Goal: Task Accomplishment & Management: Use online tool/utility

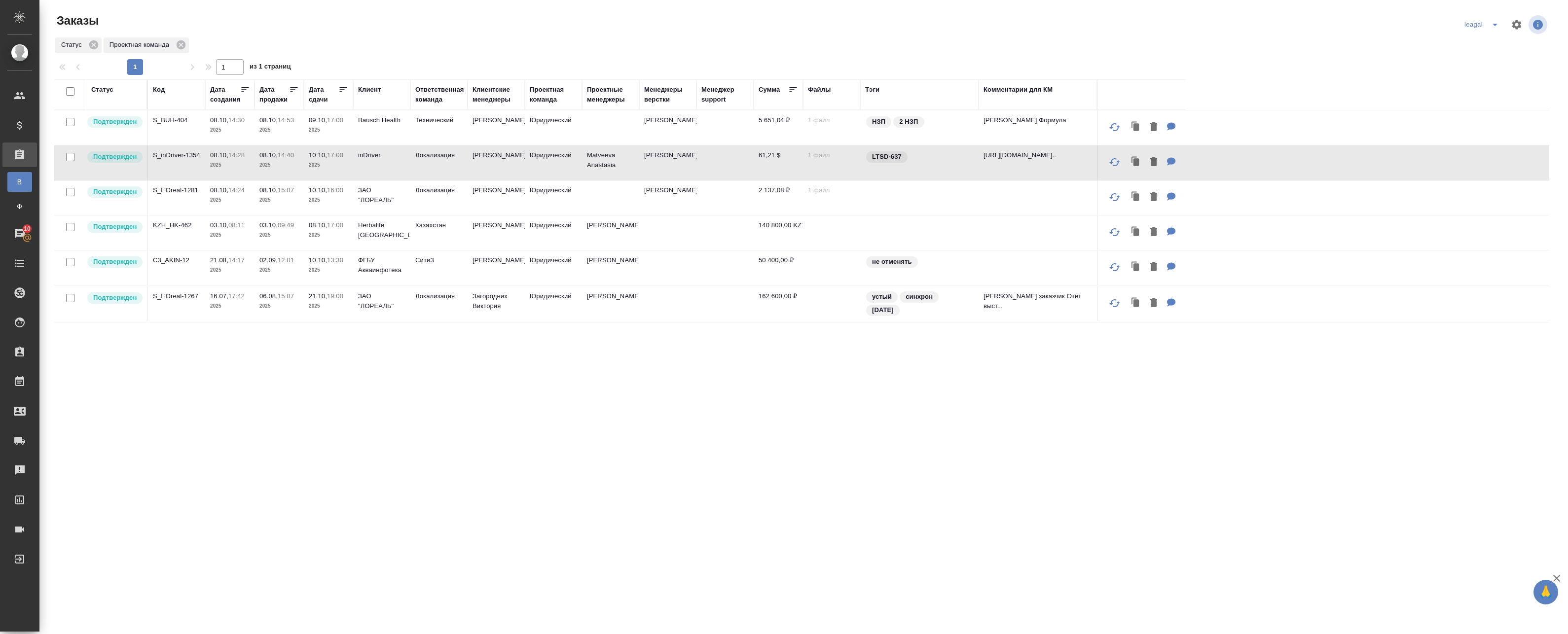
click at [612, 196] on td at bounding box center [611, 198] width 58 height 35
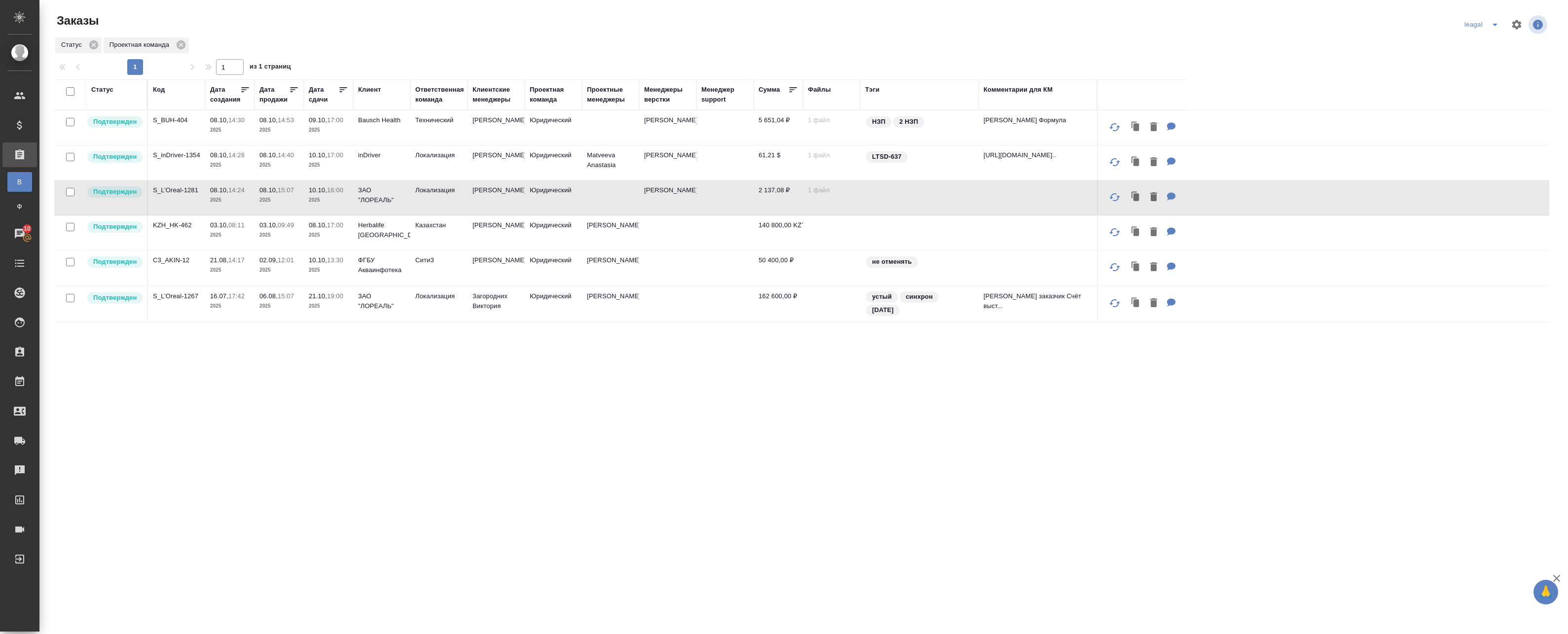
click at [620, 192] on td at bounding box center [611, 198] width 58 height 35
click at [623, 192] on td at bounding box center [611, 198] width 58 height 35
click at [354, 143] on td "Bausch Health" at bounding box center [382, 128] width 58 height 35
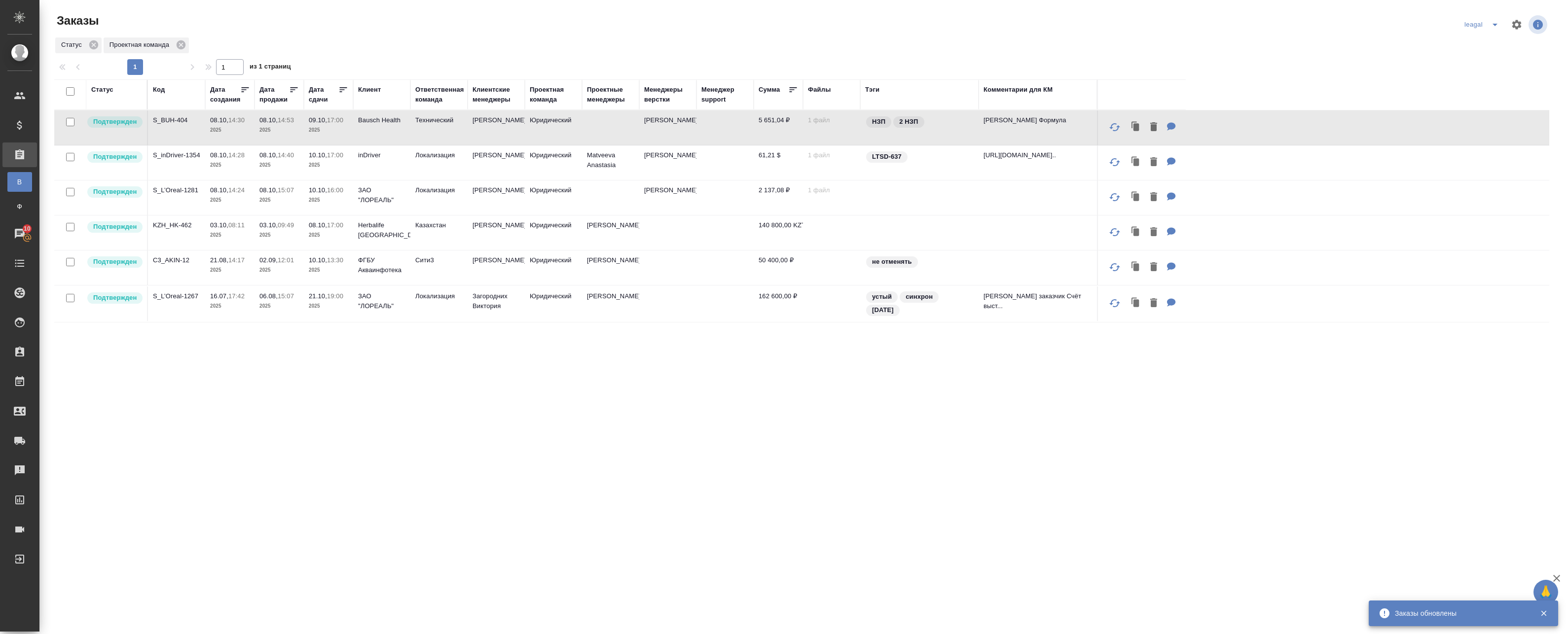
click at [536, 131] on td "Юридический" at bounding box center [553, 128] width 58 height 35
click at [686, 125] on p "[PERSON_NAME]" at bounding box center [668, 120] width 47 height 10
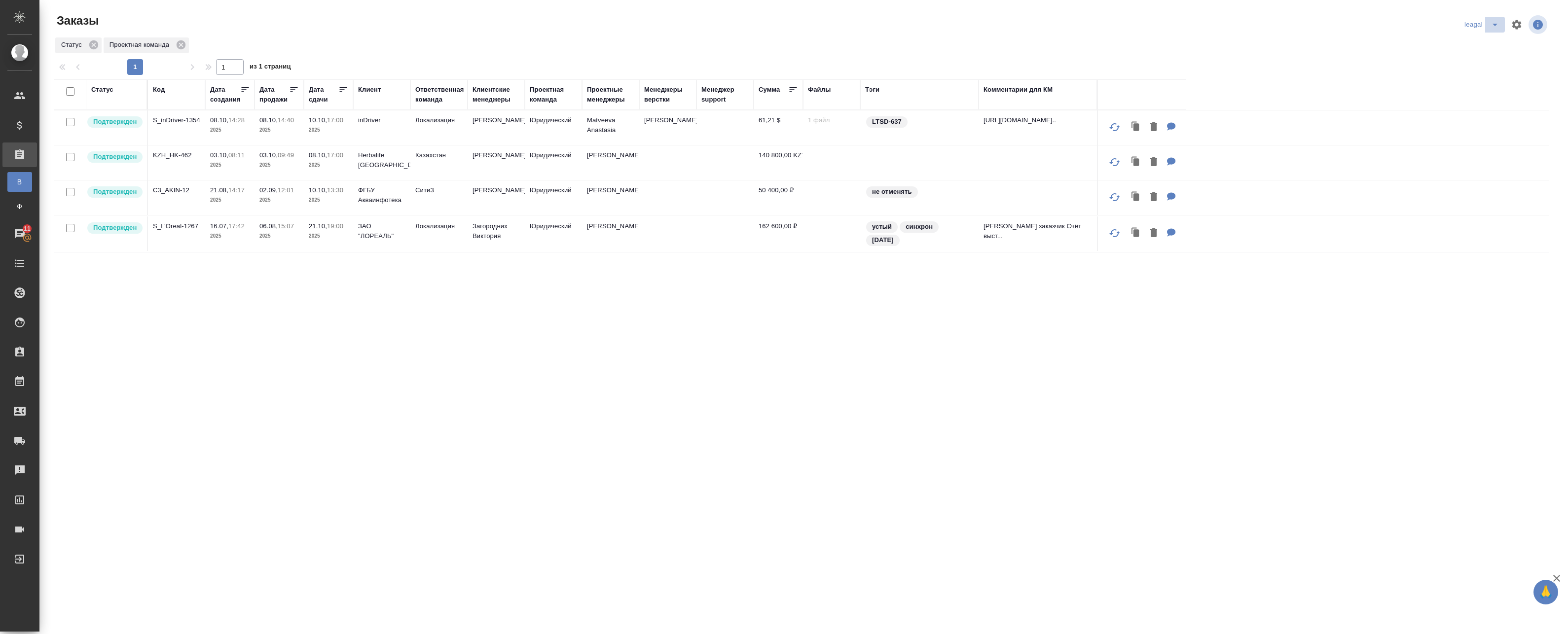
click at [1490, 24] on icon "split button" at bounding box center [1495, 24] width 12 height 12
click at [1469, 48] on li "Артак" at bounding box center [1489, 44] width 70 height 16
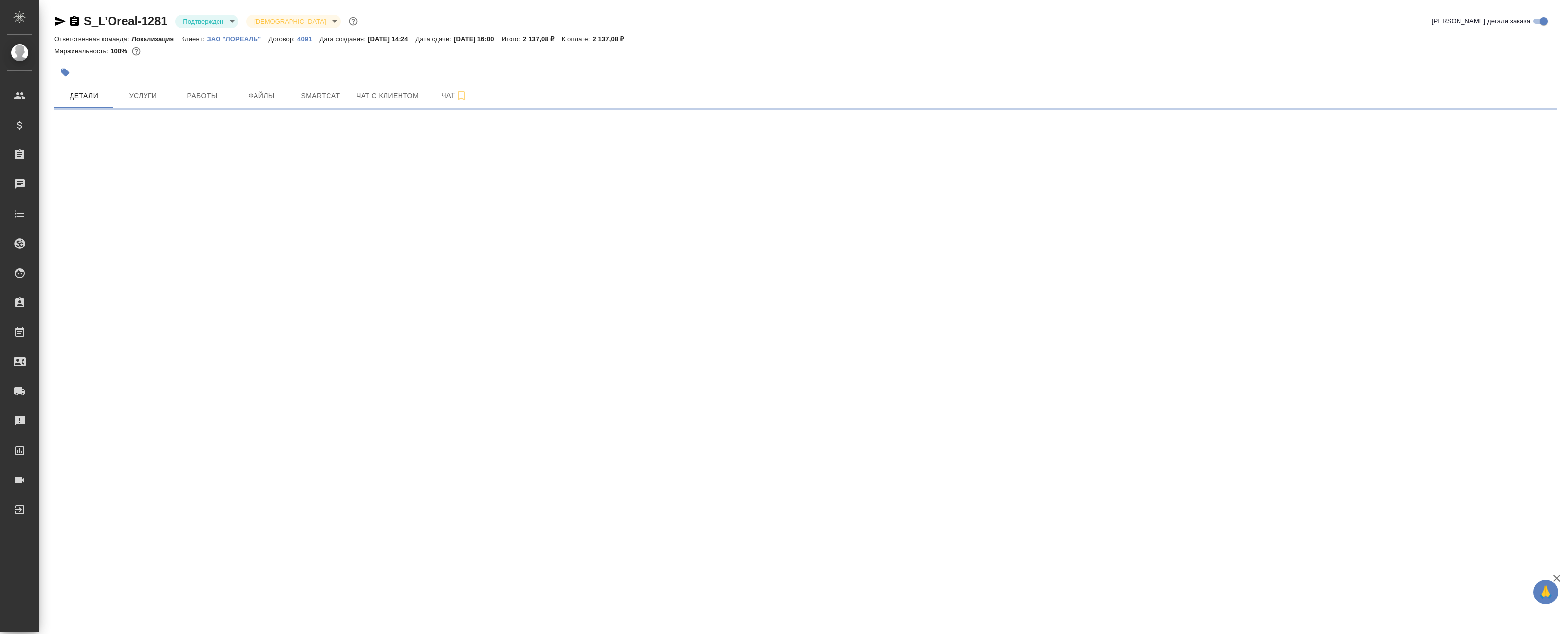
select select "RU"
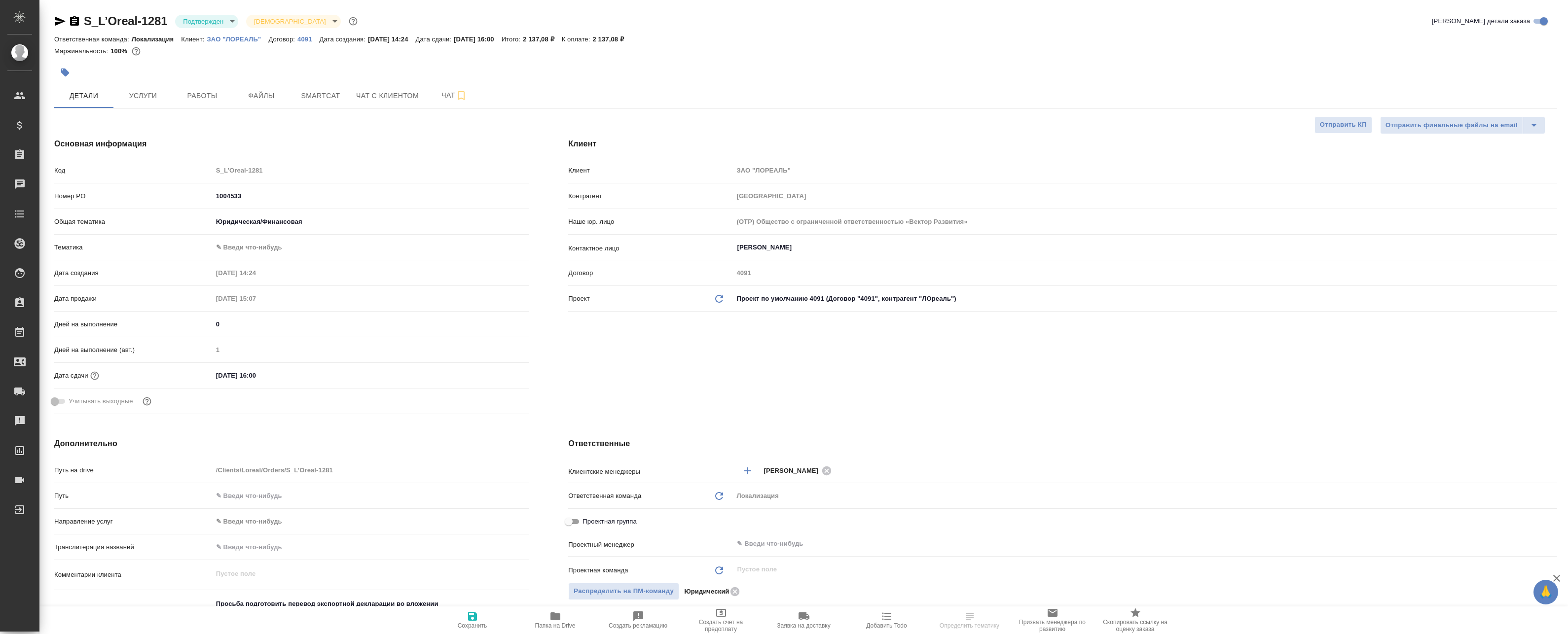
type textarea "x"
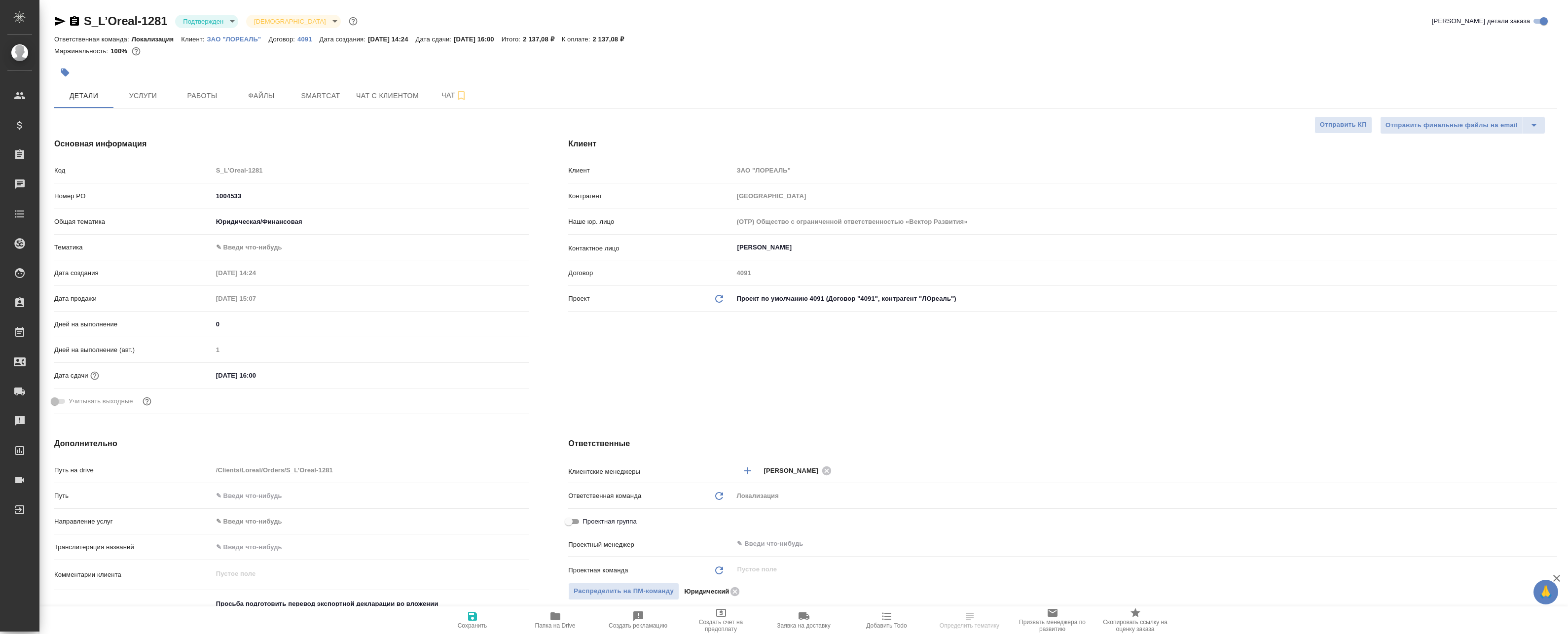
type textarea "x"
click at [791, 535] on div "​" at bounding box center [1145, 543] width 824 height 18
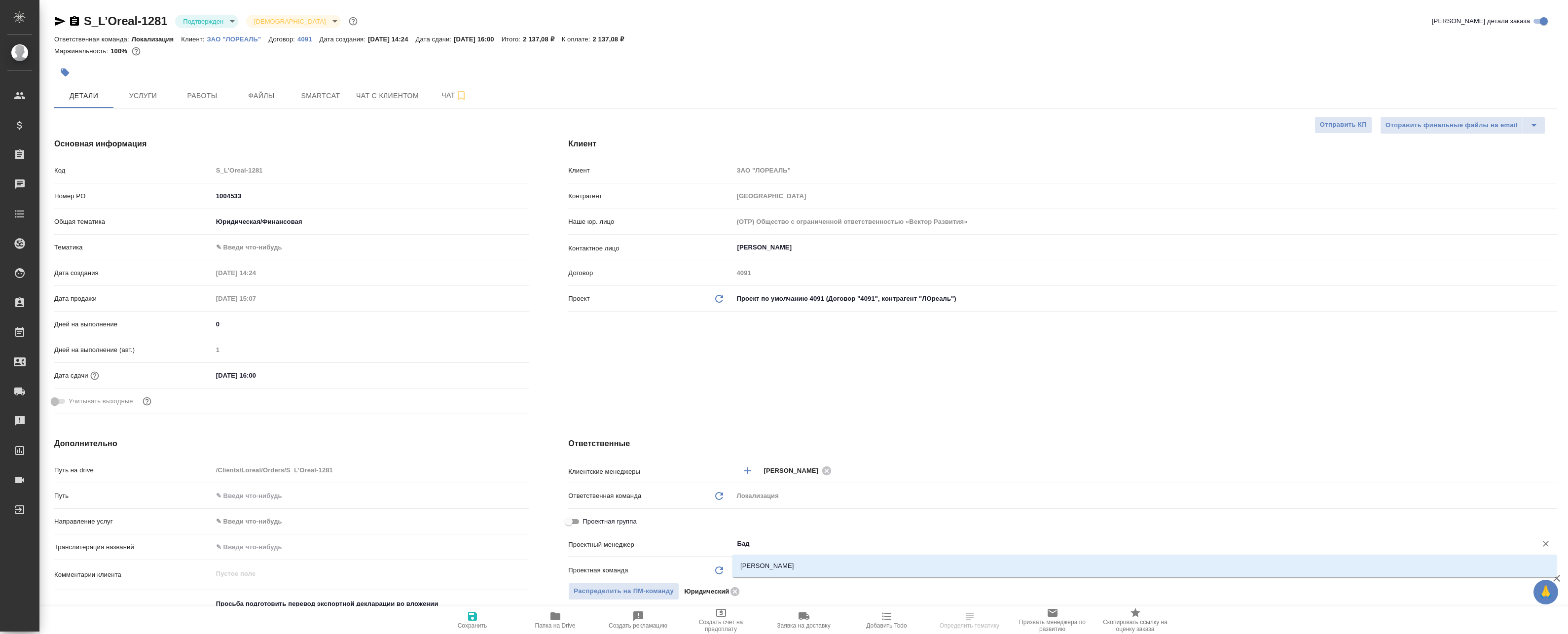
type input "Бада"
click at [815, 565] on li "[PERSON_NAME]" at bounding box center [1144, 565] width 824 height 18
type textarea "x"
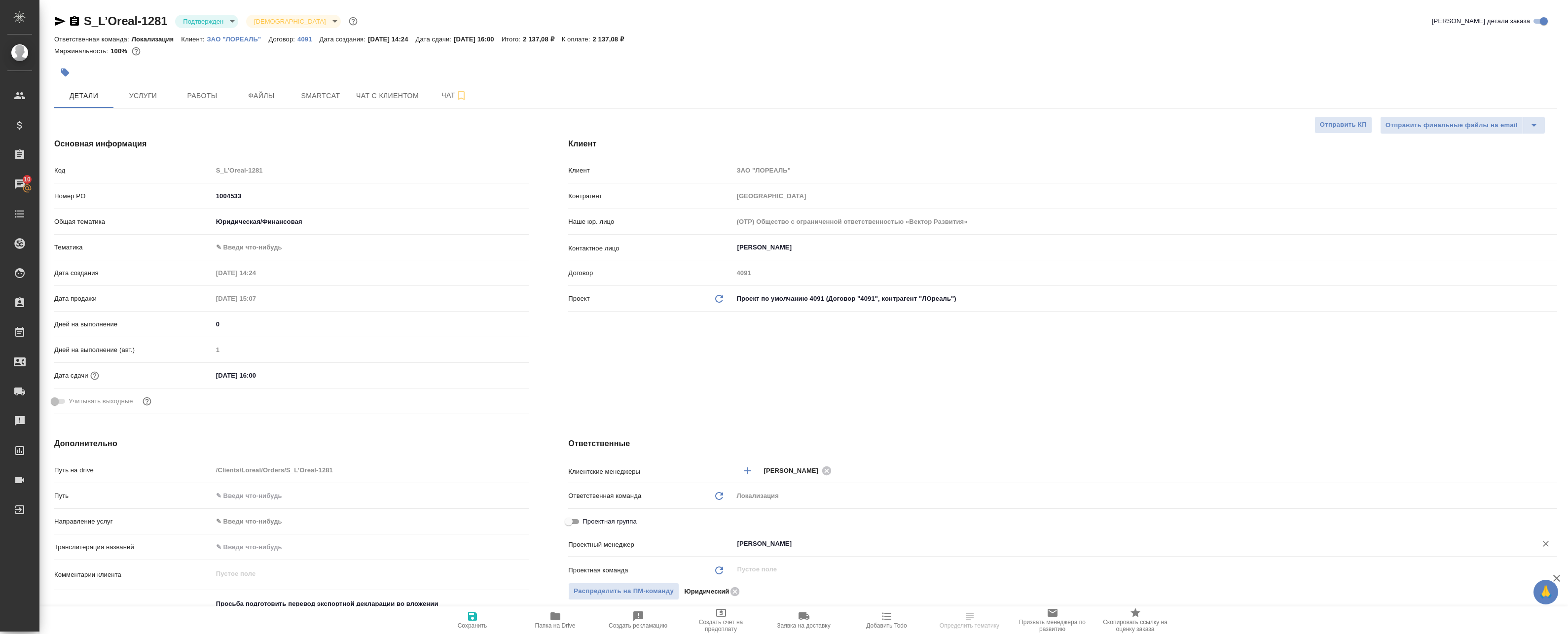
type input "[PERSON_NAME]"
click at [473, 619] on icon "button" at bounding box center [472, 616] width 12 height 12
type textarea "x"
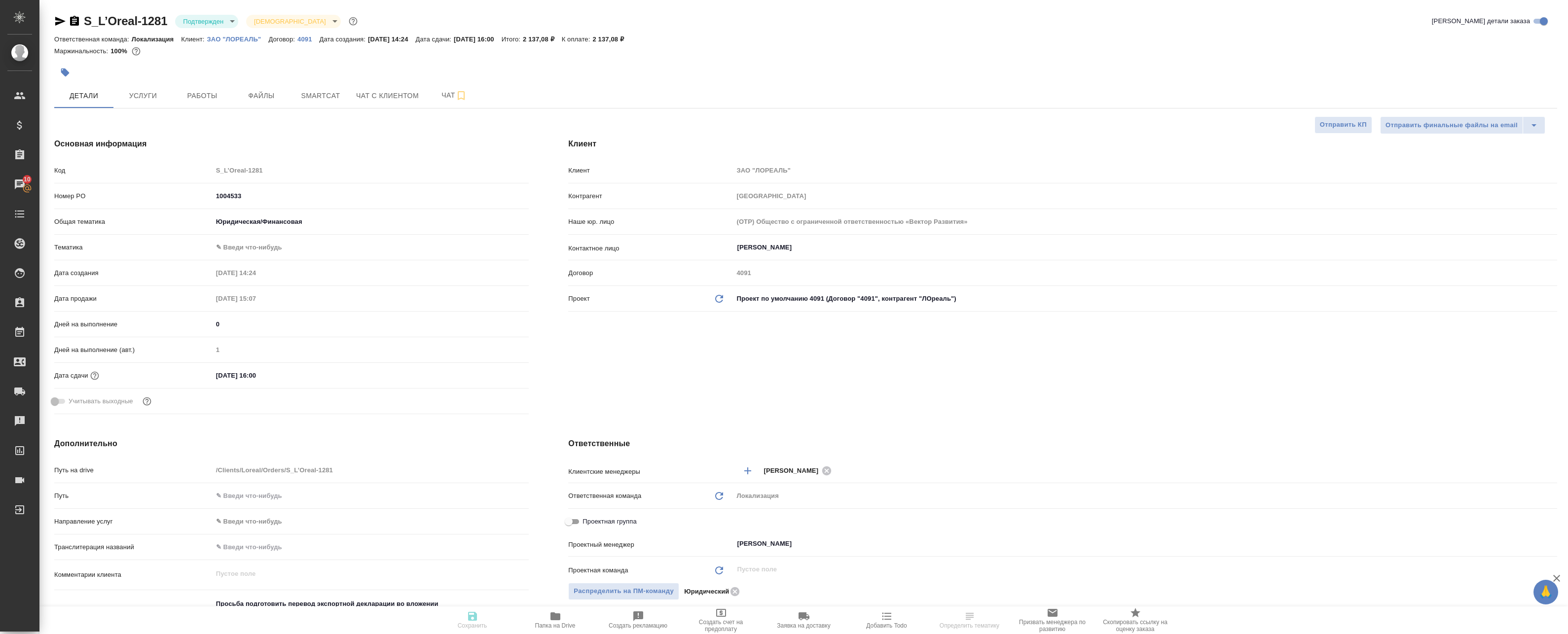
type textarea "x"
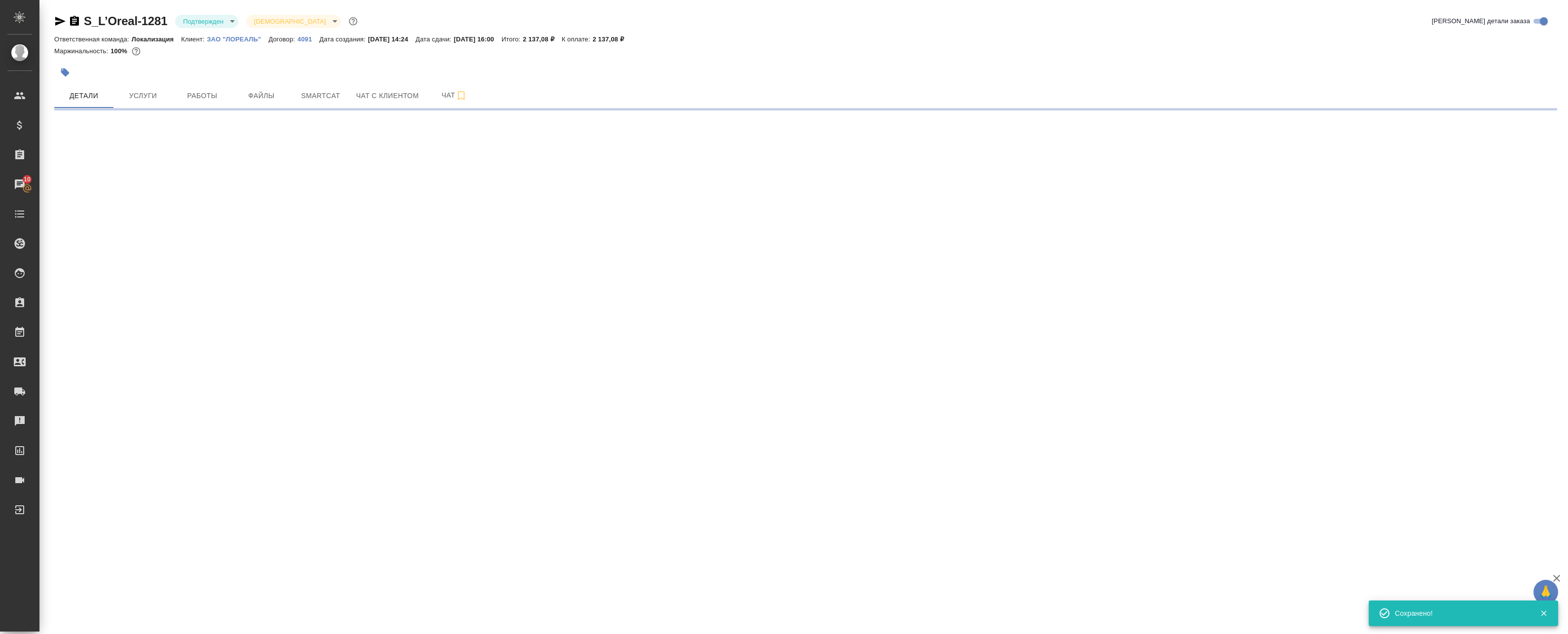
select select "RU"
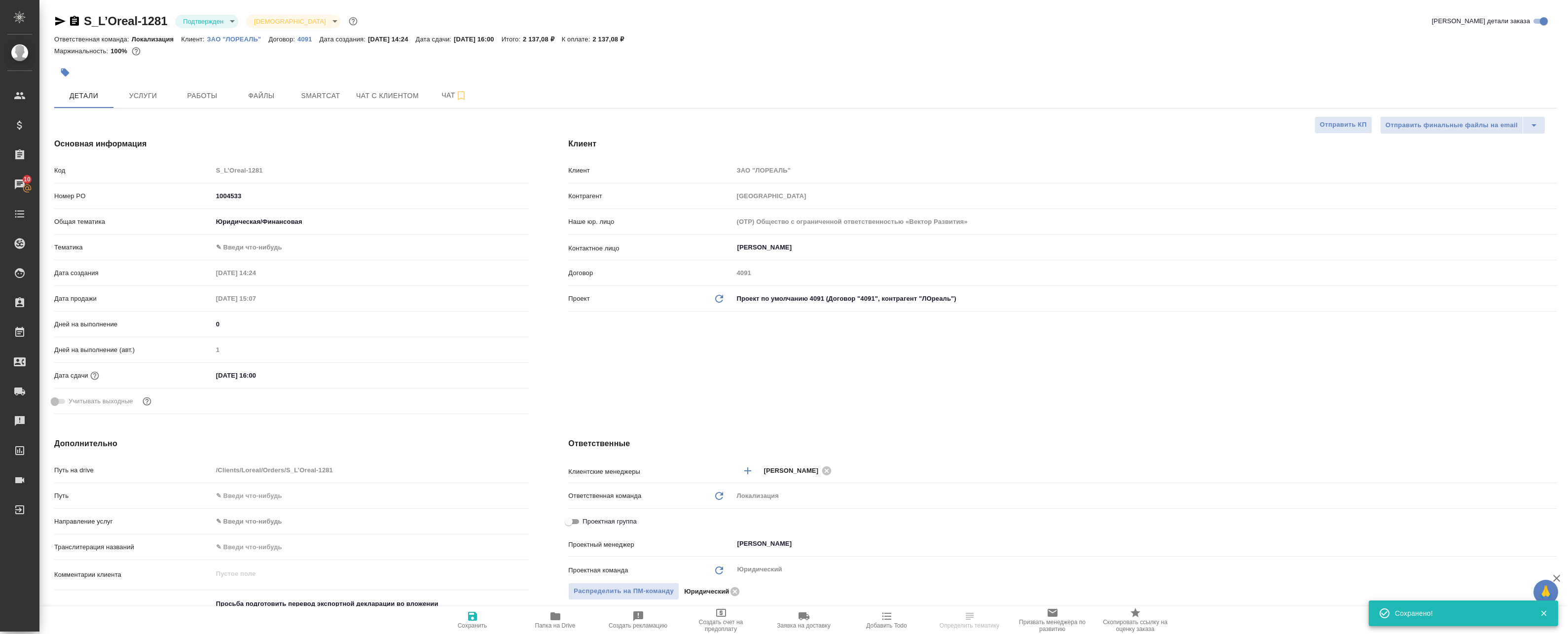
type textarea "x"
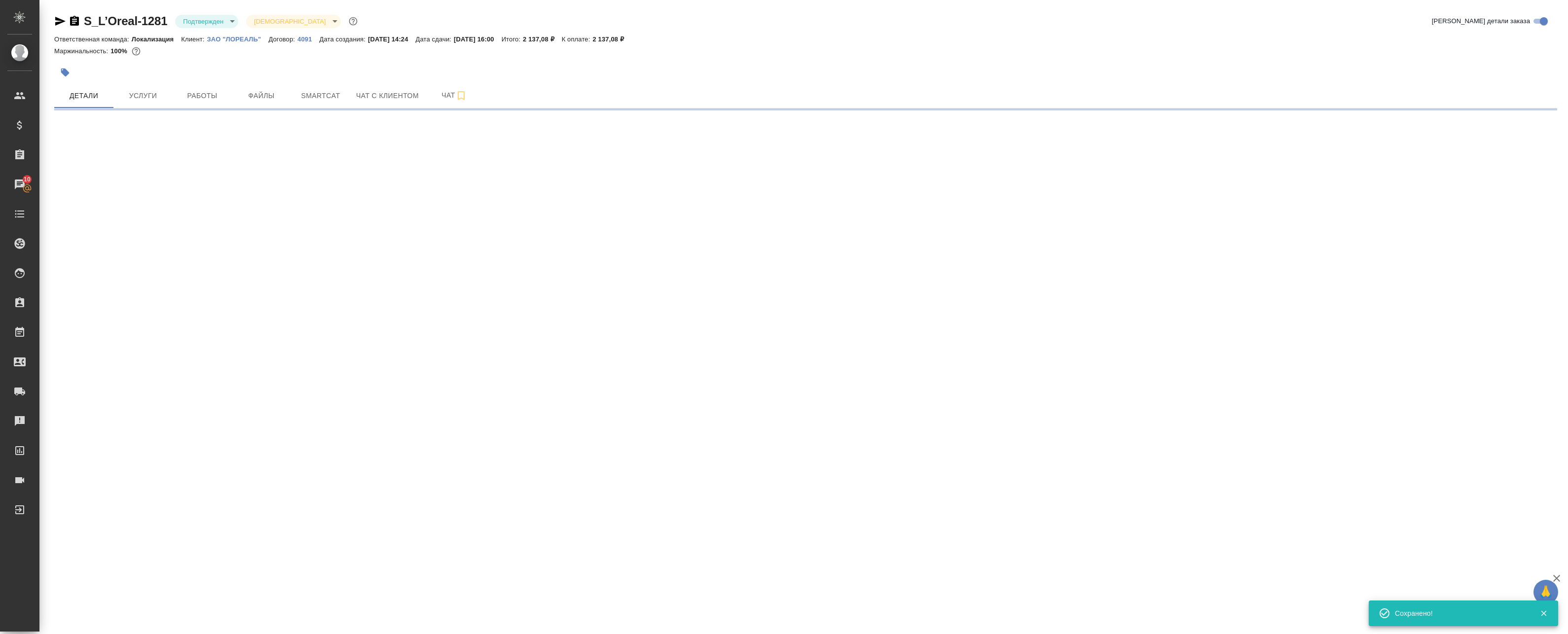
select select "RU"
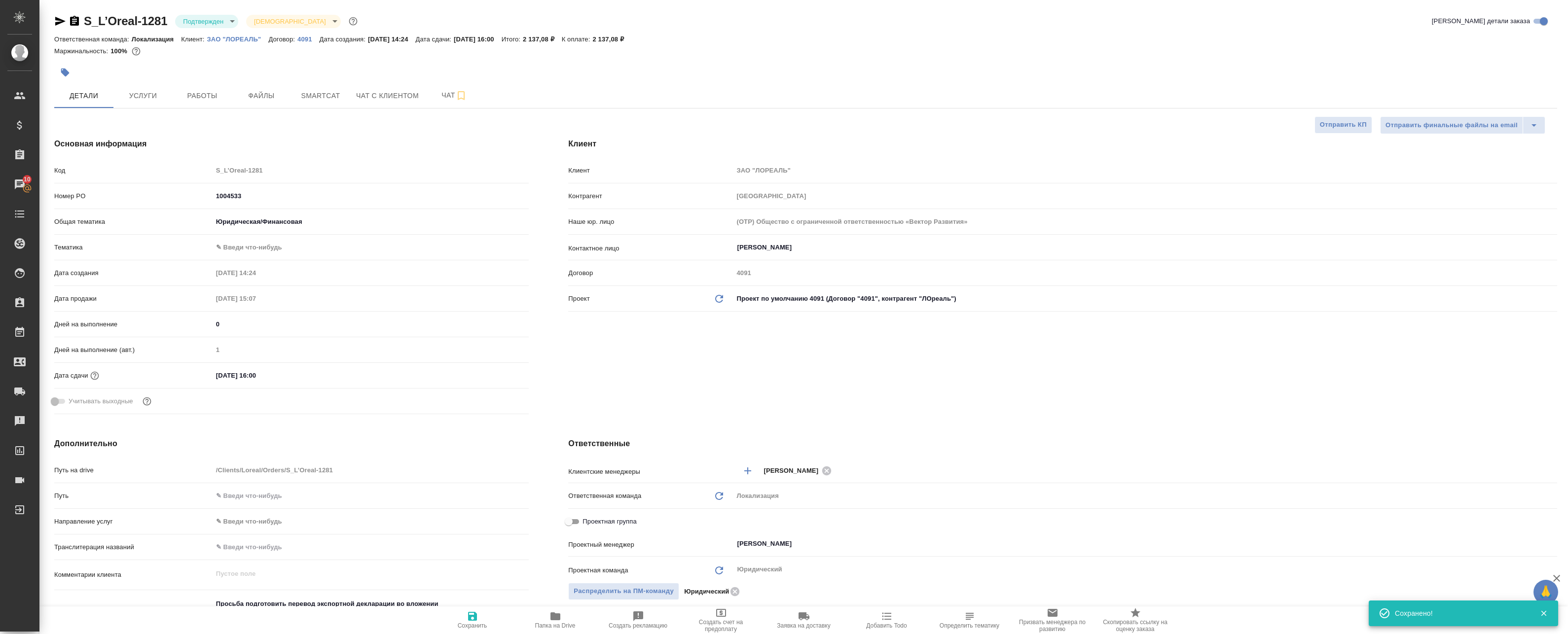
type textarea "x"
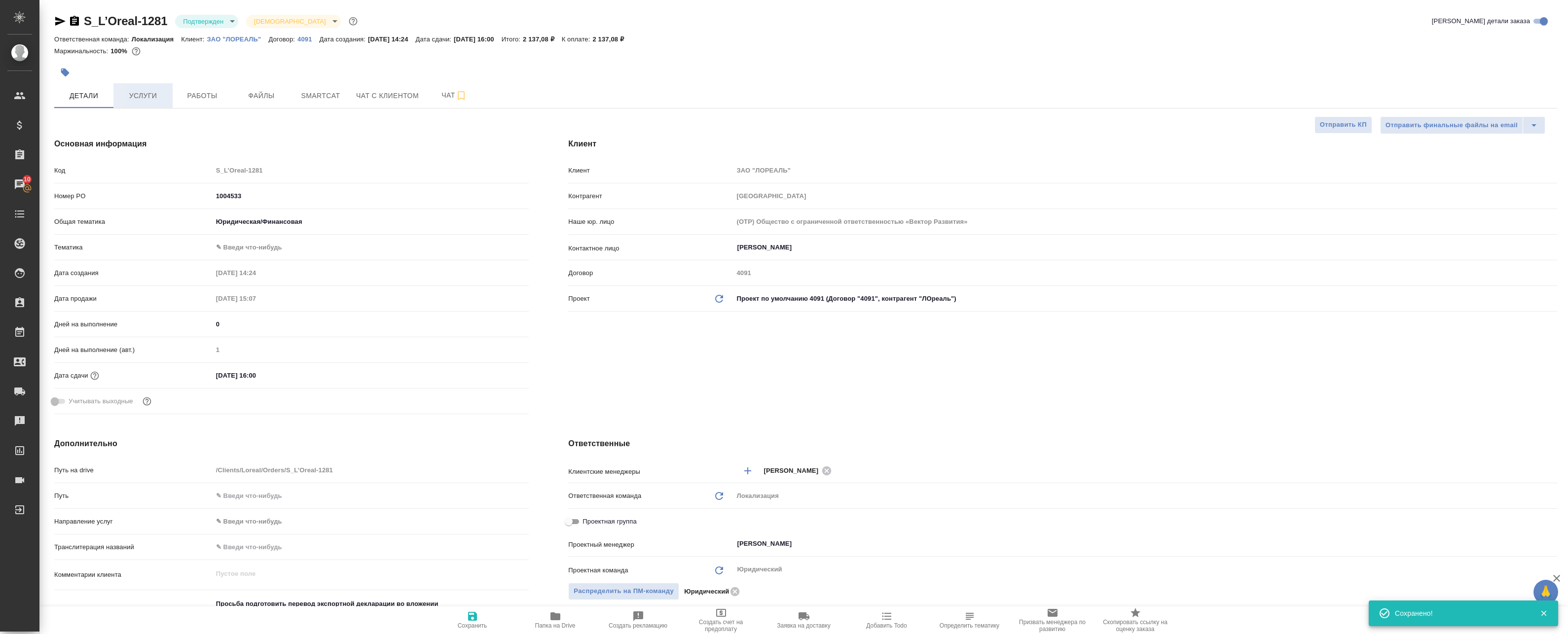
type textarea "x"
click at [205, 21] on body "🙏 .cls-1 fill:#fff; AWATERA Badanyan Artak Клиенты Спецификации Заказы 10 Чаты …" at bounding box center [784, 317] width 1568 height 634
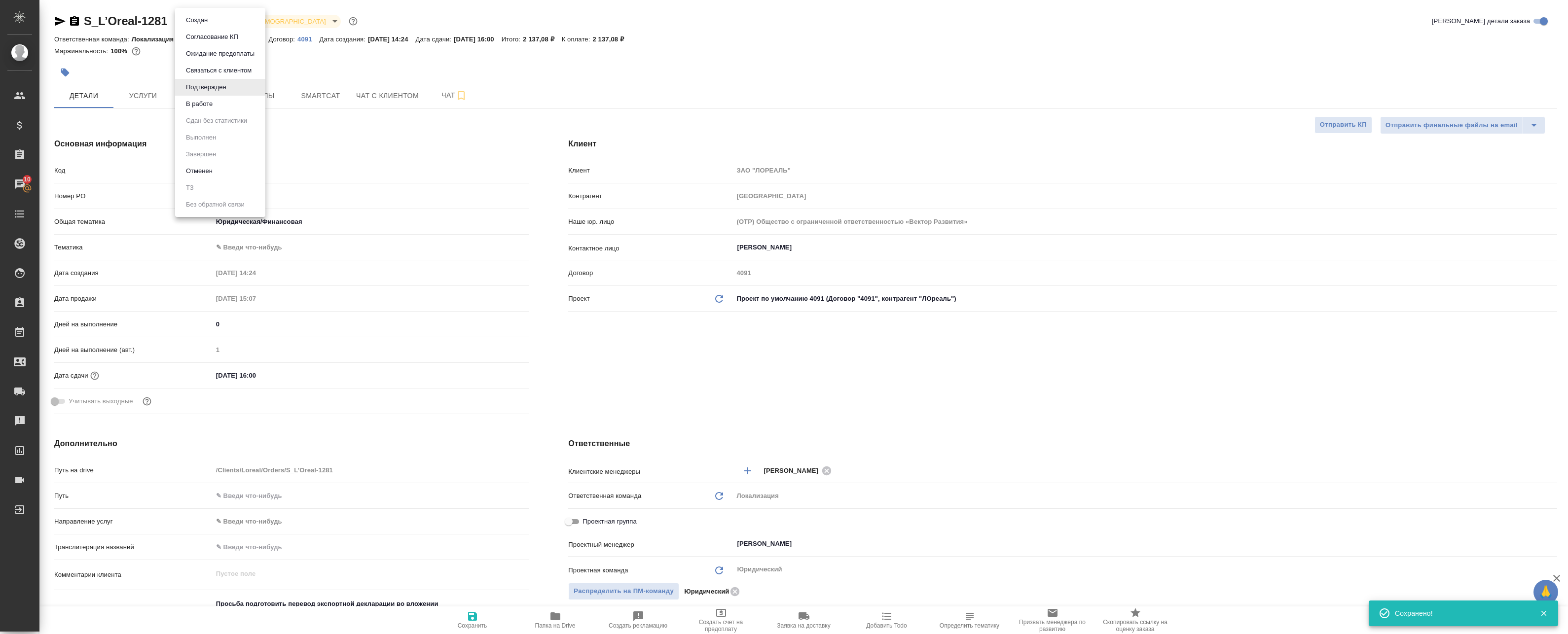
click at [219, 106] on li "В работе" at bounding box center [220, 103] width 90 height 17
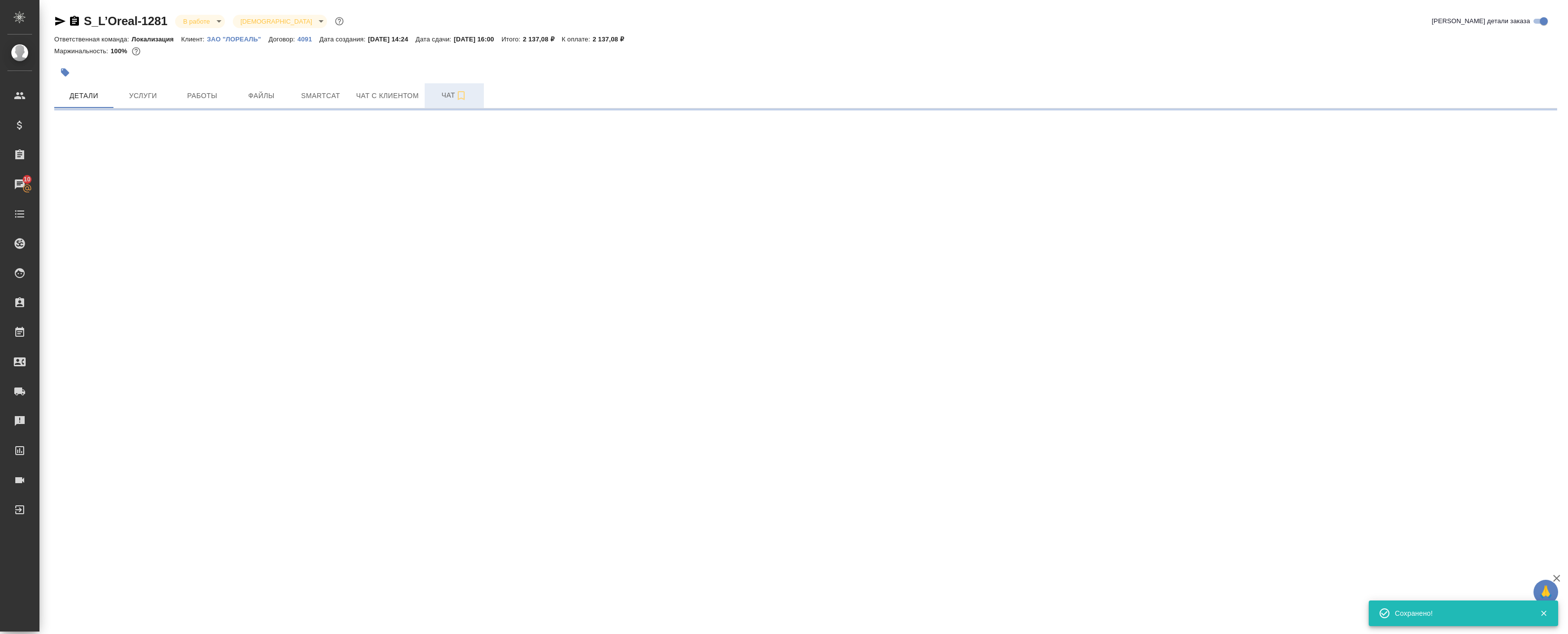
click at [449, 95] on span "Чат" at bounding box center [455, 95] width 47 height 13
select select "RU"
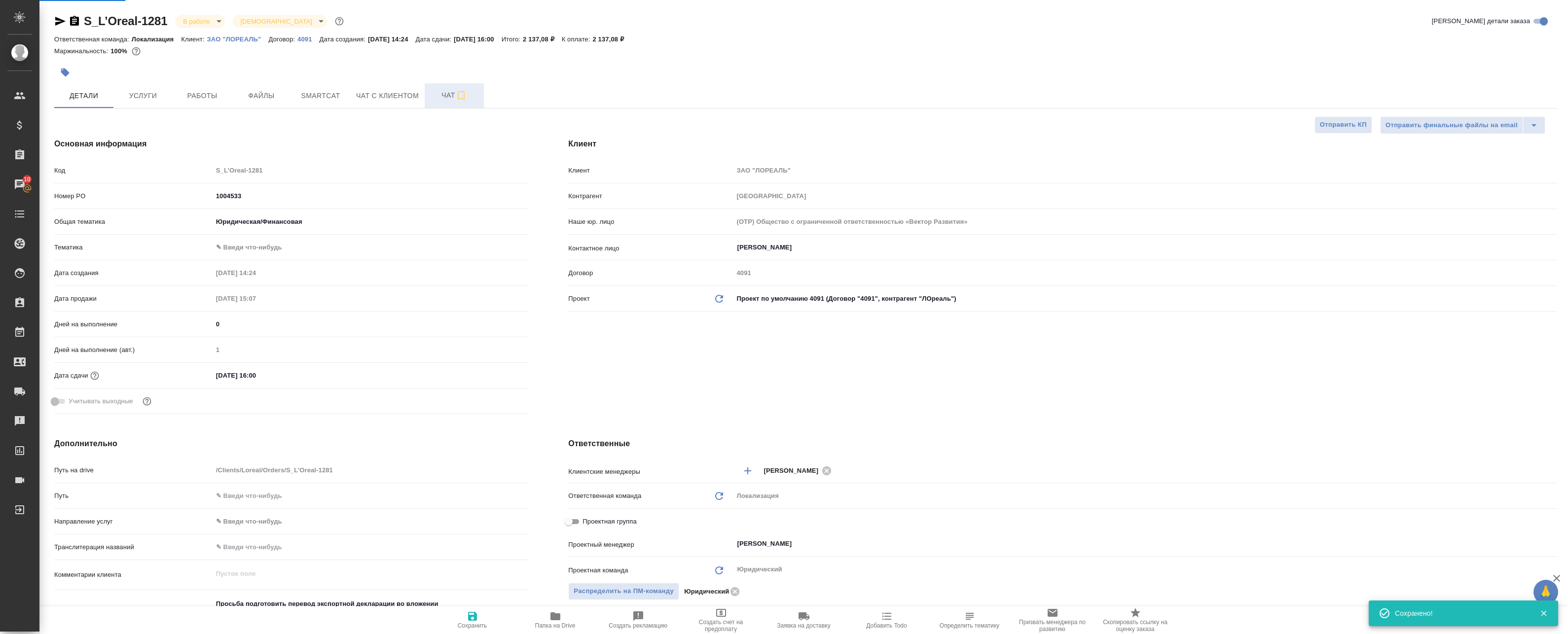
type textarea "x"
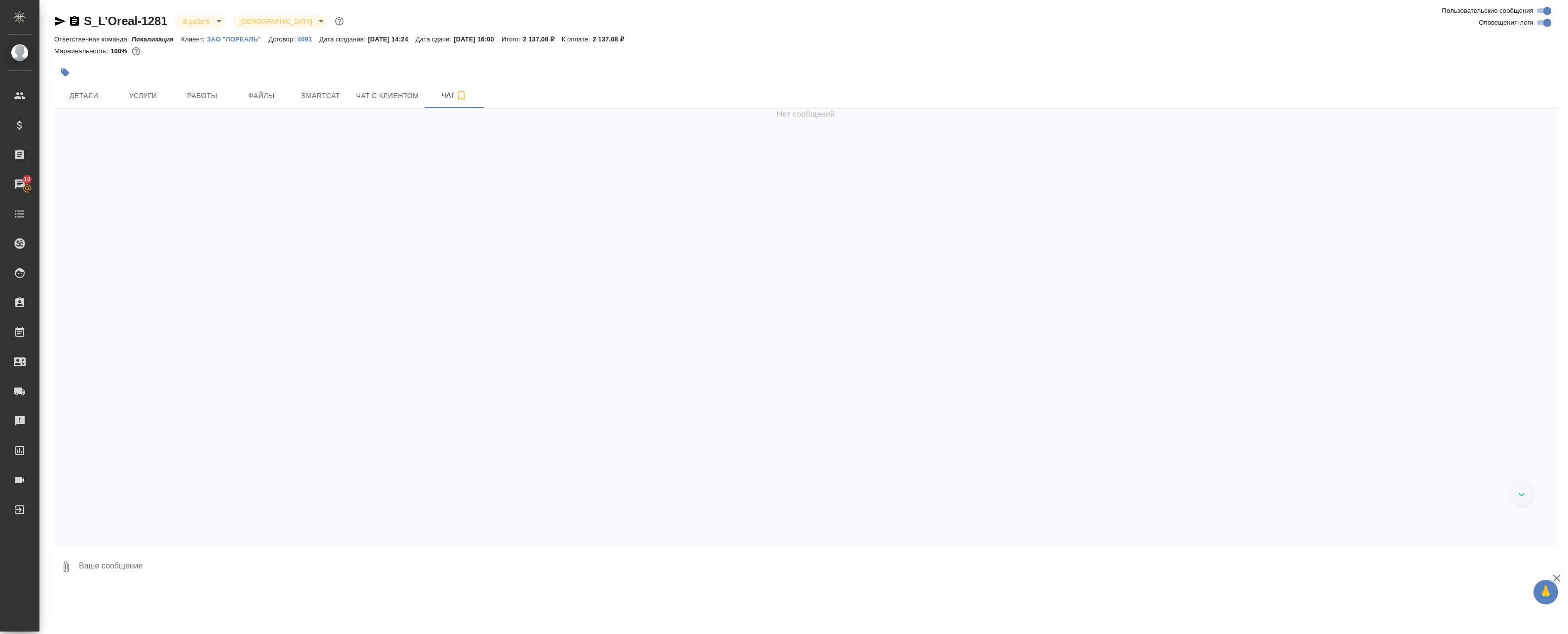
scroll to position [888, 0]
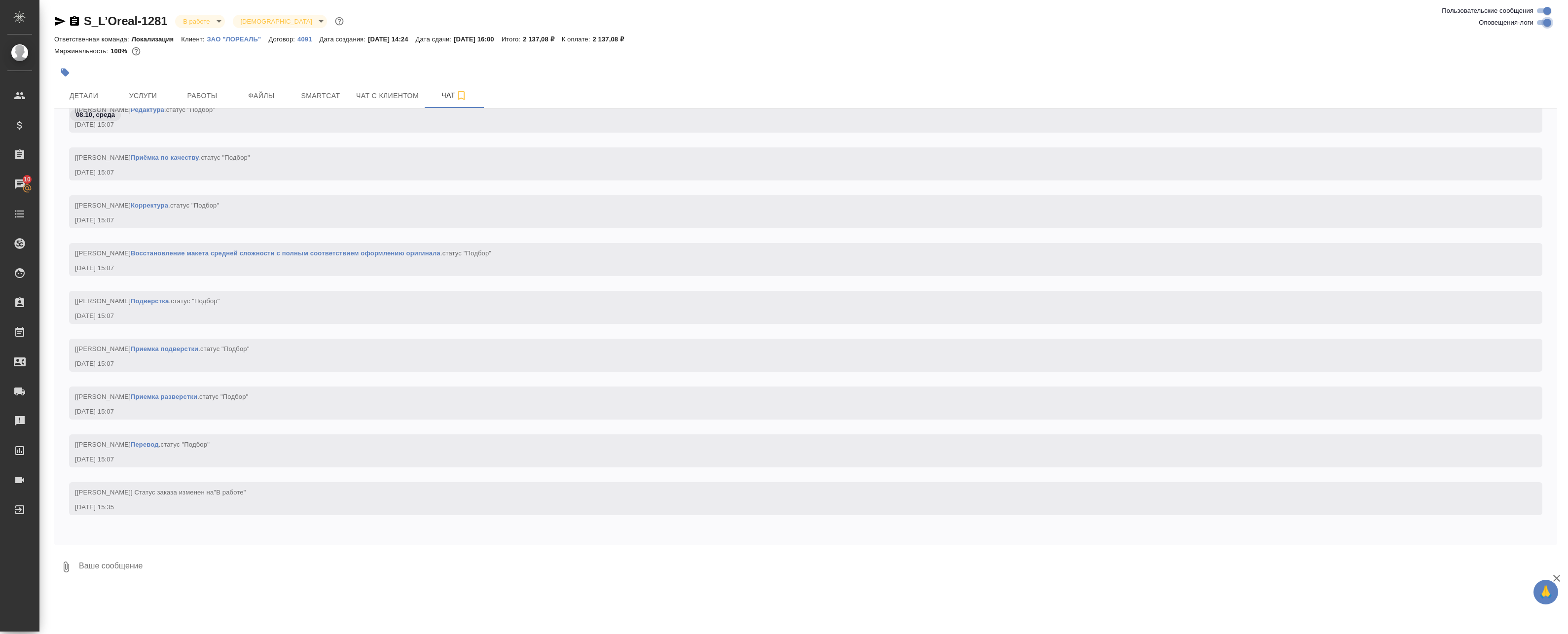
click at [1546, 26] on input "Оповещения-логи" at bounding box center [1547, 22] width 36 height 12
checkbox input "false"
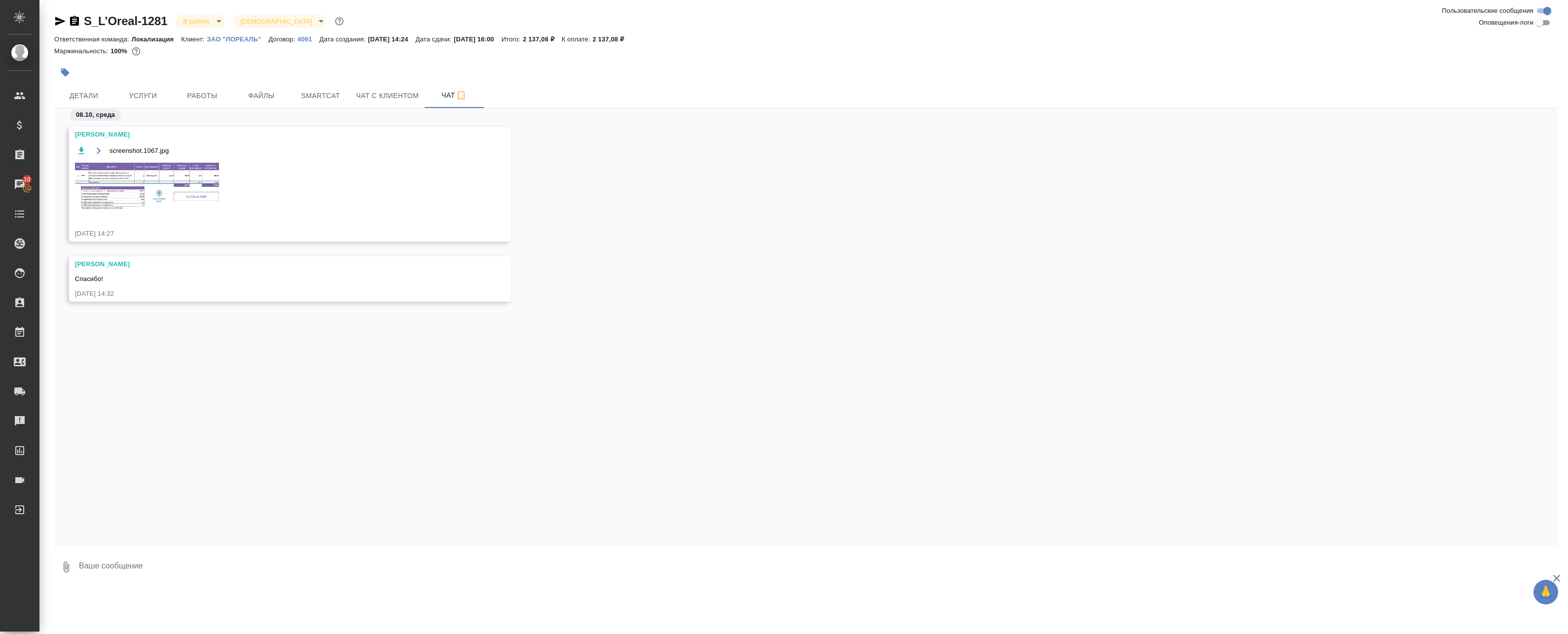
scroll to position [0, 0]
click at [153, 183] on img at bounding box center [149, 186] width 148 height 50
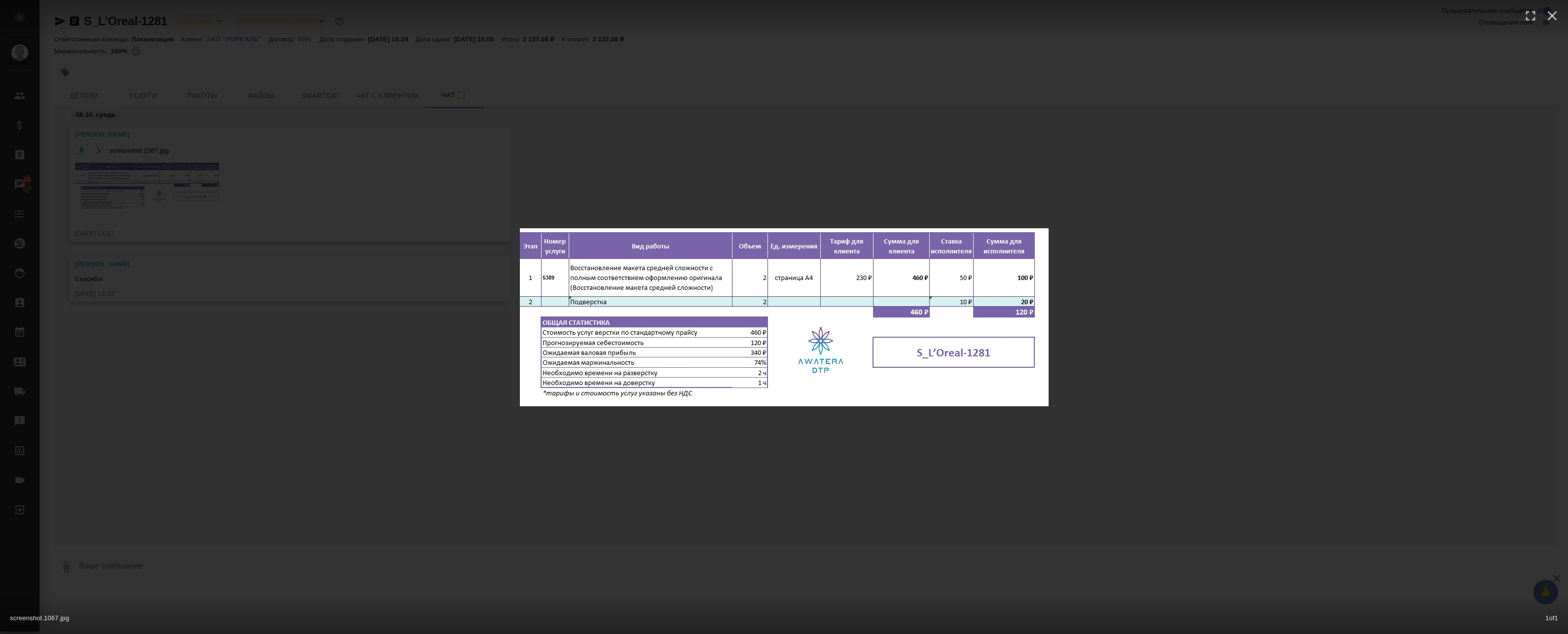
click at [324, 186] on div "screenshot.1067.jpg 1 of 1" at bounding box center [784, 317] width 1568 height 634
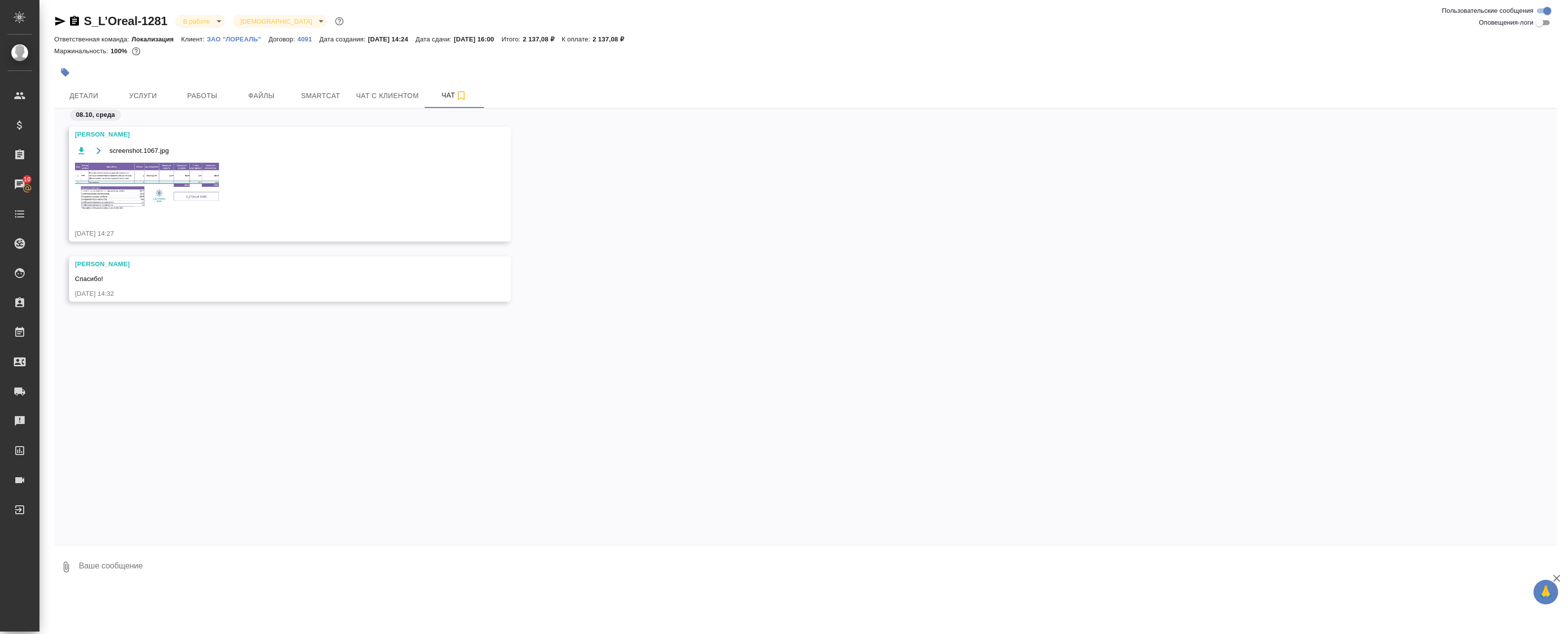
click at [223, 88] on div "screenshot.1067.jpg 1 of 1" at bounding box center [784, 336] width 1411 height 570
click at [215, 90] on span "Работы" at bounding box center [202, 96] width 47 height 13
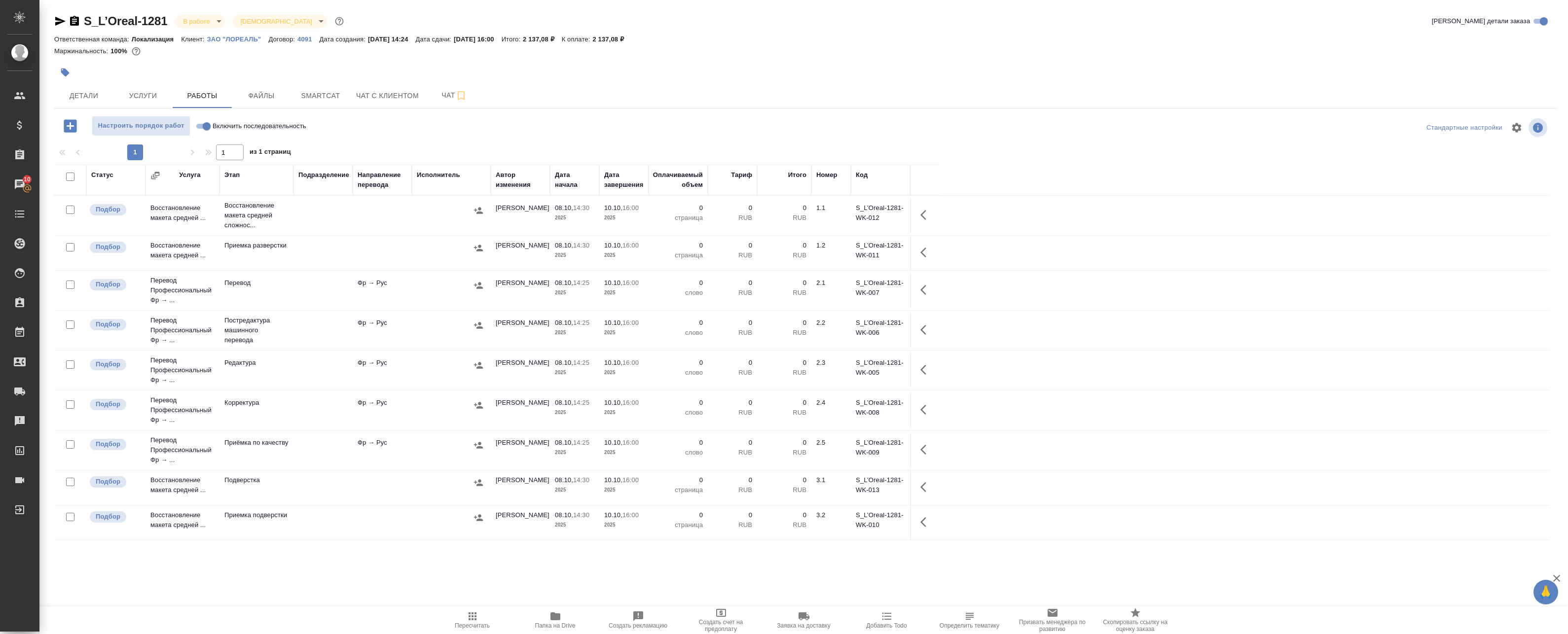
click at [544, 613] on span "Папка на Drive" at bounding box center [556, 620] width 71 height 19
click at [462, 90] on icon "button" at bounding box center [461, 95] width 12 height 12
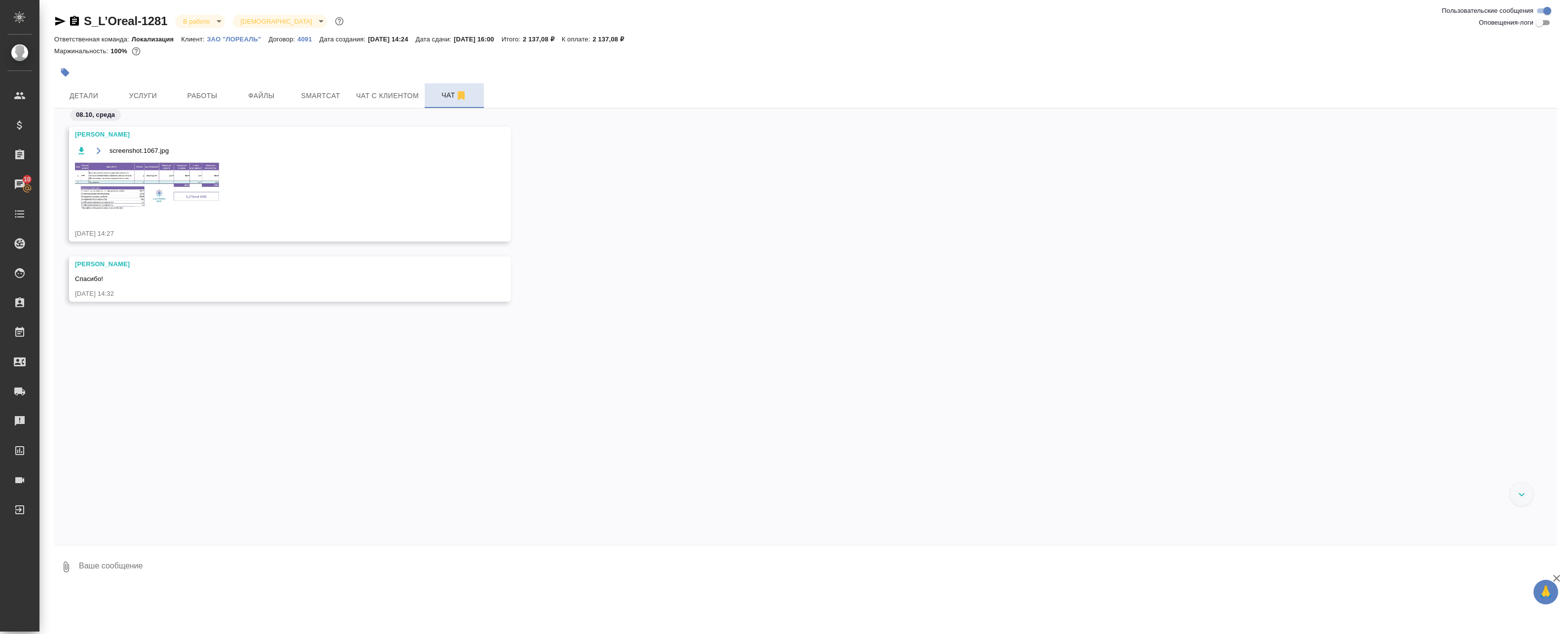
click at [184, 177] on img at bounding box center [149, 186] width 148 height 50
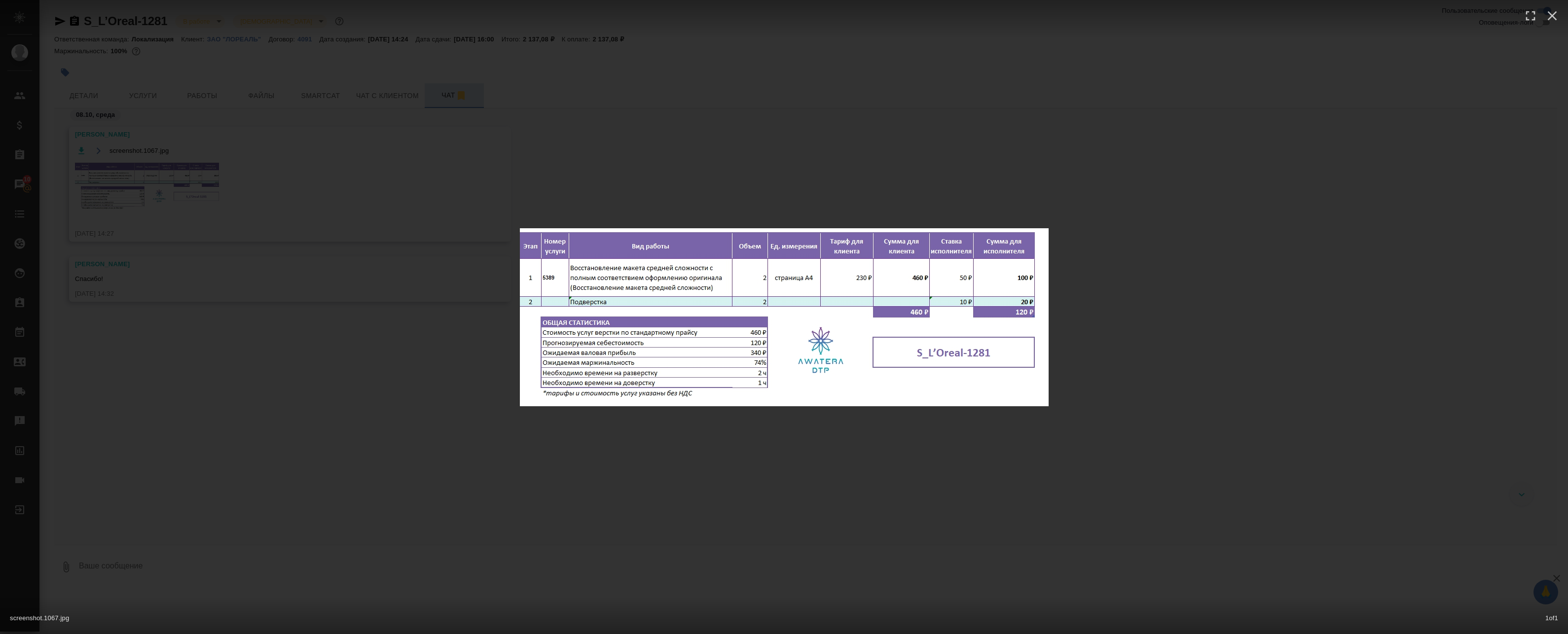
click at [184, 177] on div "screenshot.1067.jpg 1 of 1" at bounding box center [784, 317] width 1568 height 634
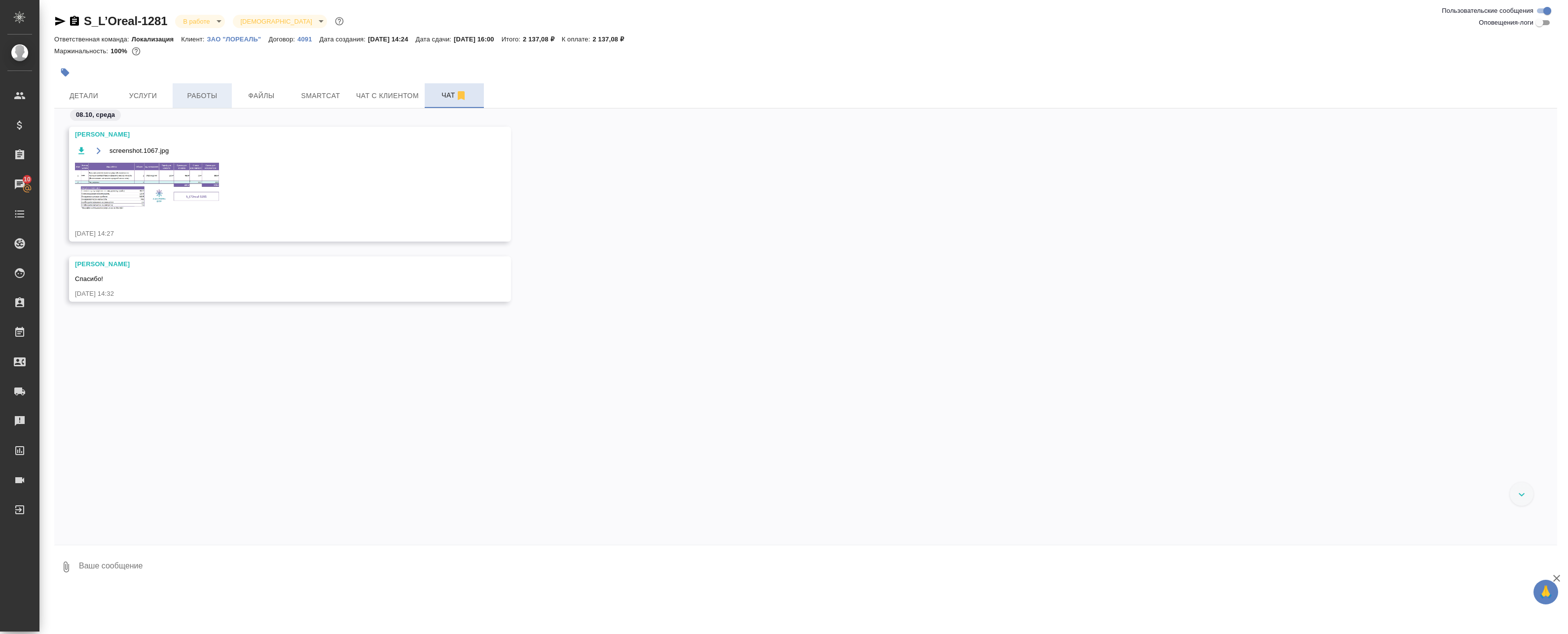
click at [200, 90] on span "Работы" at bounding box center [202, 96] width 47 height 13
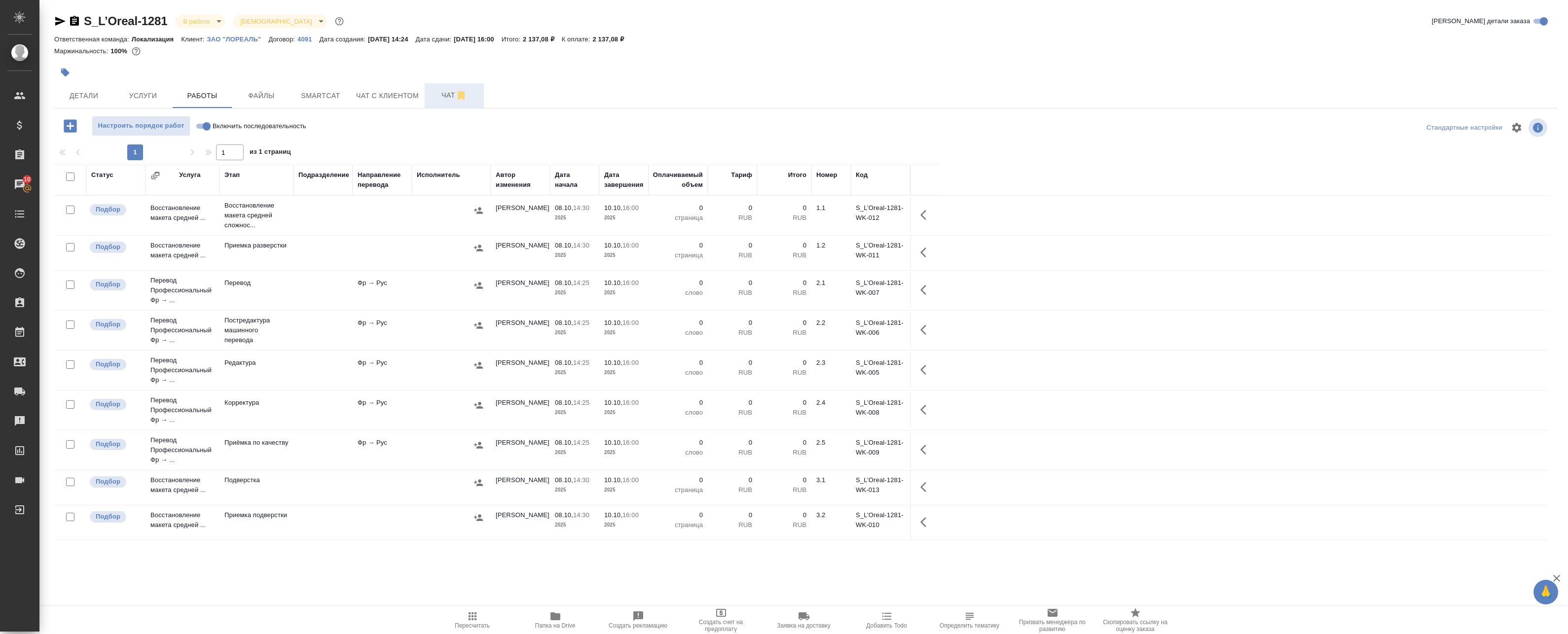
drag, startPoint x: 295, startPoint y: 227, endPoint x: 382, endPoint y: 231, distance: 87.1
click at [296, 227] on td at bounding box center [323, 215] width 59 height 35
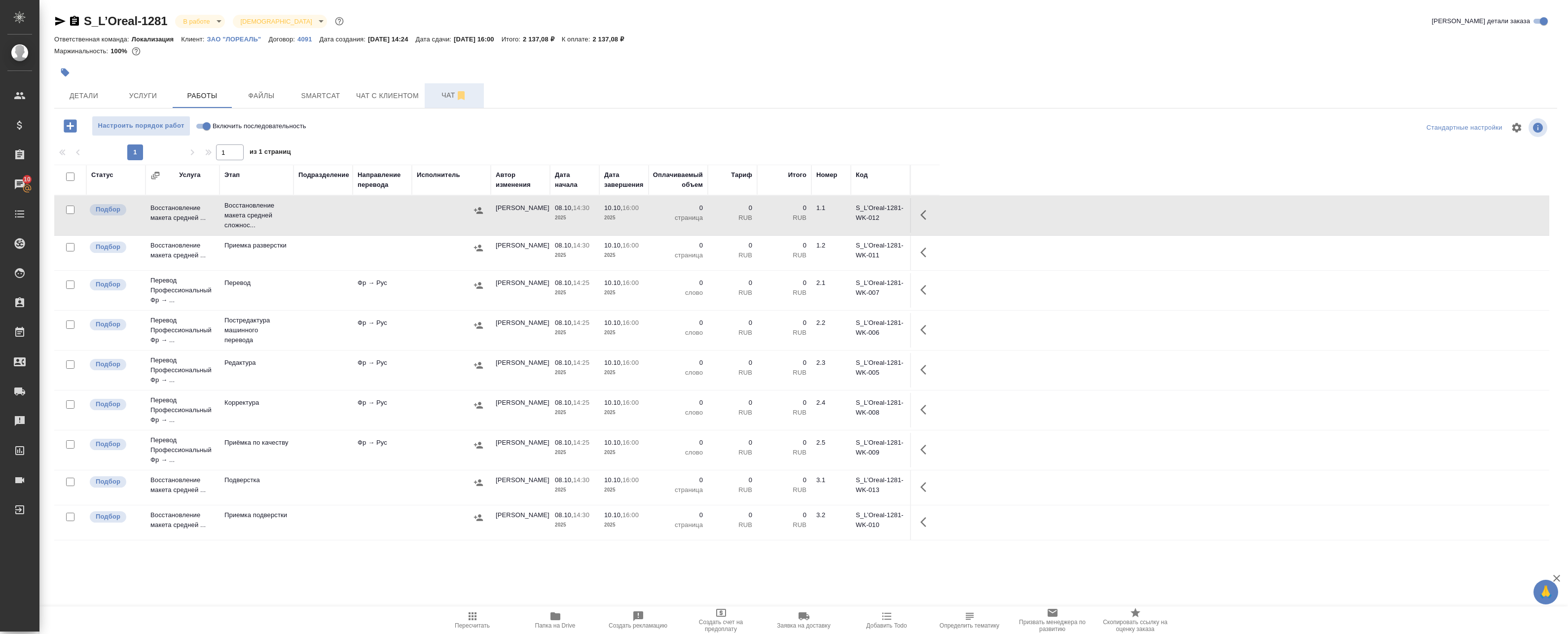
click at [930, 215] on icon "button" at bounding box center [926, 214] width 12 height 12
click at [848, 215] on icon "button" at bounding box center [853, 214] width 12 height 12
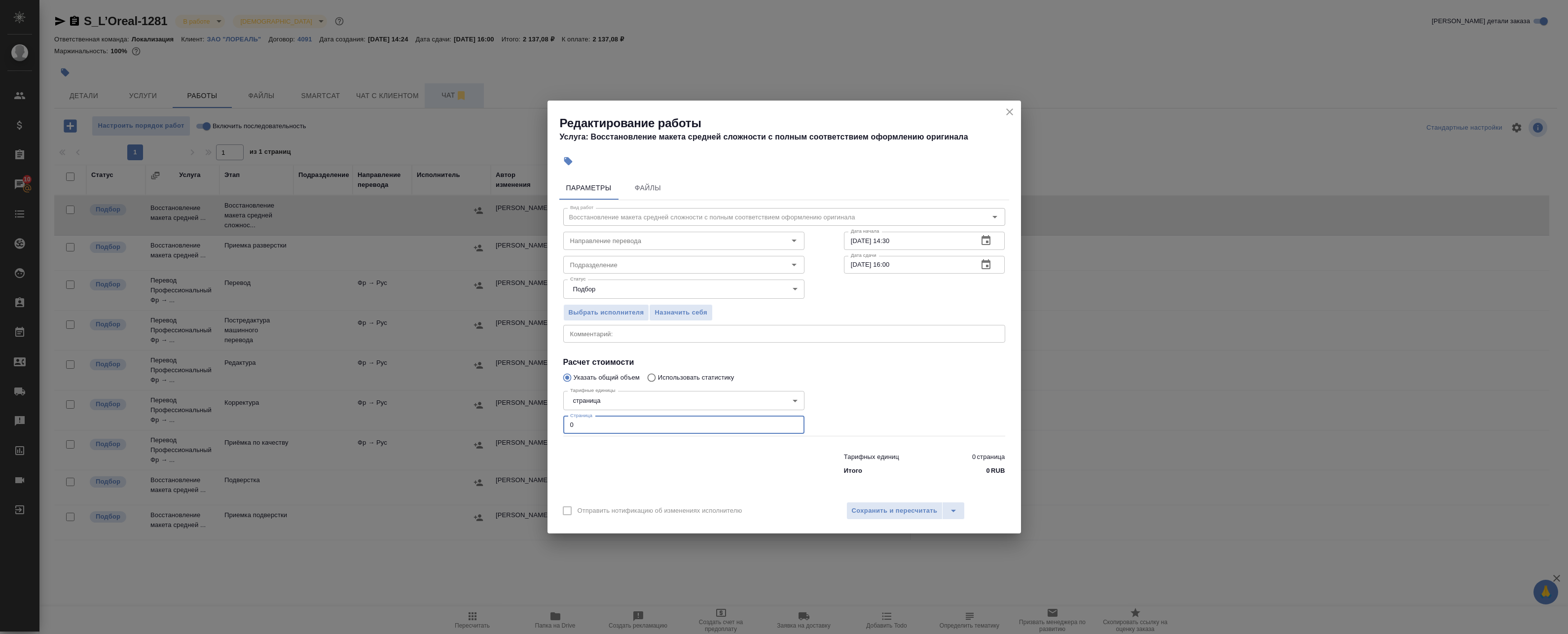
drag, startPoint x: 567, startPoint y: 420, endPoint x: 460, endPoint y: 417, distance: 107.0
click at [464, 419] on div "Редактирование работы Услуга: Восстановление макета средней сложности с полным …" at bounding box center [784, 317] width 1568 height 634
type input "2"
click at [981, 240] on icon "button" at bounding box center [986, 241] width 12 height 12
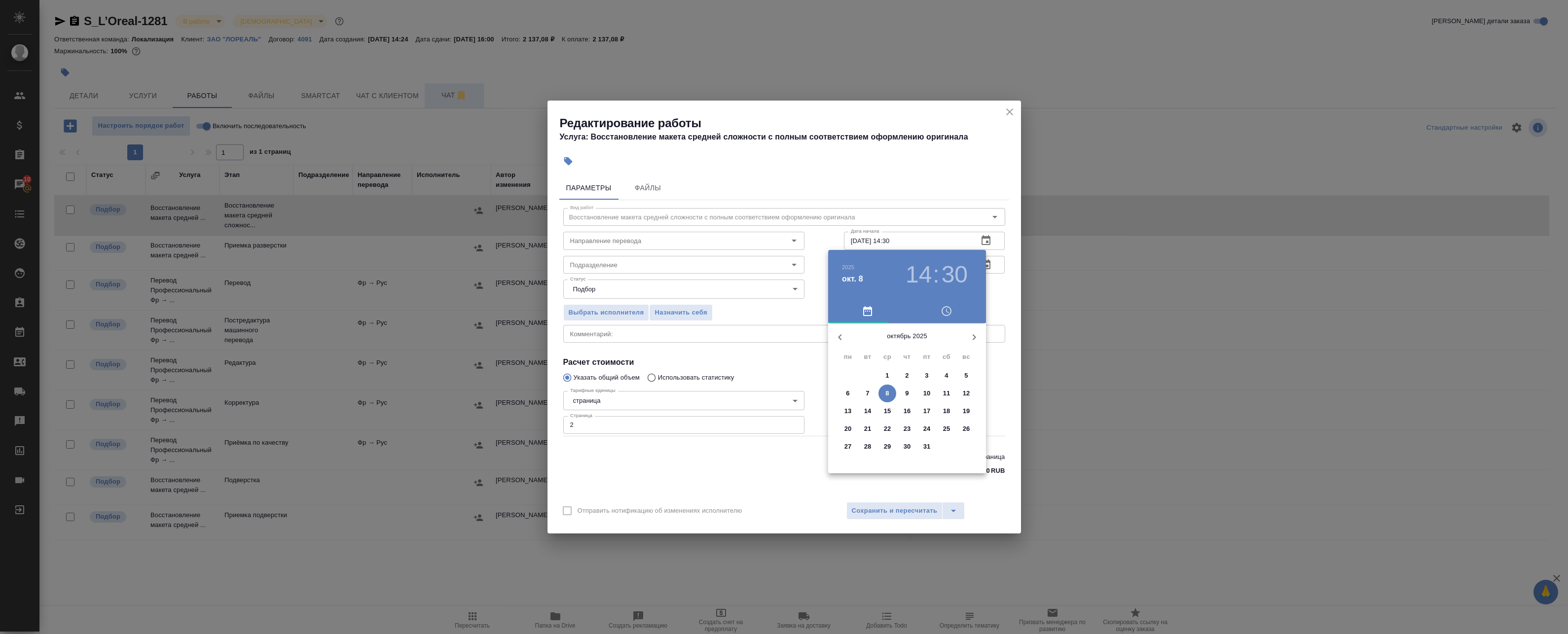
click at [887, 391] on p "8" at bounding box center [887, 393] width 3 height 10
click at [947, 399] on div at bounding box center [907, 400] width 129 height 129
type input "08.10.2025 15:30"
click at [907, 454] on div at bounding box center [907, 400] width 129 height 129
click at [1008, 298] on div at bounding box center [784, 317] width 1568 height 634
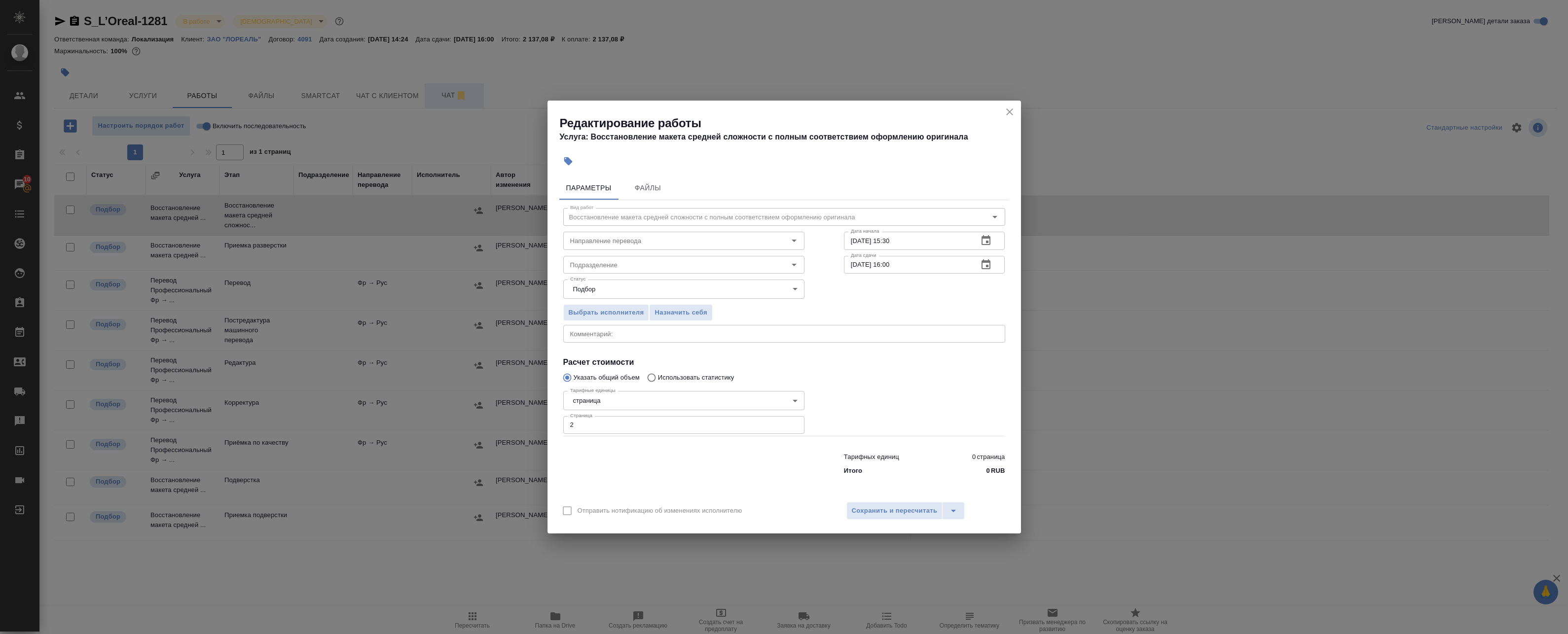
click at [989, 262] on icon "button" at bounding box center [986, 264] width 9 height 10
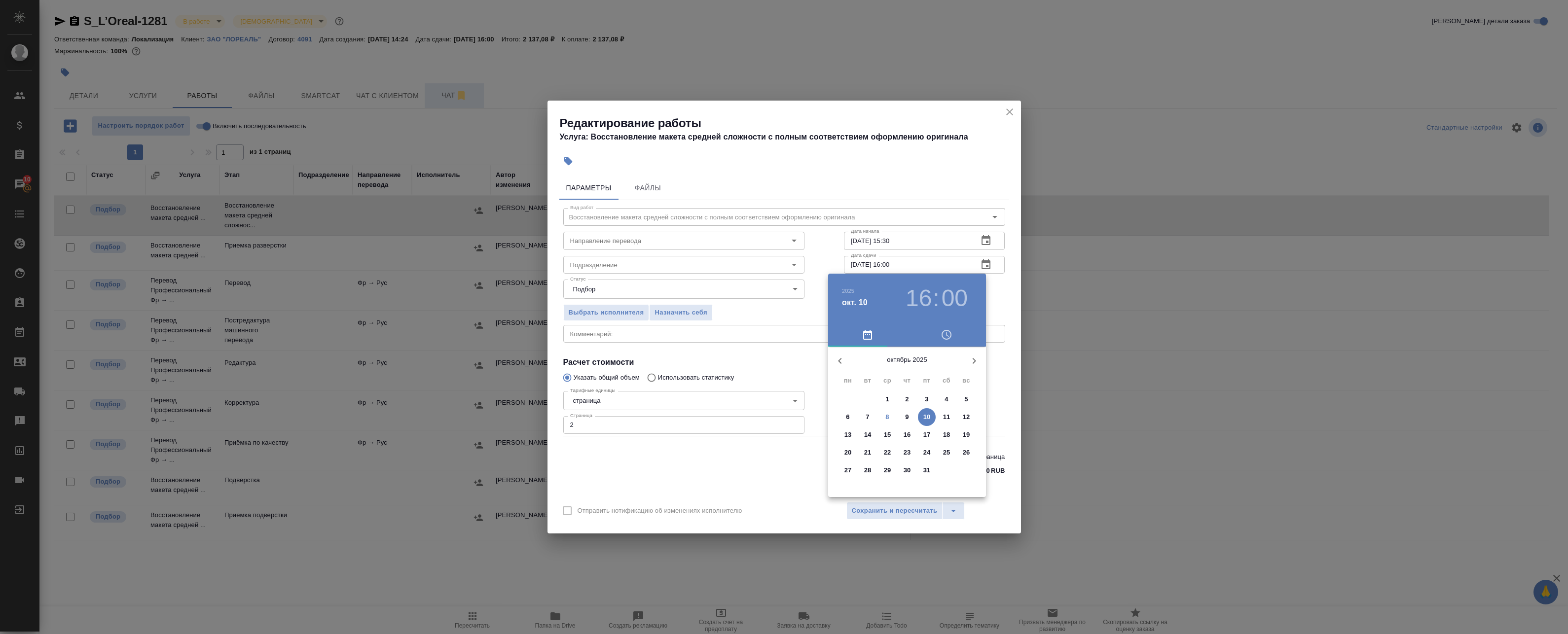
drag, startPoint x: 910, startPoint y: 415, endPoint x: 896, endPoint y: 416, distance: 14.0
click at [896, 416] on div "6 7 8 9 10 11 12" at bounding box center [907, 417] width 158 height 18
click at [889, 416] on p "8" at bounding box center [887, 417] width 3 height 10
click at [909, 457] on div at bounding box center [907, 423] width 129 height 129
click at [1001, 290] on div at bounding box center [784, 317] width 1568 height 634
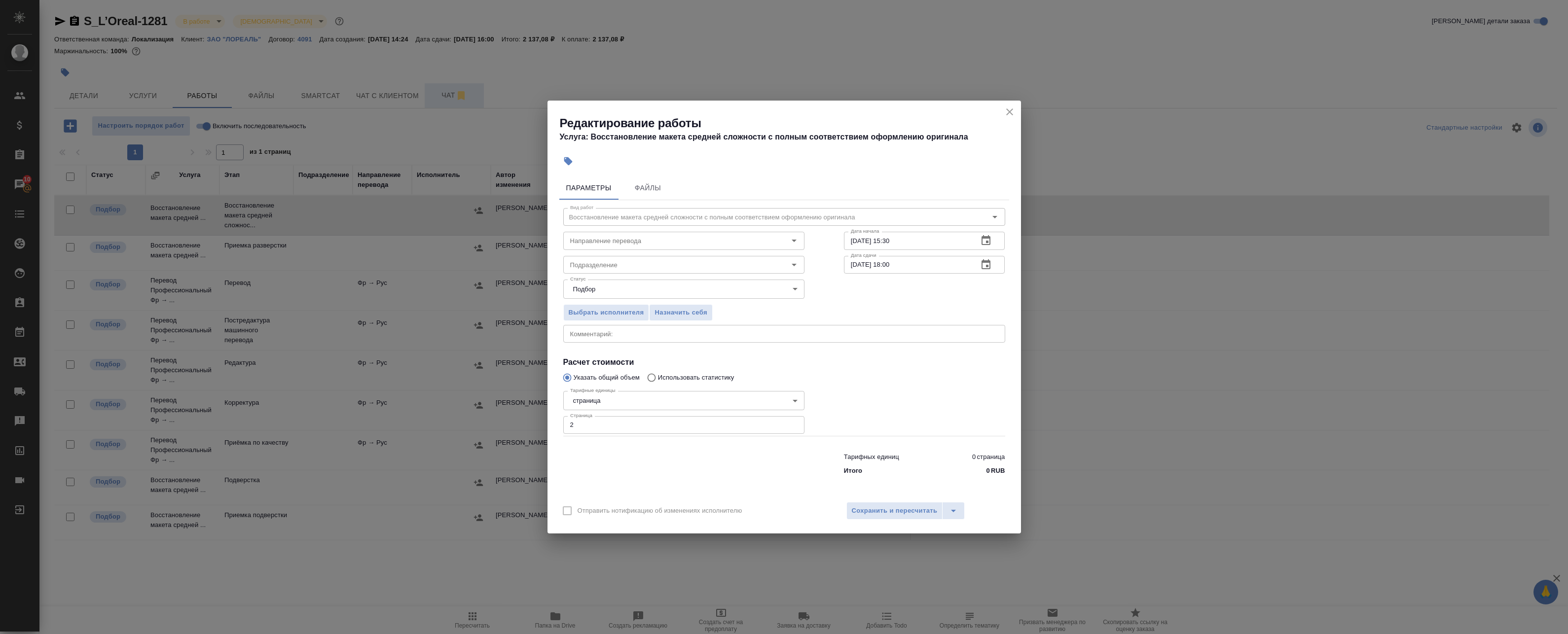
click at [982, 269] on icon "button" at bounding box center [986, 264] width 12 height 12
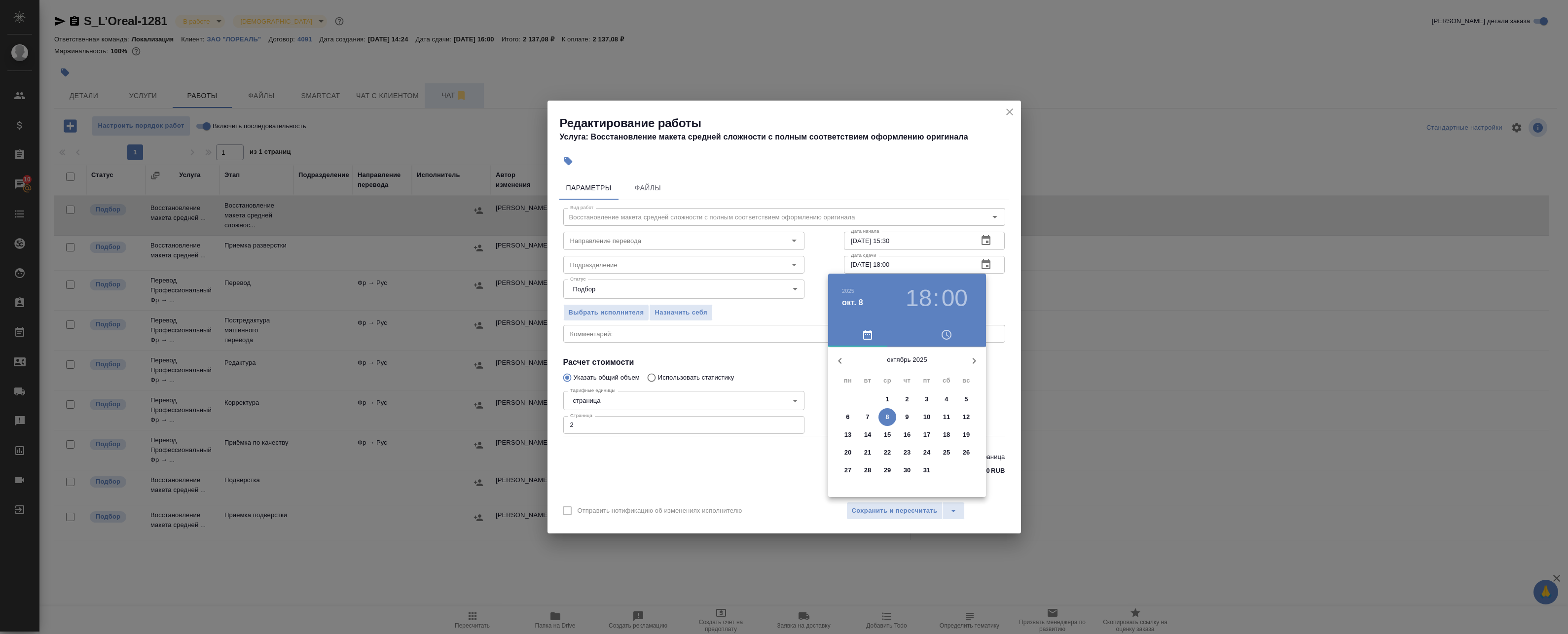
click at [912, 304] on h3 "18" at bounding box center [919, 298] width 26 height 28
click at [926, 458] on div at bounding box center [907, 423] width 129 height 129
click at [905, 476] on div at bounding box center [907, 423] width 129 height 129
type input "08.10.2025 17:30"
click at [994, 315] on div at bounding box center [784, 317] width 1568 height 634
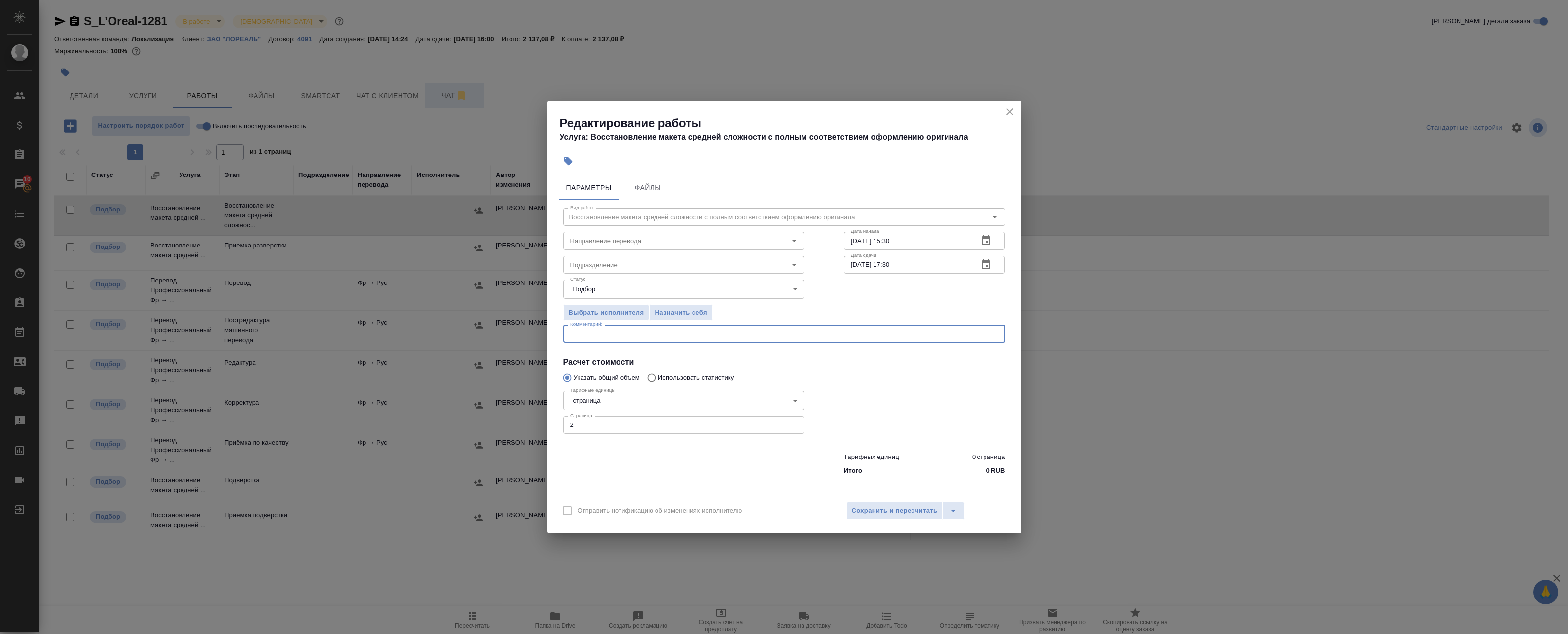
click at [652, 330] on textarea at bounding box center [784, 334] width 428 height 7
click at [676, 266] on input "Подразделение" at bounding box center [668, 264] width 202 height 12
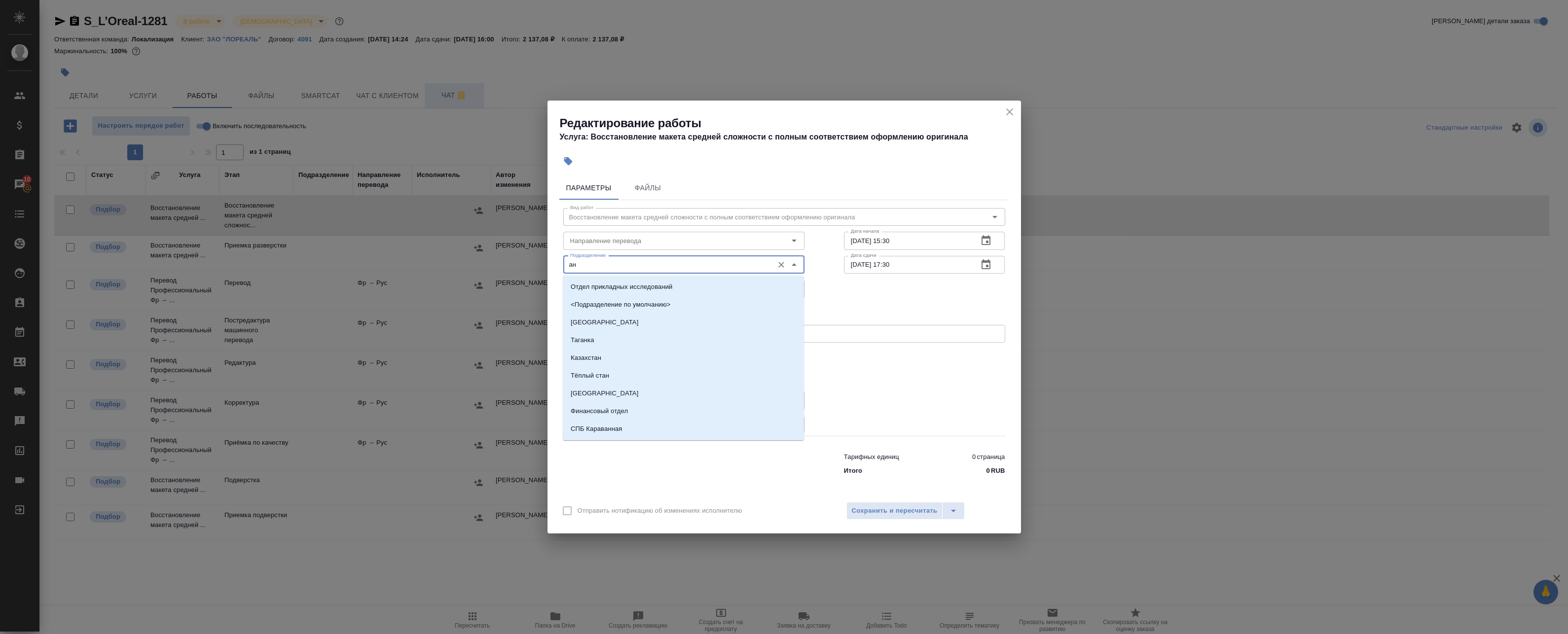
type input "а"
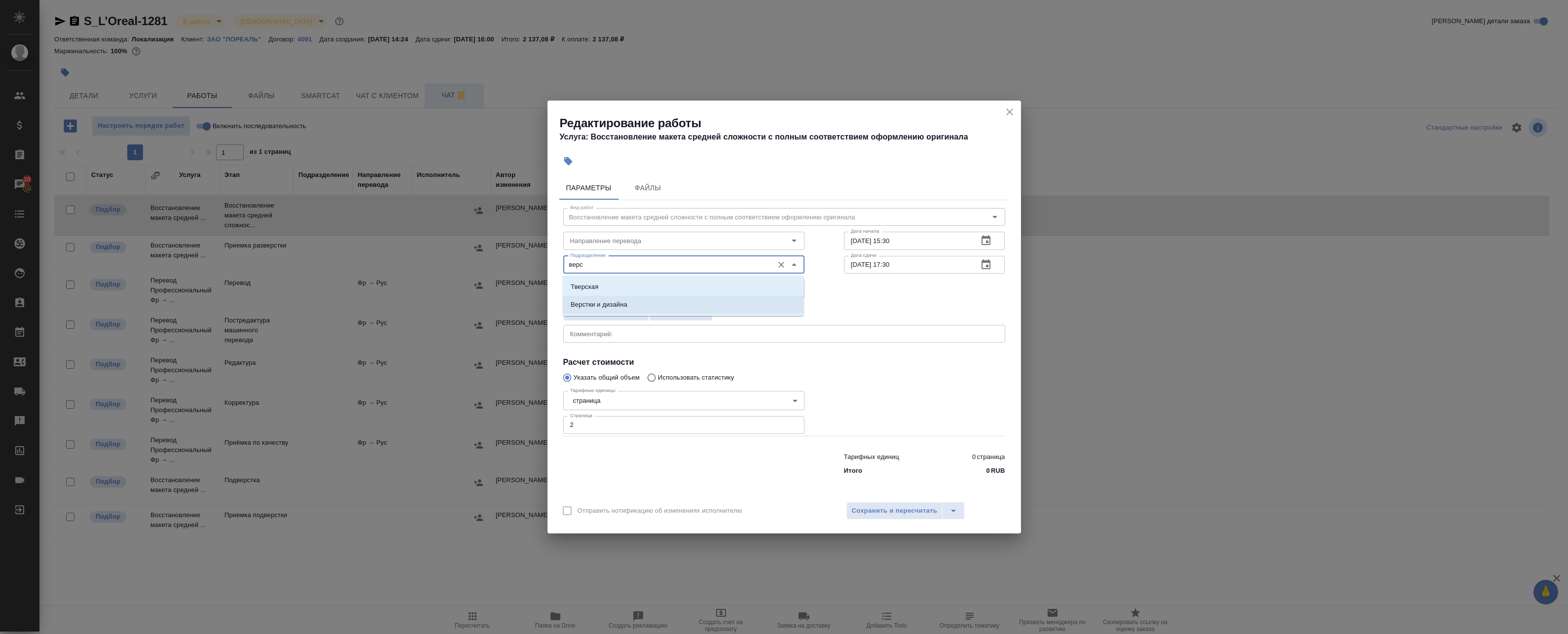
click at [642, 311] on li "Верстки и дизайна" at bounding box center [683, 304] width 241 height 18
type input "Верстки и дизайна"
click at [880, 512] on span "Сохранить и пересчитать" at bounding box center [894, 511] width 86 height 11
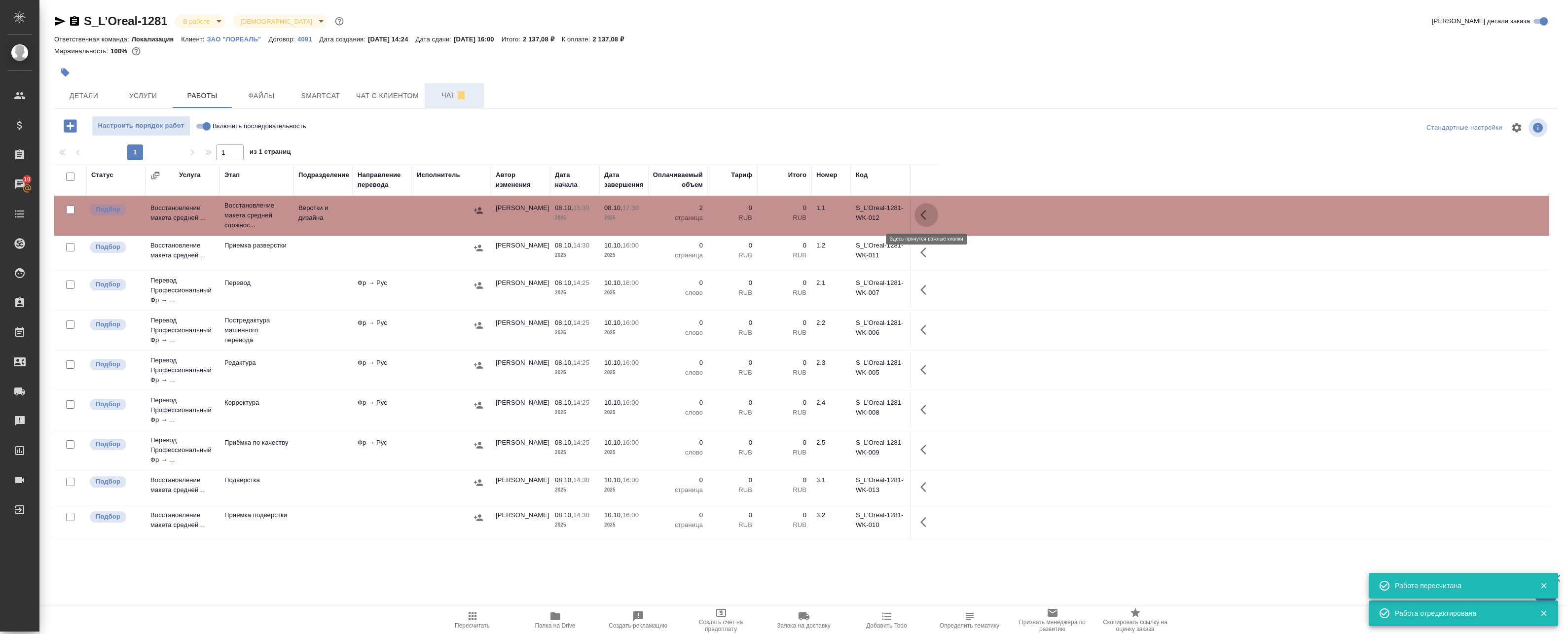
click at [926, 215] on icon "button" at bounding box center [926, 214] width 12 height 12
click at [851, 216] on icon "button" at bounding box center [853, 214] width 9 height 9
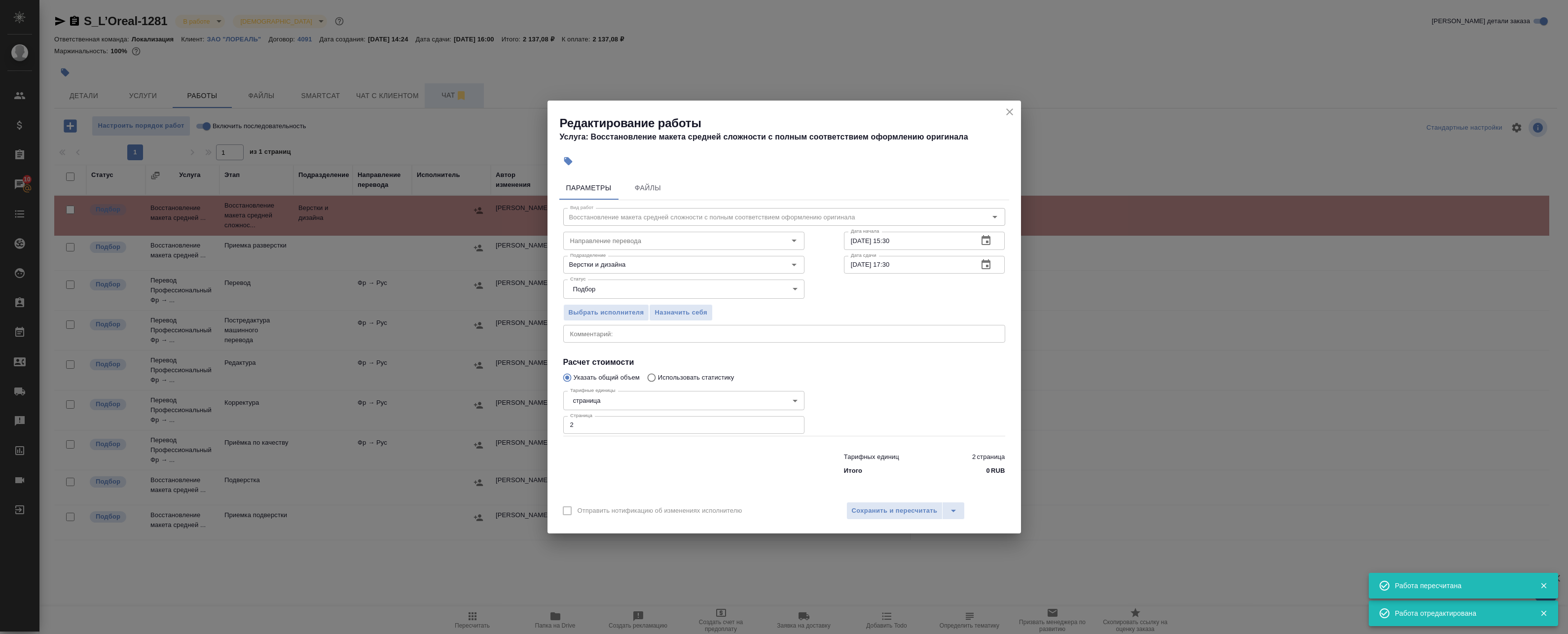
click at [604, 251] on div "Подразделение Верстки и дизайна Подразделение" at bounding box center [684, 263] width 281 height 63
click at [608, 244] on input "Направление перевода" at bounding box center [668, 241] width 202 height 12
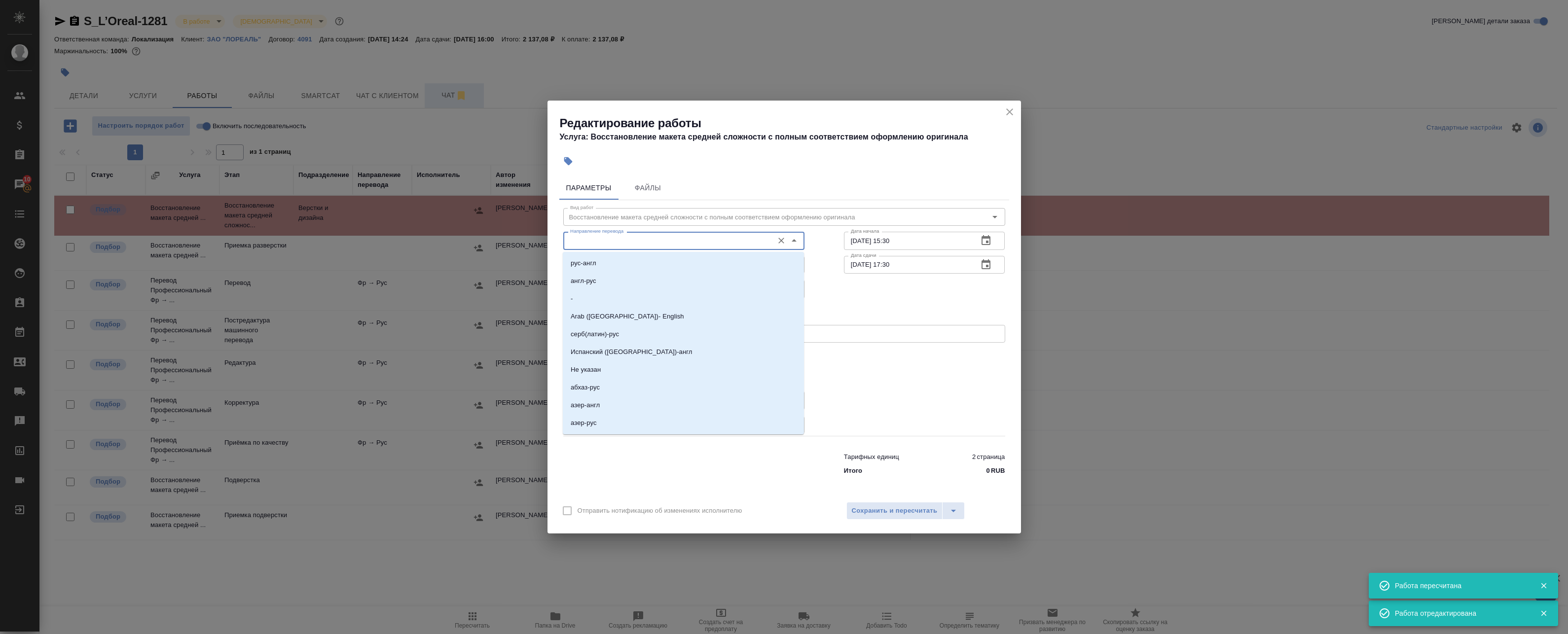
type input "ы"
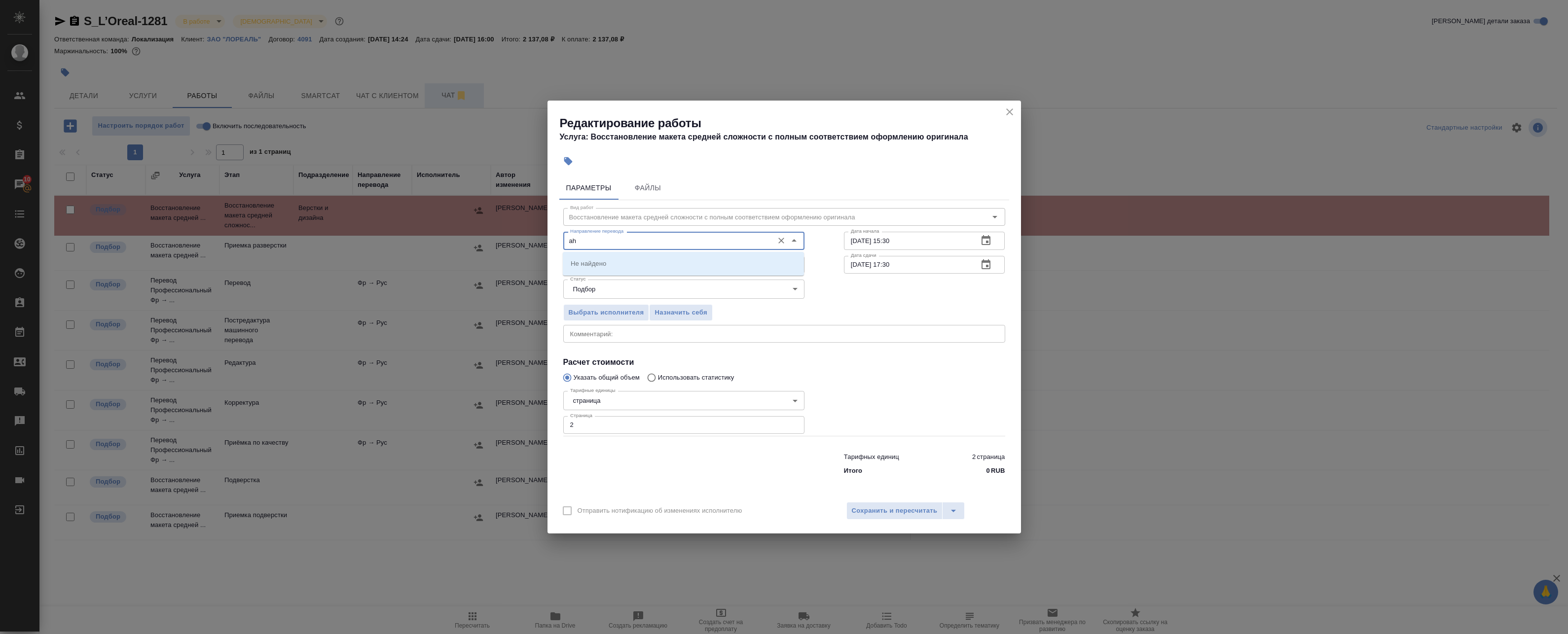
type input "a"
click at [599, 267] on li "фр-рус" at bounding box center [683, 263] width 241 height 18
type input "фр-рус"
click at [882, 512] on span "Сохранить и пересчитать" at bounding box center [894, 511] width 86 height 11
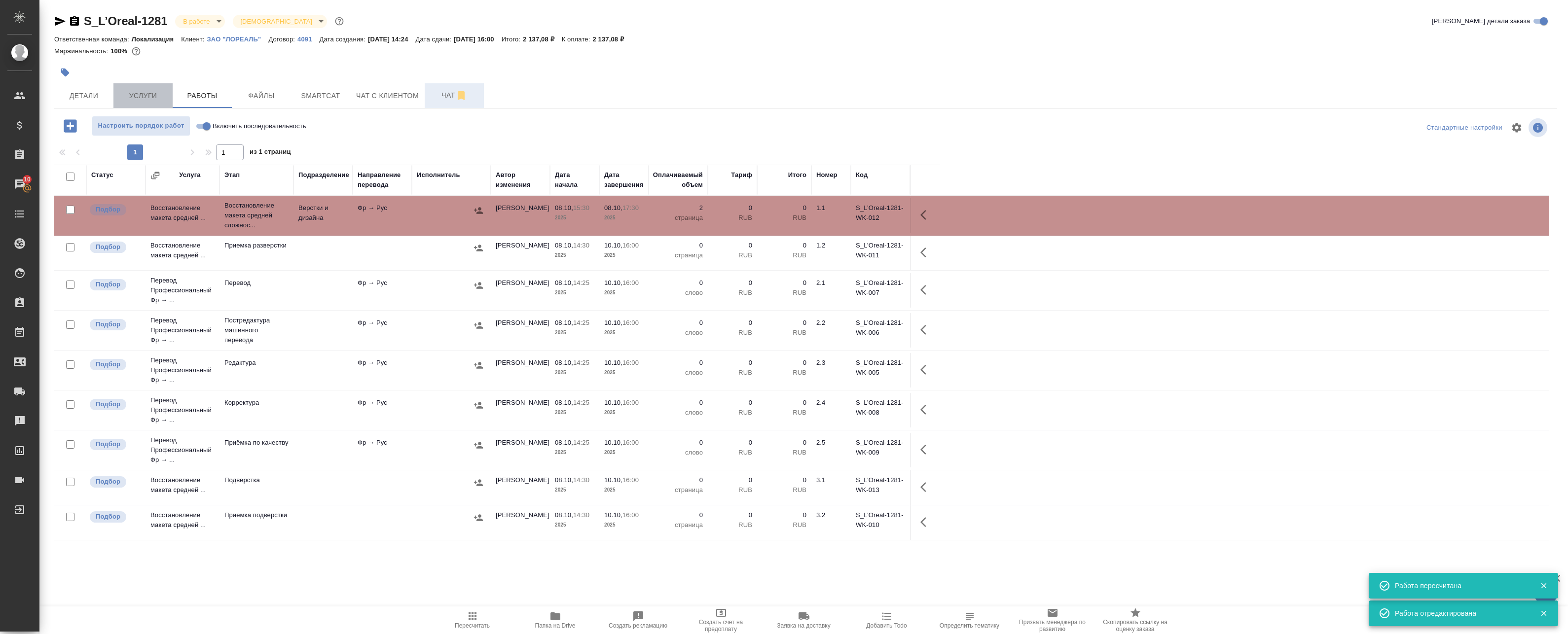
click at [153, 95] on span "Услуги" at bounding box center [143, 96] width 47 height 13
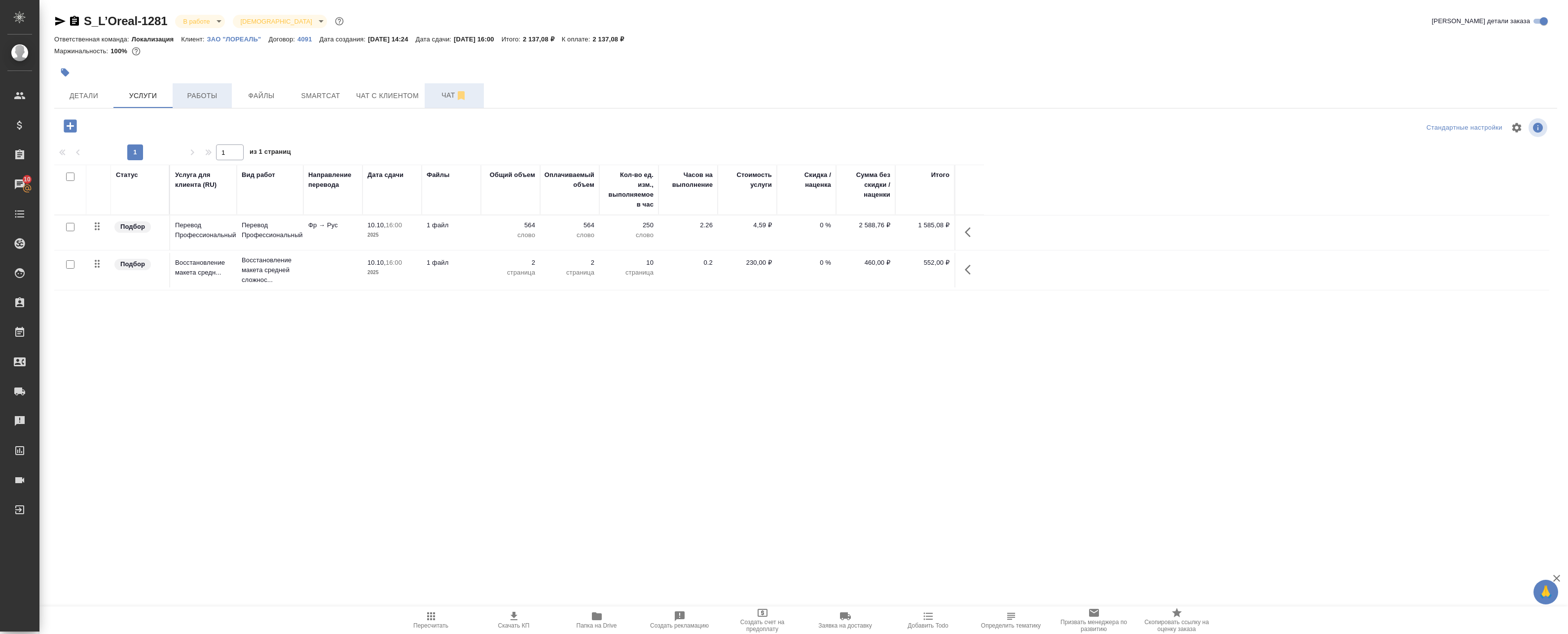
click at [216, 94] on span "Работы" at bounding box center [202, 96] width 47 height 13
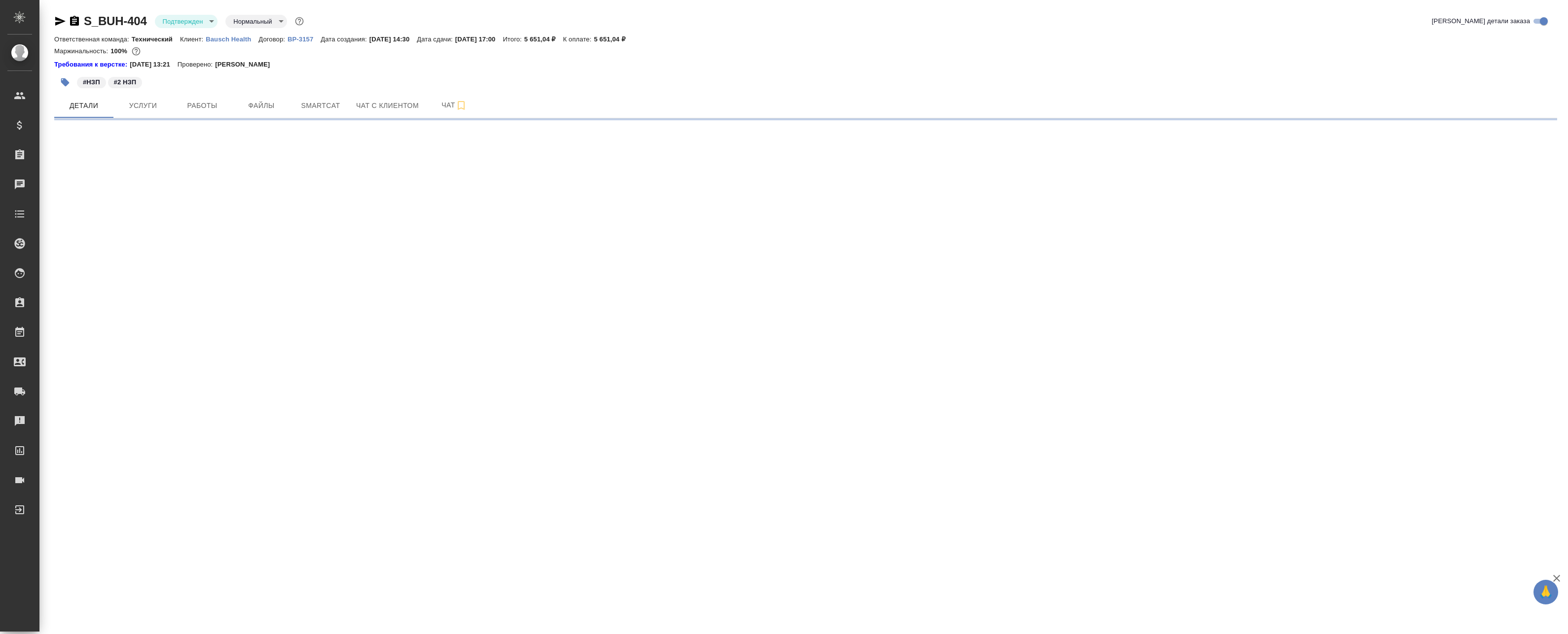
select select "RU"
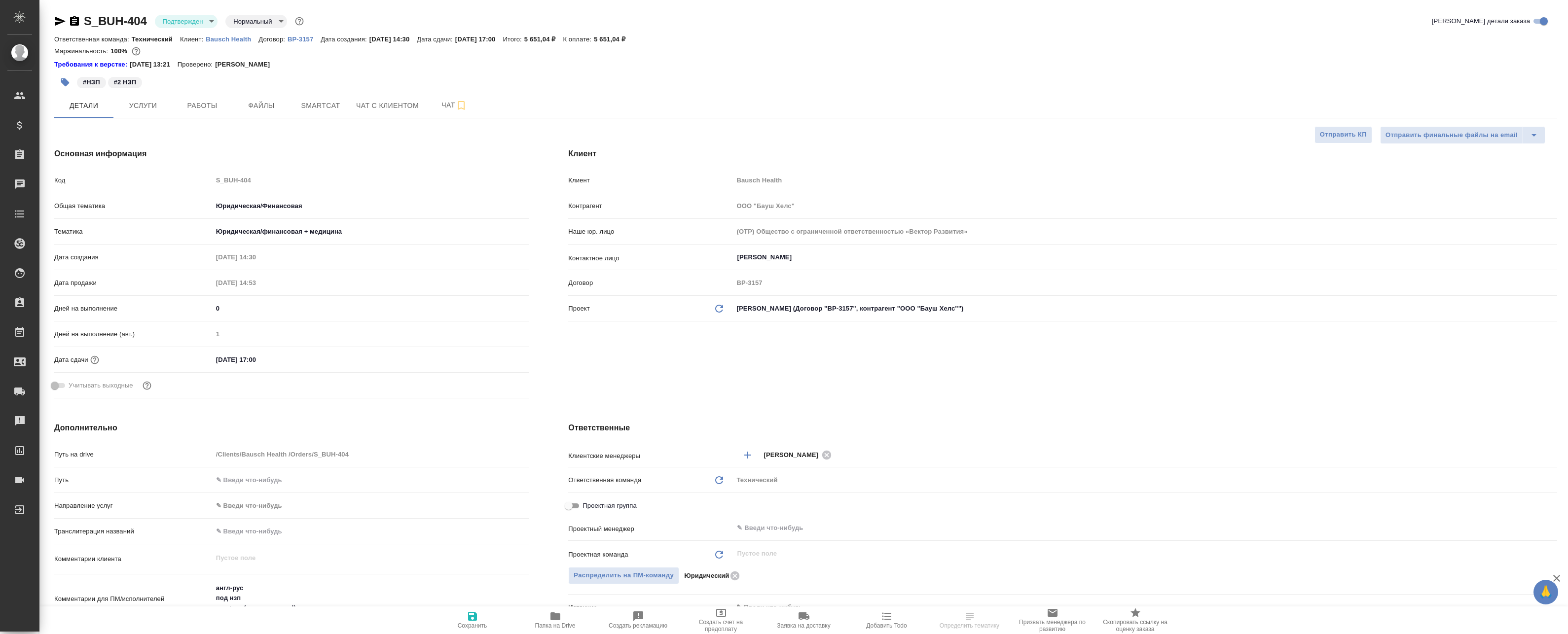
type textarea "x"
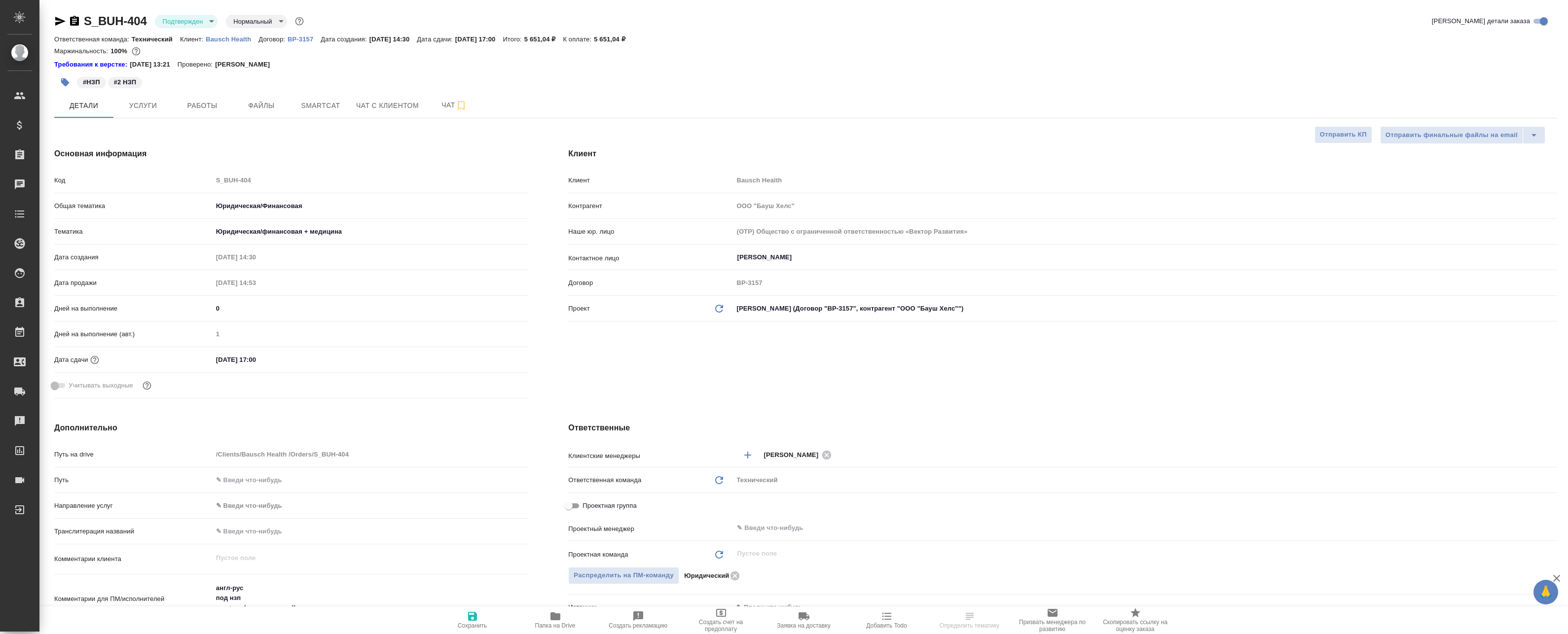
type textarea "x"
drag, startPoint x: 204, startPoint y: 39, endPoint x: 251, endPoint y: 39, distance: 47.0
click at [251, 39] on div "Ответственная команда: Технический Клиент: Bausch Health Договор: ВР-3157 Дата …" at bounding box center [806, 39] width 1503 height 12
type textarea "x"
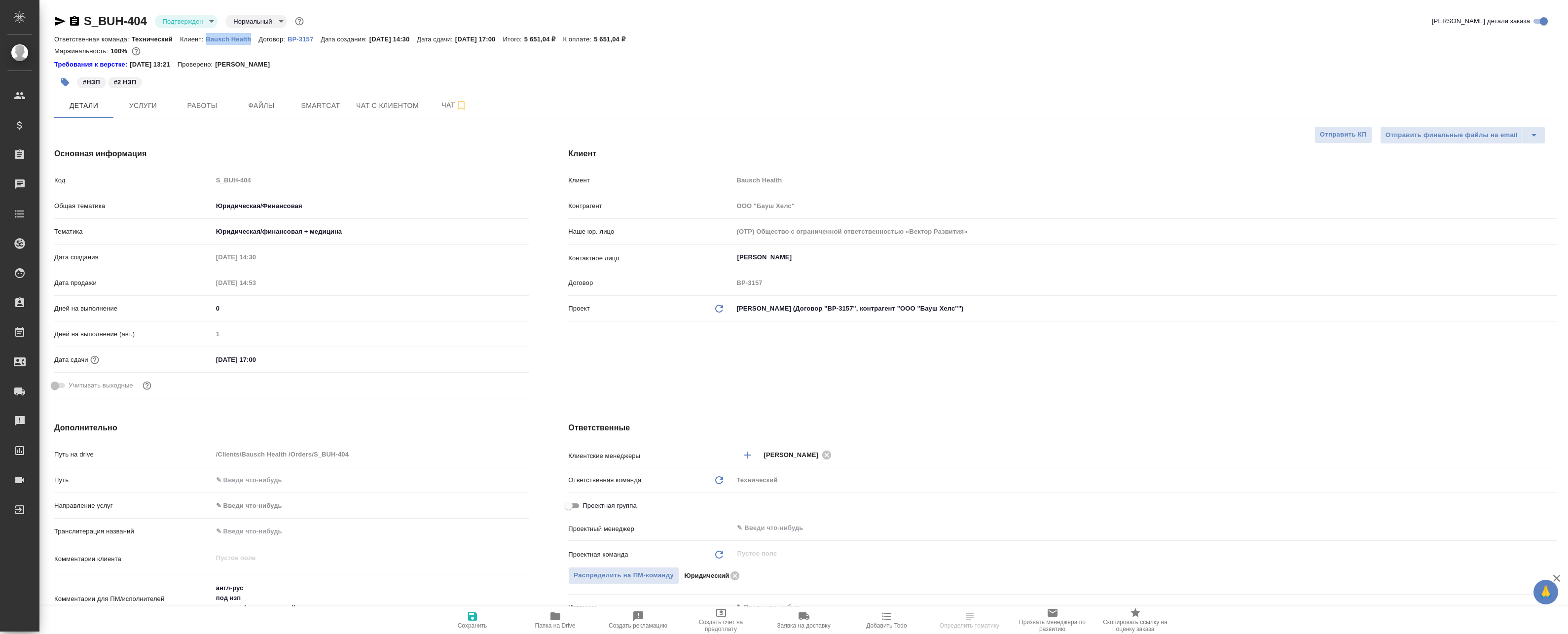
type textarea "x"
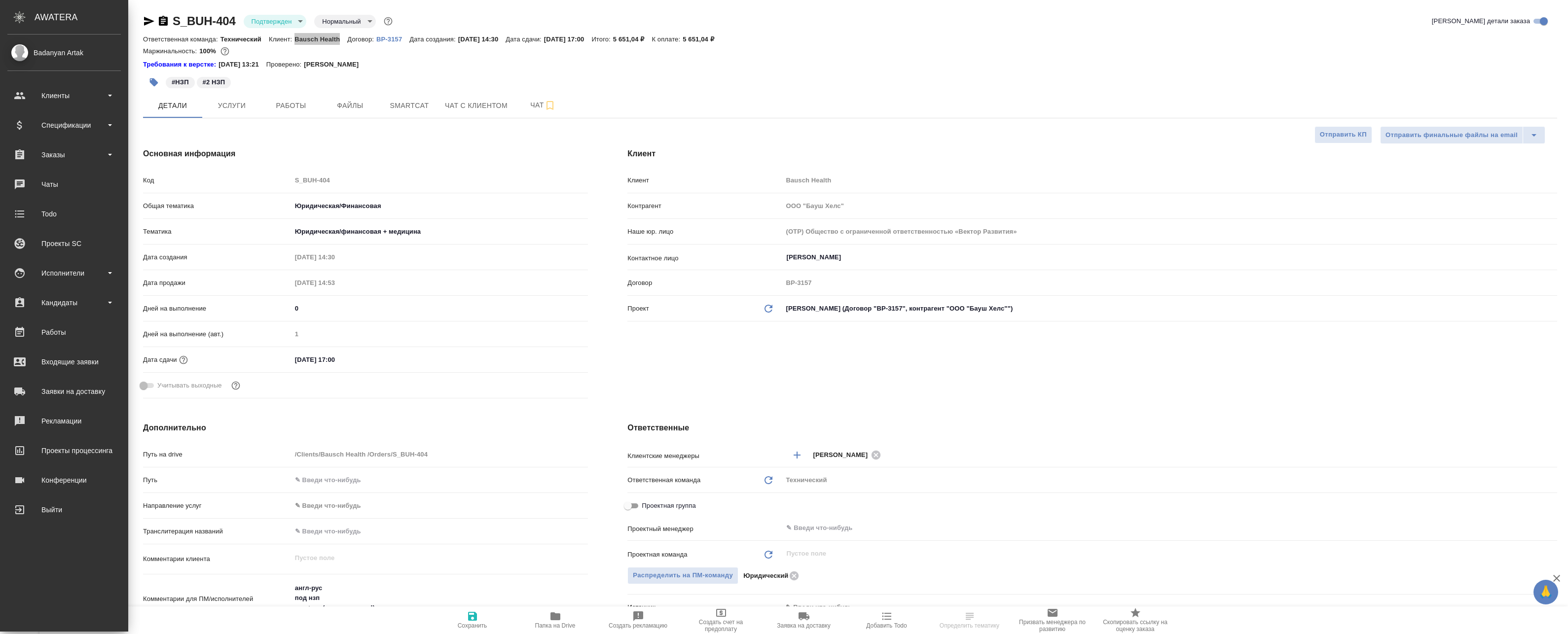
type textarea "x"
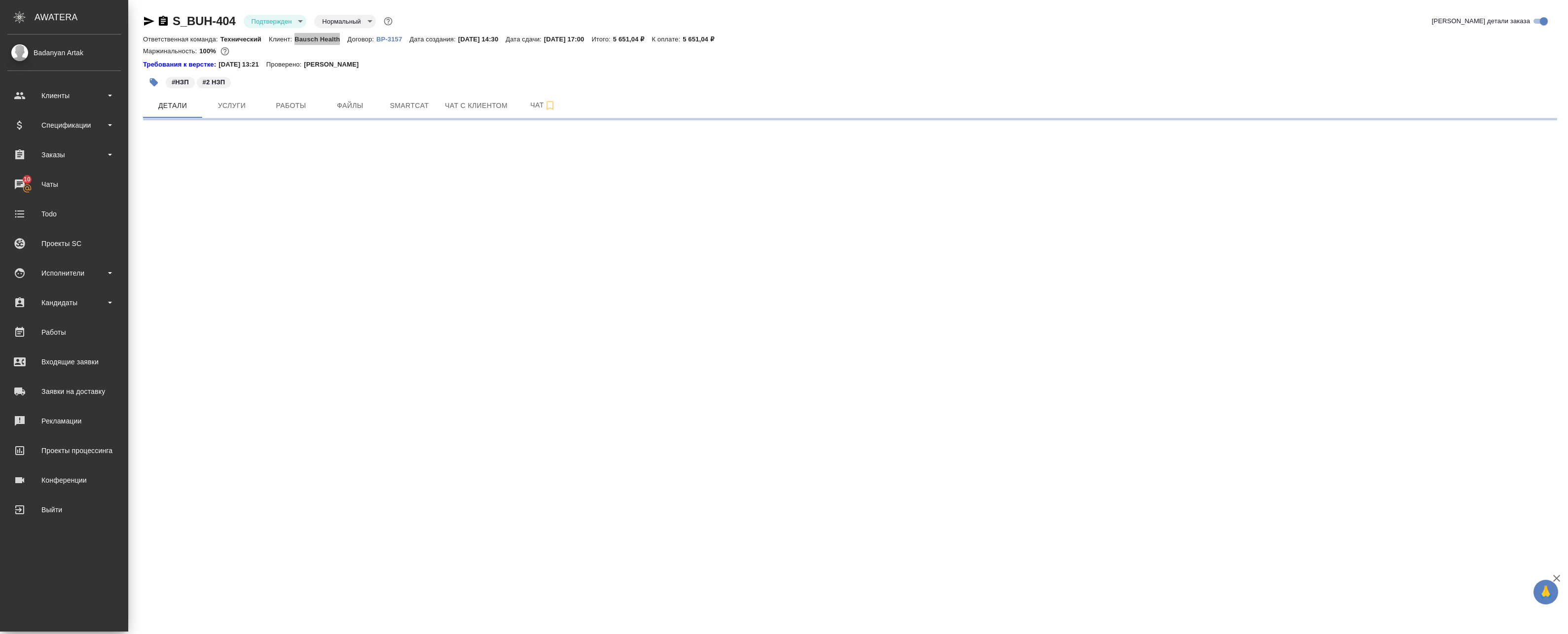
select select "RU"
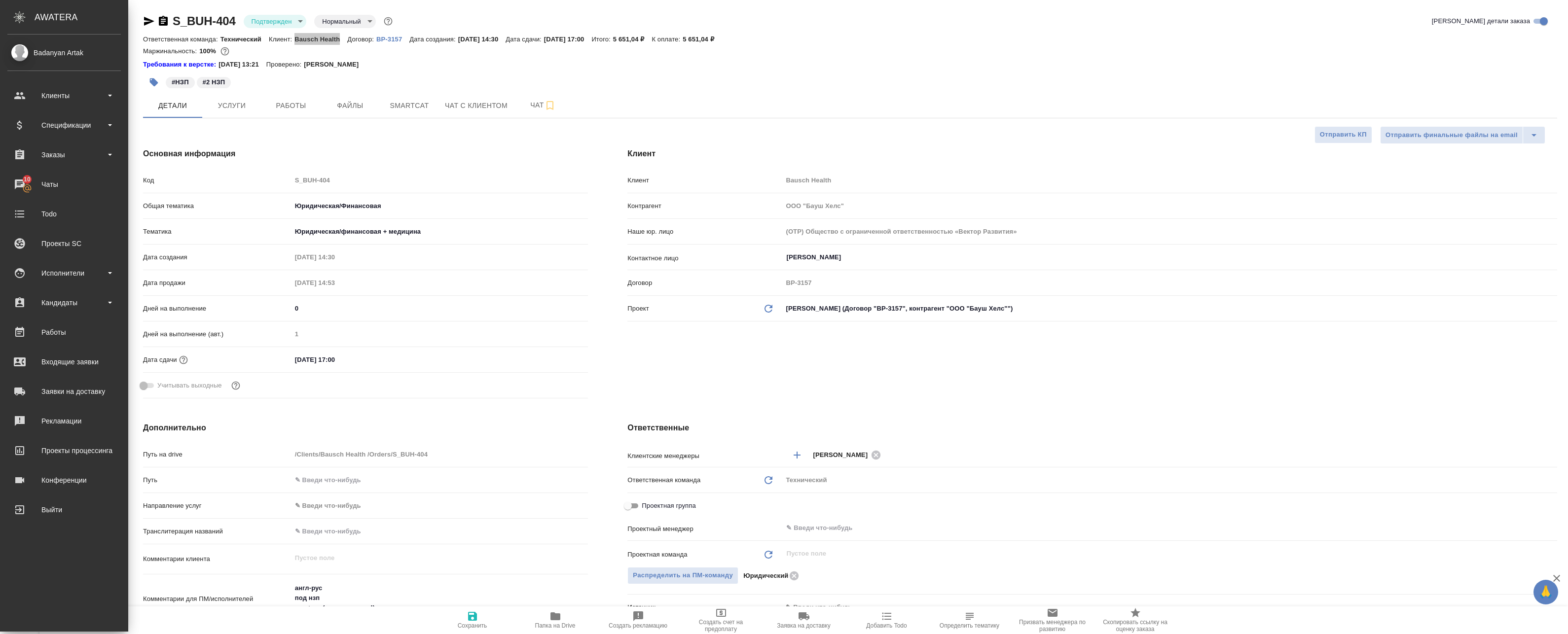
type textarea "x"
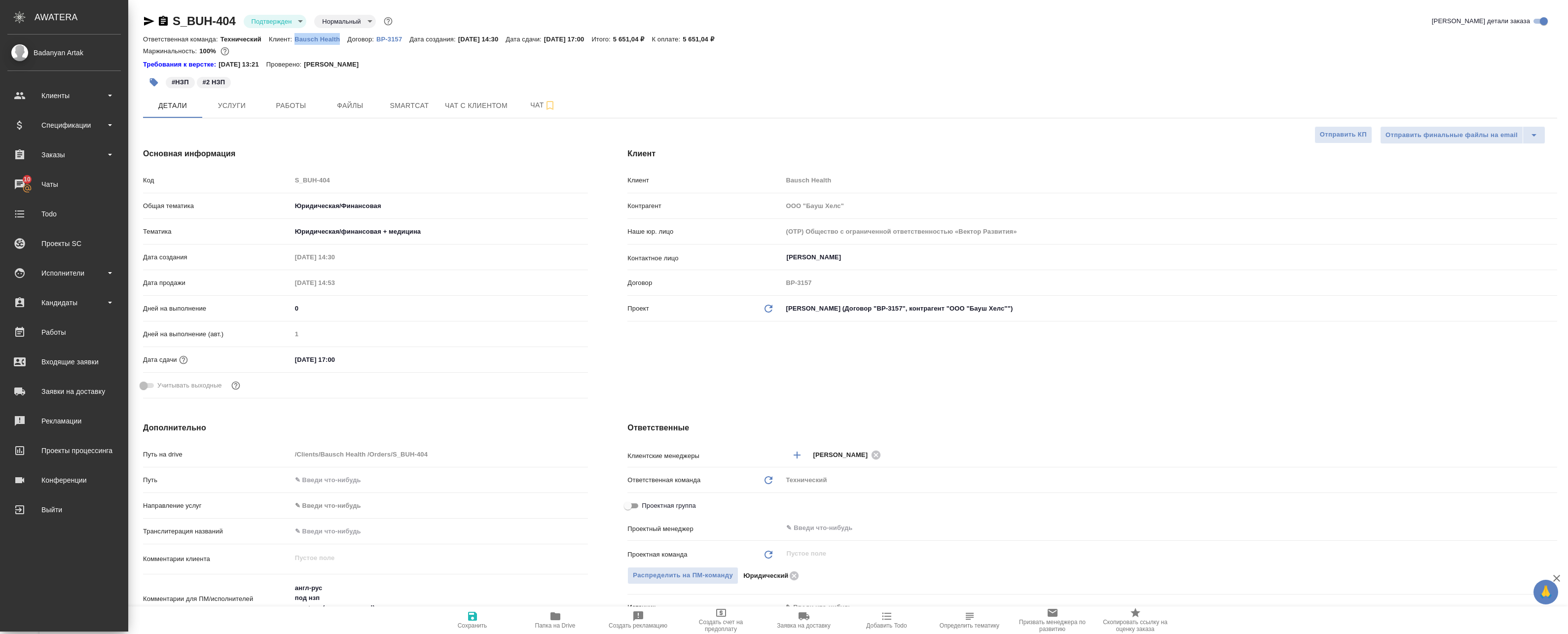
type textarea "x"
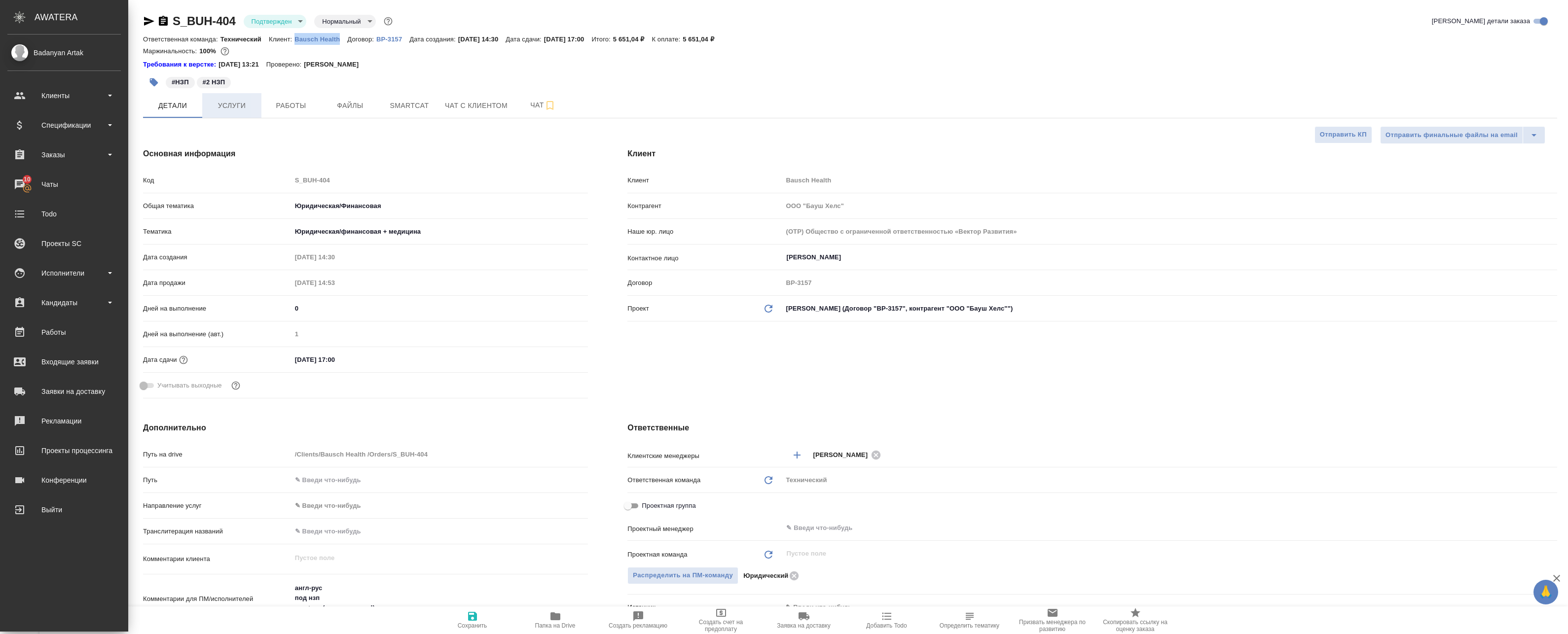
type textarea "x"
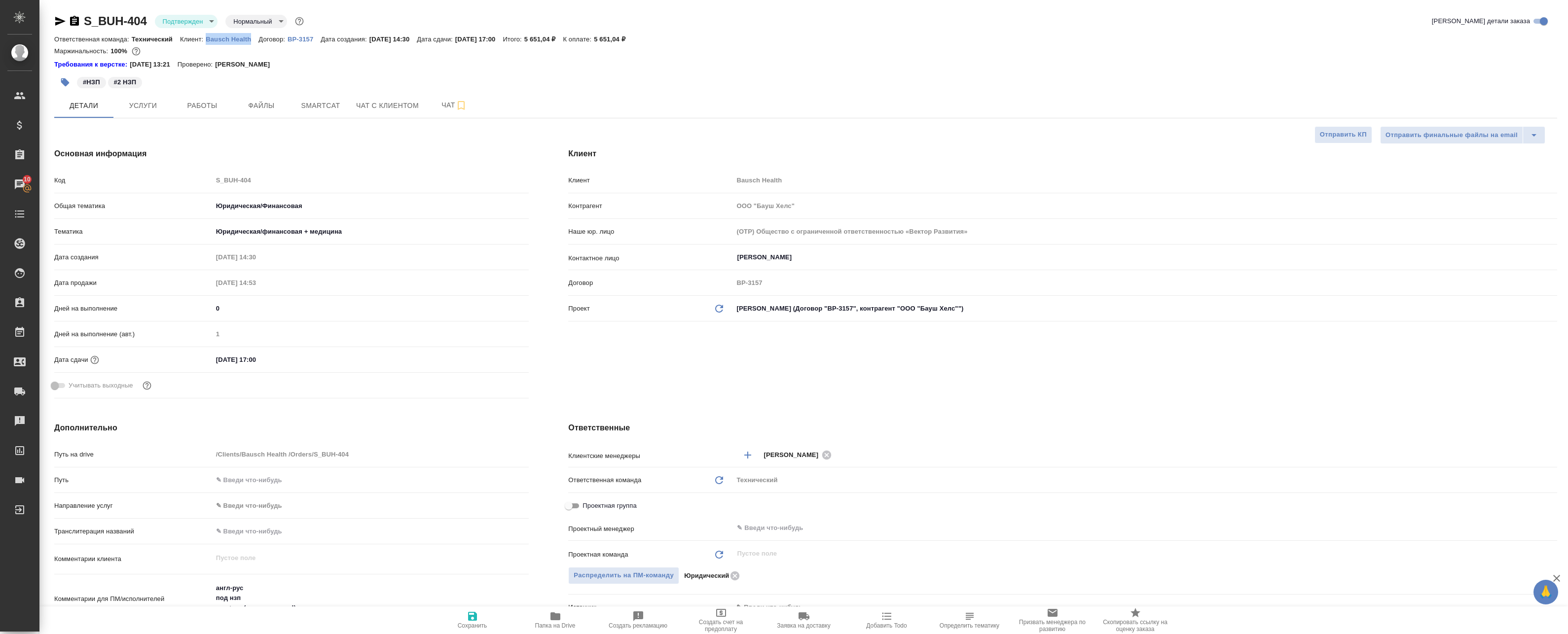
type textarea "x"
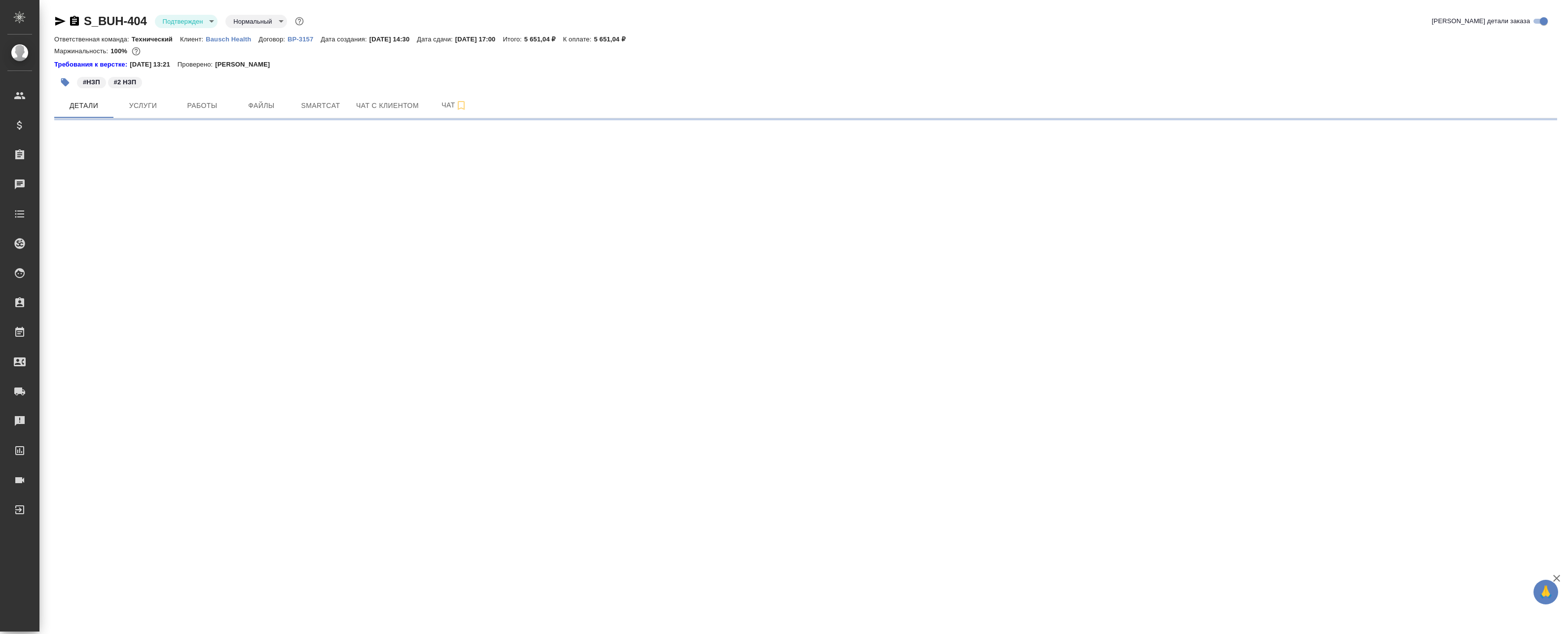
select select "RU"
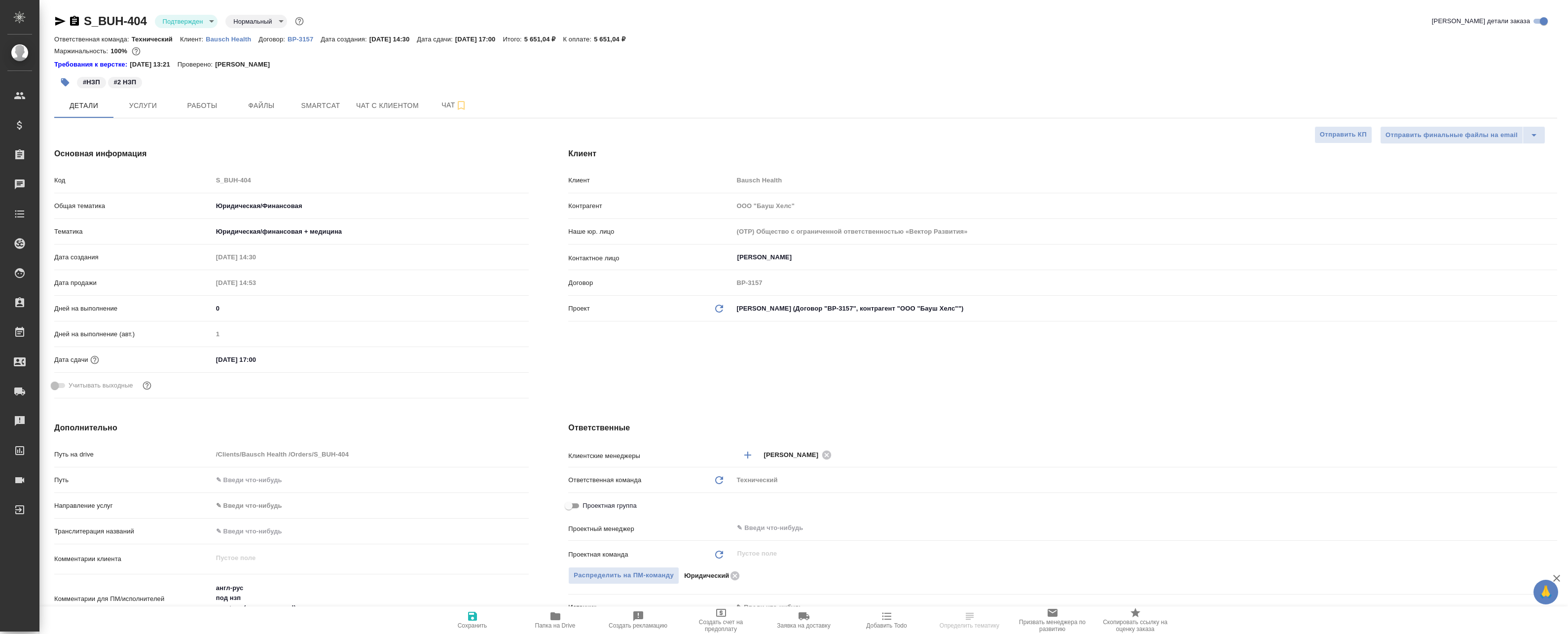
type textarea "x"
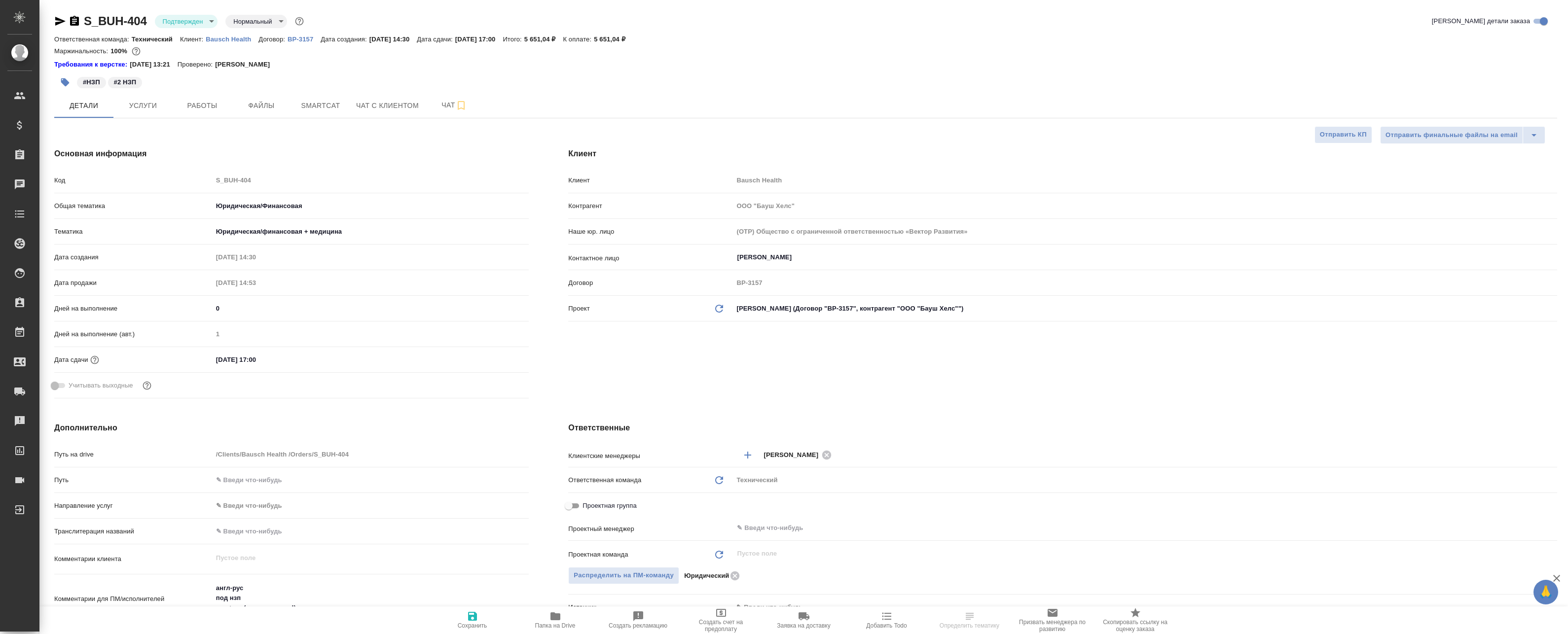
type textarea "x"
click at [762, 523] on input "text" at bounding box center [1128, 528] width 785 height 12
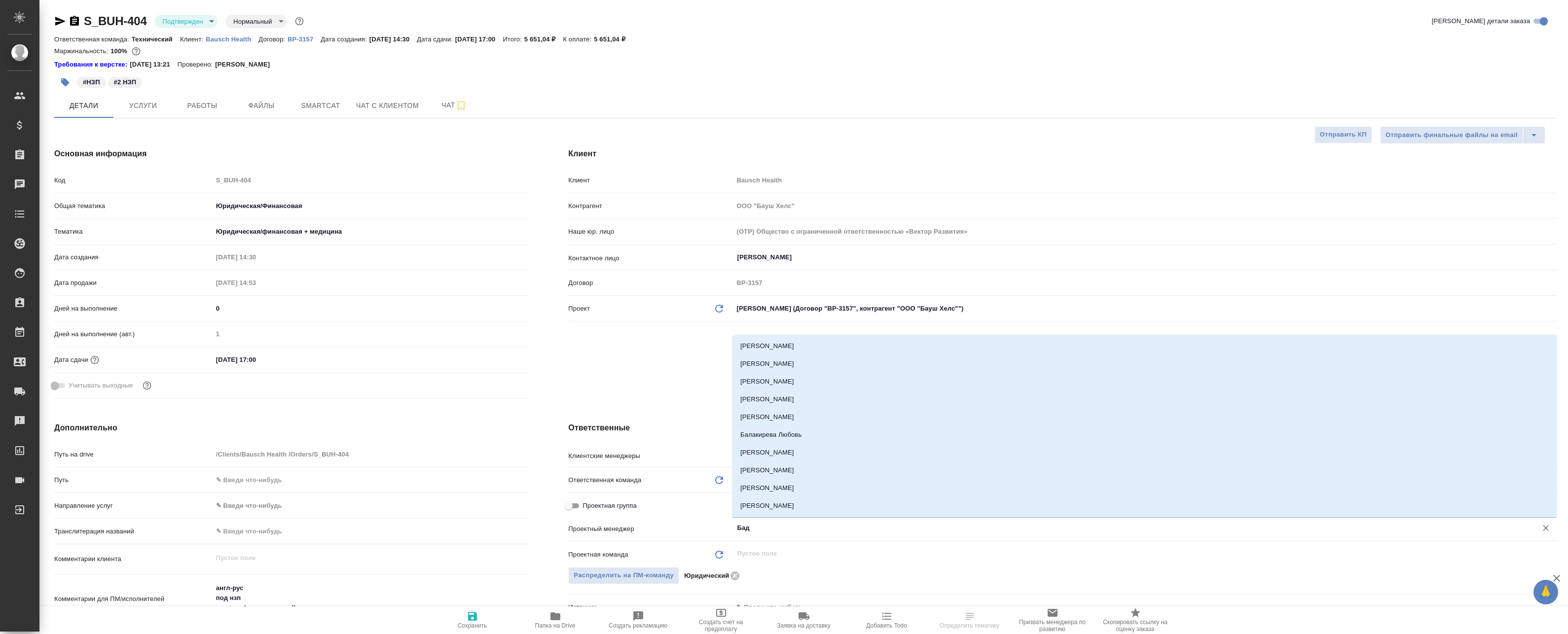
type input "Бада"
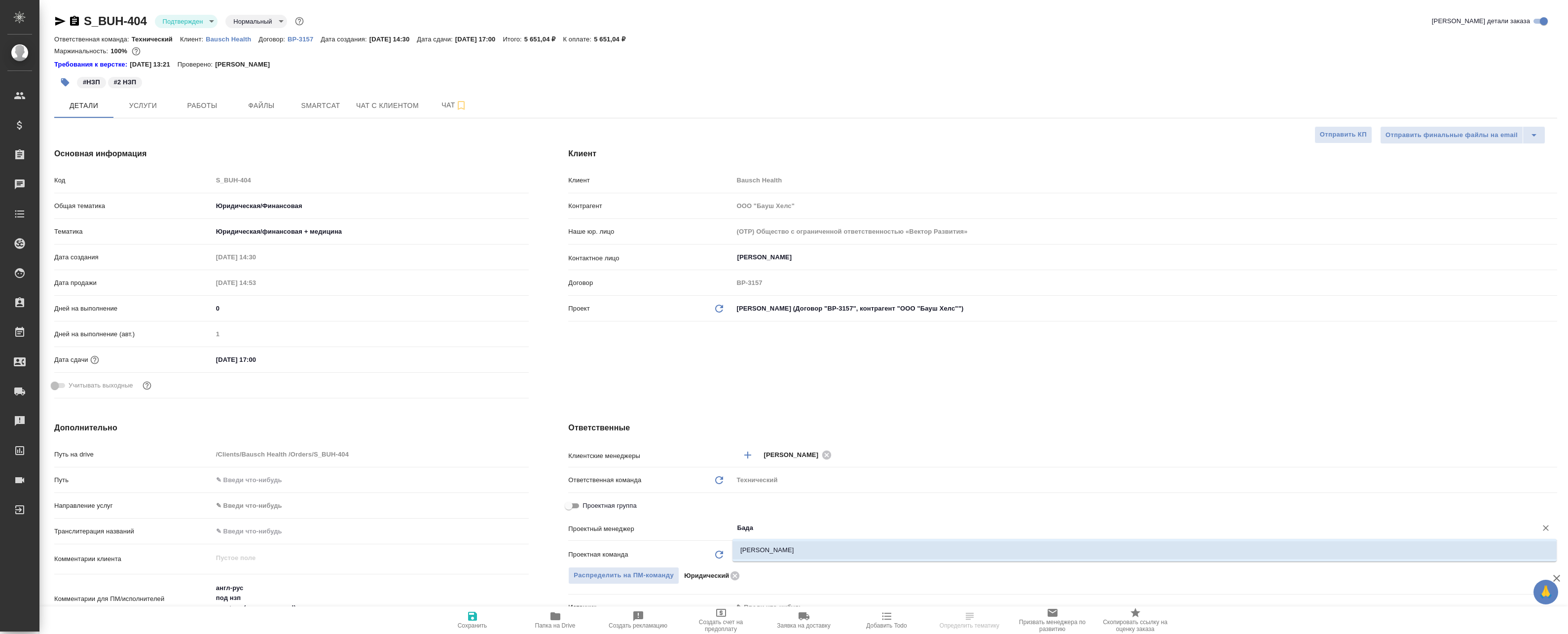
click at [800, 545] on li "[PERSON_NAME]" at bounding box center [1144, 550] width 824 height 18
type textarea "x"
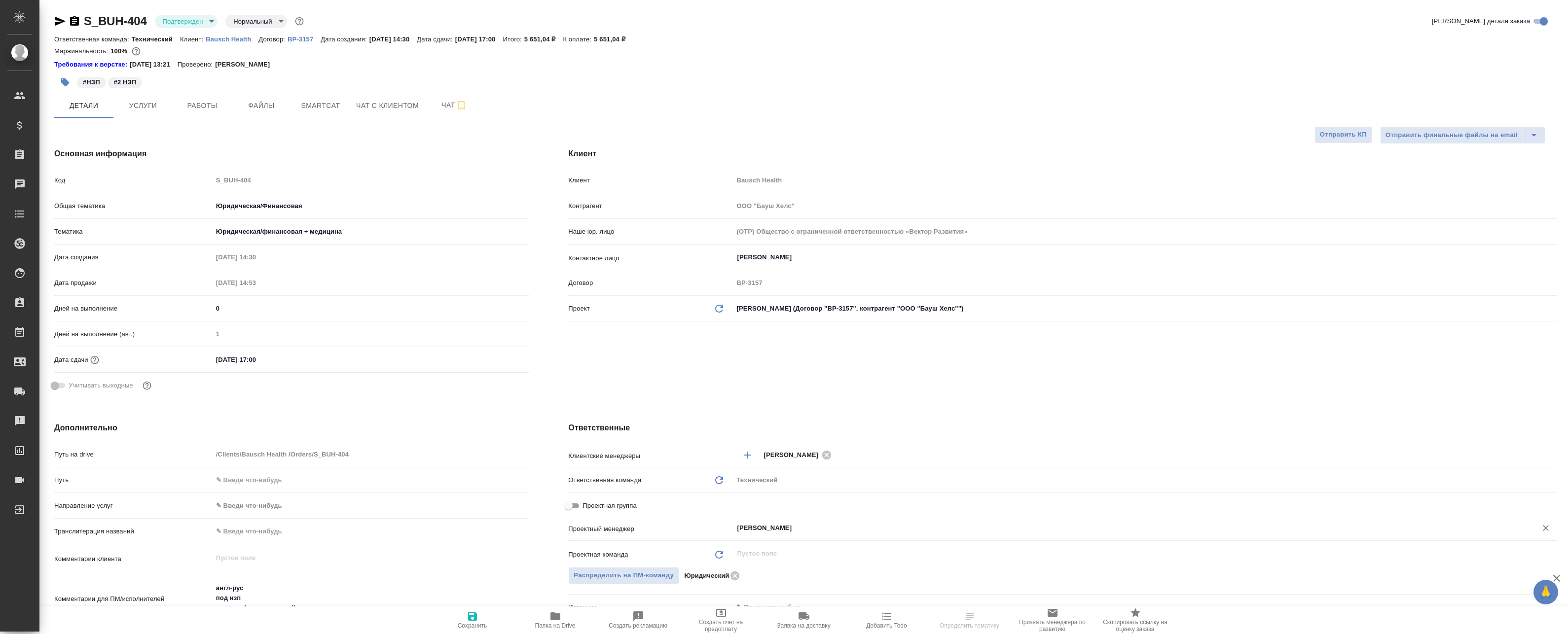
type input "[PERSON_NAME]"
click at [469, 617] on icon "button" at bounding box center [472, 616] width 9 height 9
type textarea "x"
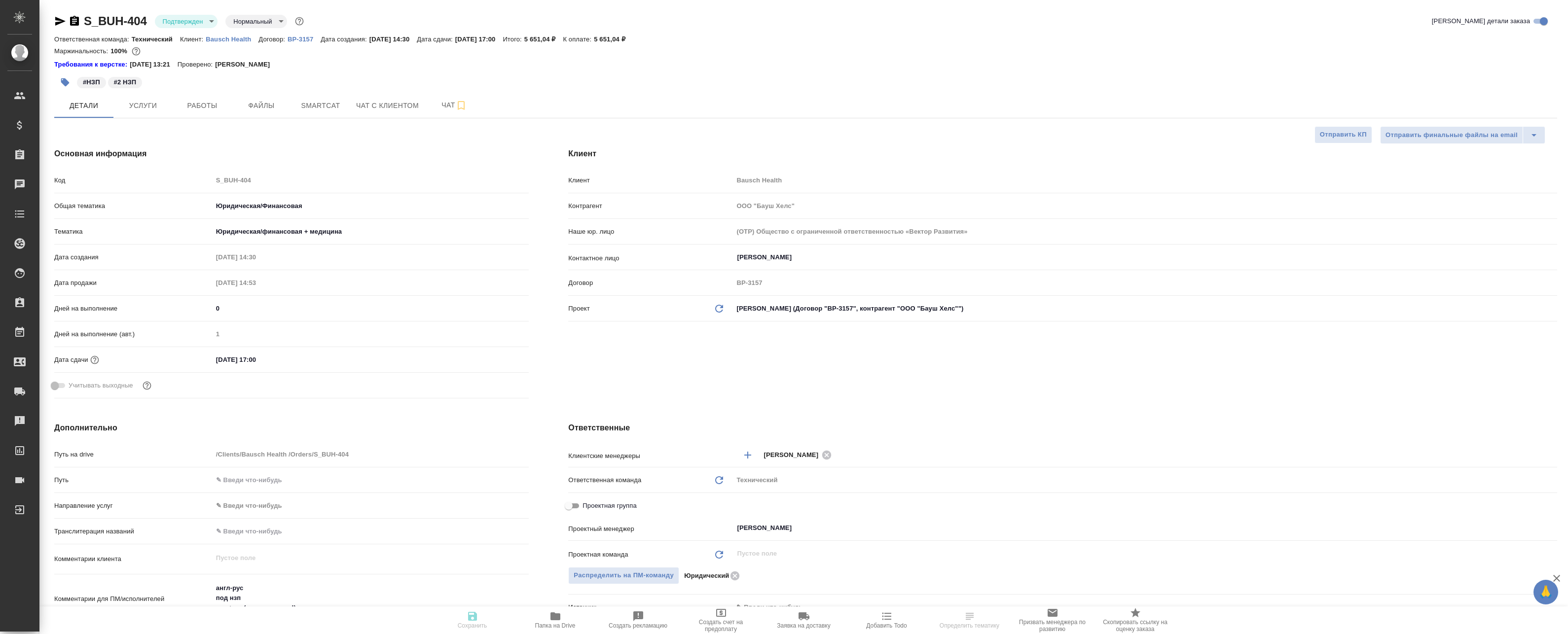
type textarea "x"
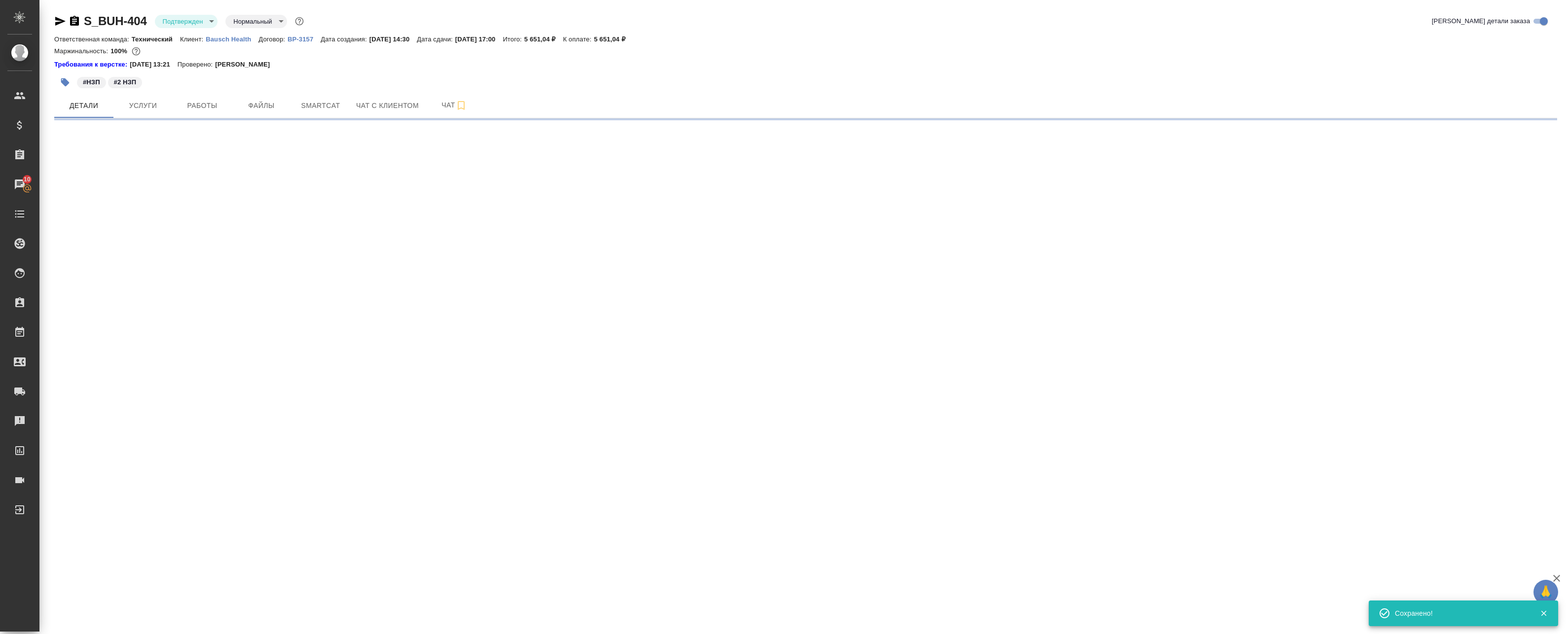
select select "RU"
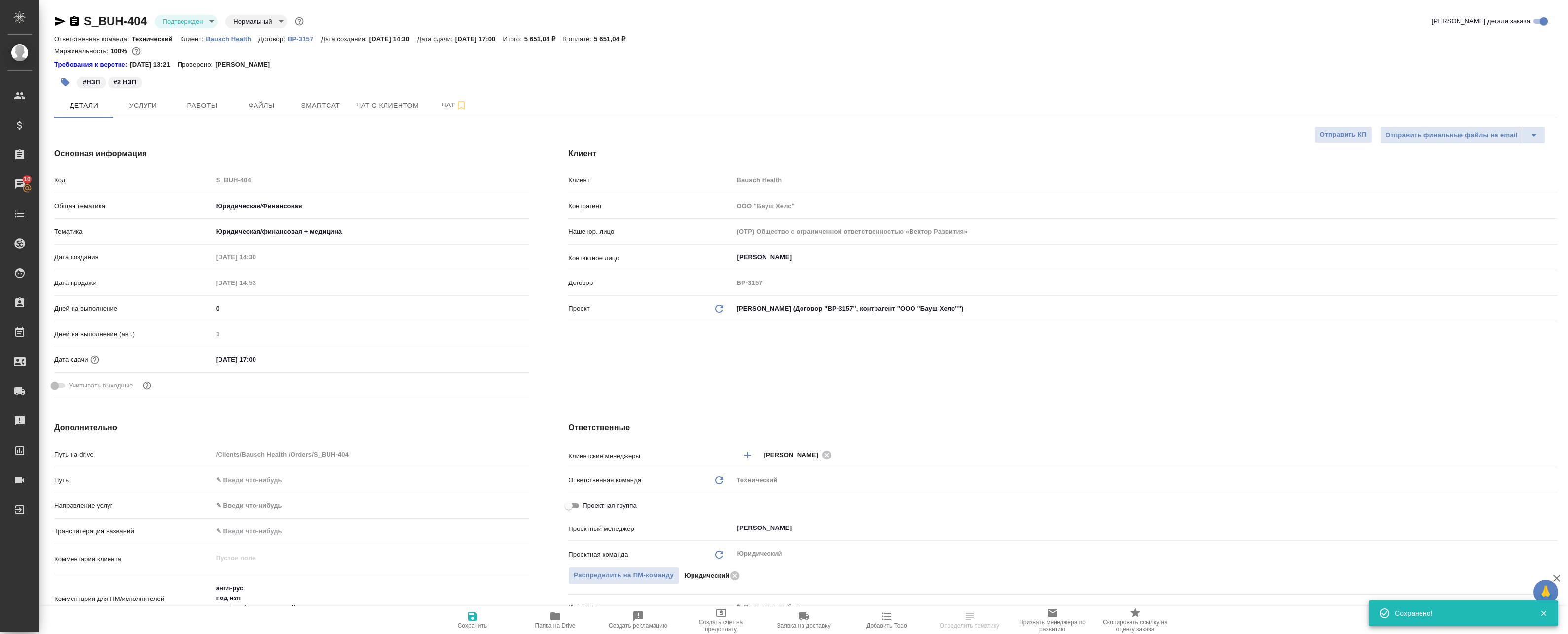
type textarea "x"
click at [195, 22] on body "🙏 .cls-1 fill:#fff; AWATERA Badanyan Artak Клиенты Спецификации Заказы 10 Чаты …" at bounding box center [784, 317] width 1568 height 634
click at [203, 104] on li "В работе" at bounding box center [200, 103] width 90 height 17
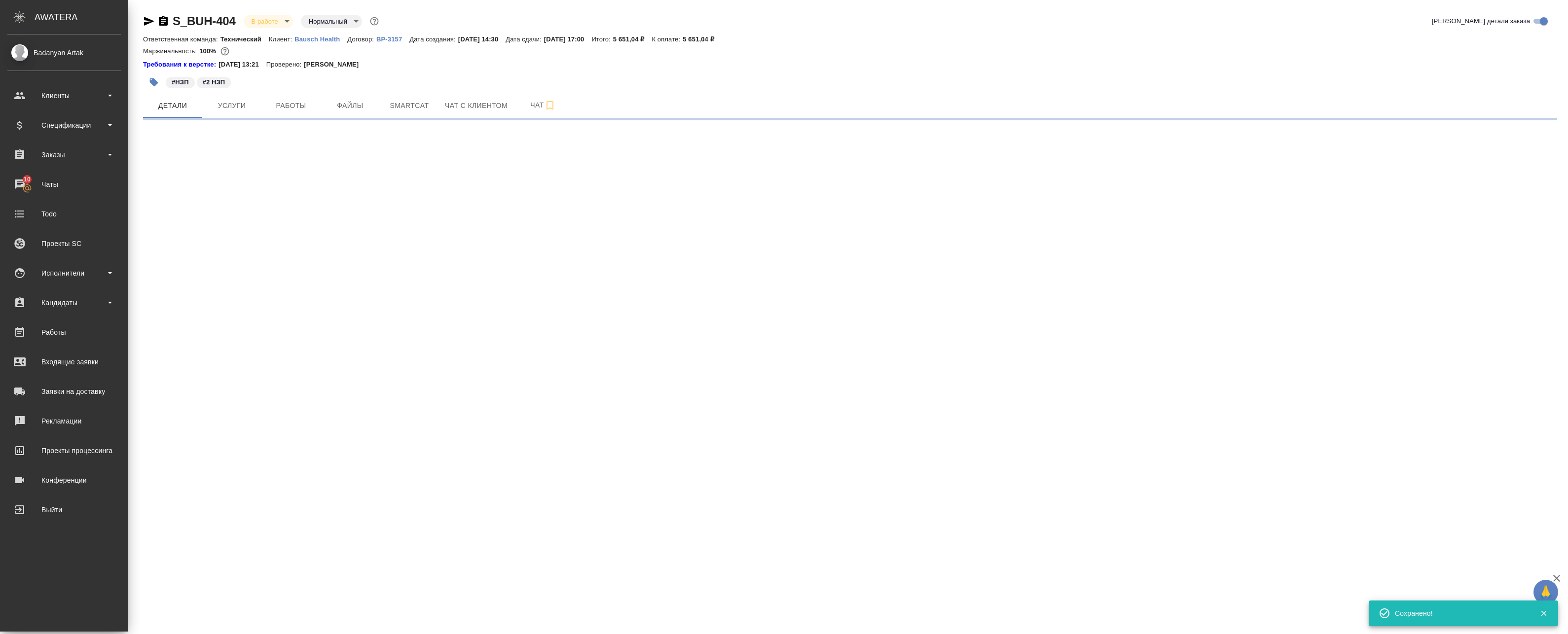
select select "RU"
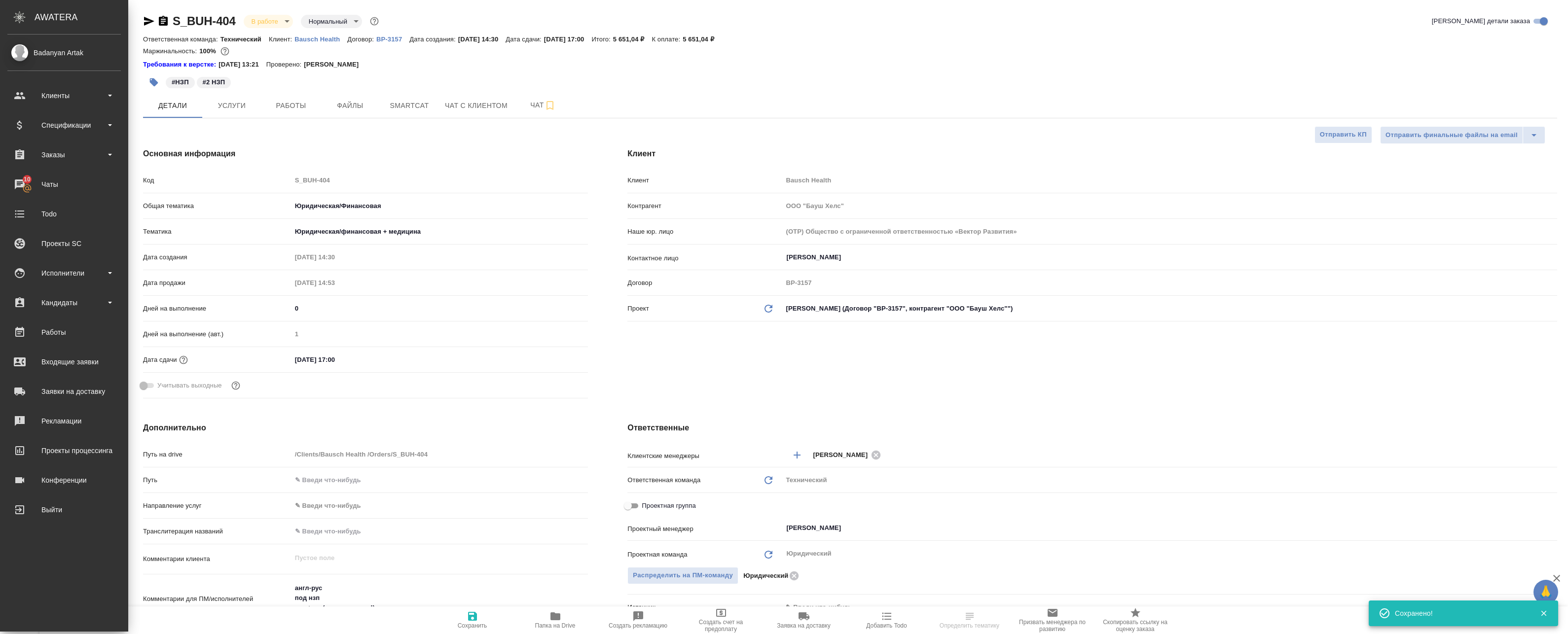
type textarea "x"
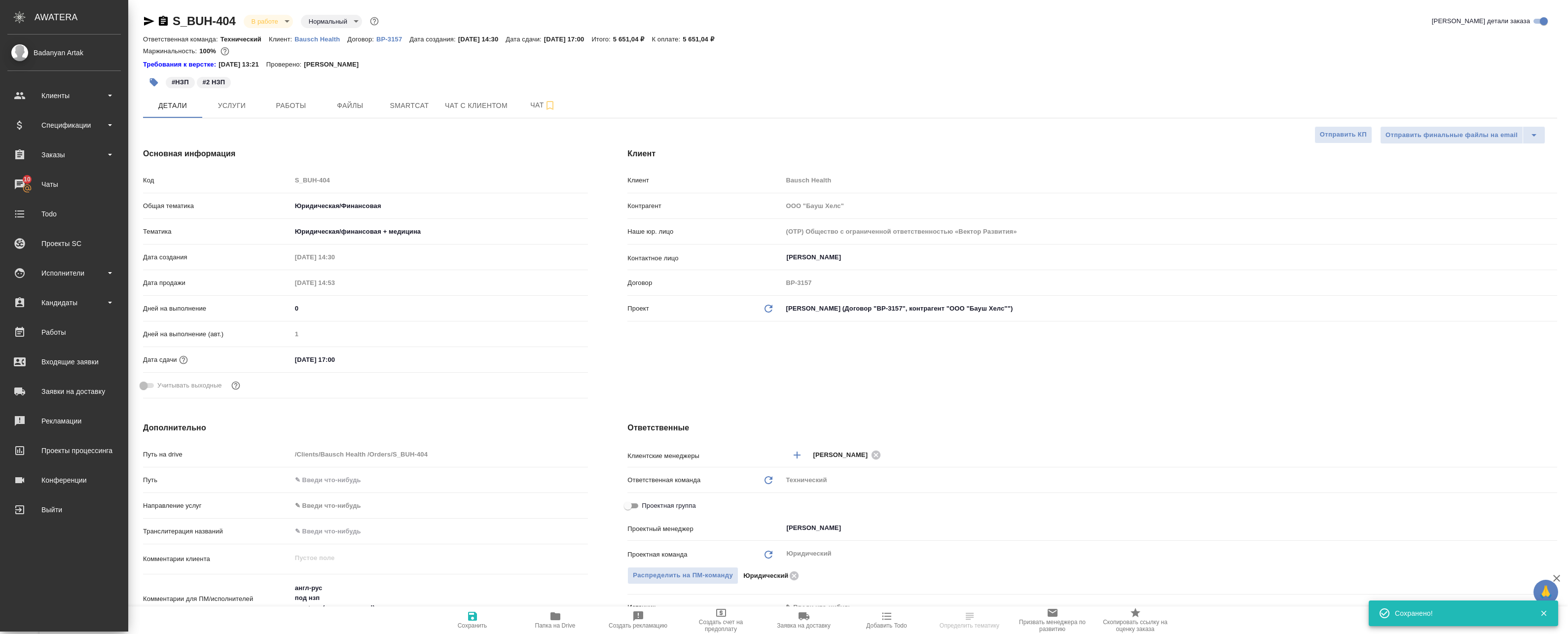
type textarea "x"
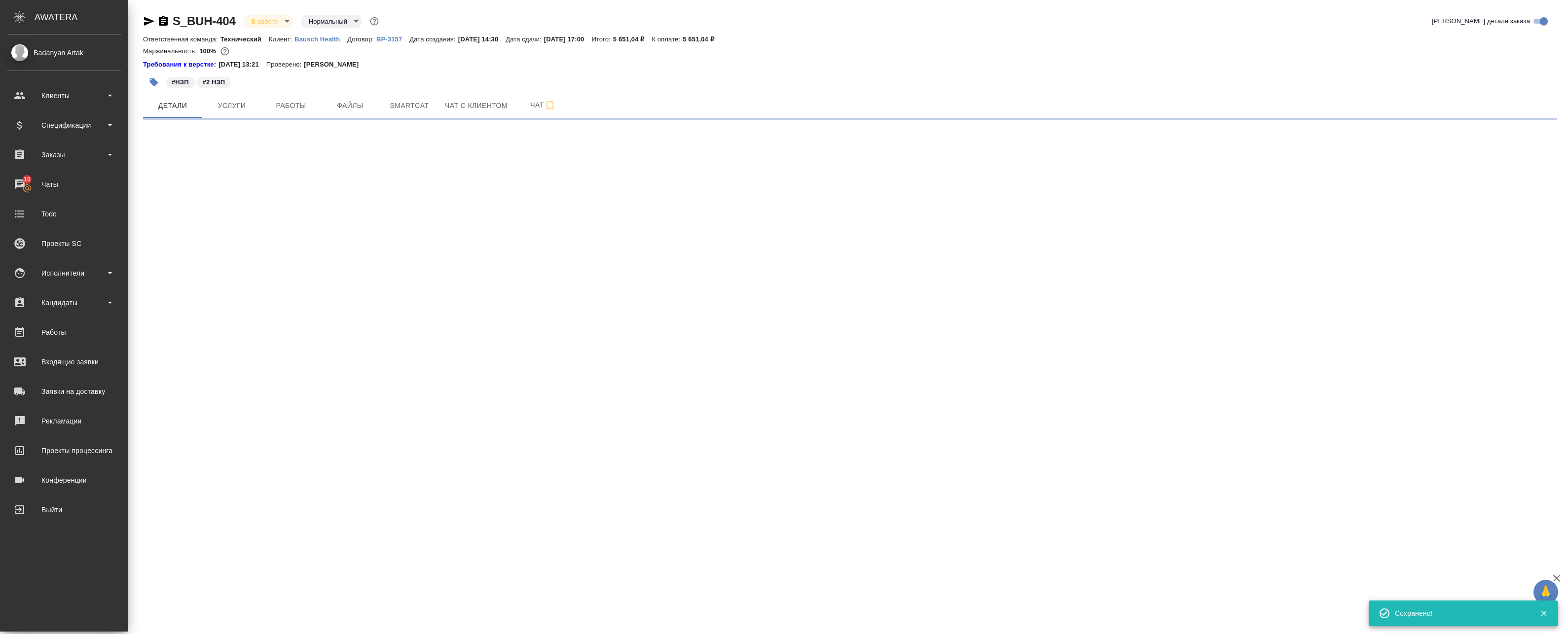
select select "RU"
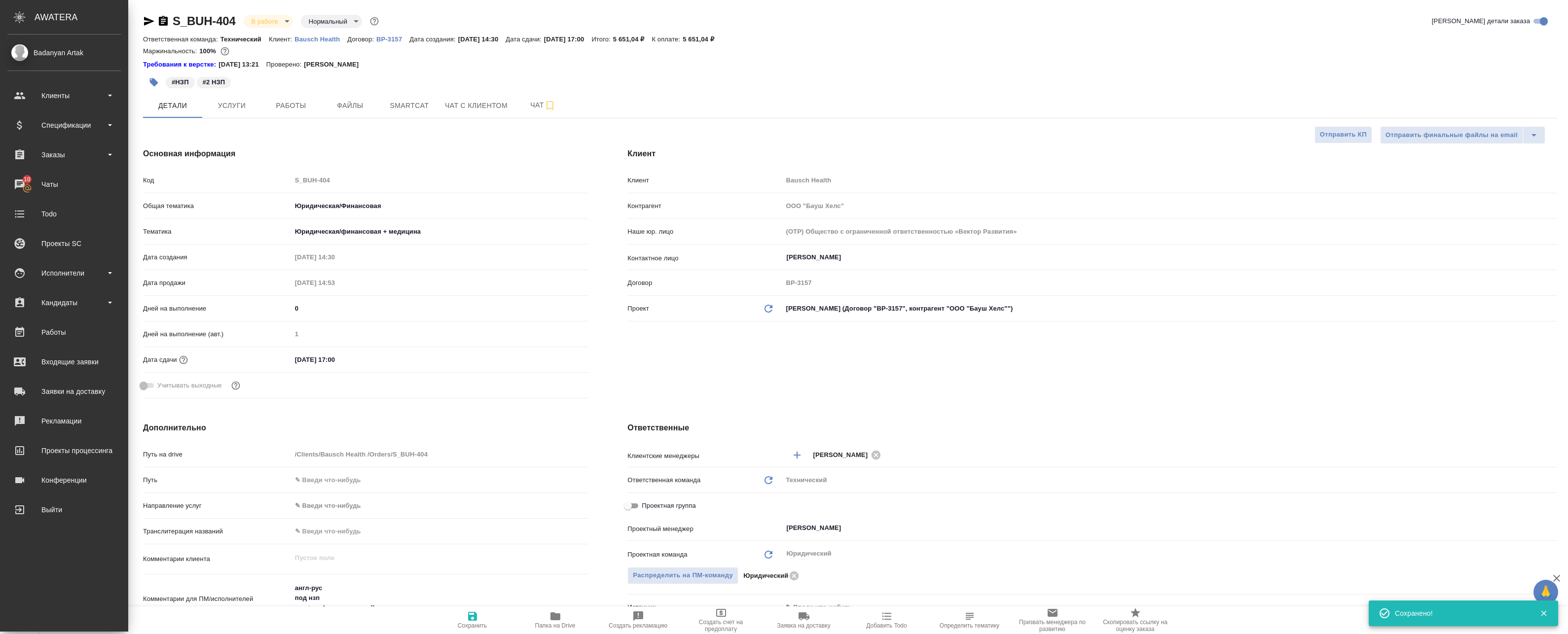
type textarea "x"
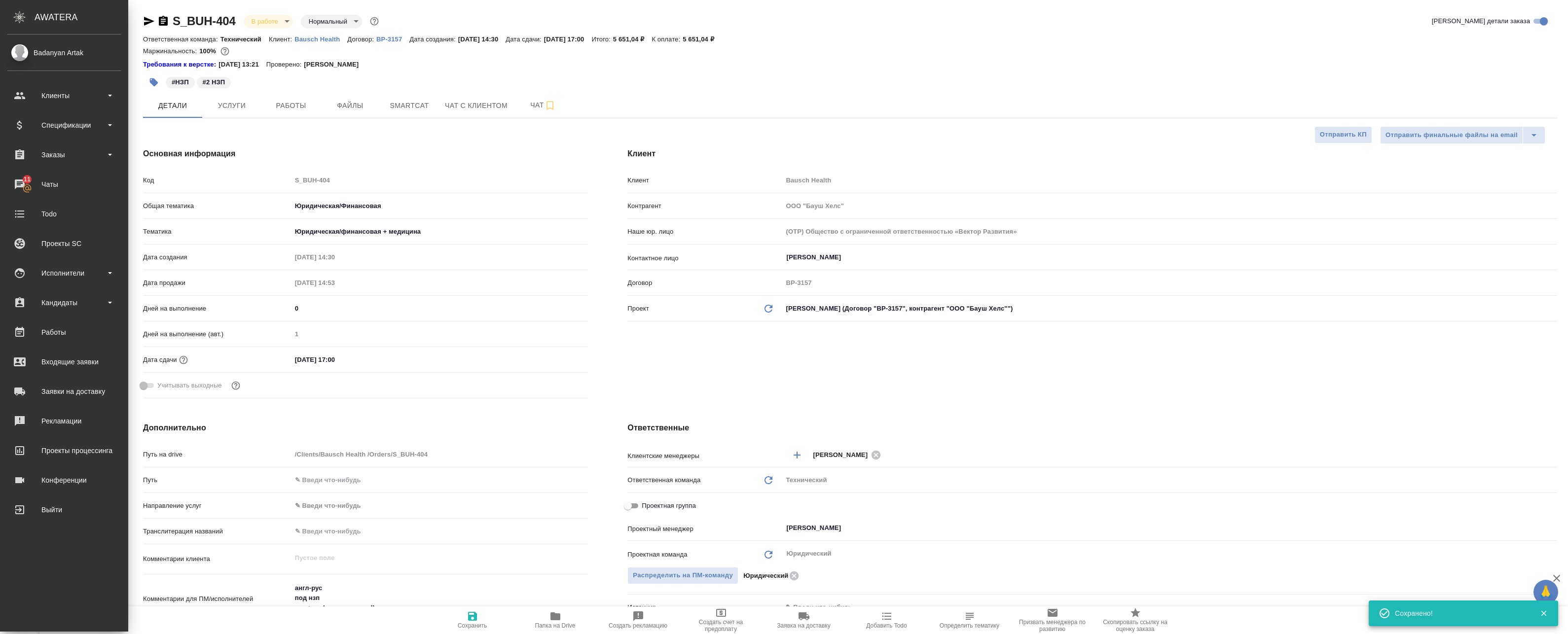
type textarea "x"
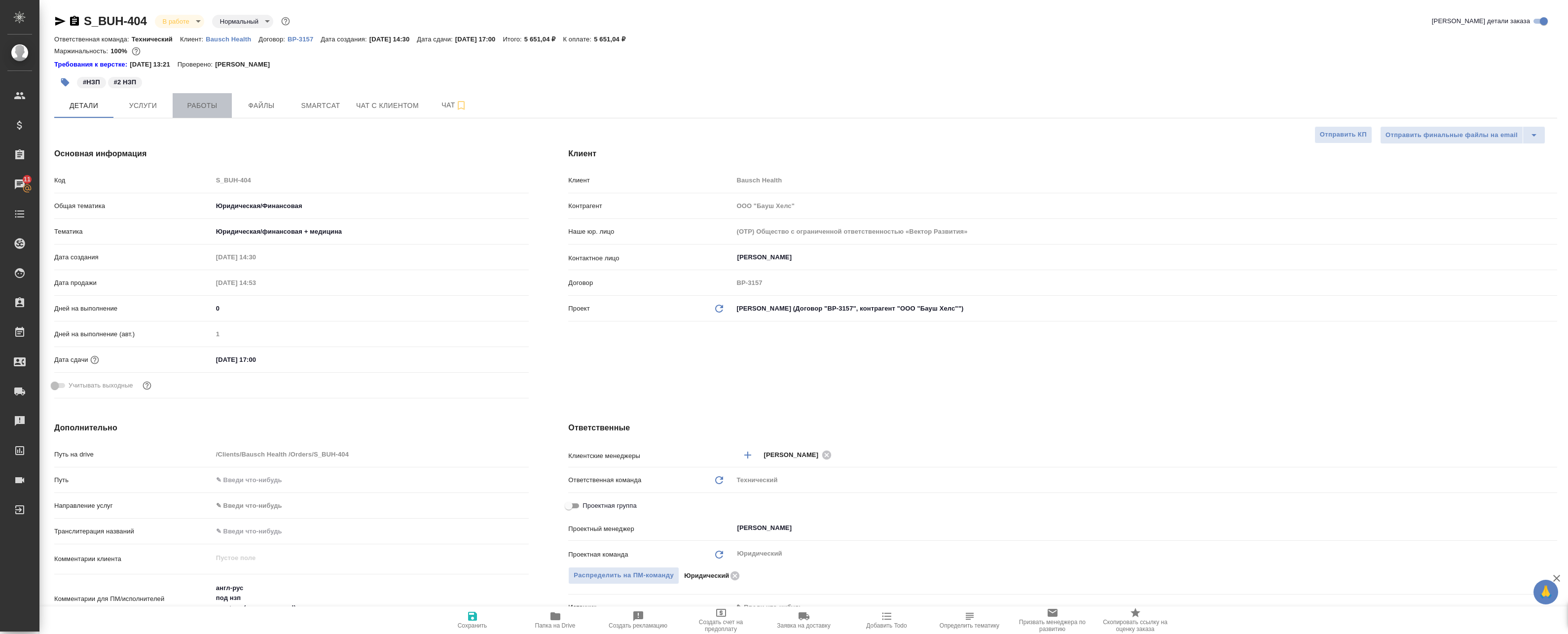
click at [190, 100] on span "Работы" at bounding box center [202, 106] width 47 height 13
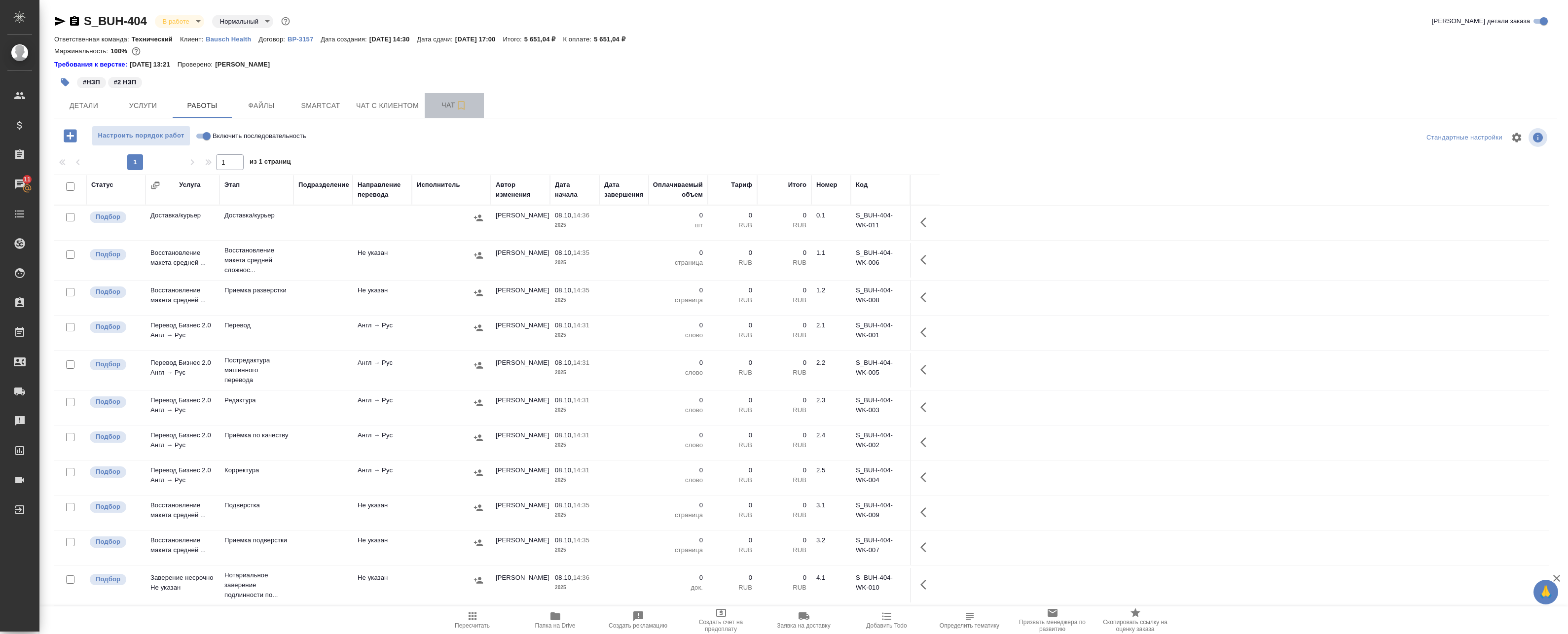
click at [449, 106] on span "Чат" at bounding box center [455, 106] width 47 height 13
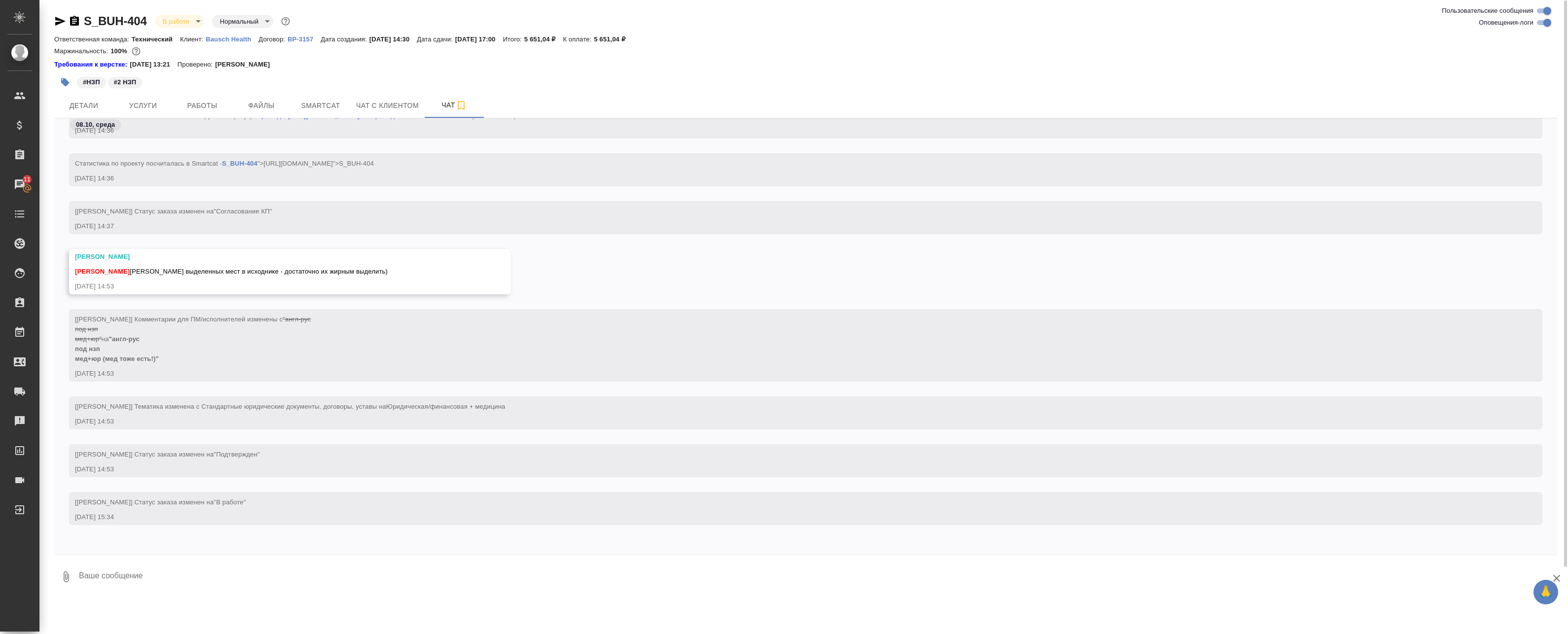
scroll to position [1, 0]
click at [214, 103] on span "Работы" at bounding box center [202, 106] width 47 height 13
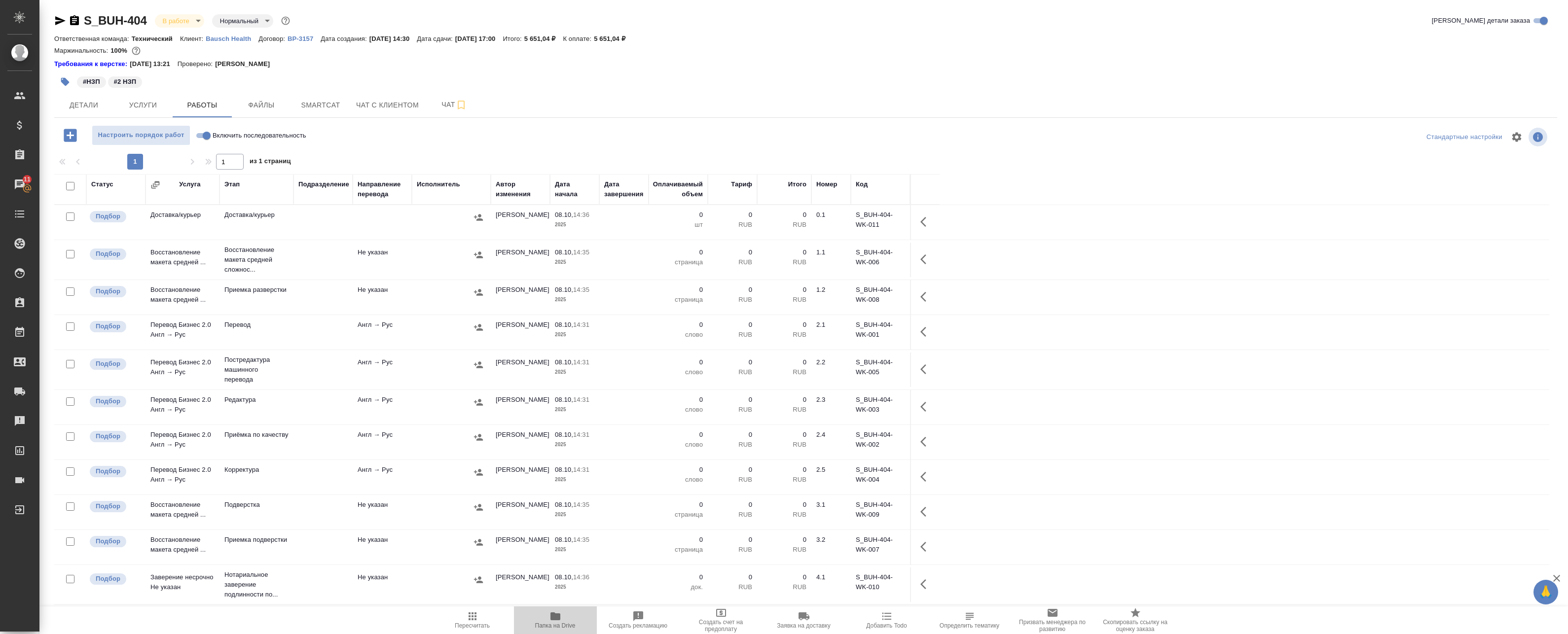
click at [553, 610] on icon "button" at bounding box center [555, 616] width 12 height 12
click at [446, 114] on button "Чат" at bounding box center [454, 105] width 59 height 24
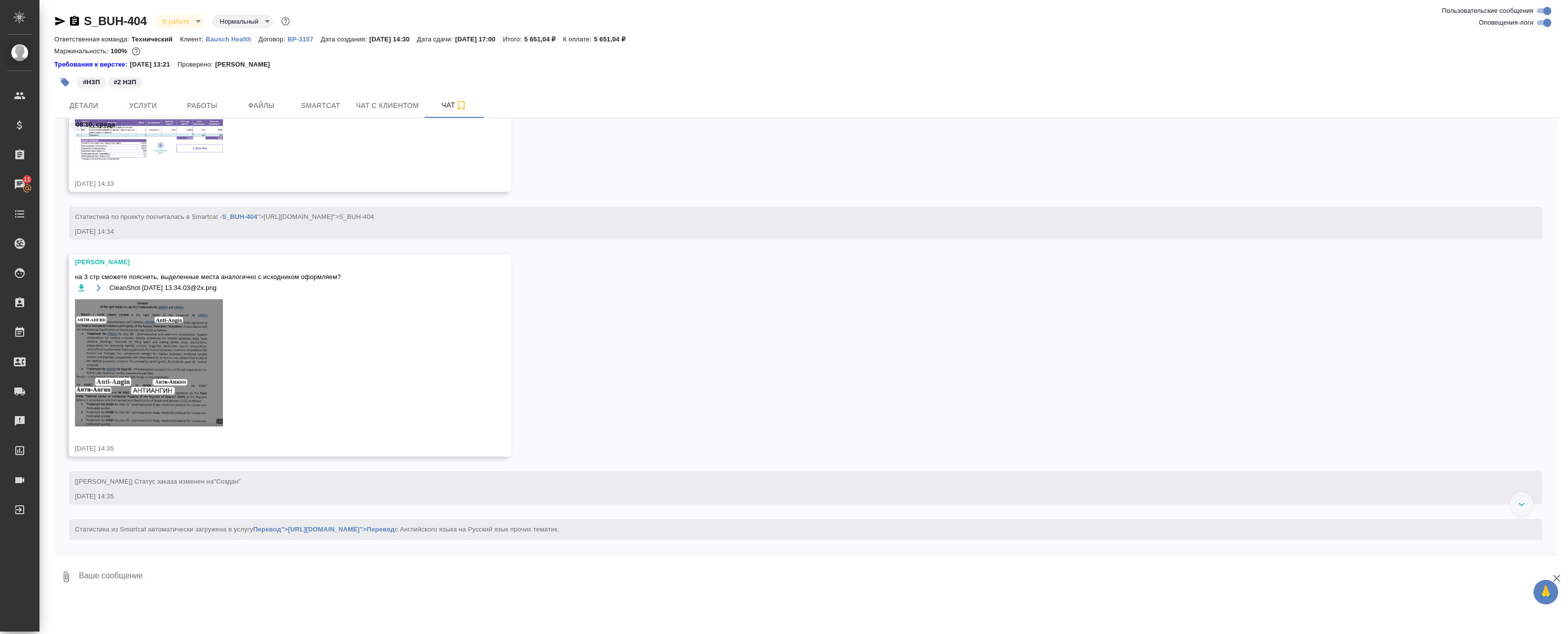
scroll to position [345, 0]
click at [1548, 20] on input "Оповещения-логи" at bounding box center [1547, 22] width 36 height 12
checkbox input "false"
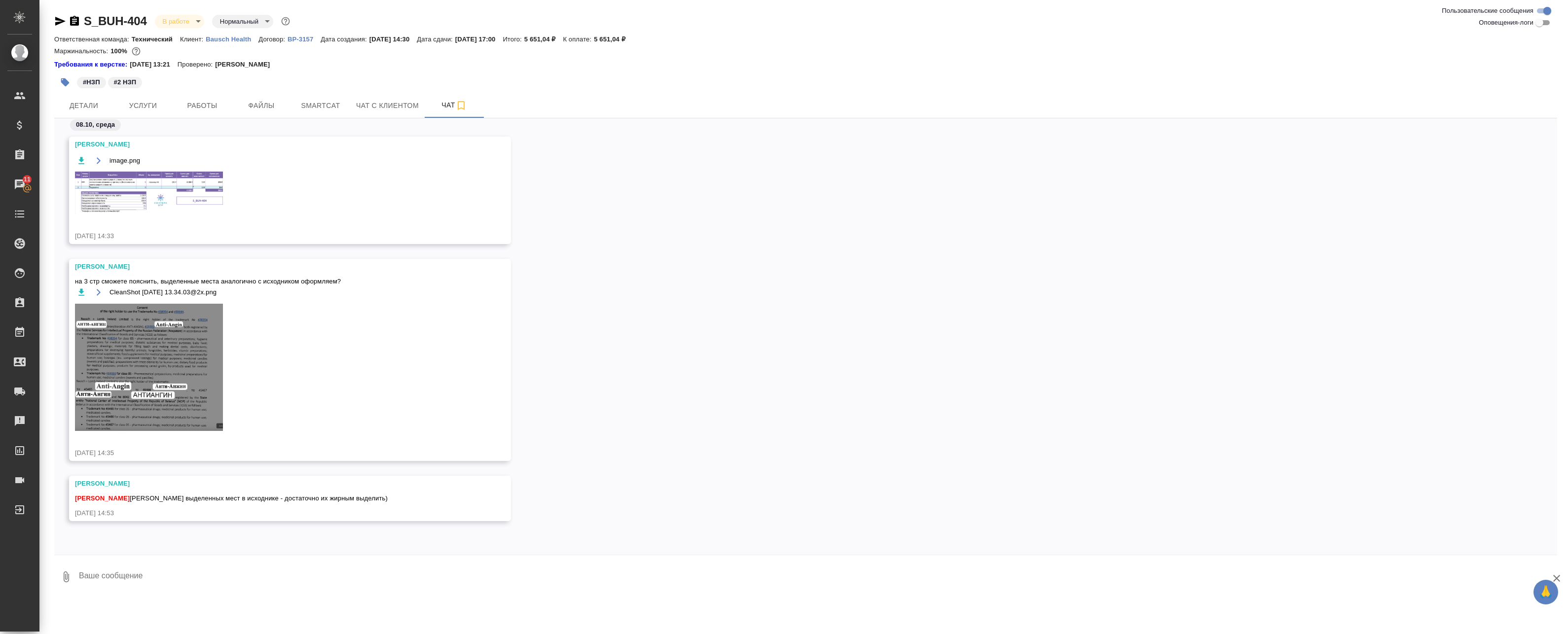
click at [212, 580] on textarea at bounding box center [818, 576] width 1479 height 34
type textarea "окей"
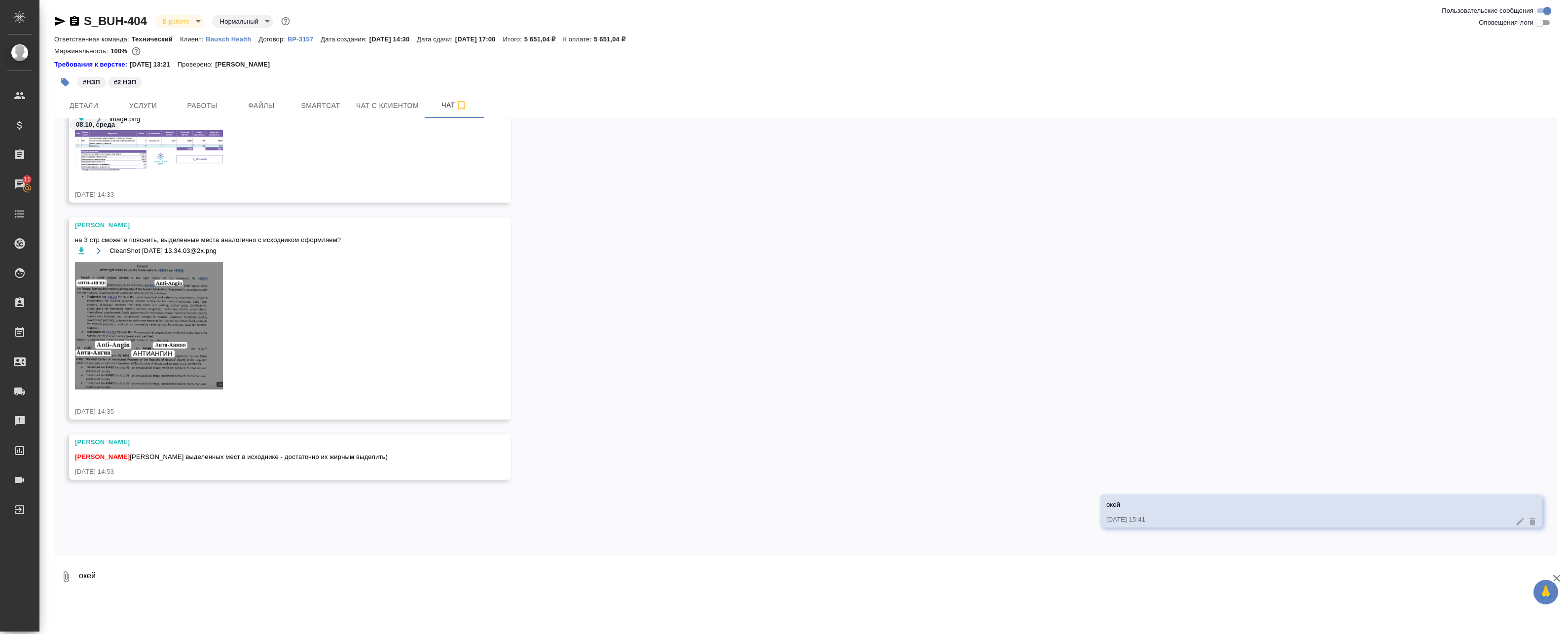
scroll to position [44, 0]
click at [1529, 517] on icon at bounding box center [1532, 518] width 6 height 7
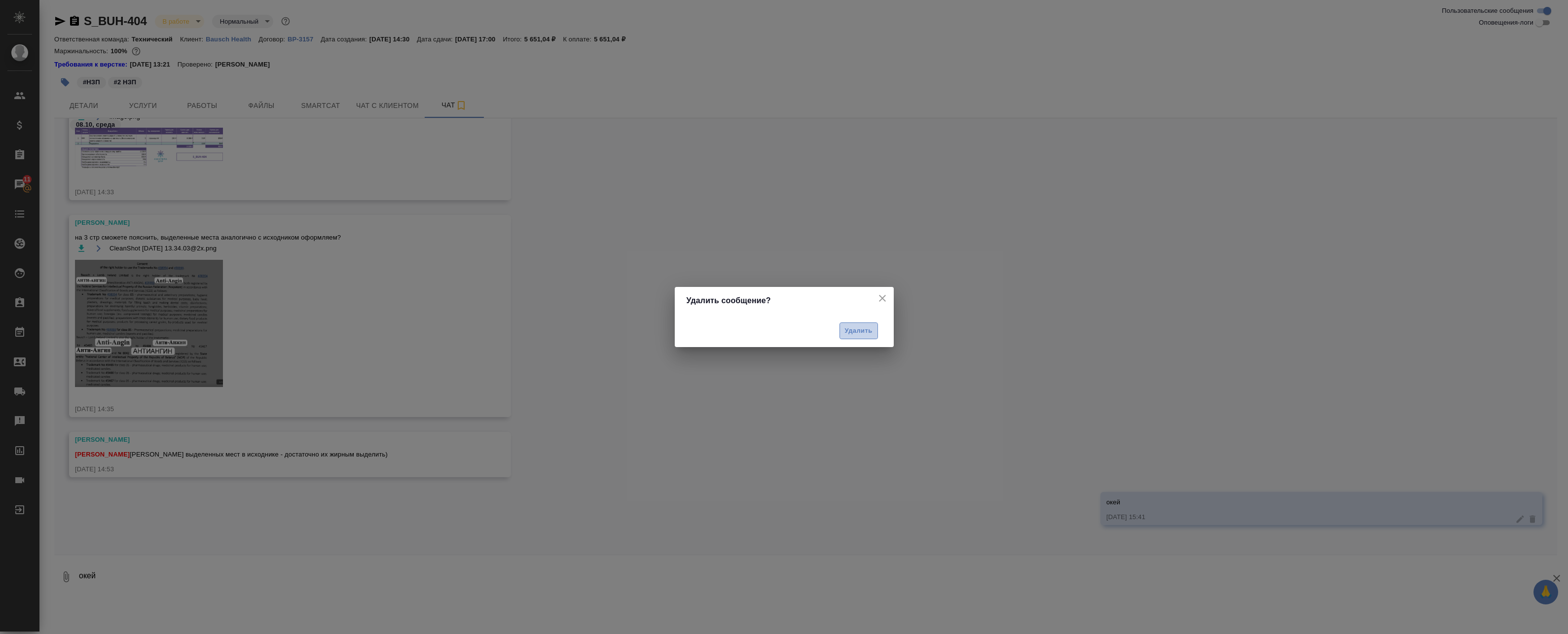
click at [848, 324] on button "Удалить" at bounding box center [859, 331] width 39 height 17
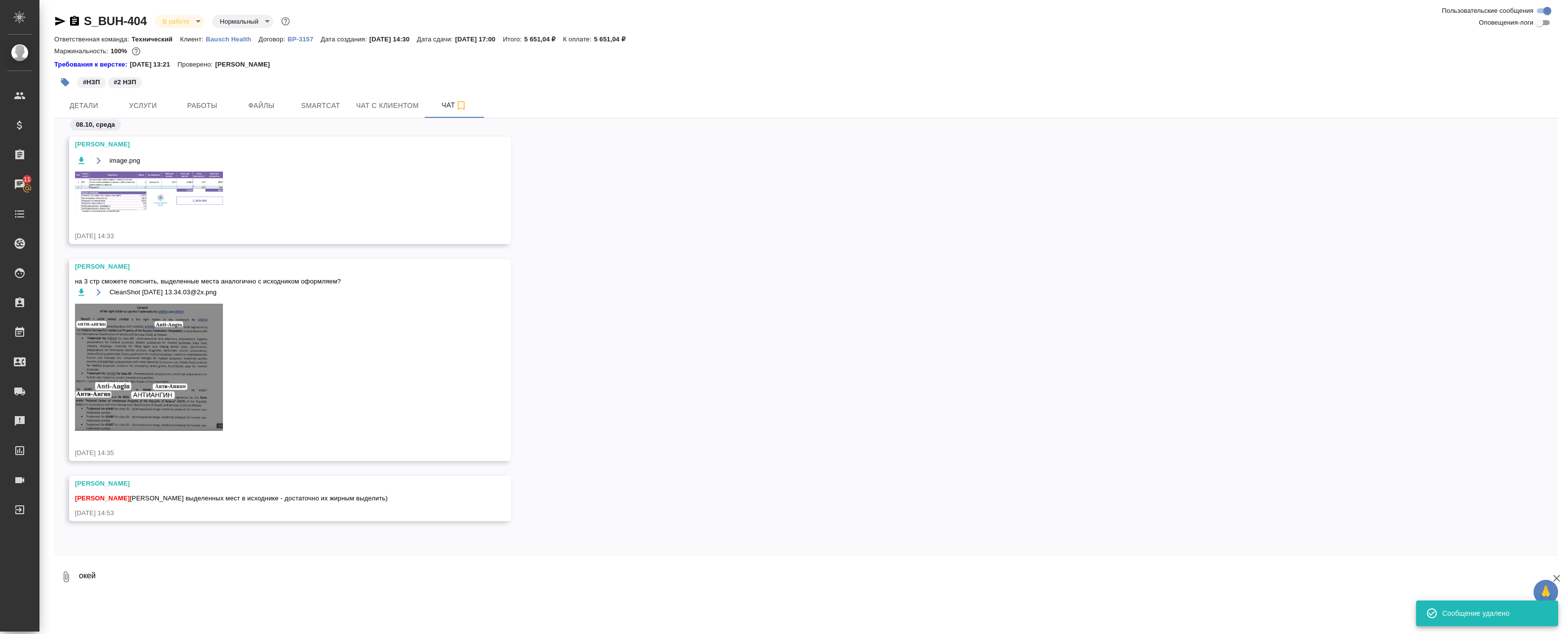
scroll to position [0, 0]
click at [180, 371] on img at bounding box center [149, 367] width 148 height 127
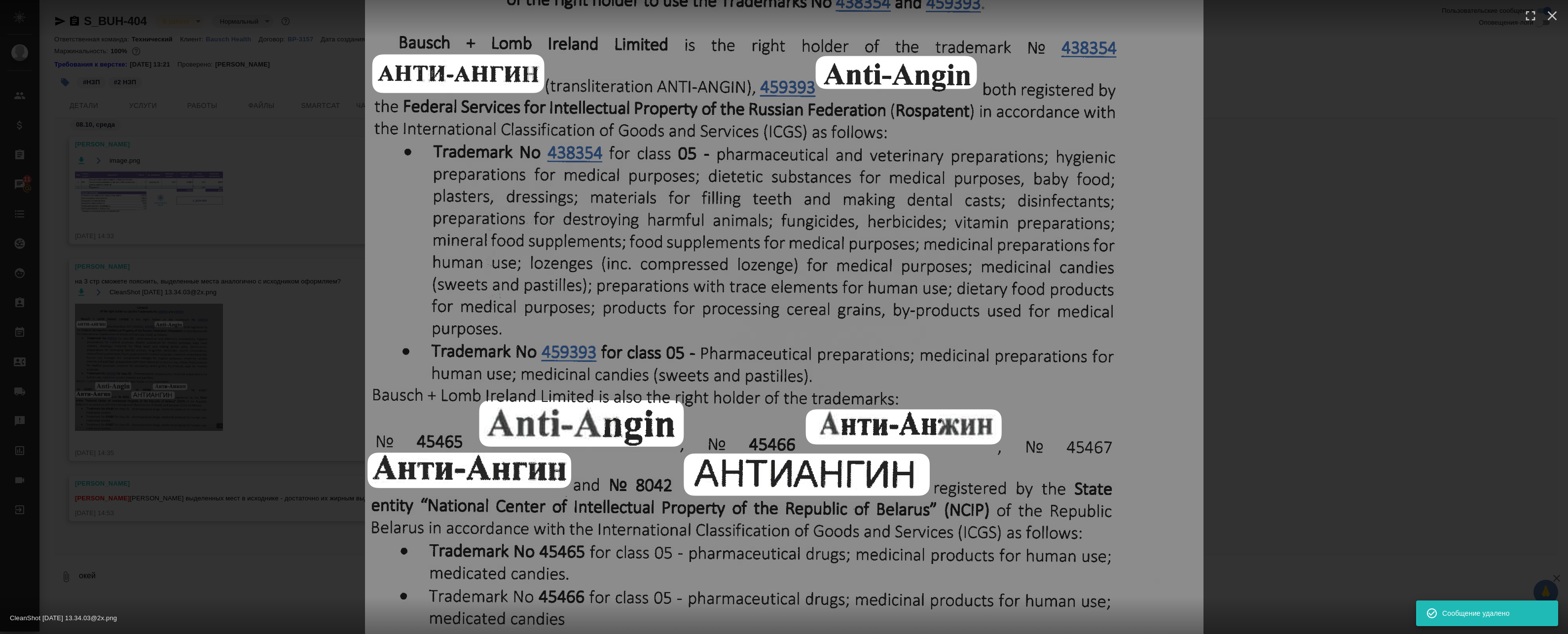
click at [211, 360] on div "CleanShot 2025-10-08 at 13.34.03@2x.png 1 of 1" at bounding box center [784, 317] width 1568 height 634
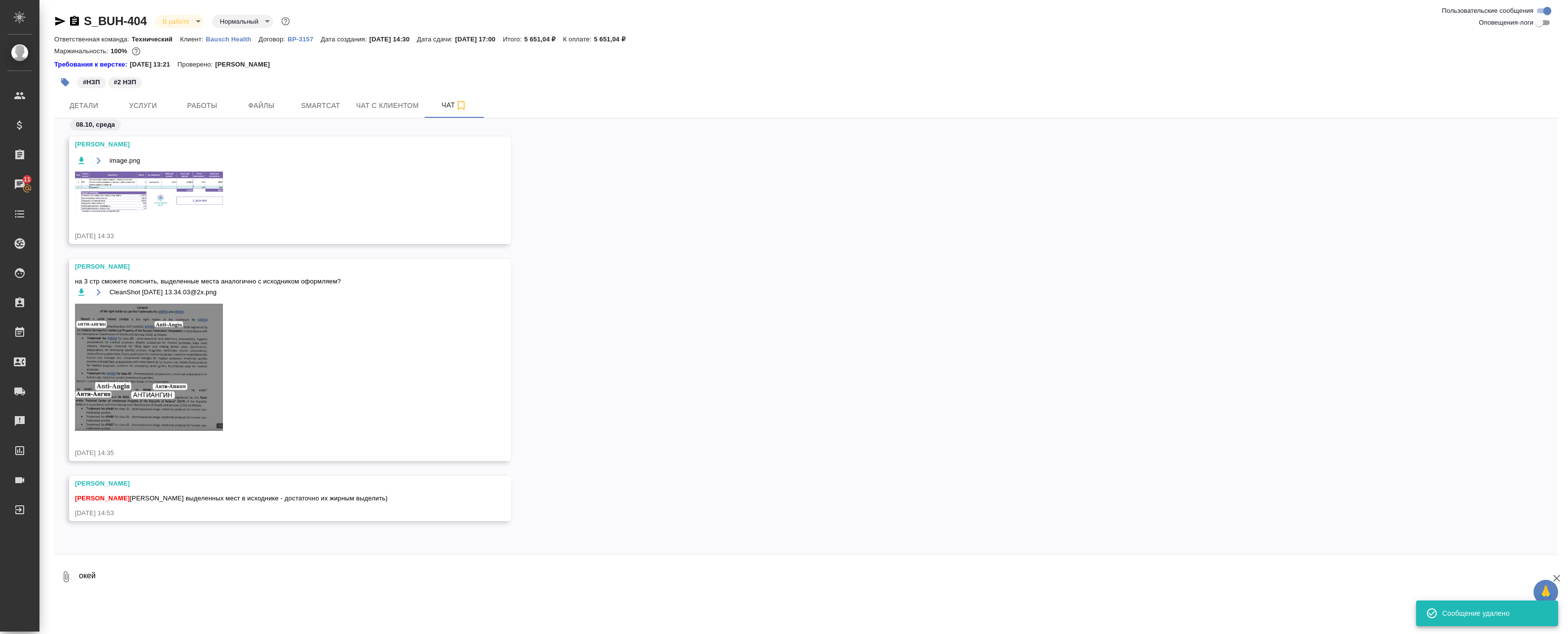
click at [125, 207] on img at bounding box center [149, 193] width 148 height 43
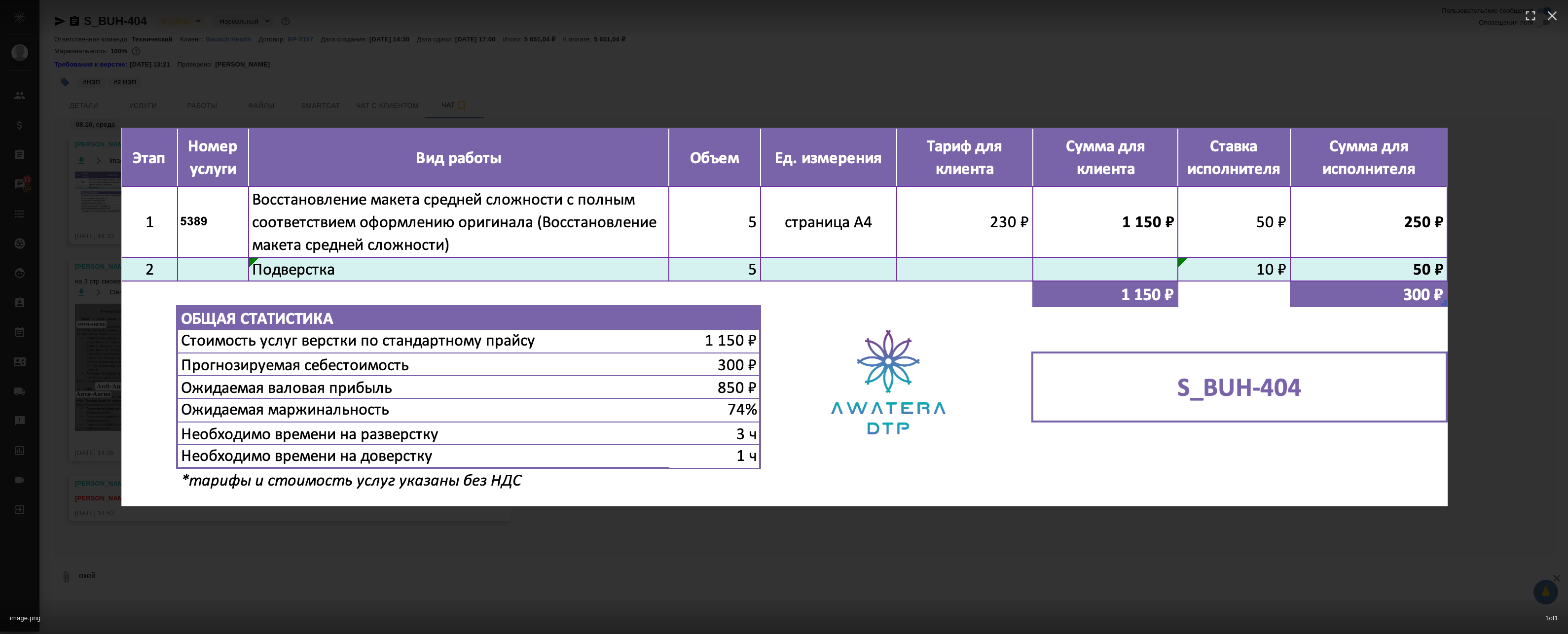
click at [665, 95] on div "image.png 1 of 1" at bounding box center [784, 317] width 1568 height 634
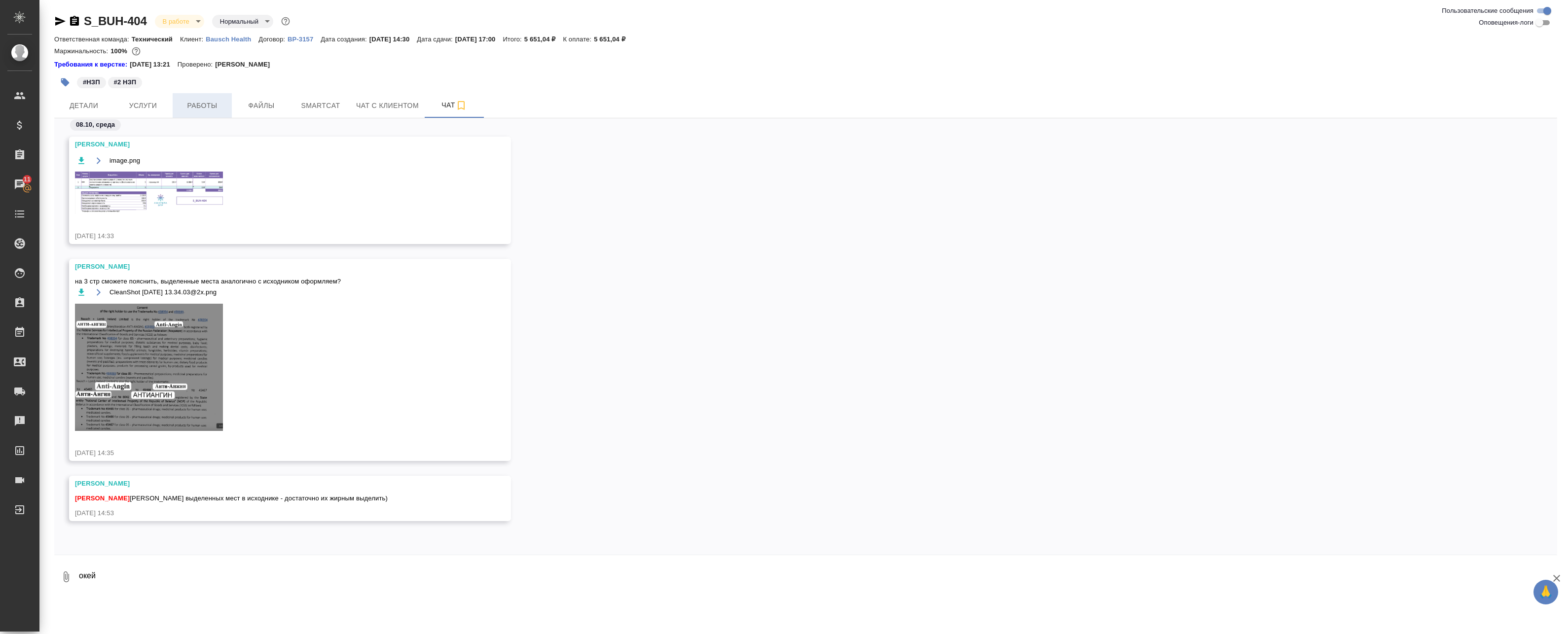
click at [214, 102] on span "Работы" at bounding box center [202, 106] width 47 height 13
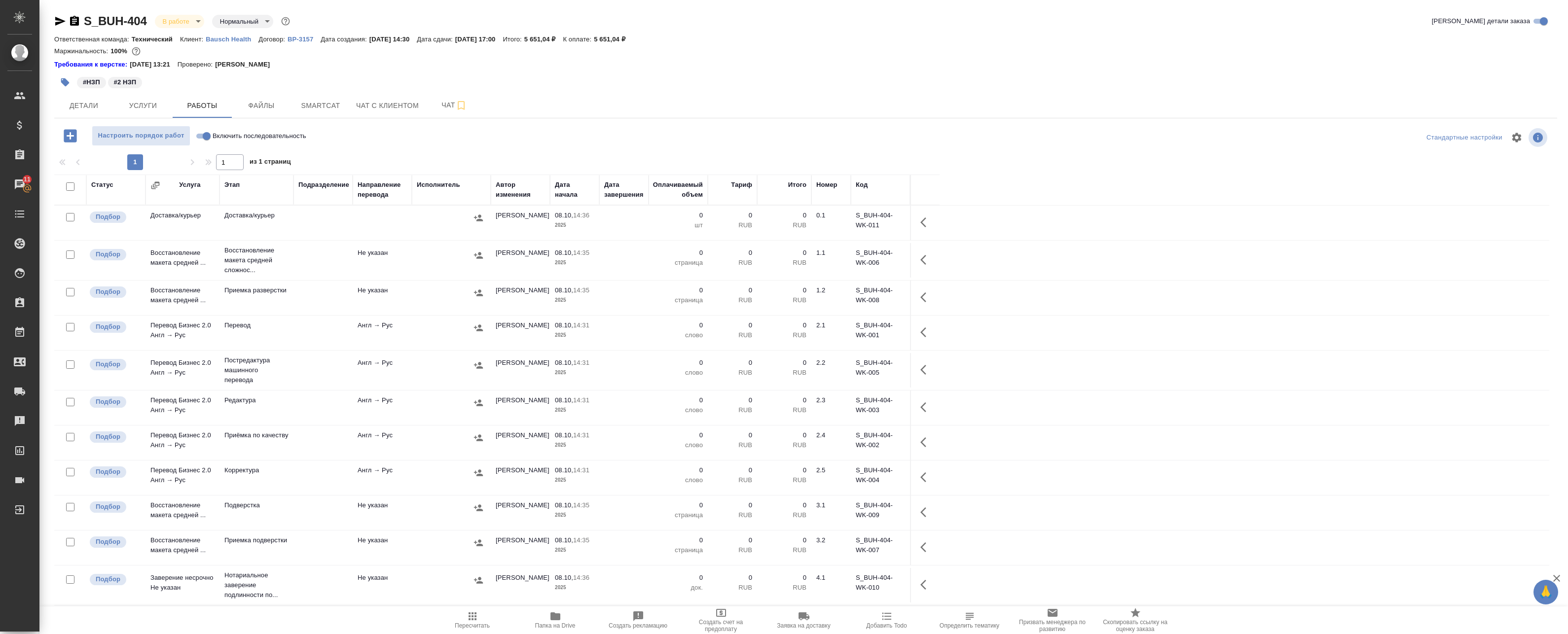
click at [365, 221] on td at bounding box center [382, 223] width 59 height 35
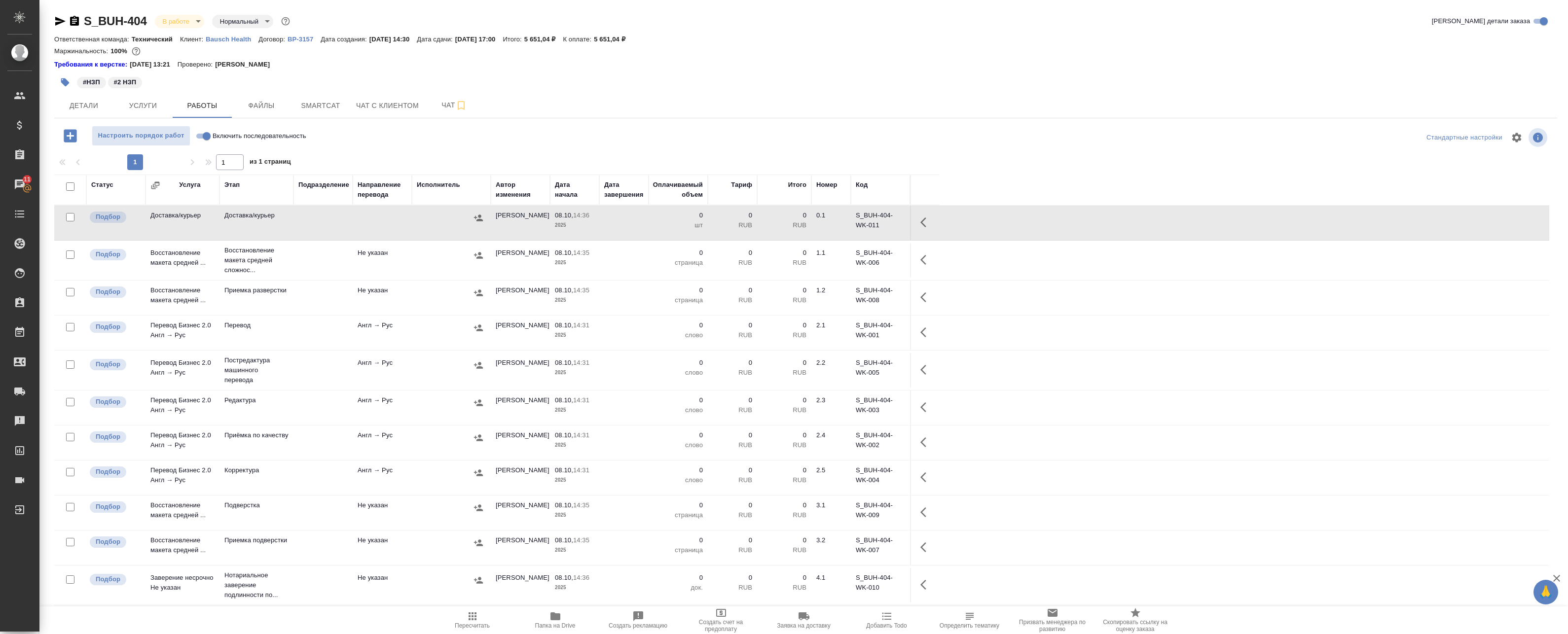
click at [924, 218] on icon "button" at bounding box center [926, 222] width 12 height 12
click at [854, 221] on icon "button" at bounding box center [853, 222] width 9 height 9
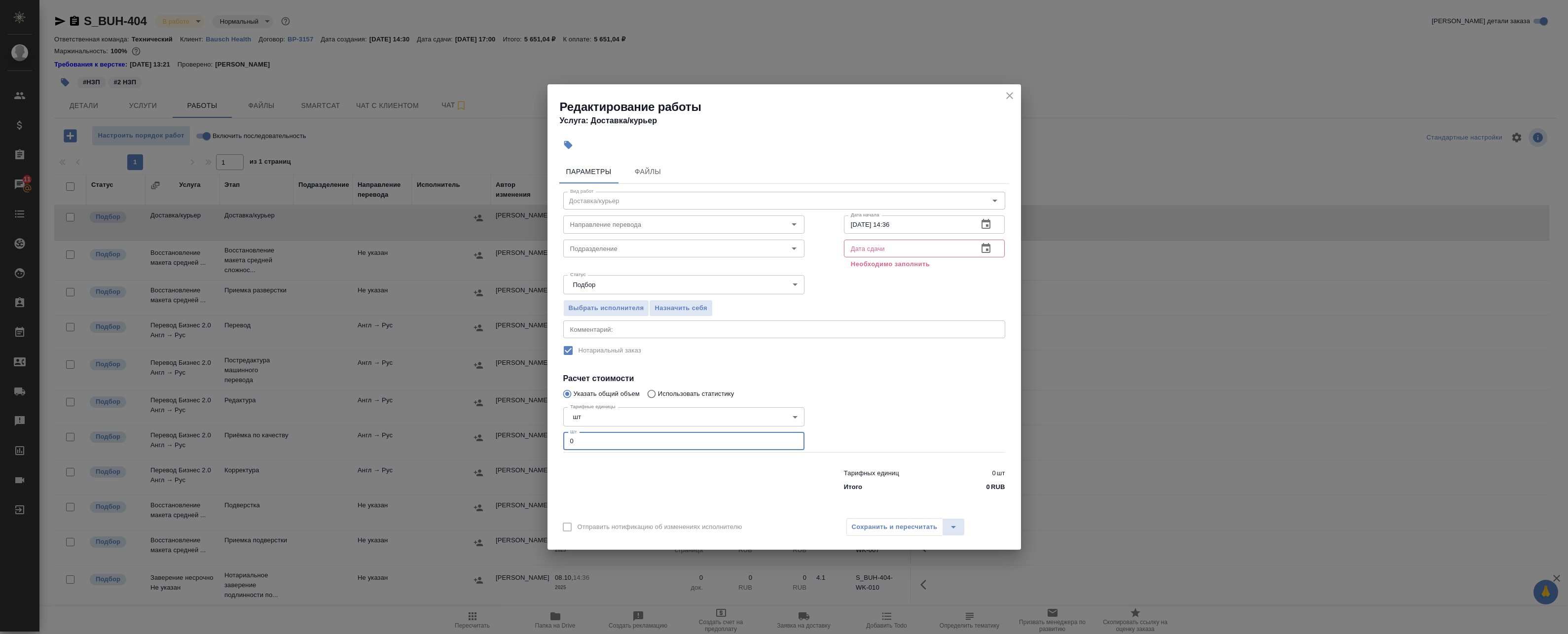
drag, startPoint x: 592, startPoint y: 441, endPoint x: 496, endPoint y: 444, distance: 96.0
click at [500, 443] on div "Редактирование работы Услуга: Доставка/курьер Параметры Файлы Вид работ Доставк…" at bounding box center [784, 317] width 1568 height 634
type input "4"
click at [982, 243] on icon "button" at bounding box center [986, 248] width 12 height 12
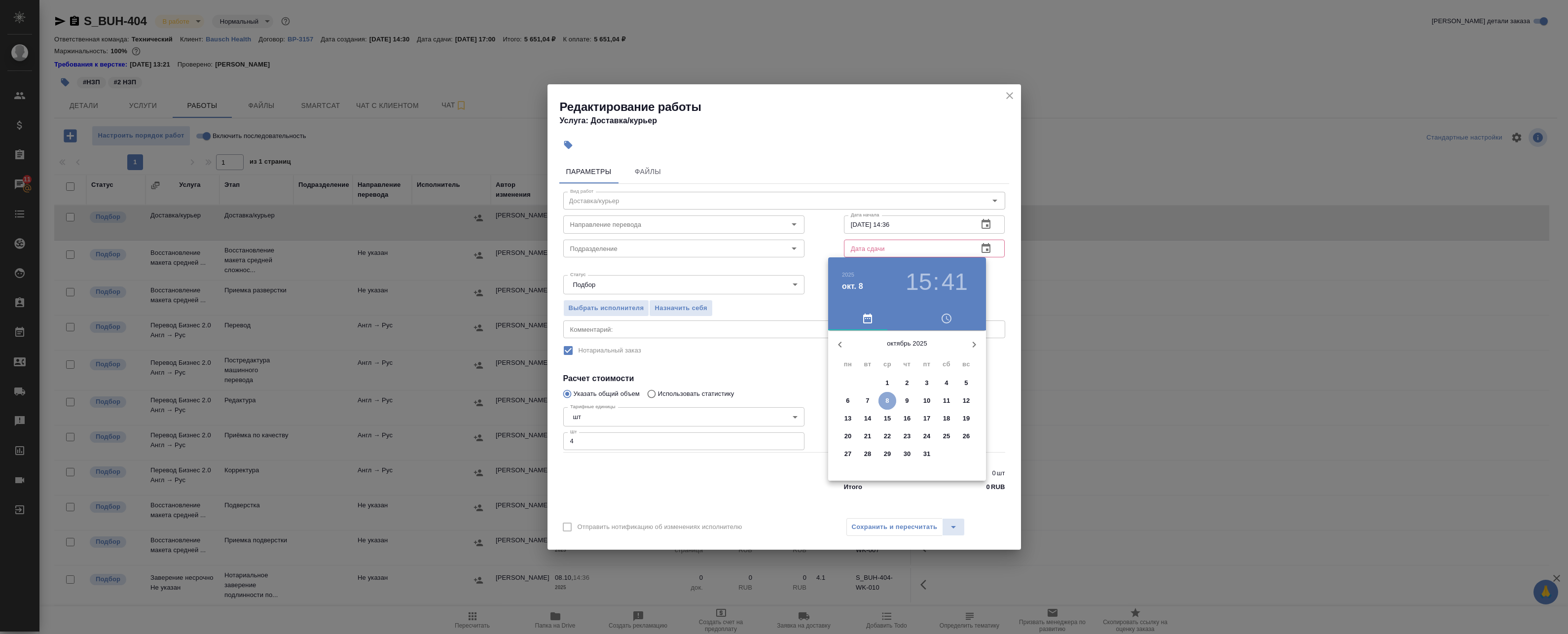
click at [886, 398] on p "8" at bounding box center [887, 401] width 3 height 10
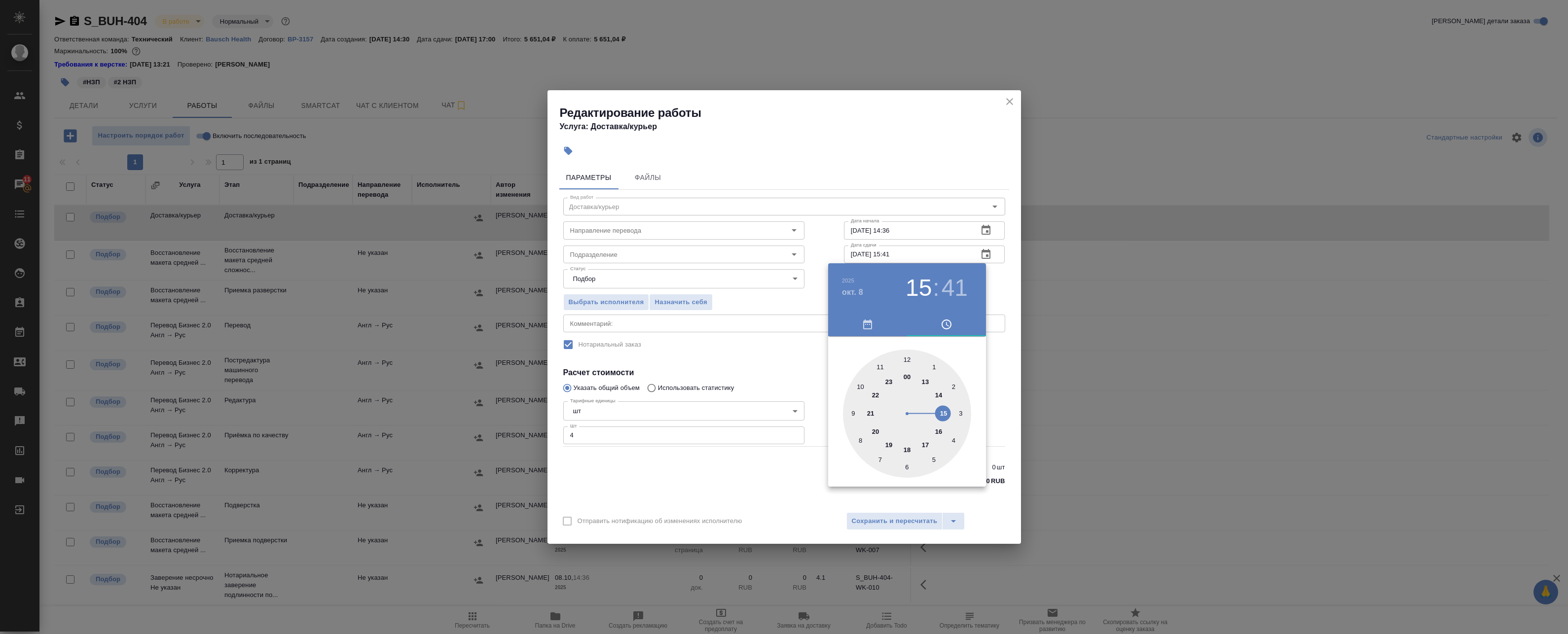
click at [942, 415] on div at bounding box center [907, 413] width 129 height 129
click at [860, 436] on div at bounding box center [907, 413] width 129 height 129
click at [859, 439] on div at bounding box center [907, 413] width 129 height 129
click at [1009, 305] on div at bounding box center [784, 317] width 1568 height 634
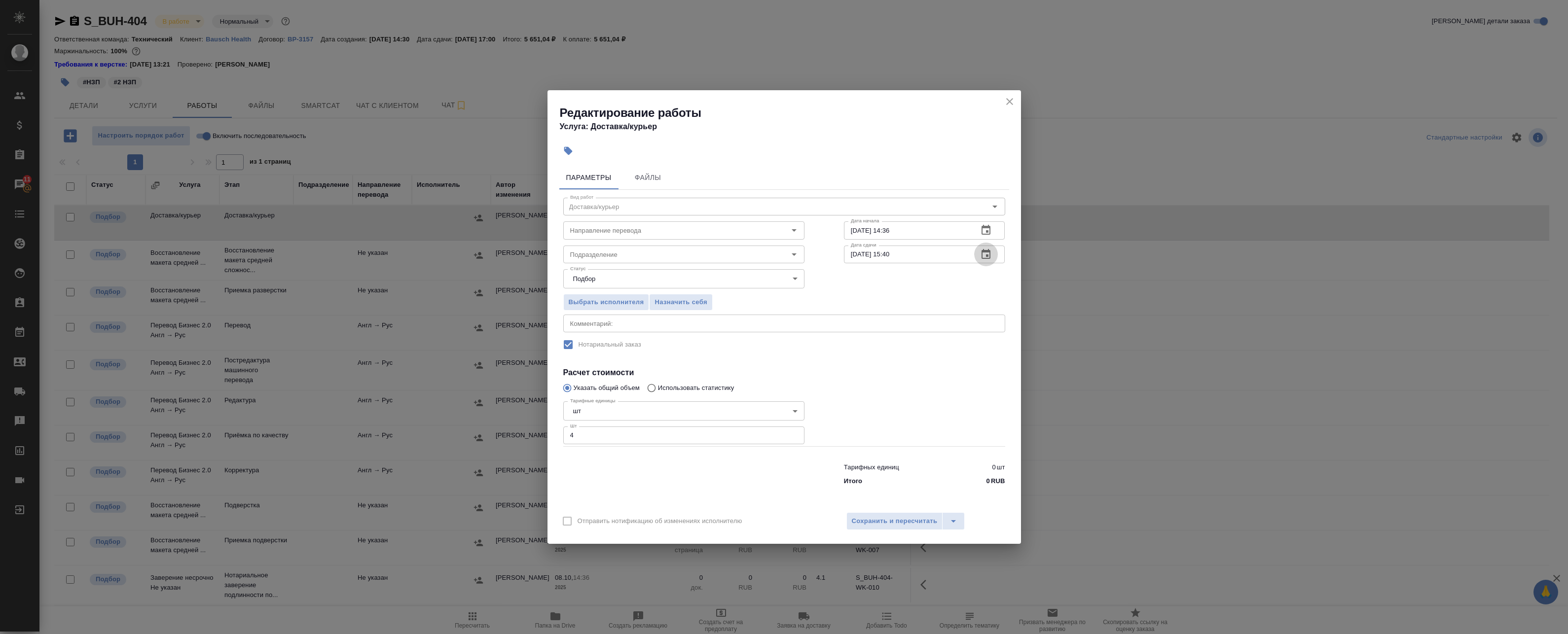
click at [994, 253] on button "button" at bounding box center [986, 255] width 24 height 24
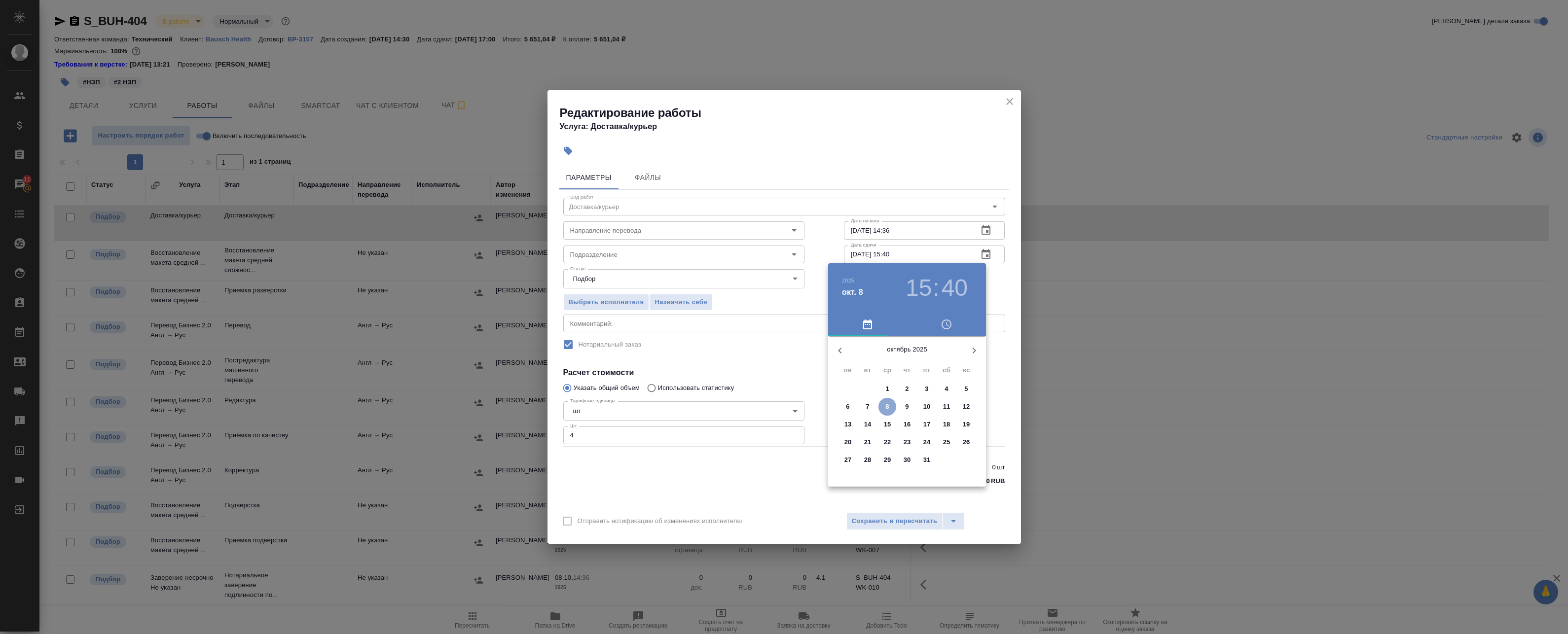
click at [887, 405] on p "8" at bounding box center [887, 406] width 3 height 10
click at [906, 449] on div at bounding box center [907, 413] width 129 height 129
type input "08.10.2025 18:40"
click at [862, 440] on div at bounding box center [907, 413] width 129 height 129
click at [1002, 285] on div at bounding box center [784, 317] width 1568 height 634
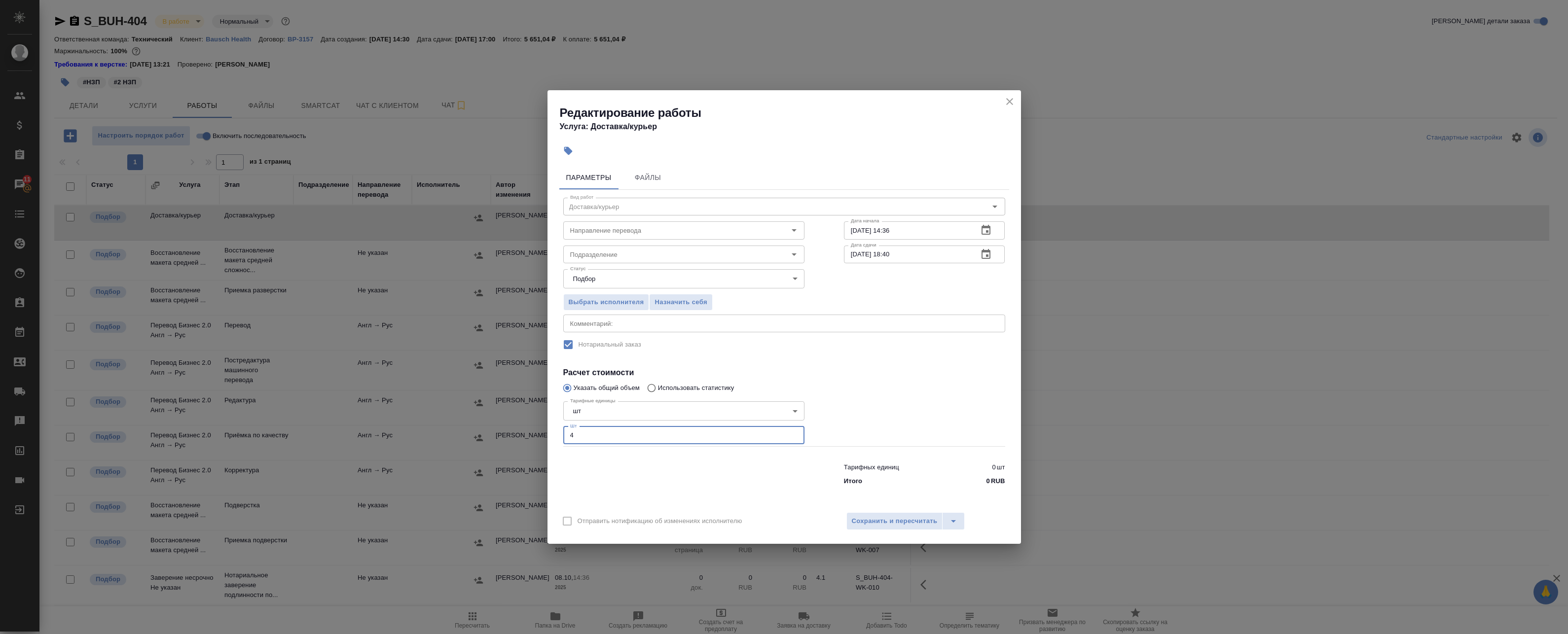
drag, startPoint x: 607, startPoint y: 443, endPoint x: 474, endPoint y: 456, distance: 133.6
click at [488, 453] on div "Редактирование работы Услуга: Доставка/курьер Параметры Файлы Вид работ Доставк…" at bounding box center [784, 317] width 1568 height 634
type input "5"
click at [889, 513] on button "Сохранить и пересчитать" at bounding box center [895, 520] width 97 height 18
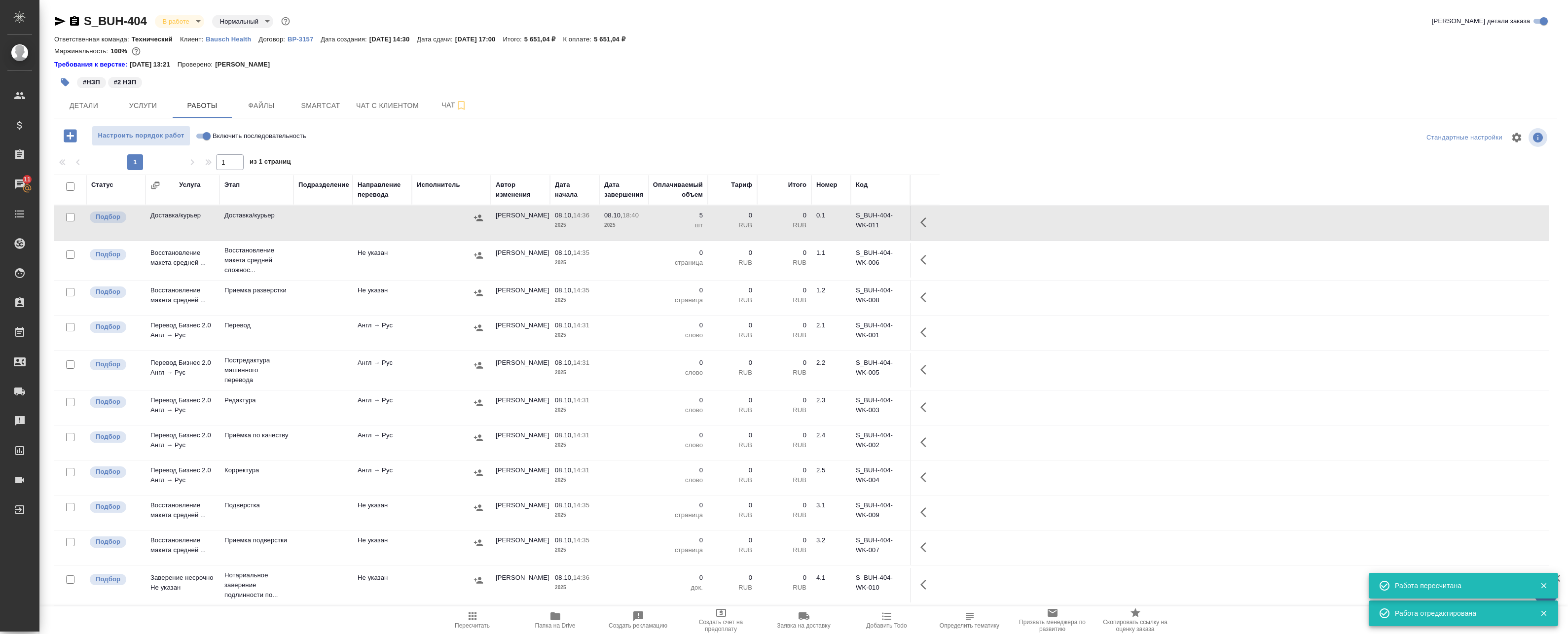
click at [930, 224] on icon "button" at bounding box center [926, 222] width 12 height 12
click at [855, 223] on icon "button" at bounding box center [853, 222] width 12 height 12
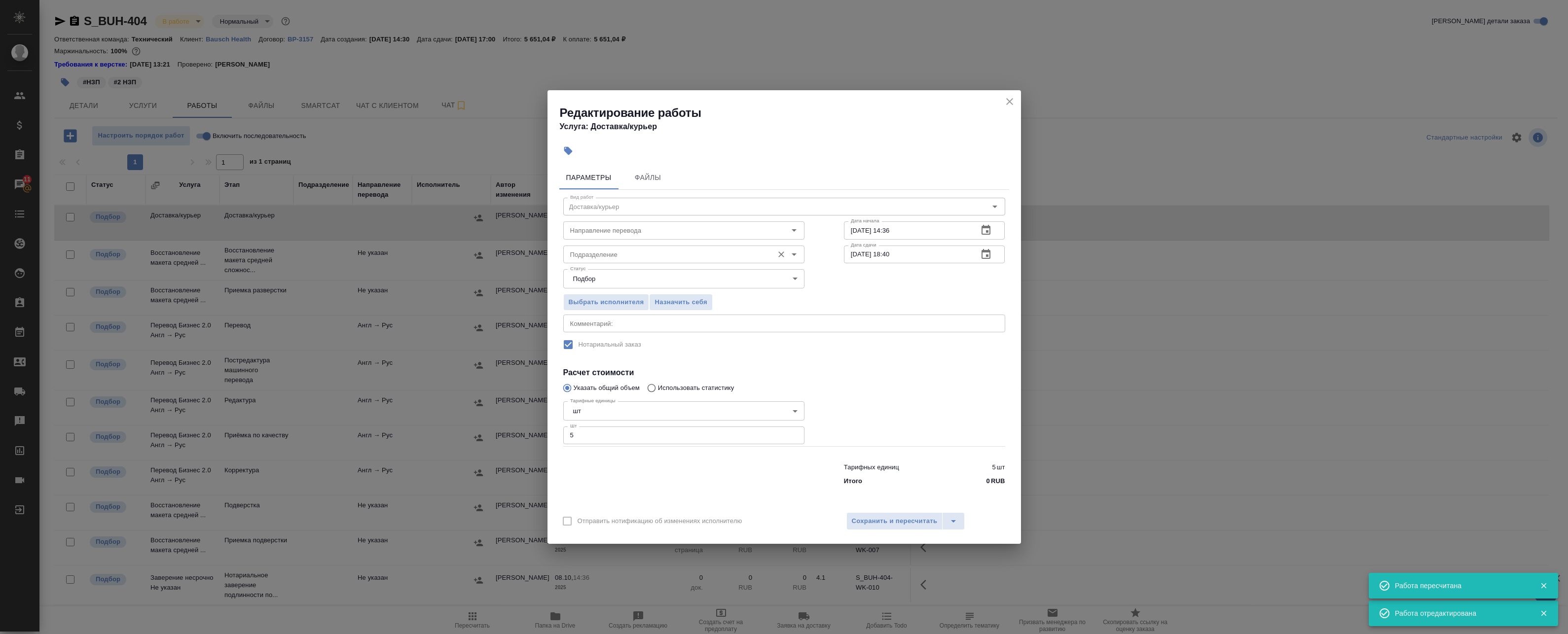
click at [638, 259] on input "Подразделение" at bounding box center [668, 254] width 202 height 12
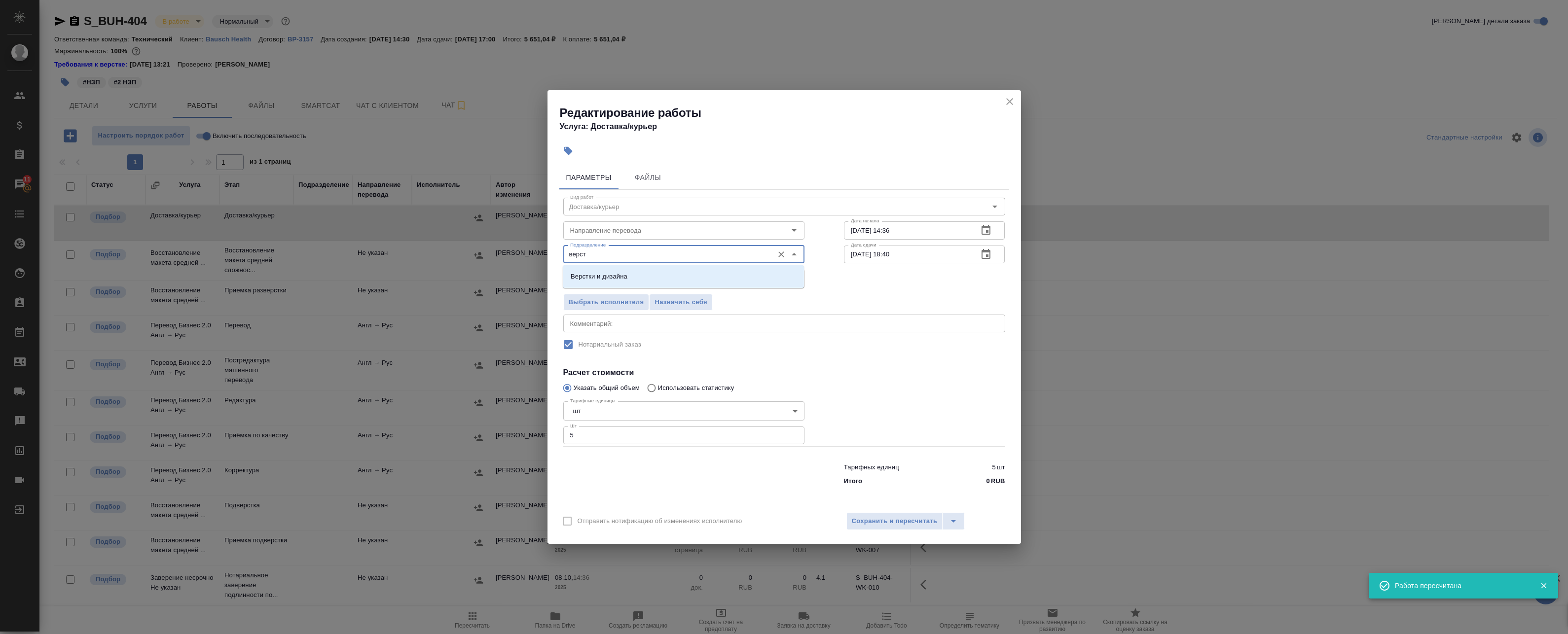
click at [634, 273] on li "Верстки и дизайна" at bounding box center [683, 276] width 241 height 18
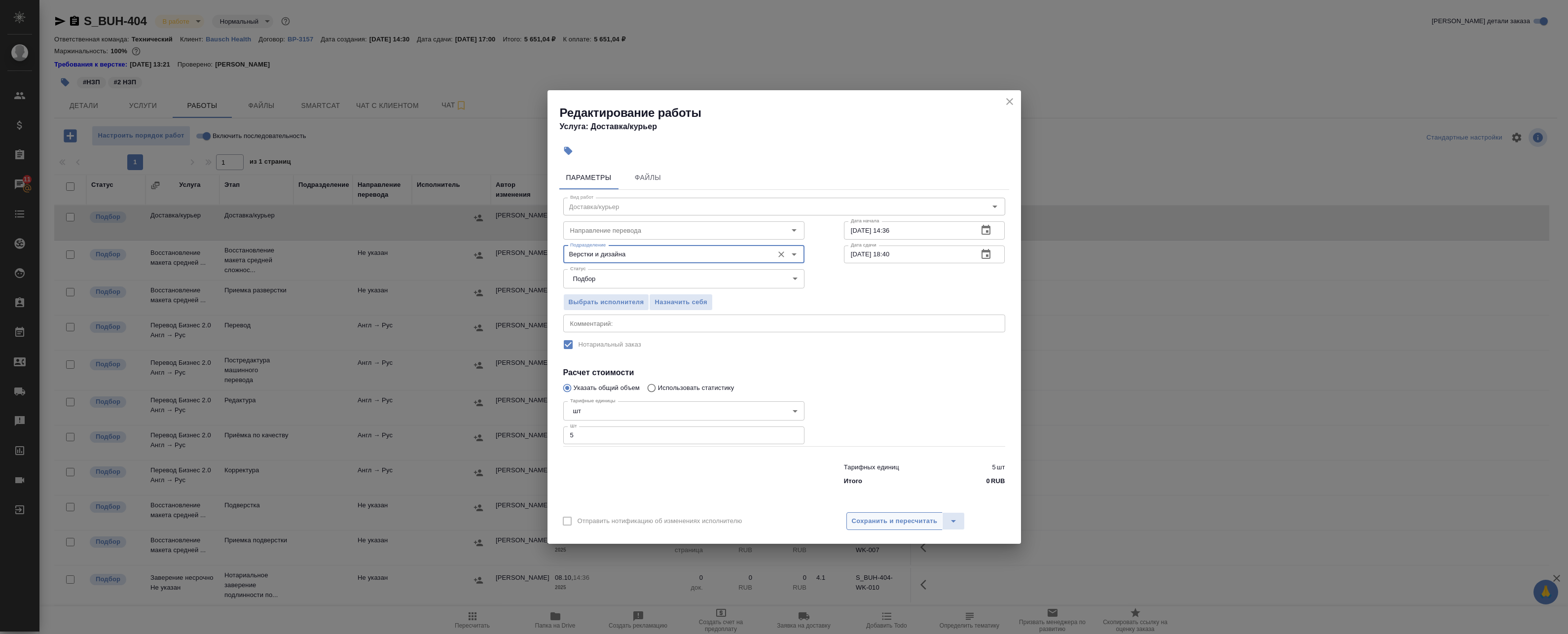
type input "Верстки и дизайна"
click at [874, 517] on span "Сохранить и пересчитать" at bounding box center [894, 521] width 86 height 11
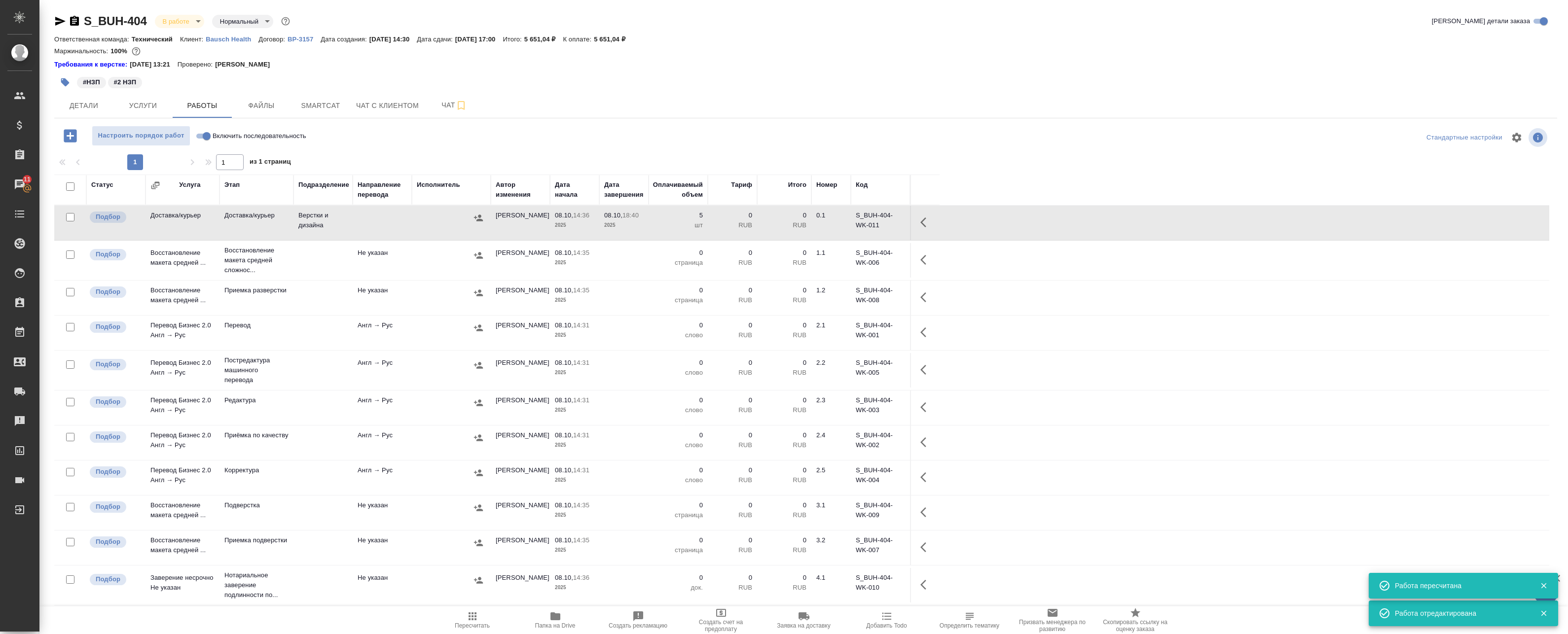
drag, startPoint x: 923, startPoint y: 223, endPoint x: 915, endPoint y: 225, distance: 8.2
click at [923, 222] on icon "button" at bounding box center [926, 222] width 12 height 12
click at [854, 225] on icon "button" at bounding box center [853, 222] width 12 height 12
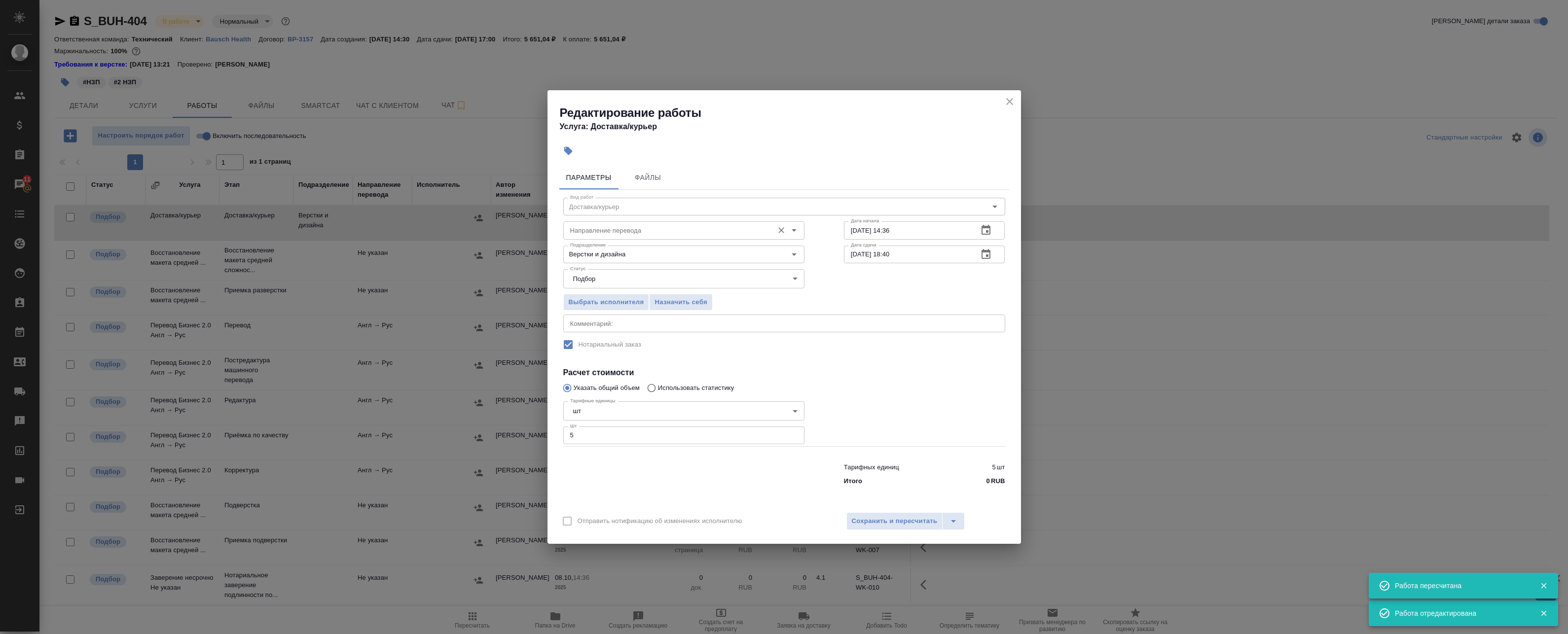
click at [619, 235] on input "Направление перевода" at bounding box center [668, 229] width 202 height 12
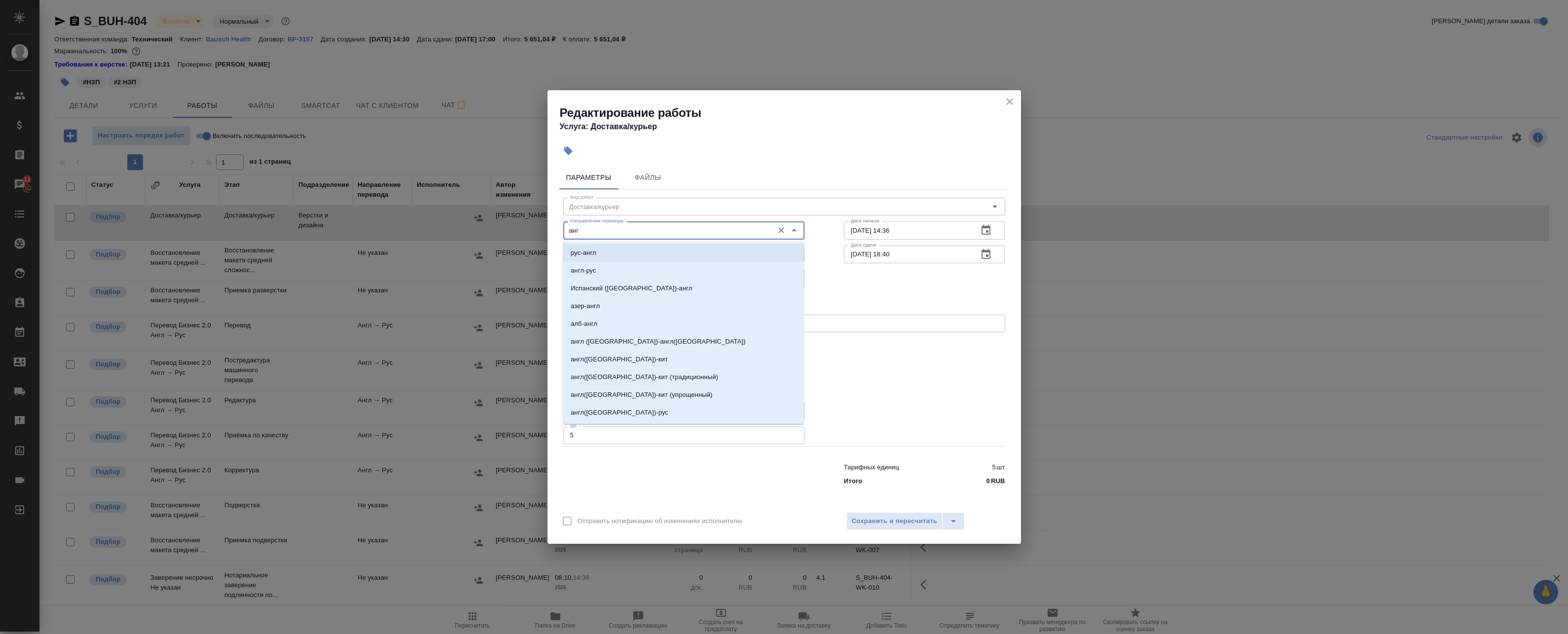
click at [635, 241] on div "рус-англ англ-рус Испанский (Гватемала)-англ азер-англ алб-англ англ (Канада)-а…" at bounding box center [683, 332] width 241 height 182
click at [651, 248] on li "рус-англ" at bounding box center [683, 252] width 241 height 18
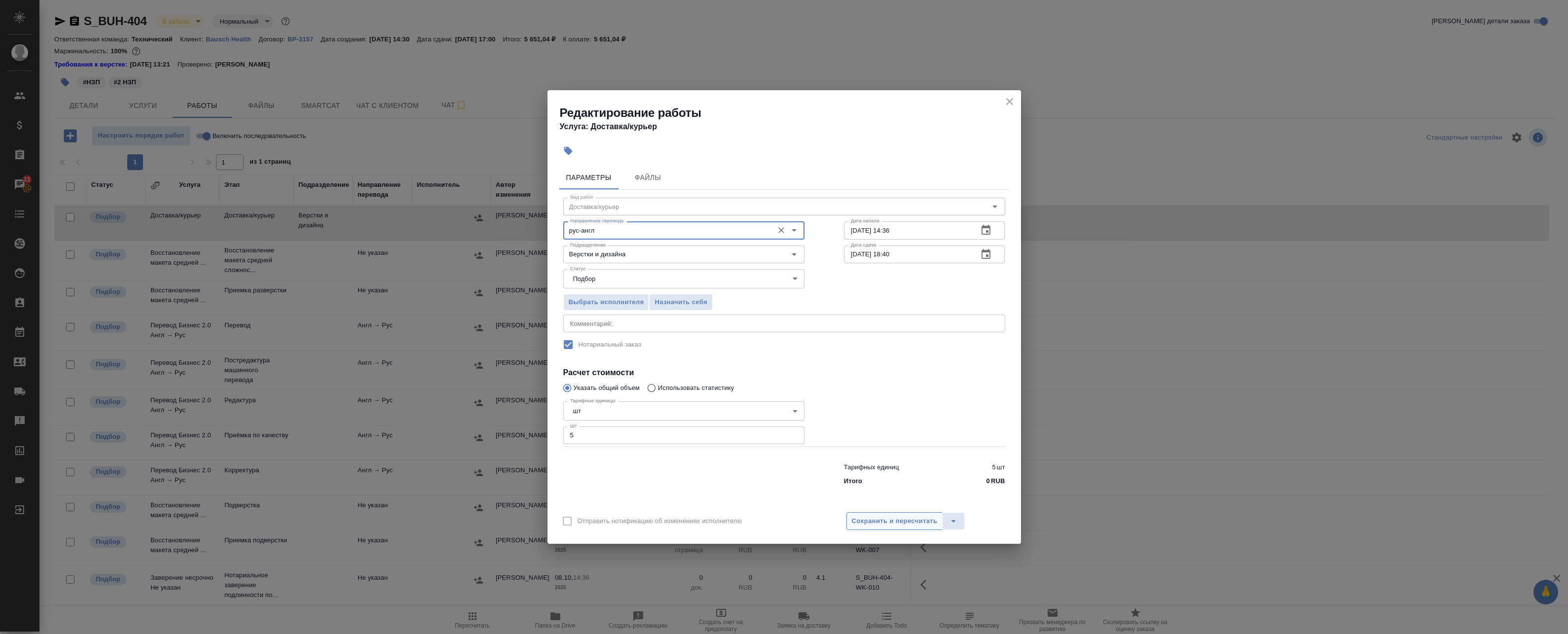
type input "рус-англ"
click at [876, 520] on span "Сохранить и пересчитать" at bounding box center [894, 521] width 86 height 11
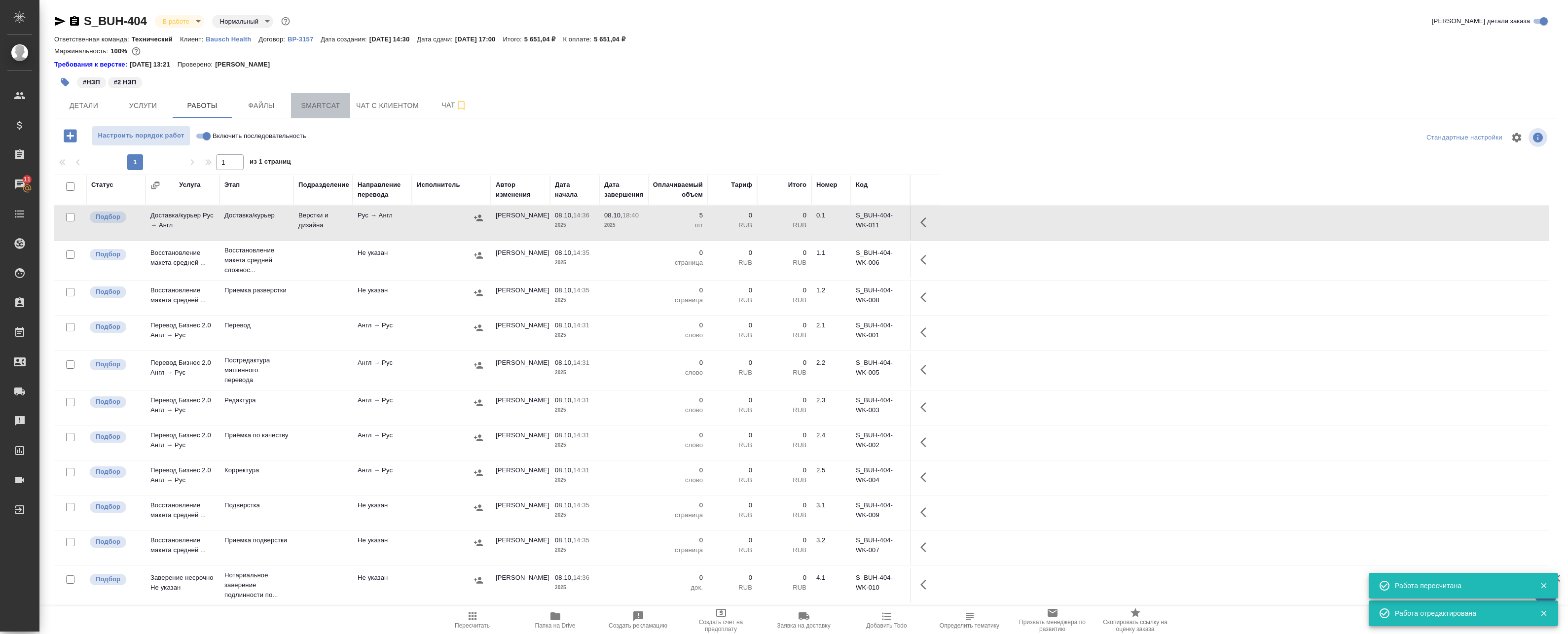
click at [318, 103] on span "Smartcat" at bounding box center [320, 106] width 47 height 13
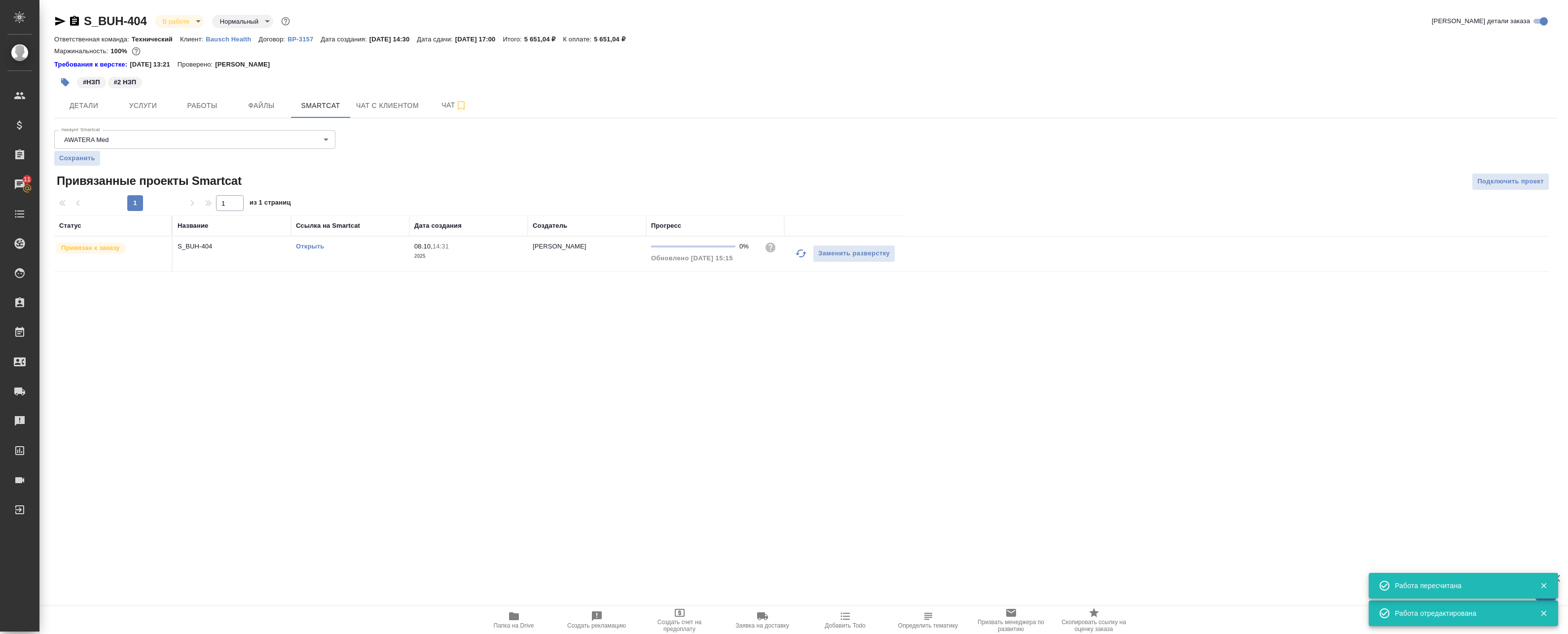
click at [316, 248] on link "Открыть" at bounding box center [310, 246] width 28 height 7
click at [181, 101] on span "Работы" at bounding box center [202, 106] width 47 height 13
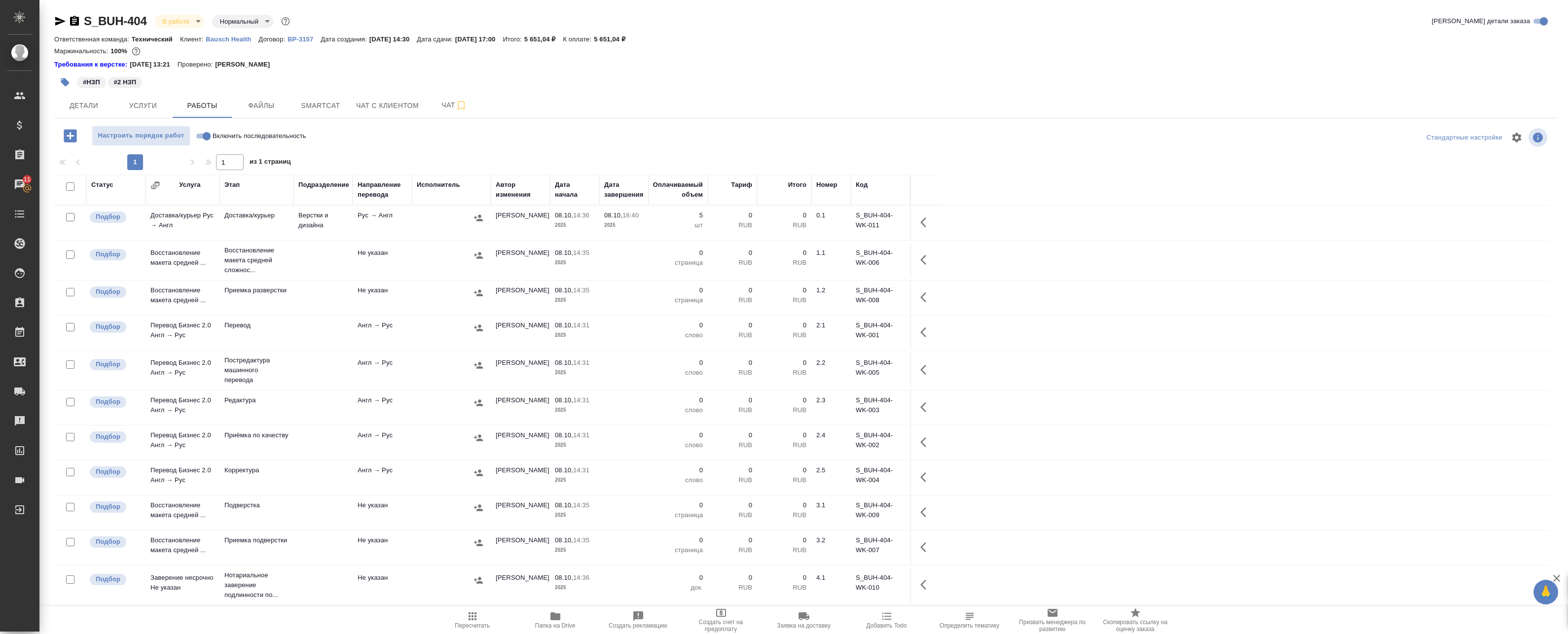
drag, startPoint x: 354, startPoint y: 270, endPoint x: 425, endPoint y: 276, distance: 71.3
click at [354, 271] on td "Не указан" at bounding box center [382, 260] width 59 height 35
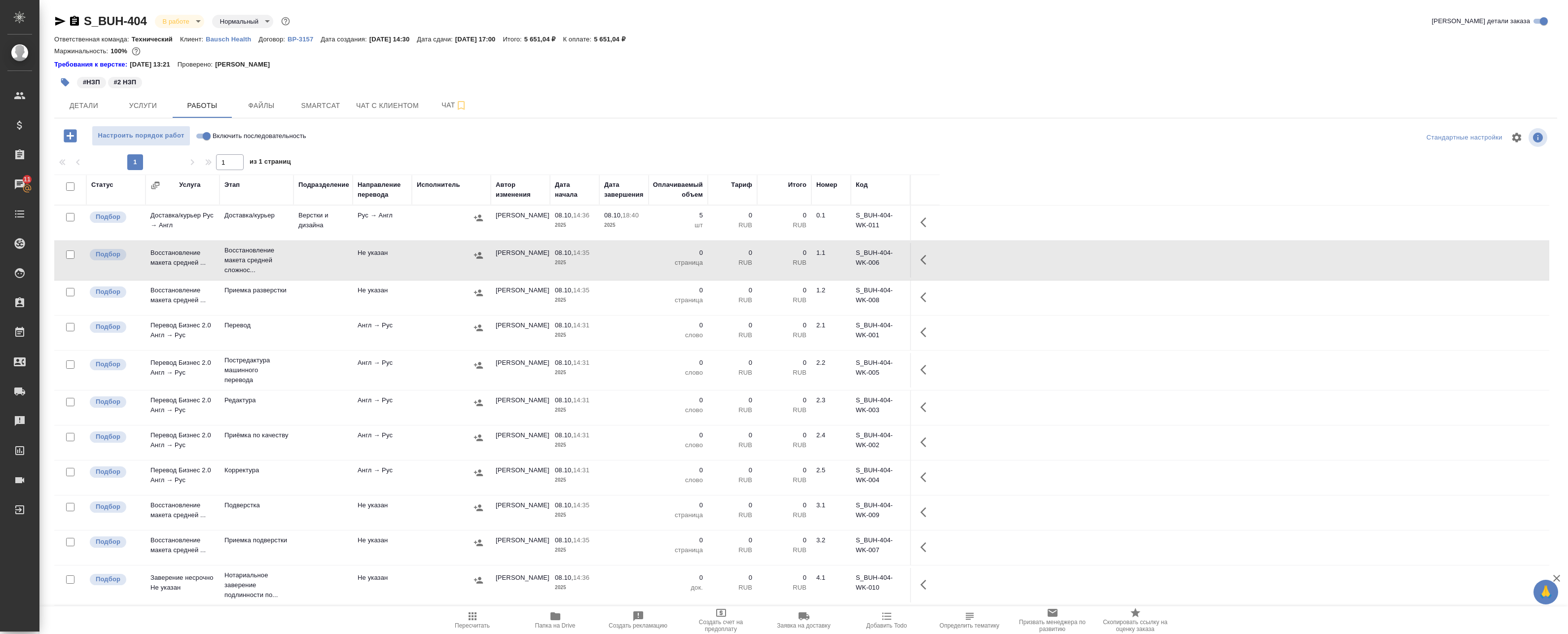
click at [340, 223] on td "Верстки и дизайна" at bounding box center [323, 223] width 59 height 35
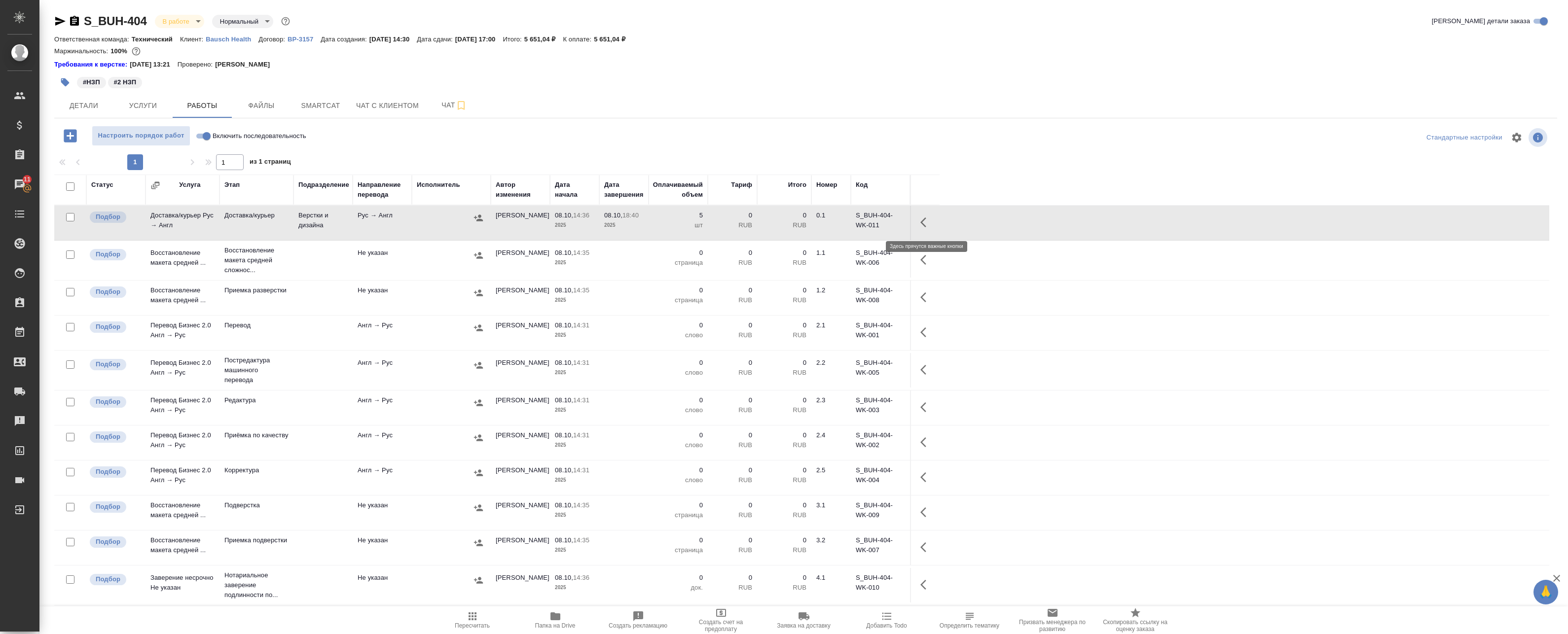
click at [924, 217] on icon "button" at bounding box center [926, 222] width 12 height 12
click at [847, 218] on button "button" at bounding box center [853, 222] width 17 height 24
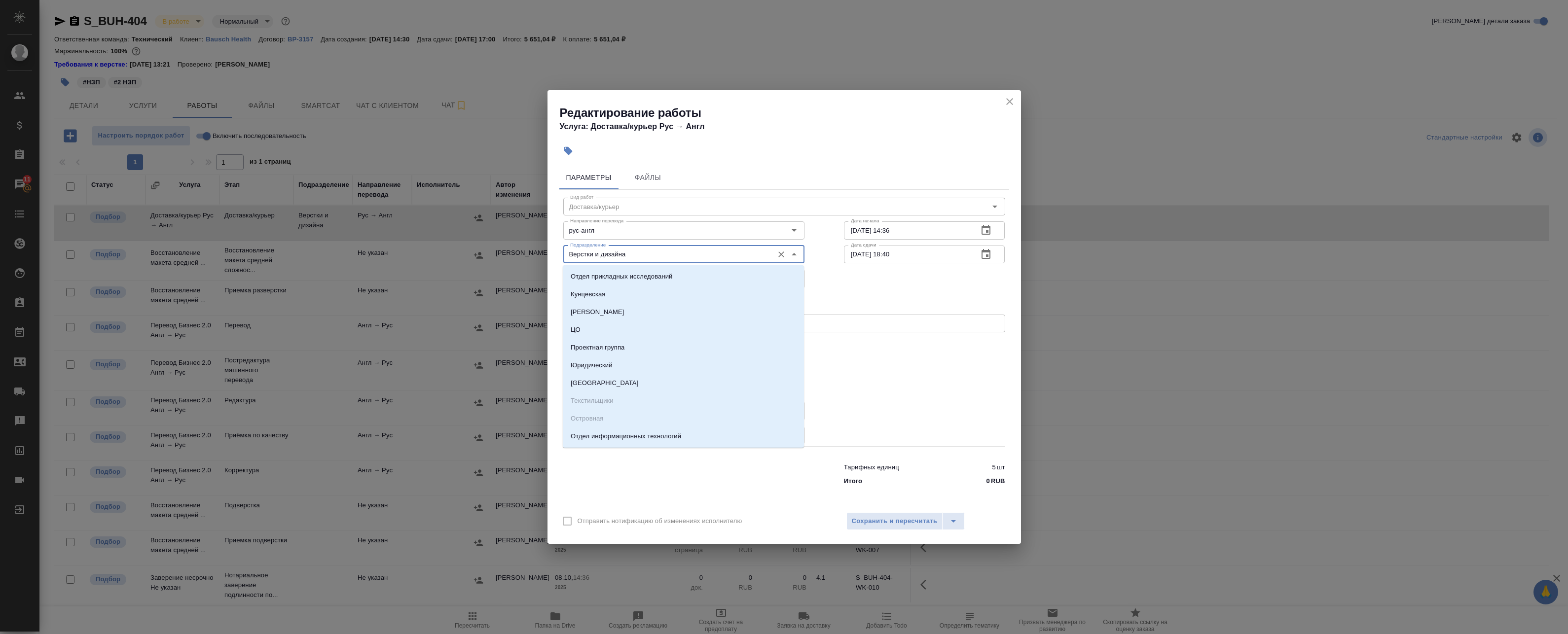
drag, startPoint x: 590, startPoint y: 255, endPoint x: 540, endPoint y: 255, distance: 50.0
click at [530, 260] on div "Редактирование работы Услуга: Доставка/курьер Рус → Англ Параметры Файлы Вид ра…" at bounding box center [784, 317] width 1568 height 634
click at [885, 520] on span "Сохранить и пересчитать" at bounding box center [894, 521] width 86 height 11
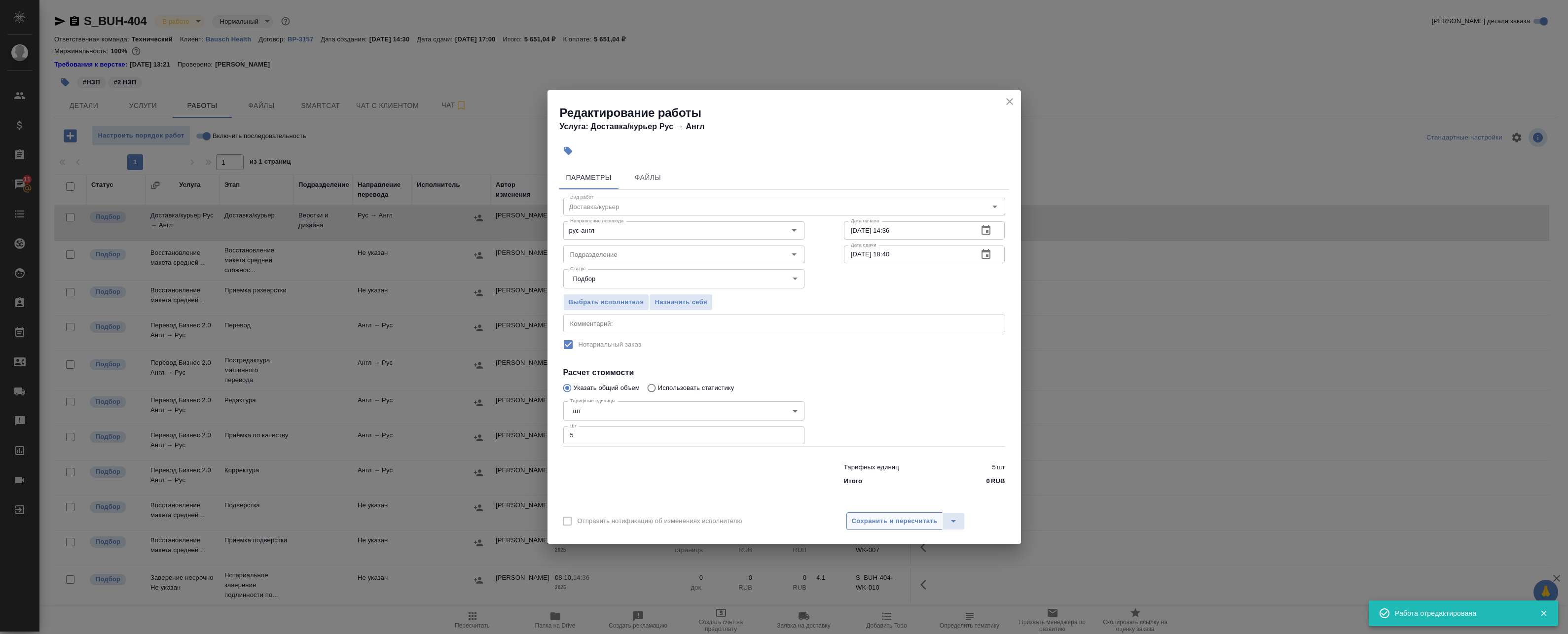
click at [887, 520] on td "S_BUH-404-WK-009" at bounding box center [880, 513] width 59 height 35
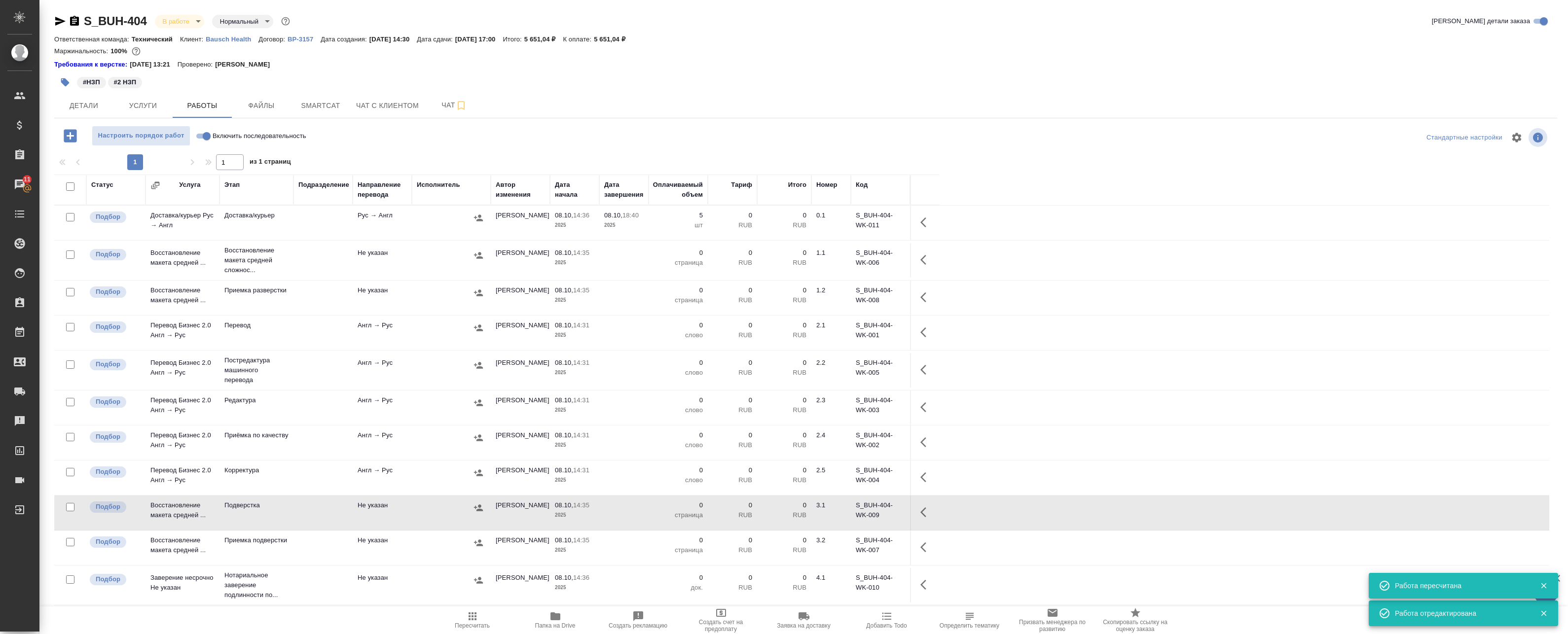
drag, startPoint x: 515, startPoint y: 227, endPoint x: 531, endPoint y: 228, distance: 16.0
click at [515, 227] on td "[PERSON_NAME]" at bounding box center [520, 223] width 59 height 35
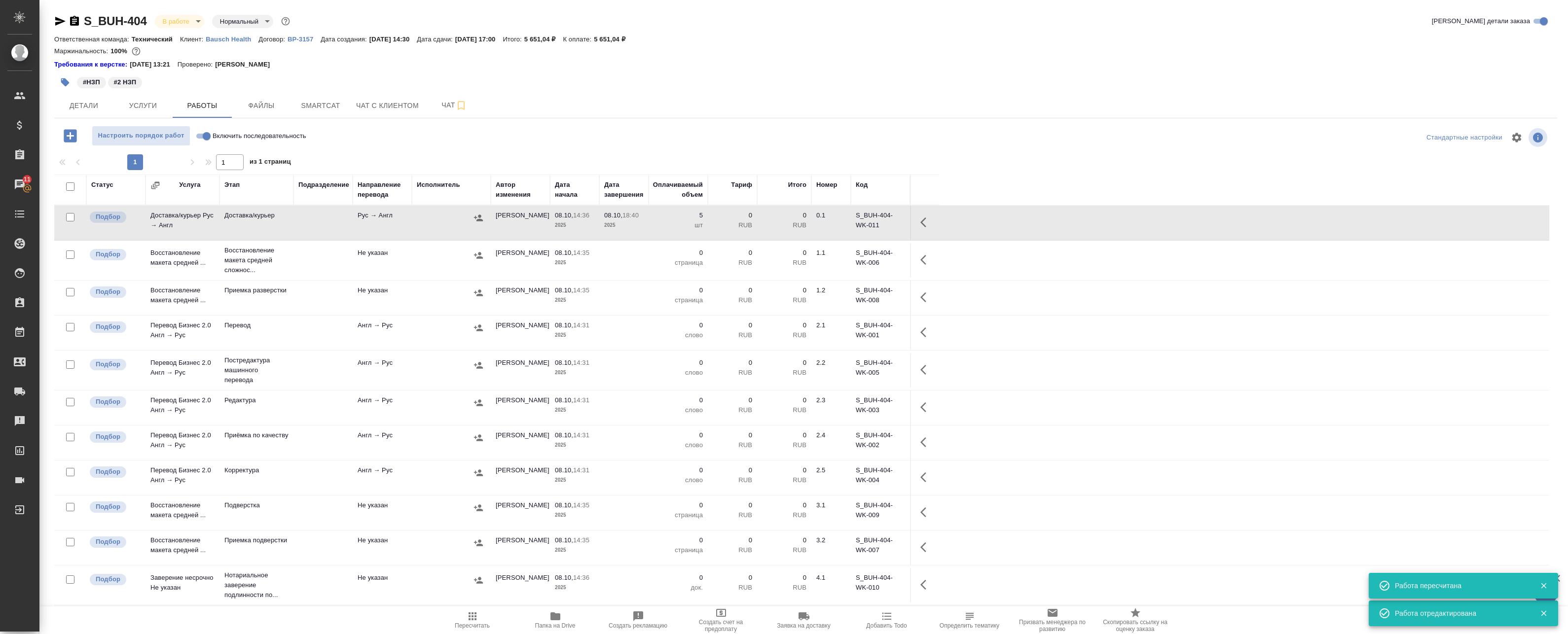
click at [923, 226] on icon "button" at bounding box center [926, 222] width 12 height 12
click at [855, 224] on icon "button" at bounding box center [853, 222] width 12 height 12
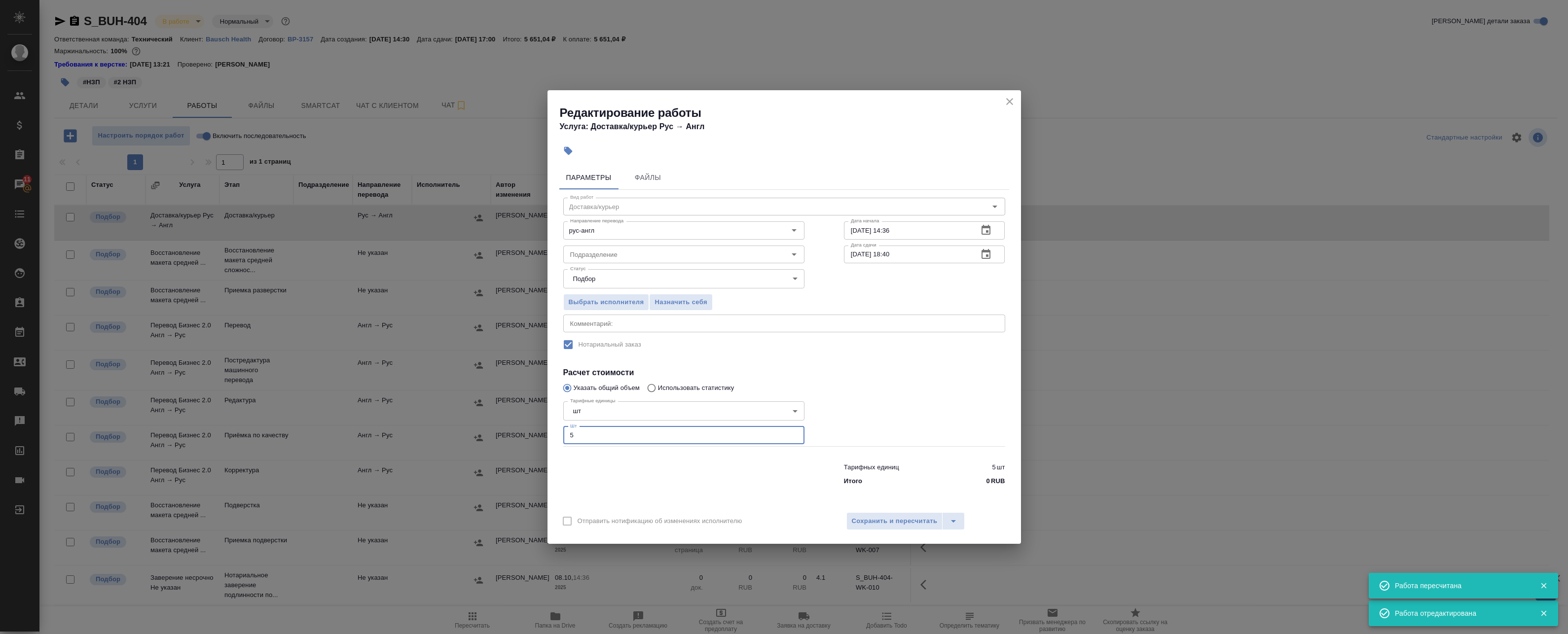
drag, startPoint x: 522, startPoint y: 433, endPoint x: 482, endPoint y: 433, distance: 40.0
click at [494, 433] on div "Редактирование работы Услуга: Доставка/курьер Рус → Англ Параметры Файлы Вид ра…" at bounding box center [784, 317] width 1568 height 634
type input "0"
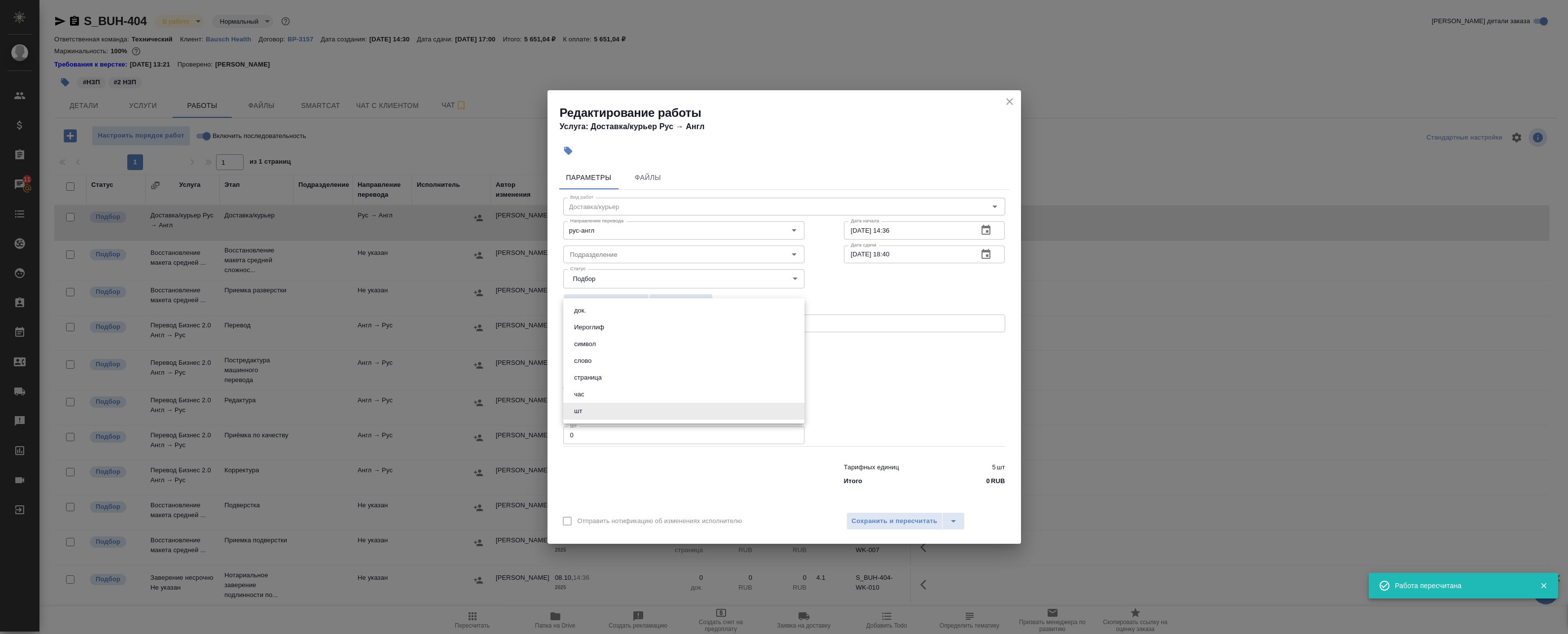
drag, startPoint x: 592, startPoint y: 412, endPoint x: 567, endPoint y: 411, distance: 25.0
click at [543, 409] on body "🙏 .cls-1 fill:#fff; AWATERA Badanyan Artak Клиенты Спецификации Заказы 11 Чаты …" at bounding box center [784, 317] width 1568 height 634
drag, startPoint x: 906, startPoint y: 365, endPoint x: 924, endPoint y: 285, distance: 82.0
click at [907, 365] on div at bounding box center [784, 317] width 1568 height 634
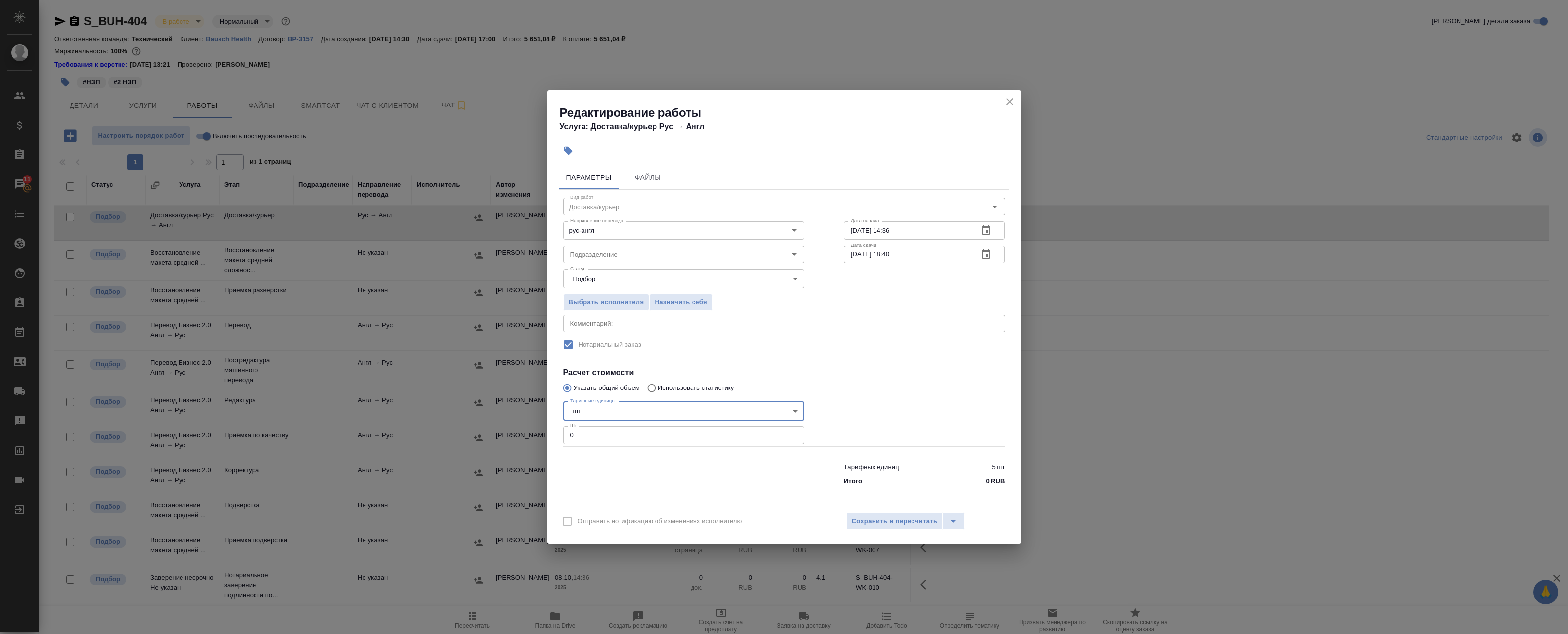
click at [1009, 103] on icon "close" at bounding box center [1009, 101] width 7 height 7
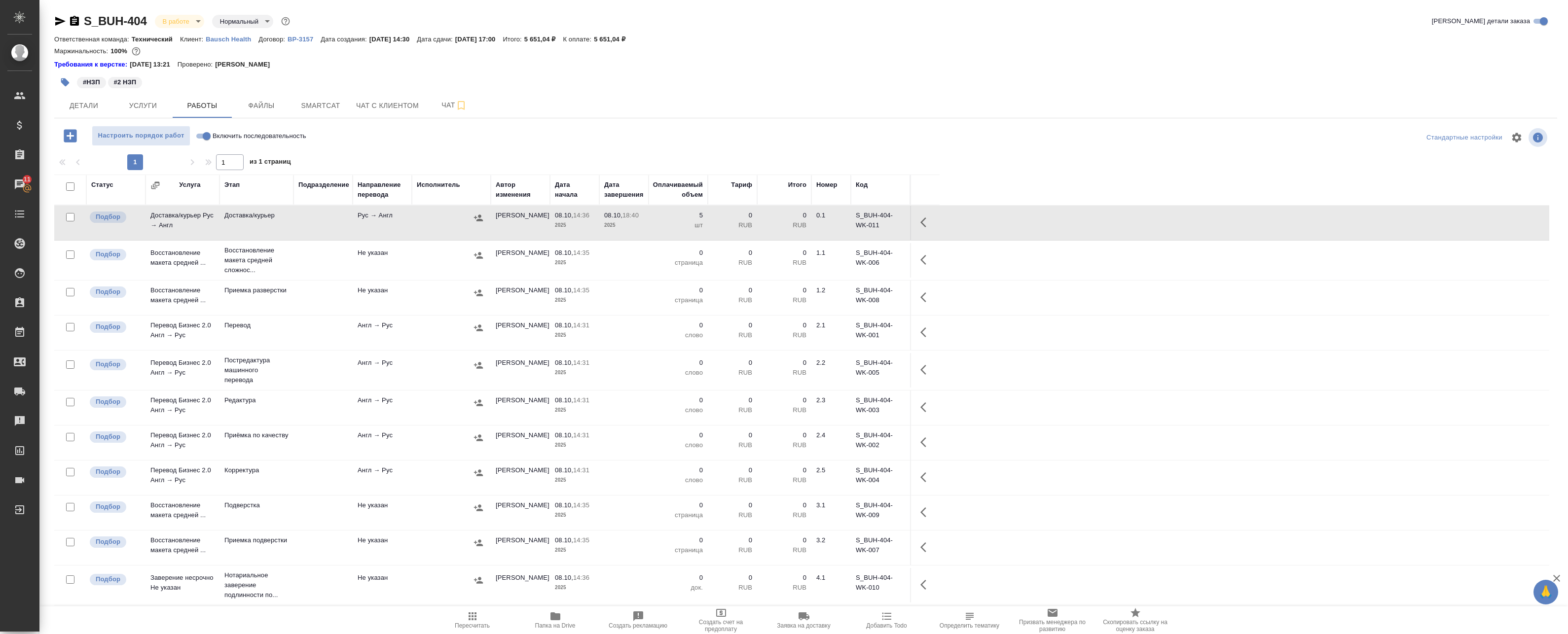
click at [595, 255] on td "08.10, 14:35 2025" at bounding box center [574, 260] width 50 height 35
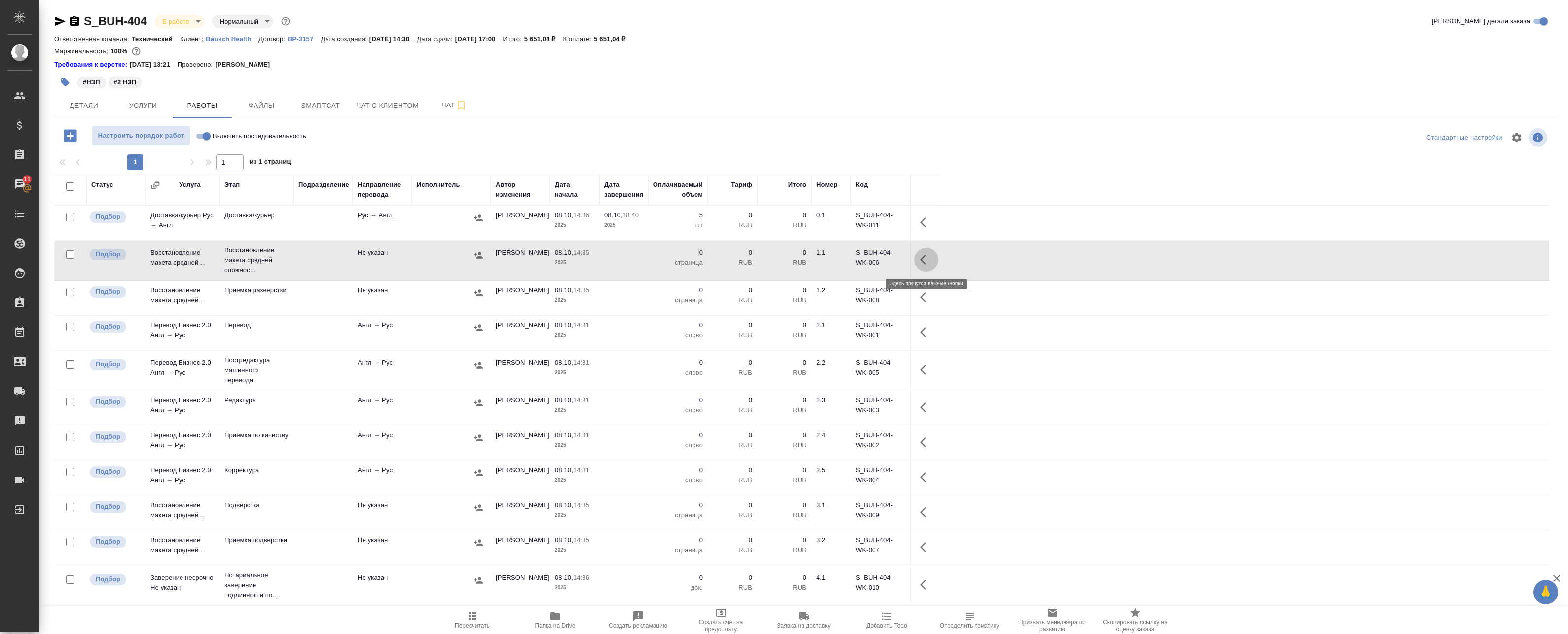
click at [928, 260] on icon "button" at bounding box center [926, 259] width 12 height 12
click at [859, 262] on icon "button" at bounding box center [853, 259] width 12 height 12
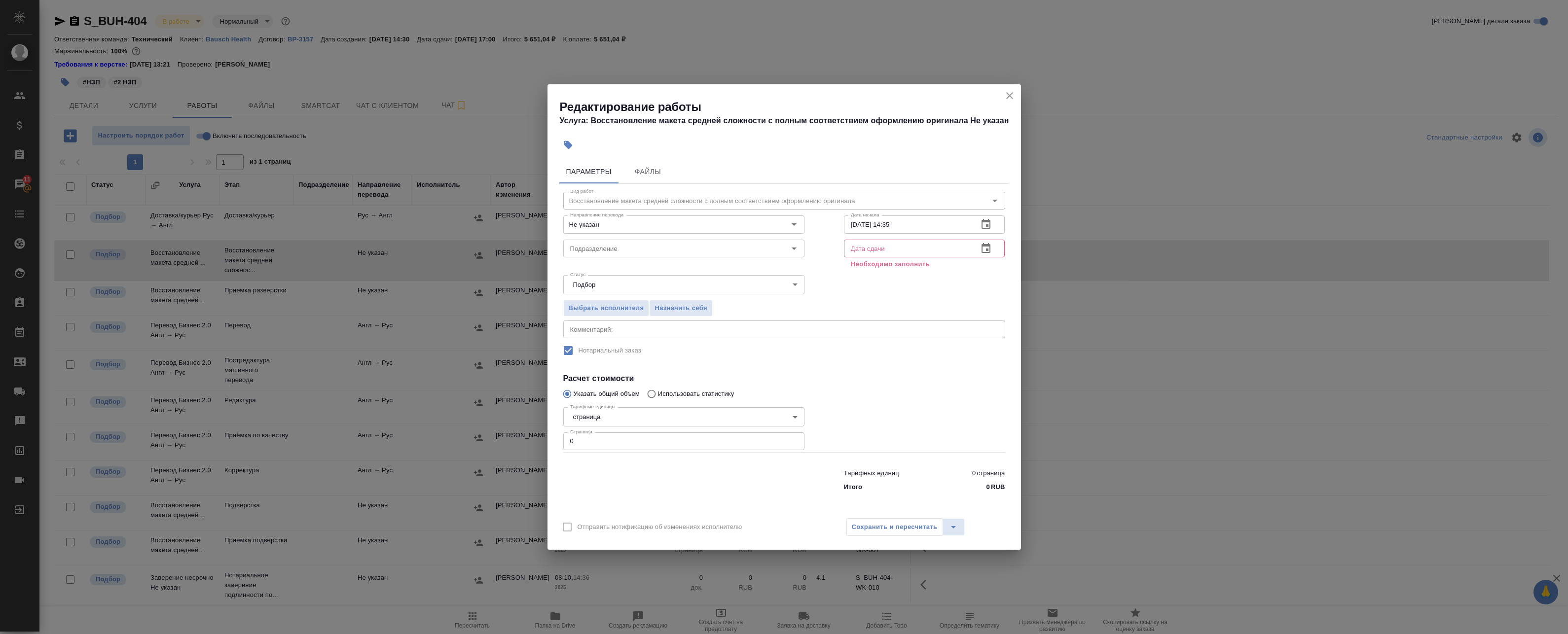
click at [587, 436] on body "🙏 .cls-1 fill:#fff; AWATERA Badanyan Artak Клиенты Спецификации Заказы 11 Чаты …" at bounding box center [784, 317] width 1568 height 634
click at [567, 444] on ul "Слайд страница Страница А4 час шт" at bounding box center [684, 434] width 241 height 91
click at [850, 432] on div at bounding box center [784, 317] width 1568 height 634
drag, startPoint x: 593, startPoint y: 438, endPoint x: 477, endPoint y: 439, distance: 116.0
click at [471, 440] on div "Редактирование работы Услуга: Восстановление макета средней сложности с полным …" at bounding box center [784, 317] width 1568 height 634
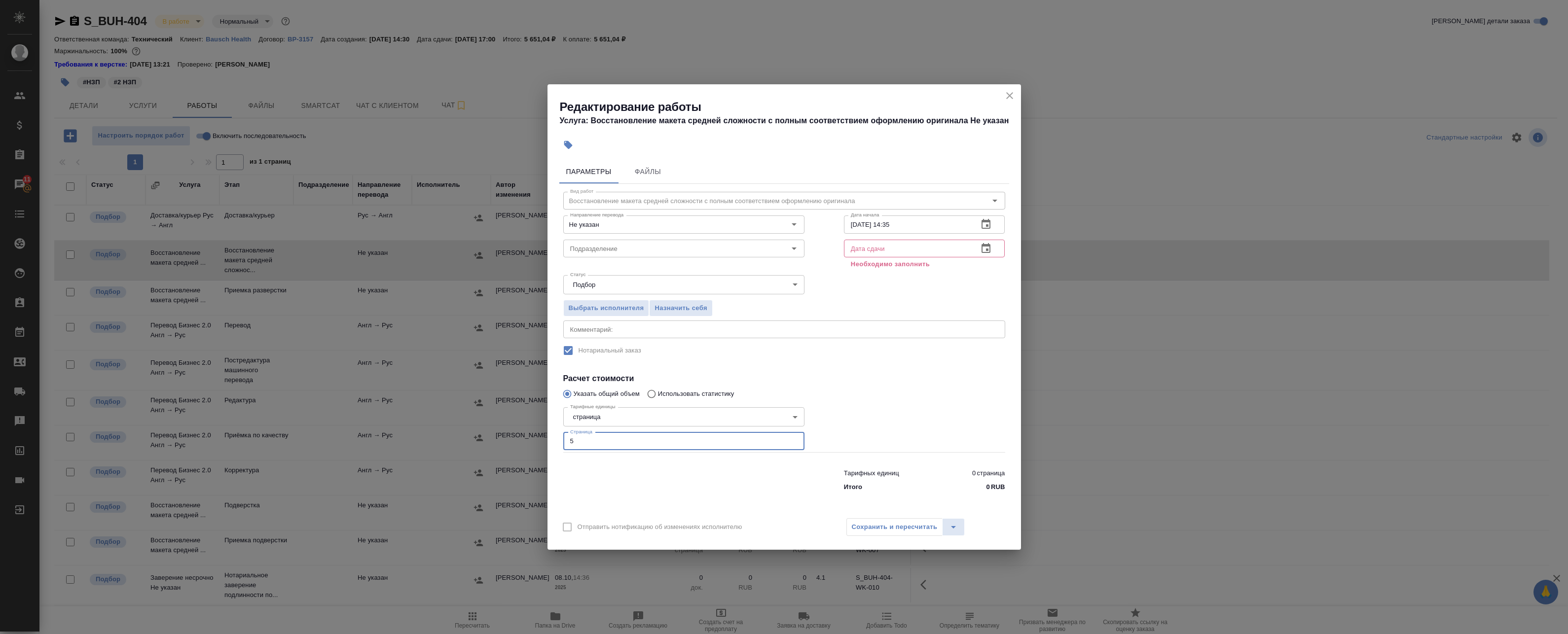
type input "5"
click at [984, 244] on icon "button" at bounding box center [986, 248] width 12 height 12
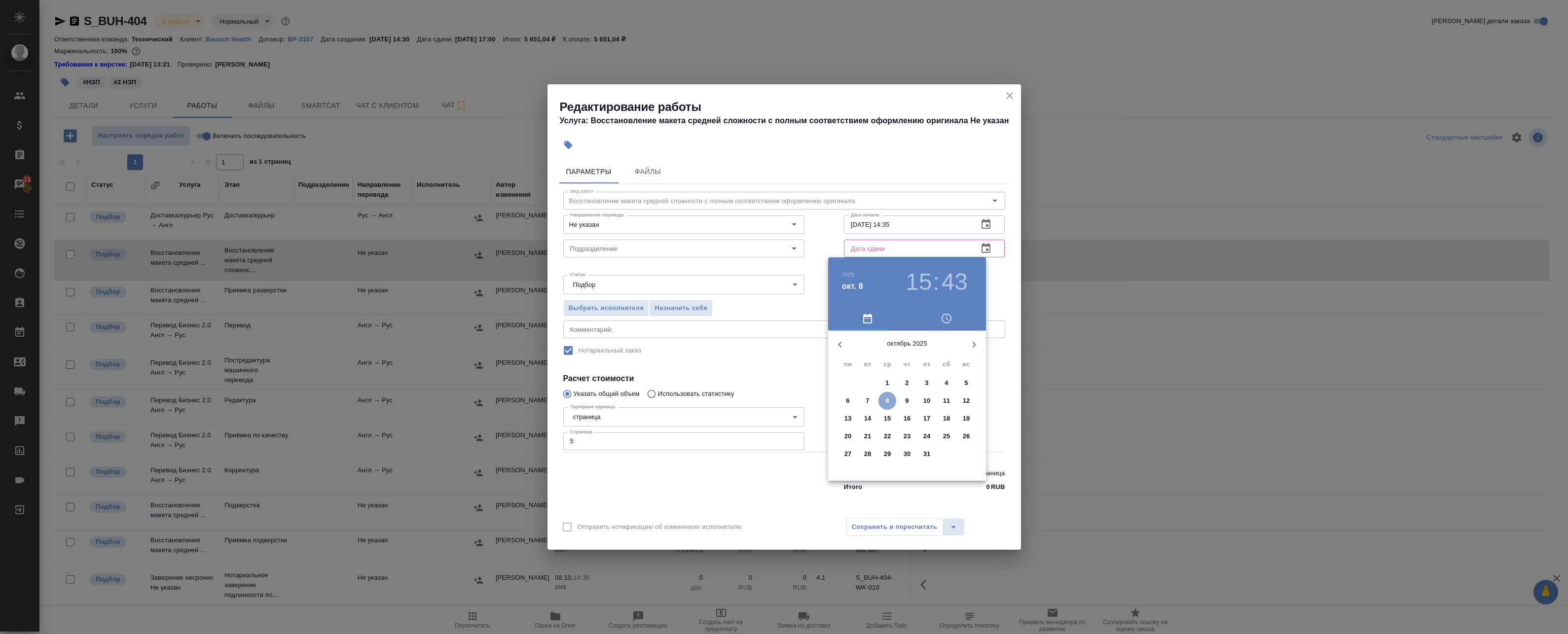
click at [889, 401] on p "8" at bounding box center [887, 401] width 3 height 10
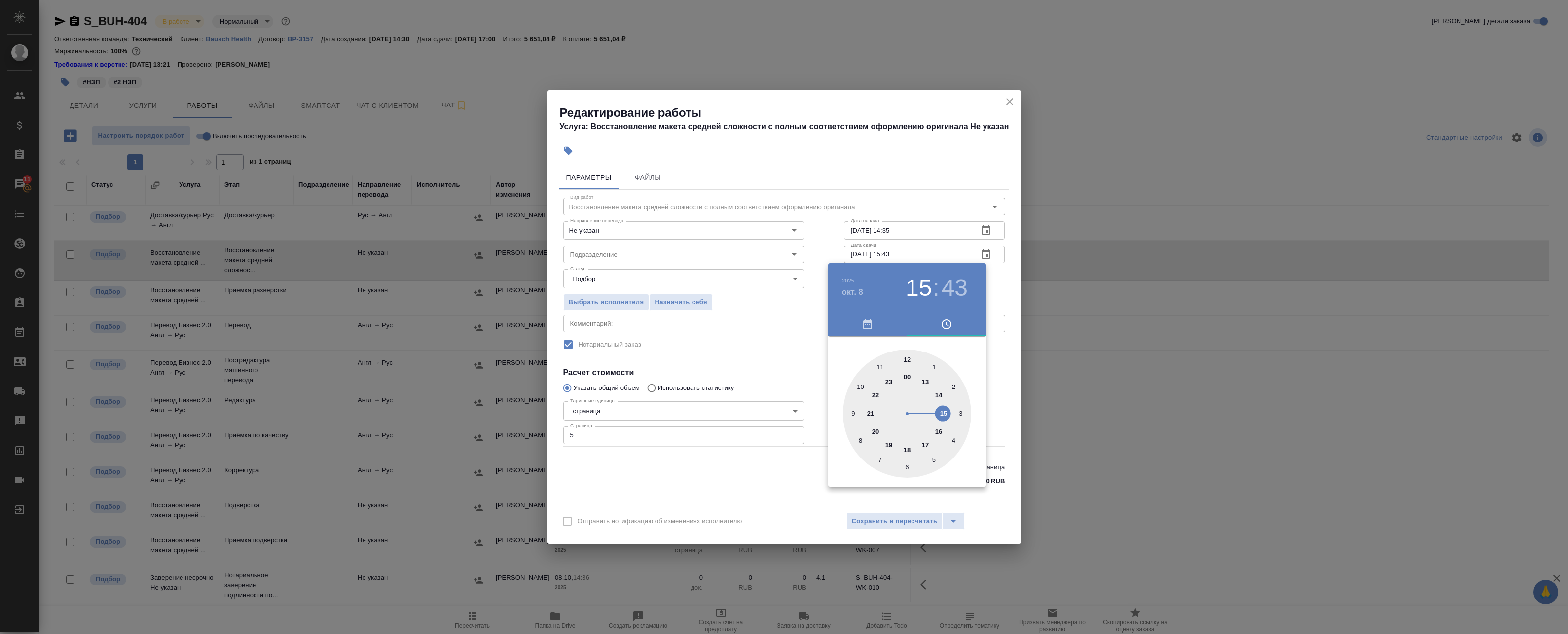
click at [907, 448] on div at bounding box center [907, 413] width 129 height 129
click at [852, 412] on div at bounding box center [907, 413] width 129 height 129
type input "08.10.2025 18:45"
click at [1013, 285] on div at bounding box center [784, 317] width 1568 height 634
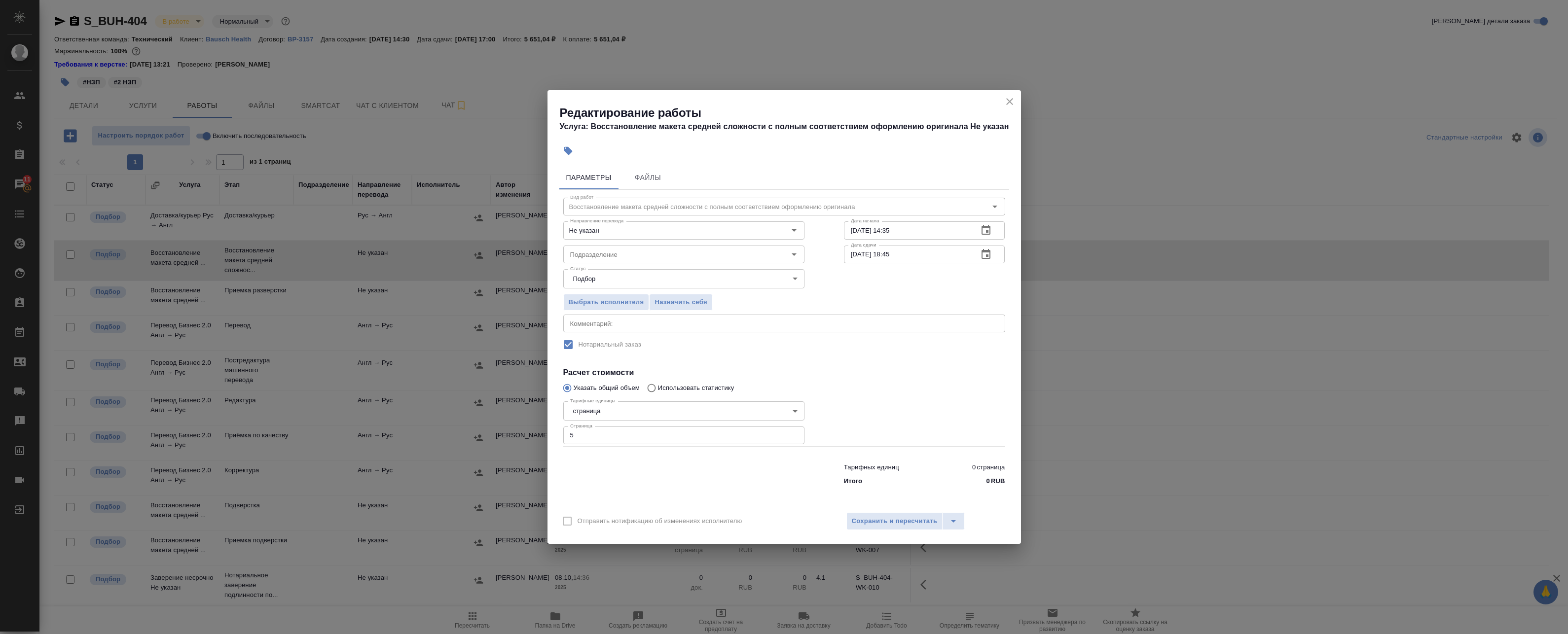
click at [985, 227] on icon "button" at bounding box center [986, 229] width 9 height 10
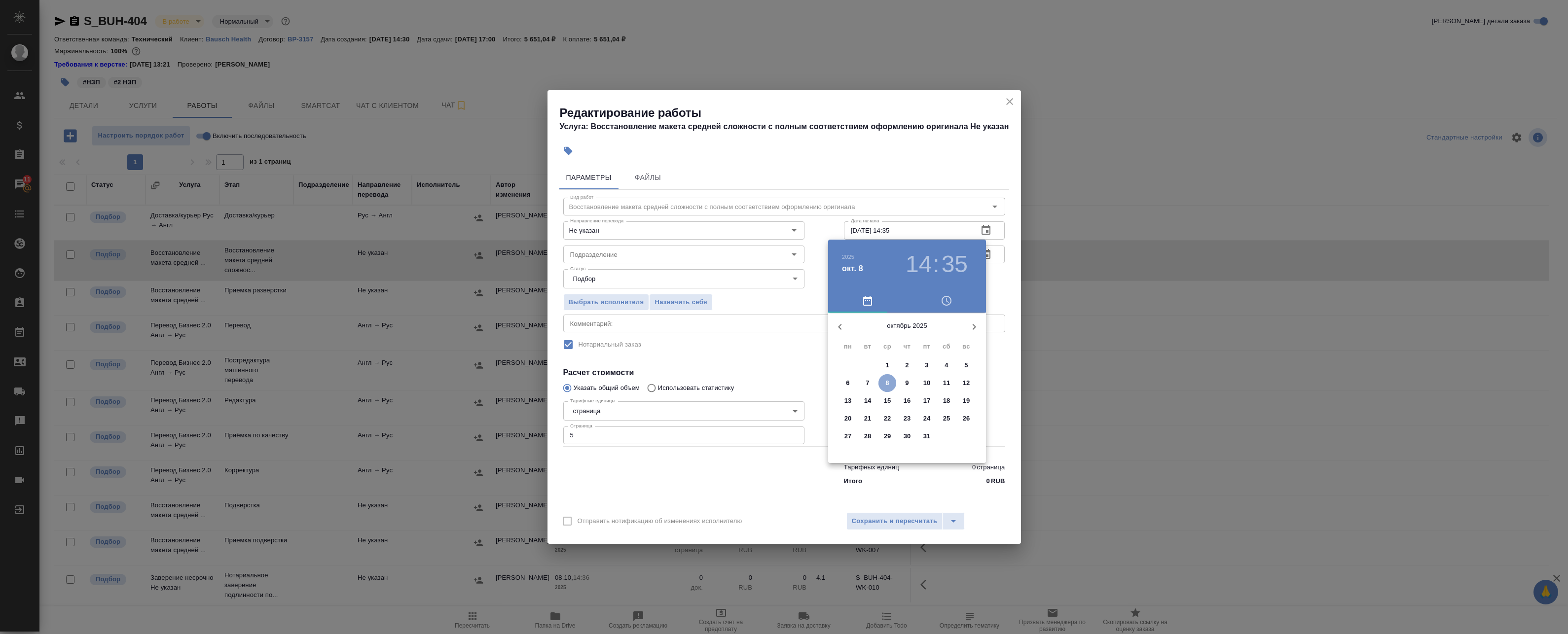
click at [886, 382] on p "8" at bounding box center [887, 382] width 3 height 10
click at [939, 393] on div at bounding box center [907, 390] width 129 height 129
click at [855, 410] on div at bounding box center [907, 390] width 129 height 129
click at [851, 401] on div at bounding box center [907, 390] width 129 height 129
click at [853, 390] on div at bounding box center [907, 390] width 129 height 129
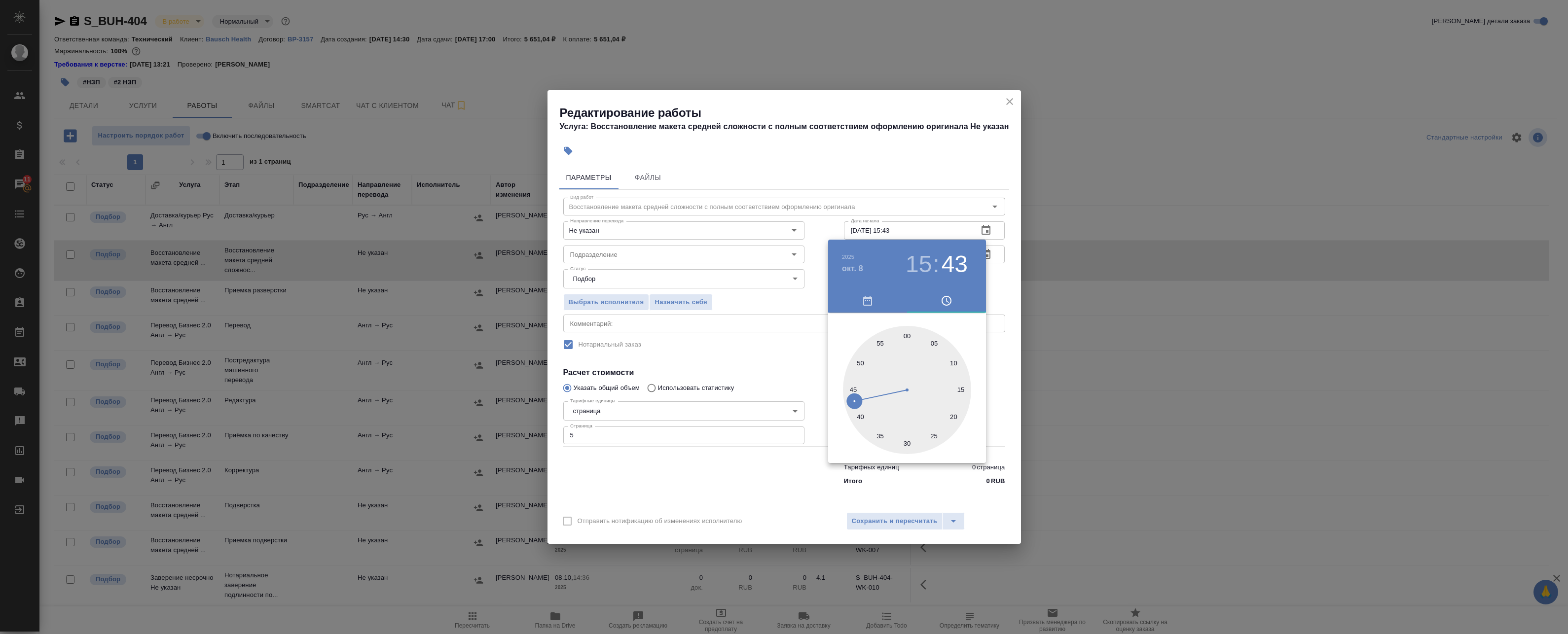
type input "08.10.2025 15:45"
click at [851, 387] on div at bounding box center [907, 390] width 129 height 129
drag, startPoint x: 1007, startPoint y: 374, endPoint x: 1001, endPoint y: 397, distance: 23.8
click at [1007, 375] on div at bounding box center [784, 317] width 1568 height 634
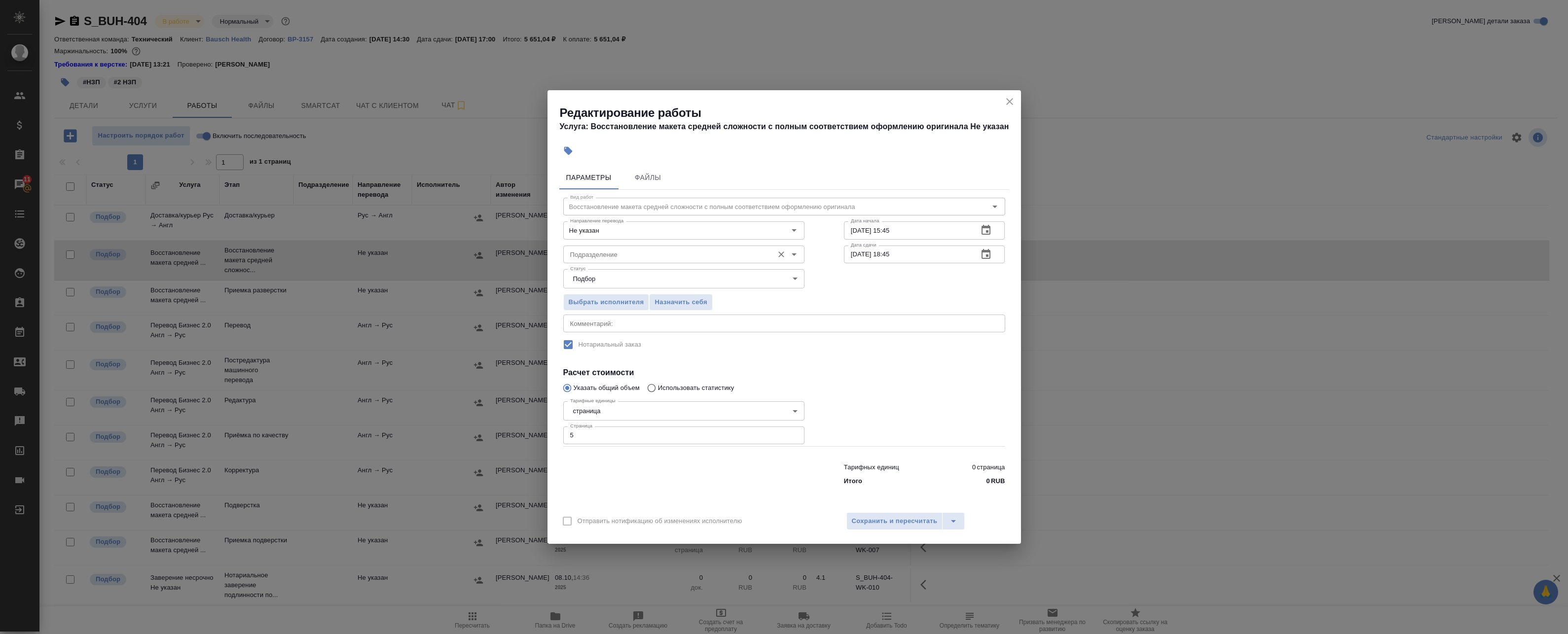
click at [624, 257] on input "Подразделение" at bounding box center [668, 254] width 202 height 12
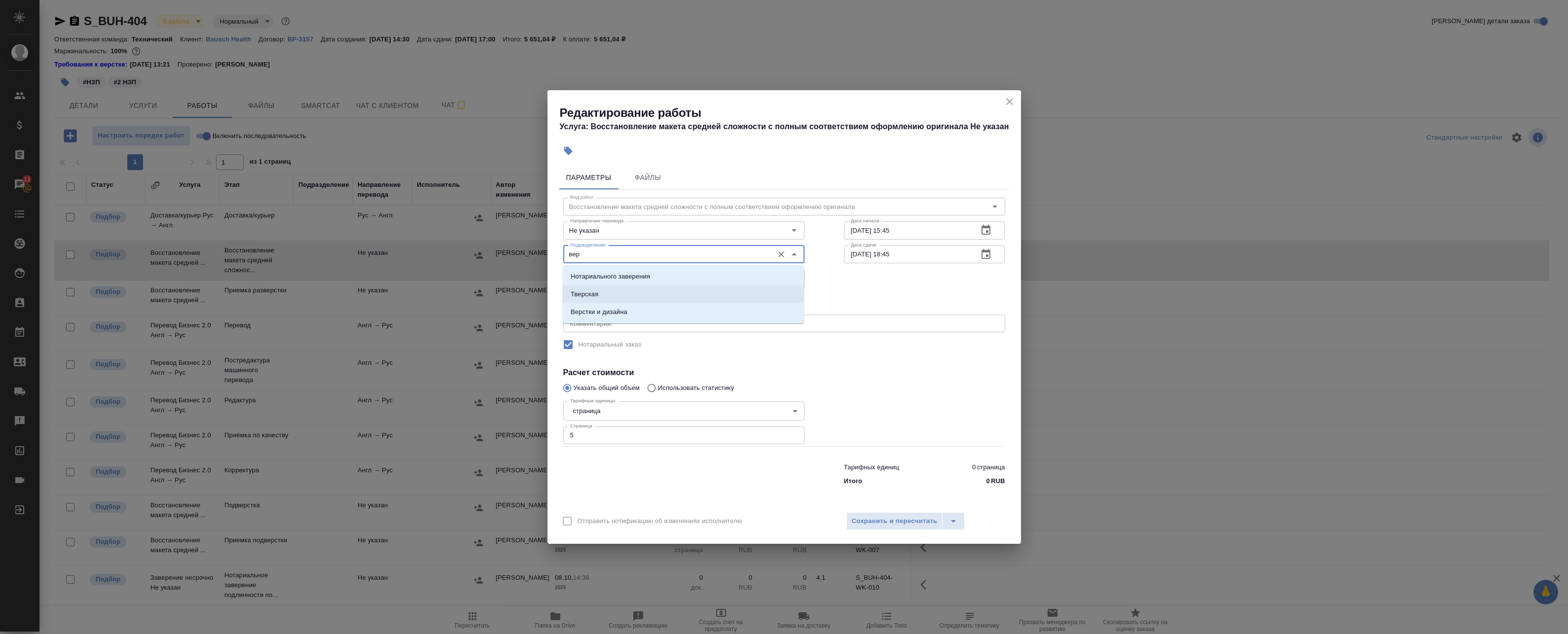
click at [610, 312] on p "Верстки и дизайна" at bounding box center [599, 311] width 57 height 10
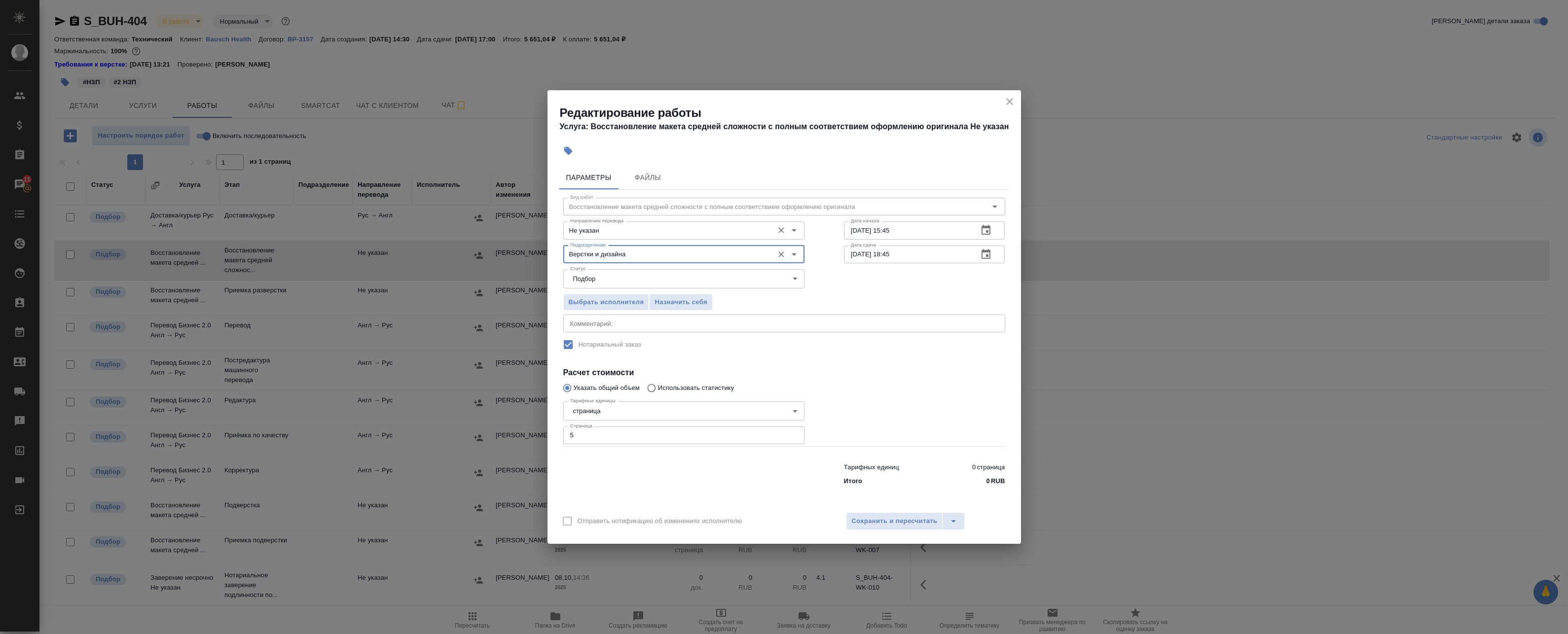
type input "Верстки и дизайна"
click at [609, 230] on input "Не указан" at bounding box center [668, 229] width 202 height 12
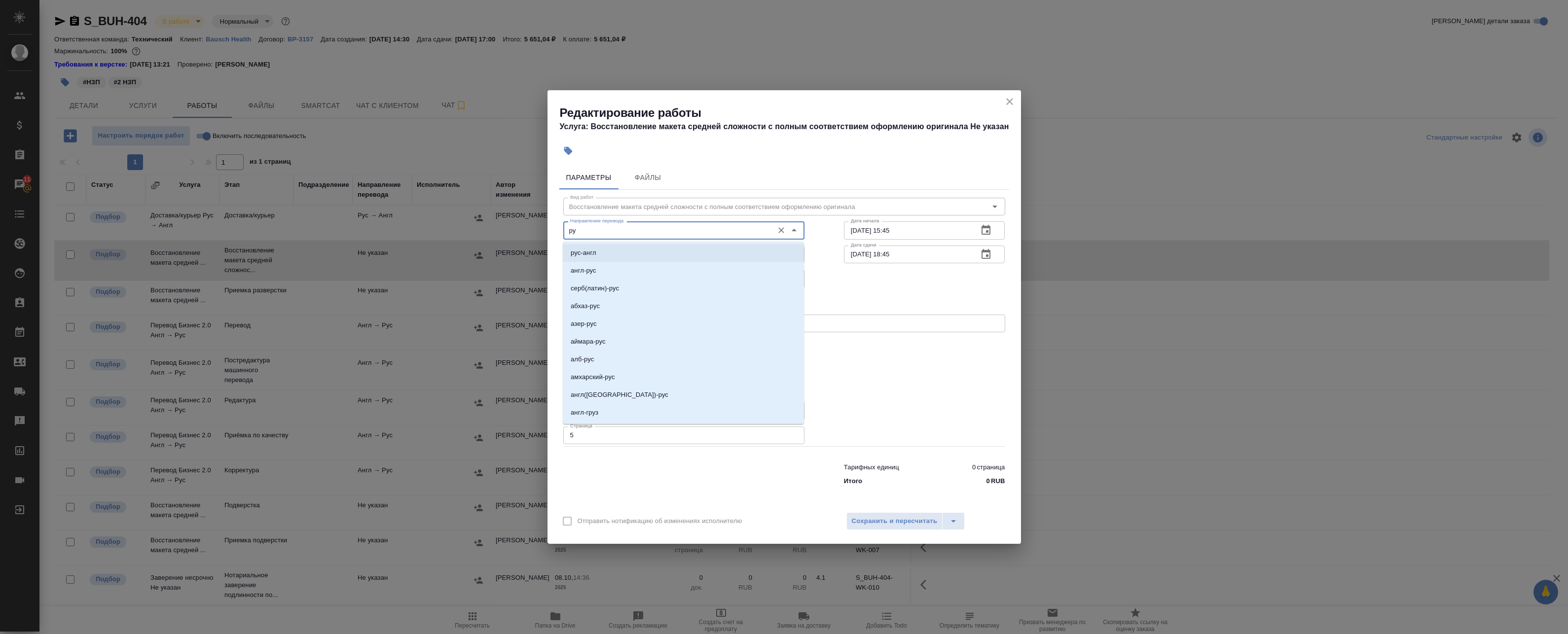
click at [601, 256] on li "рус-англ" at bounding box center [683, 252] width 241 height 18
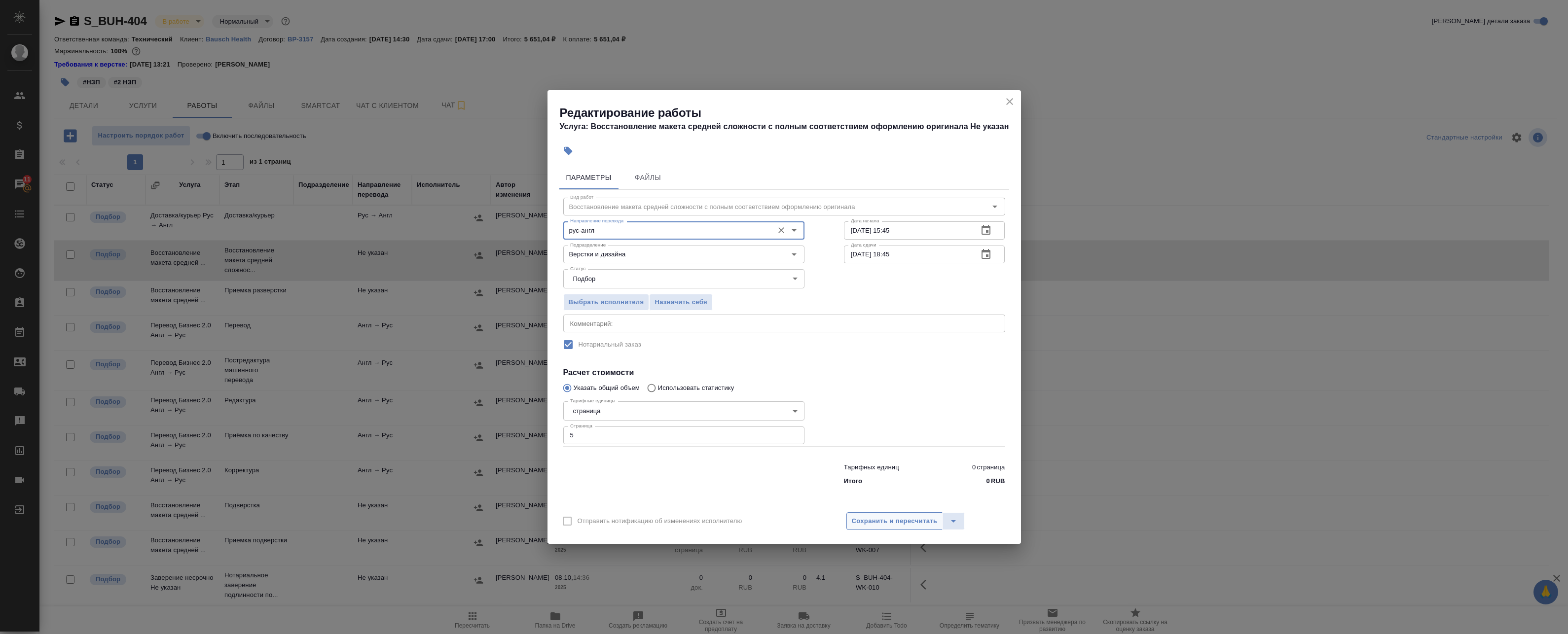
type input "рус-англ"
click at [878, 522] on span "Сохранить и пересчитать" at bounding box center [894, 521] width 86 height 11
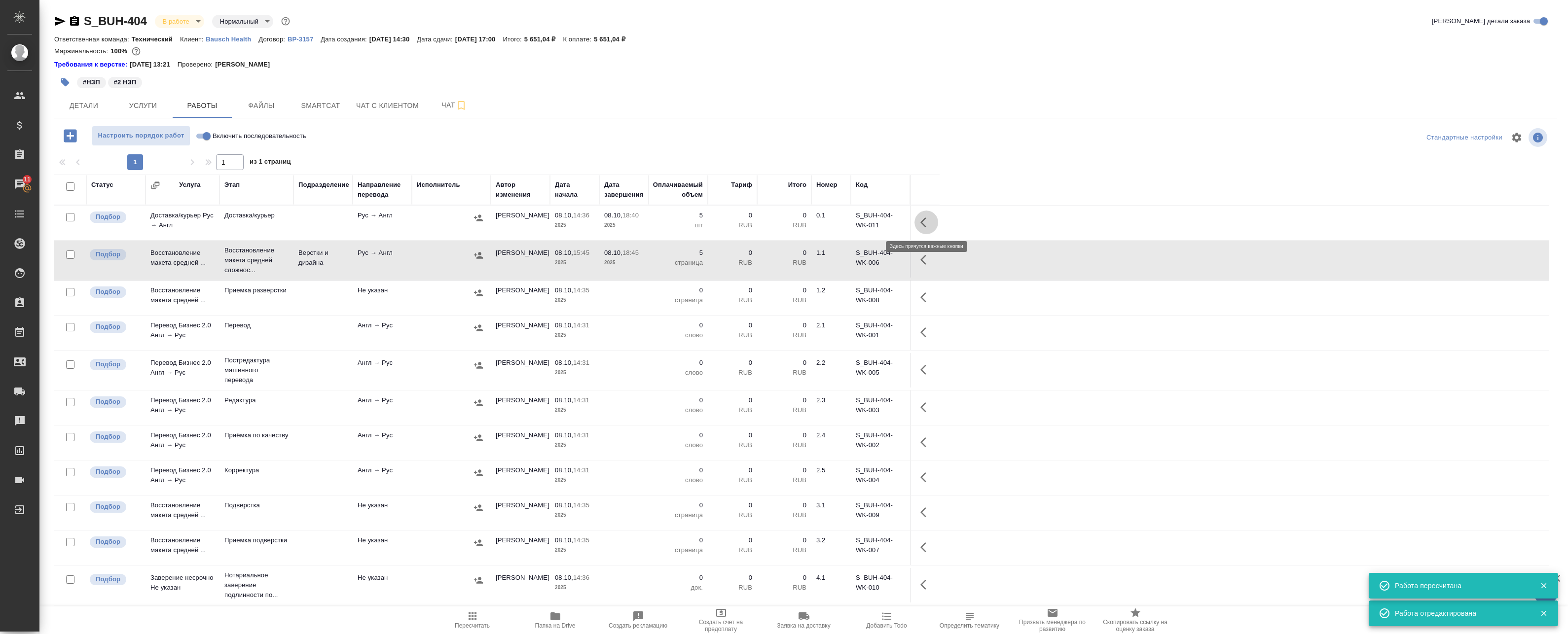
drag, startPoint x: 921, startPoint y: 225, endPoint x: 904, endPoint y: 234, distance: 19.2
click at [922, 225] on button "button" at bounding box center [926, 222] width 24 height 24
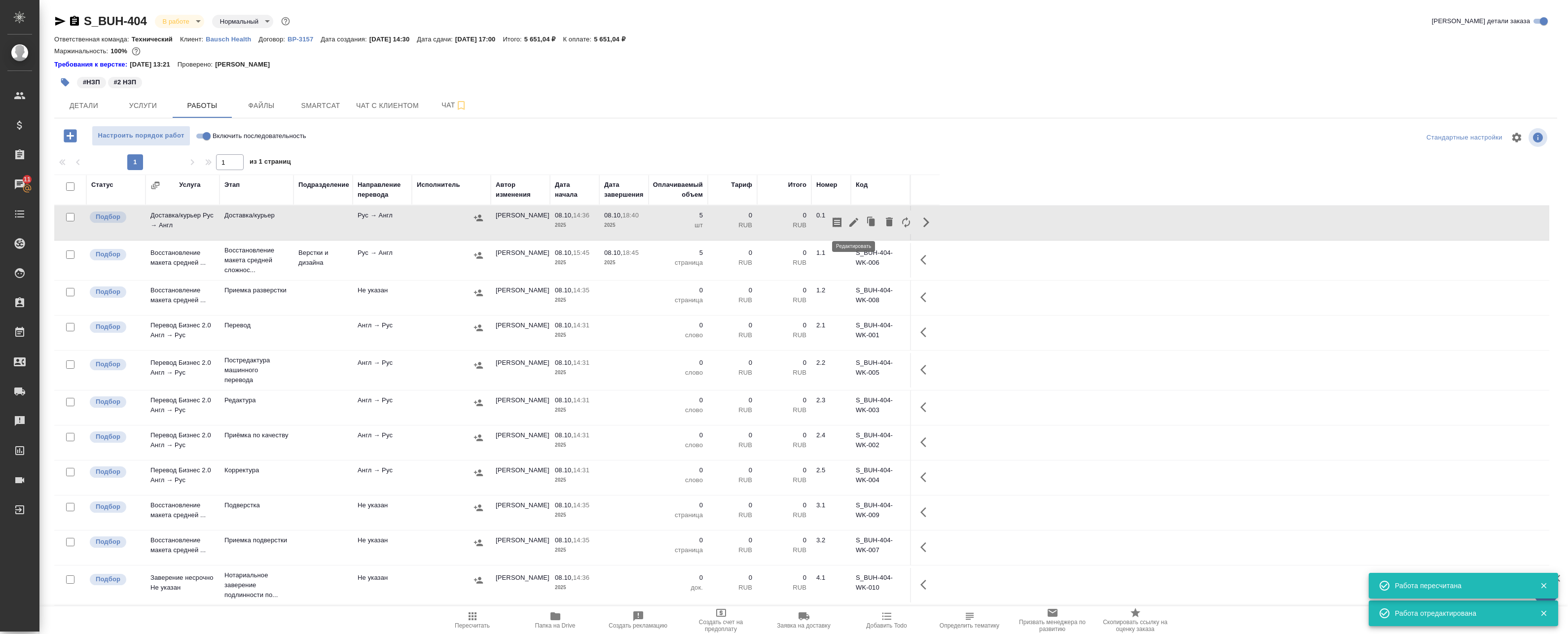
click at [855, 220] on icon "button" at bounding box center [853, 222] width 12 height 12
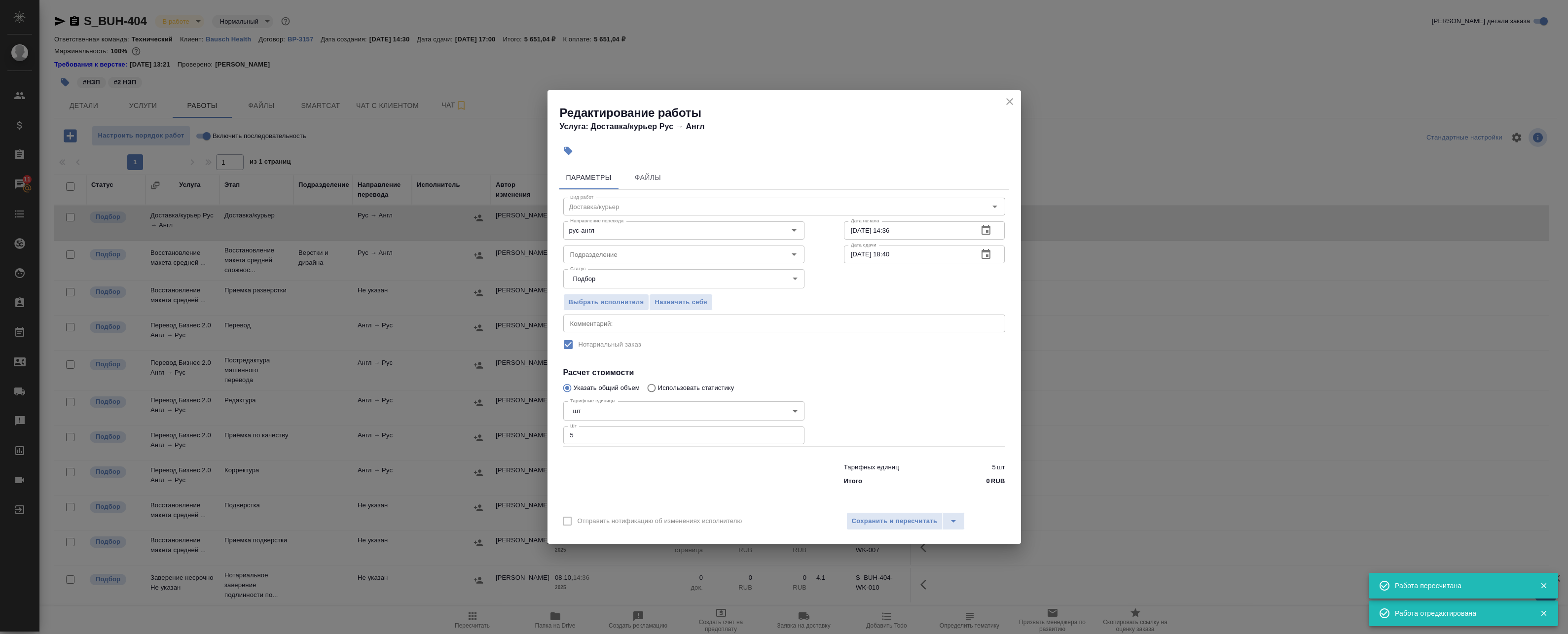
drag, startPoint x: 573, startPoint y: 434, endPoint x: 488, endPoint y: 436, distance: 85.0
click at [496, 438] on div "Редактирование работы Услуга: Доставка/курьер Рус → Англ Параметры Файлы Вид ра…" at bounding box center [784, 317] width 1568 height 634
type input "0"
click at [882, 513] on button "Сохранить и пересчитать" at bounding box center [895, 520] width 97 height 18
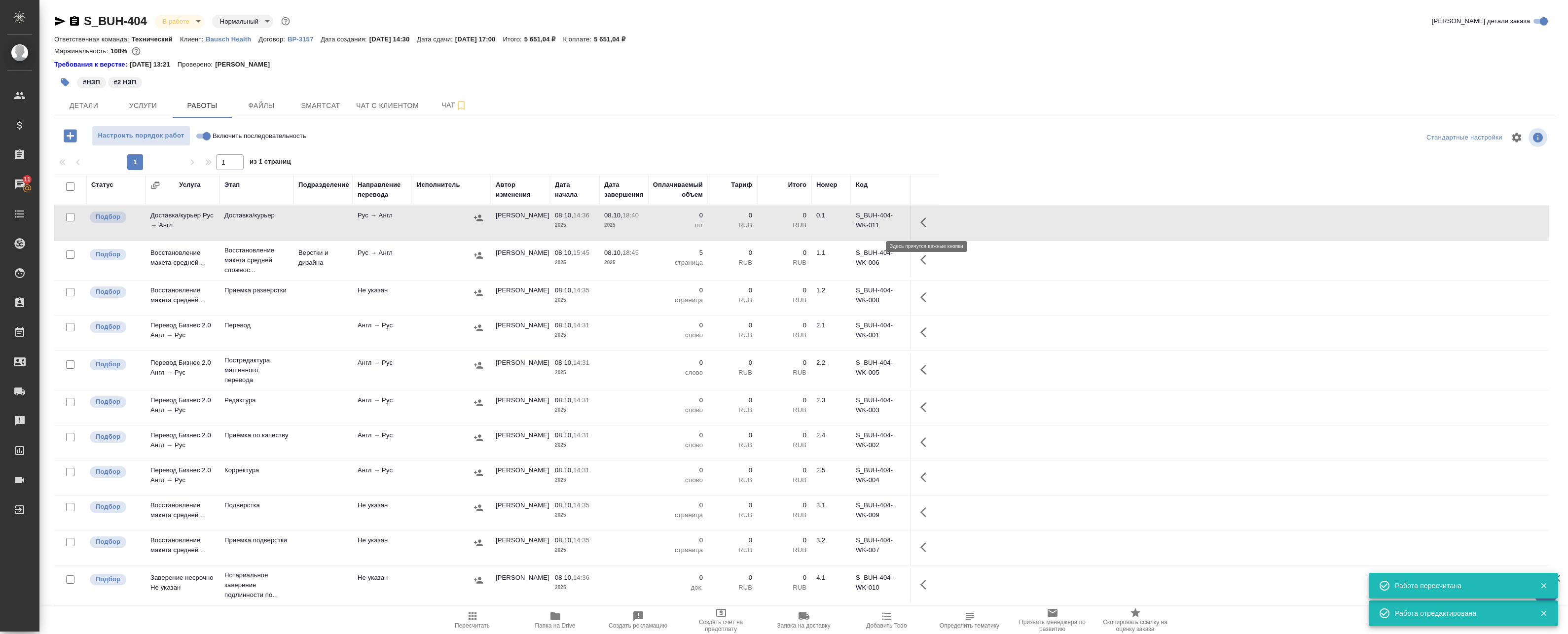
click at [934, 219] on button "button" at bounding box center [926, 222] width 24 height 24
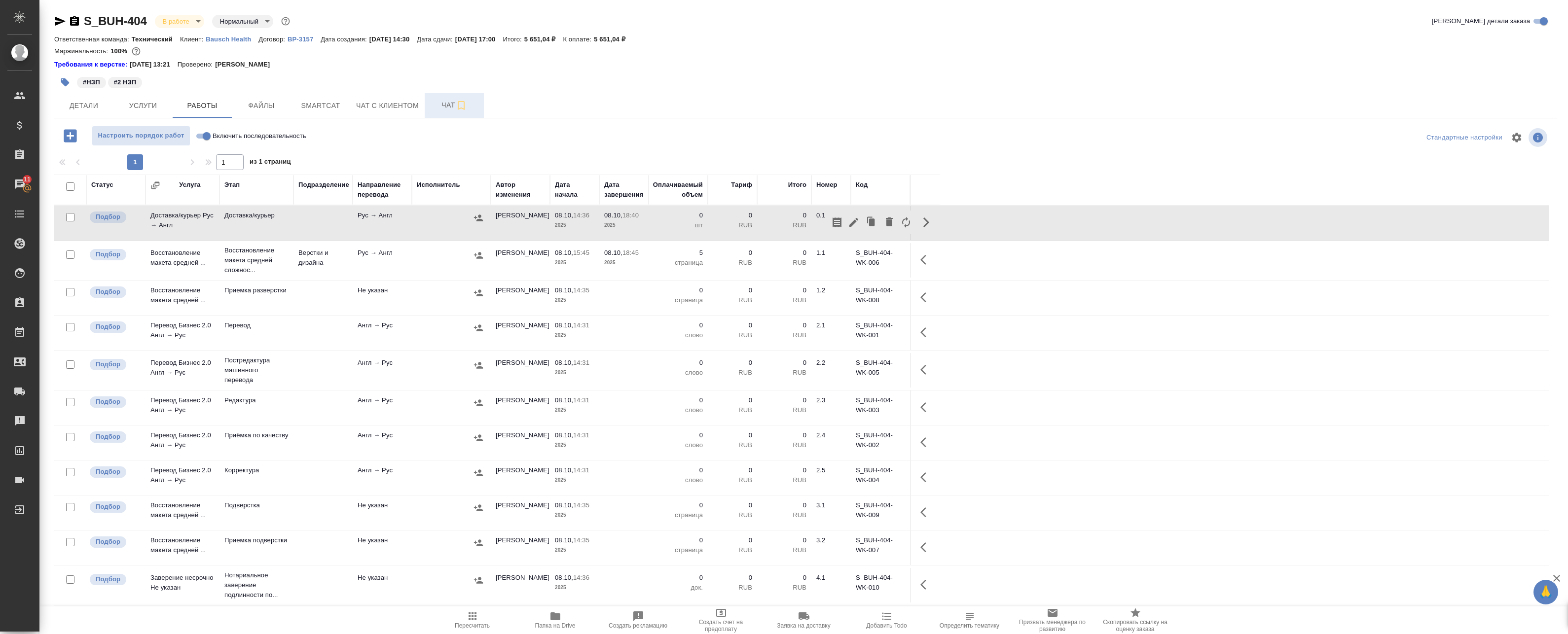
click at [436, 105] on span "Чат" at bounding box center [455, 106] width 47 height 13
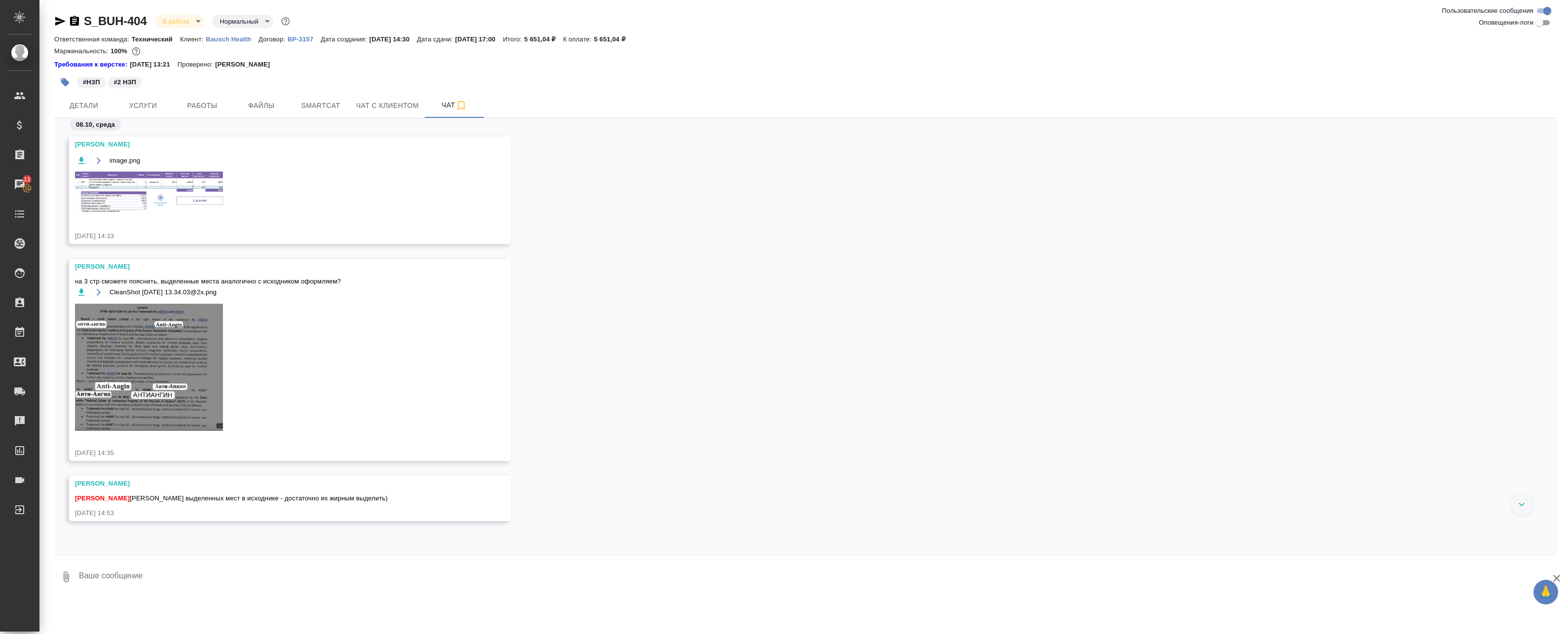
scroll to position [34, 0]
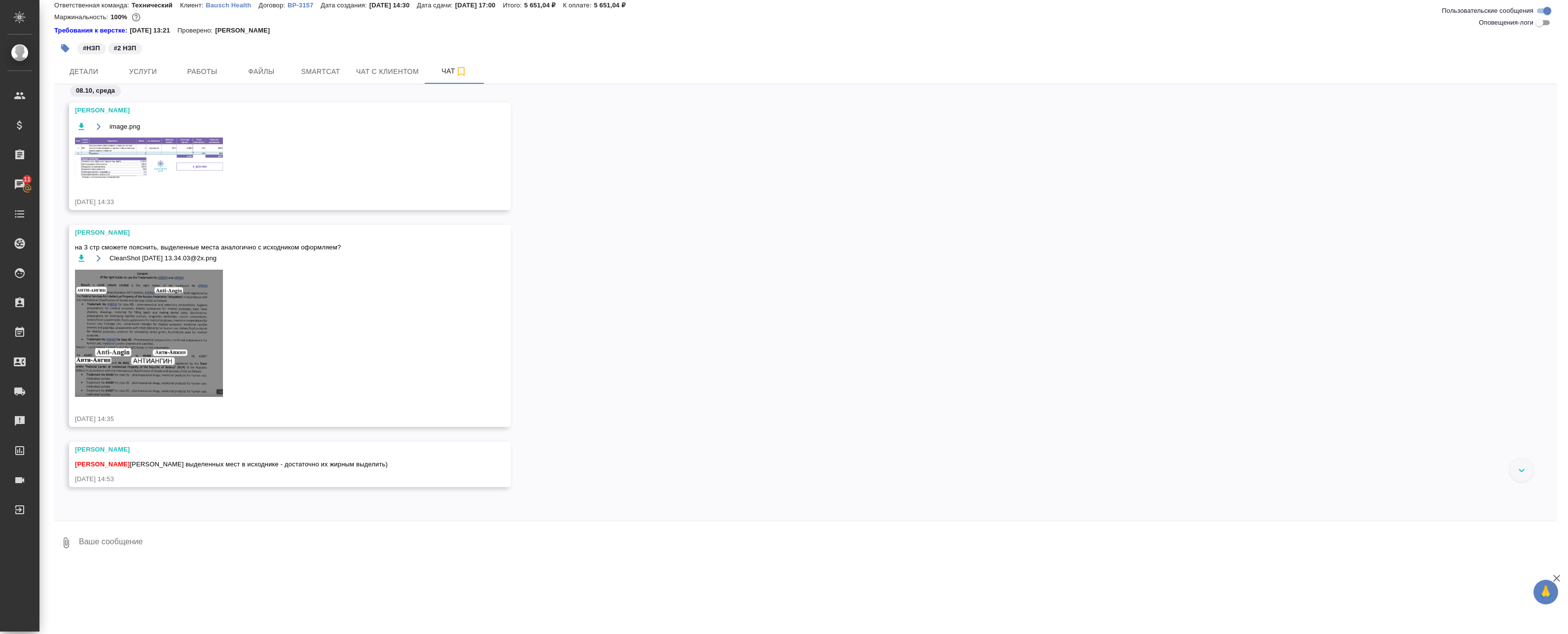
click at [1545, 23] on input "Оповещения-логи" at bounding box center [1539, 22] width 36 height 12
checkbox input "true"
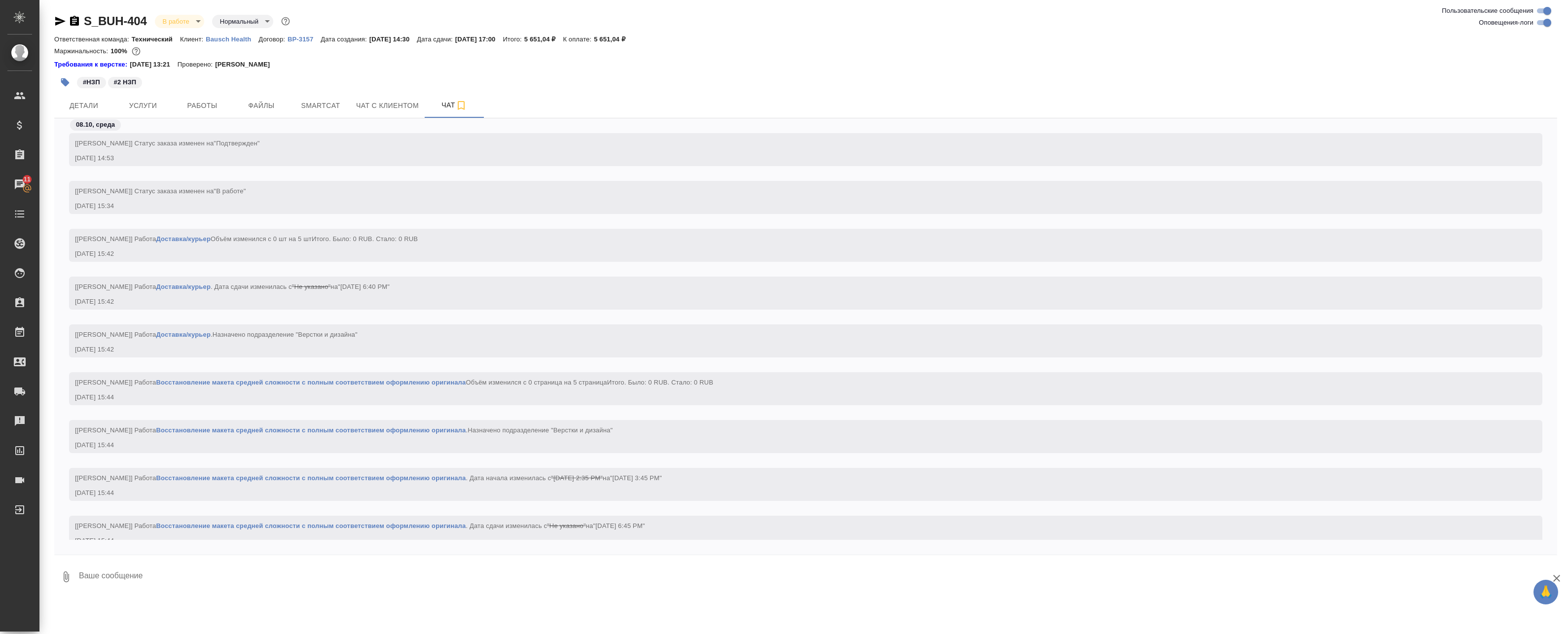
scroll to position [1408, 0]
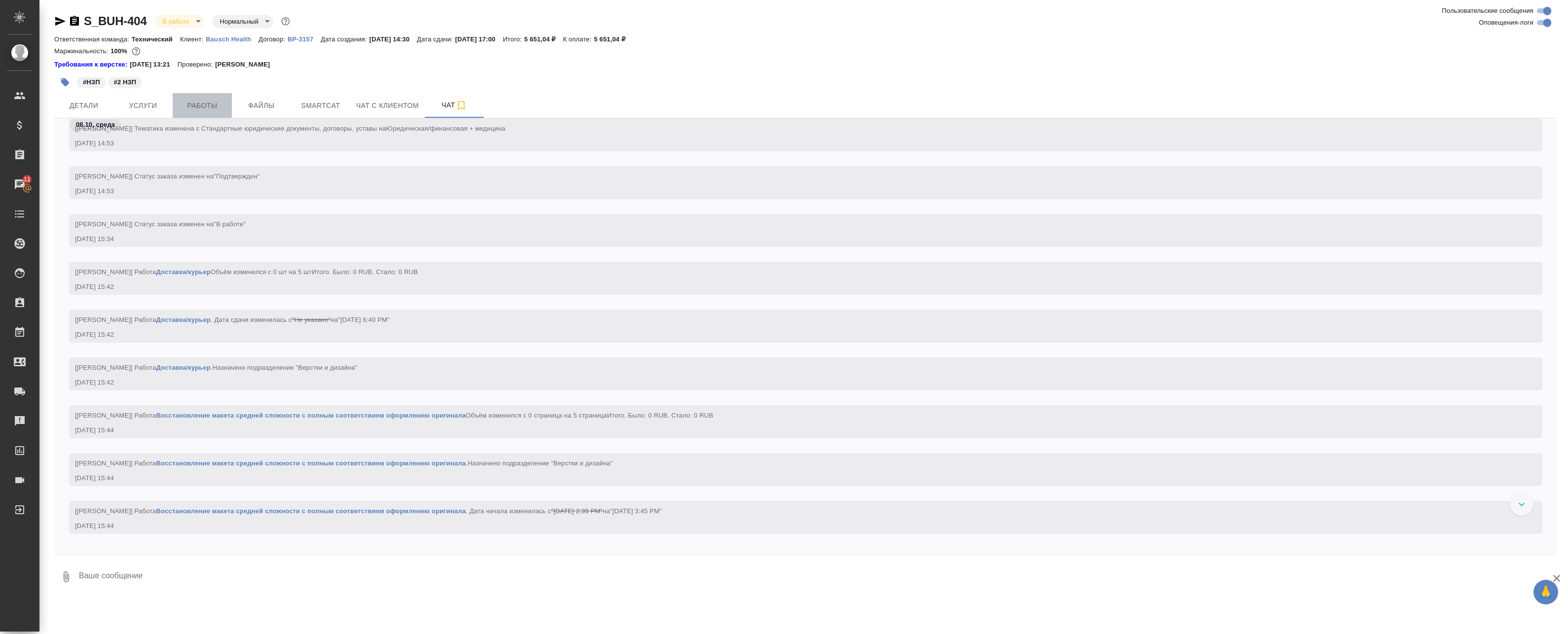
click at [196, 103] on span "Работы" at bounding box center [202, 106] width 47 height 13
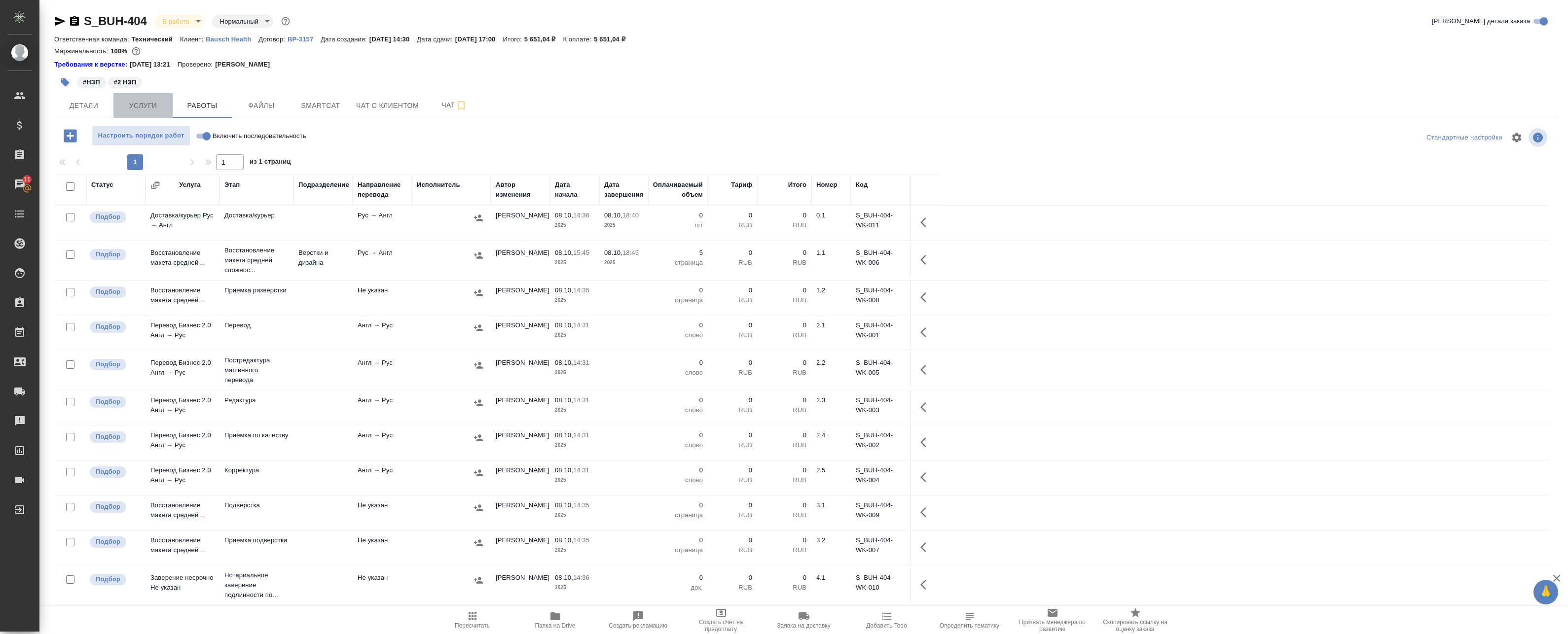
click at [149, 106] on span "Услуги" at bounding box center [143, 106] width 47 height 13
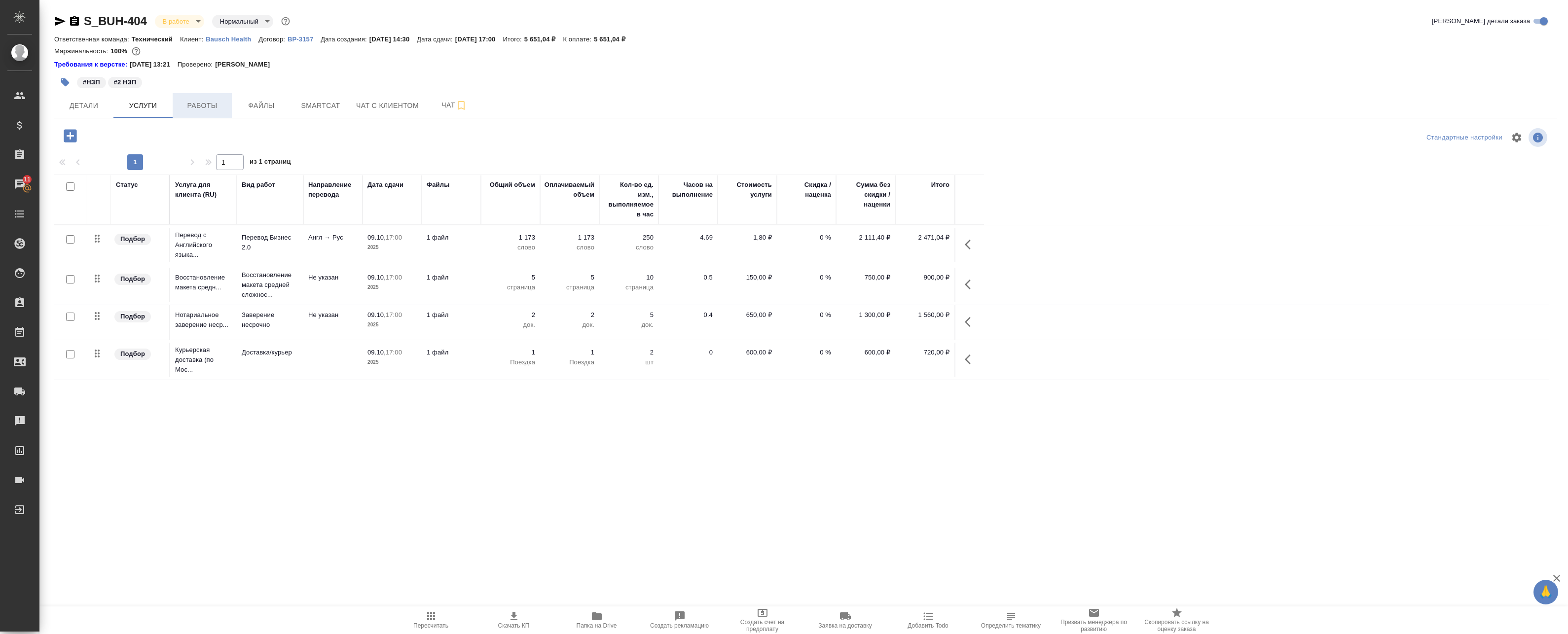
click at [186, 104] on span "Работы" at bounding box center [202, 106] width 47 height 13
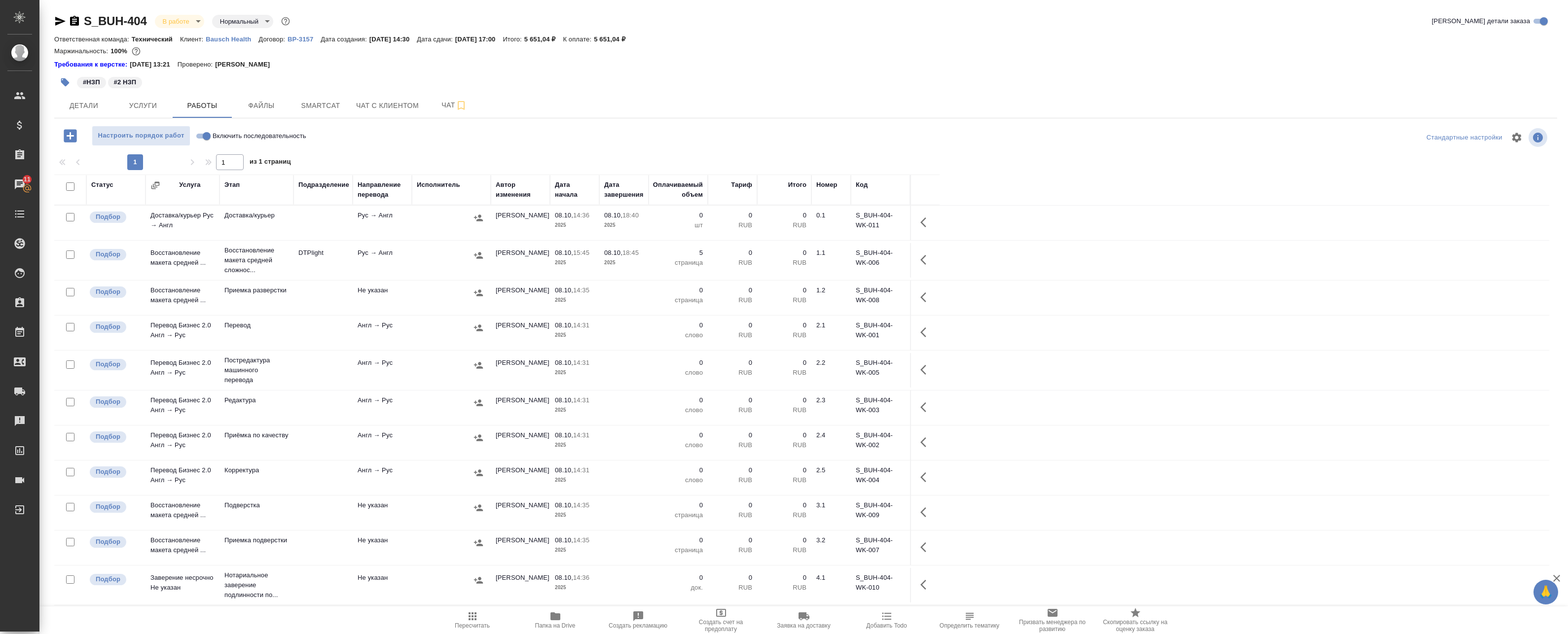
click at [931, 223] on icon "button" at bounding box center [926, 222] width 12 height 12
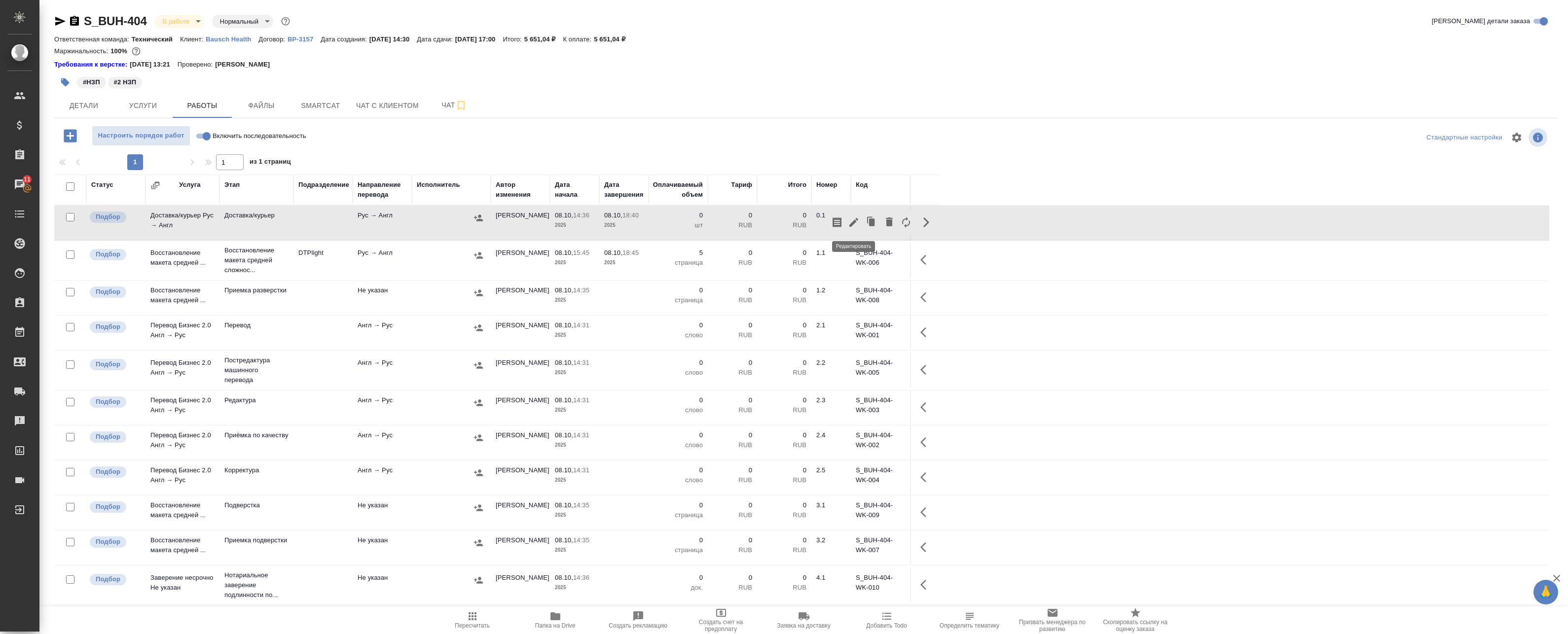
click at [857, 220] on icon "button" at bounding box center [853, 222] width 12 height 12
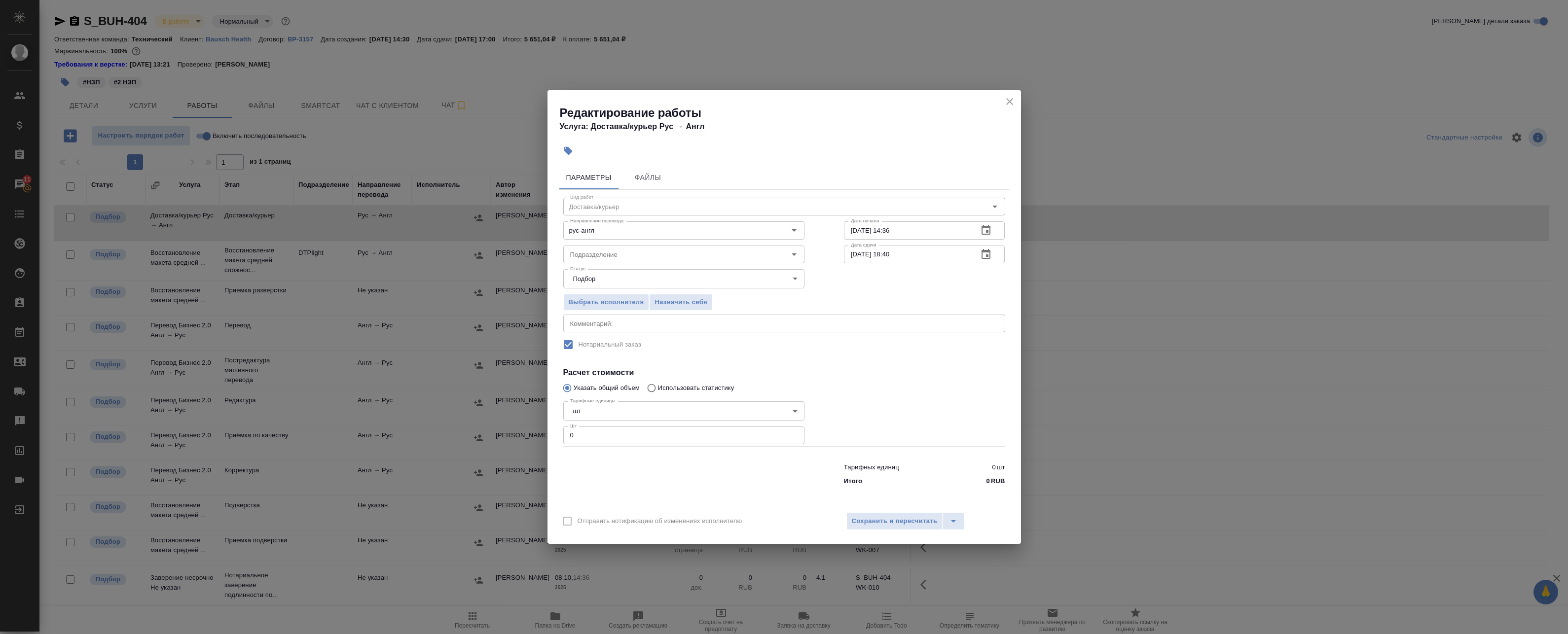
click at [983, 254] on icon "button" at bounding box center [986, 254] width 12 height 12
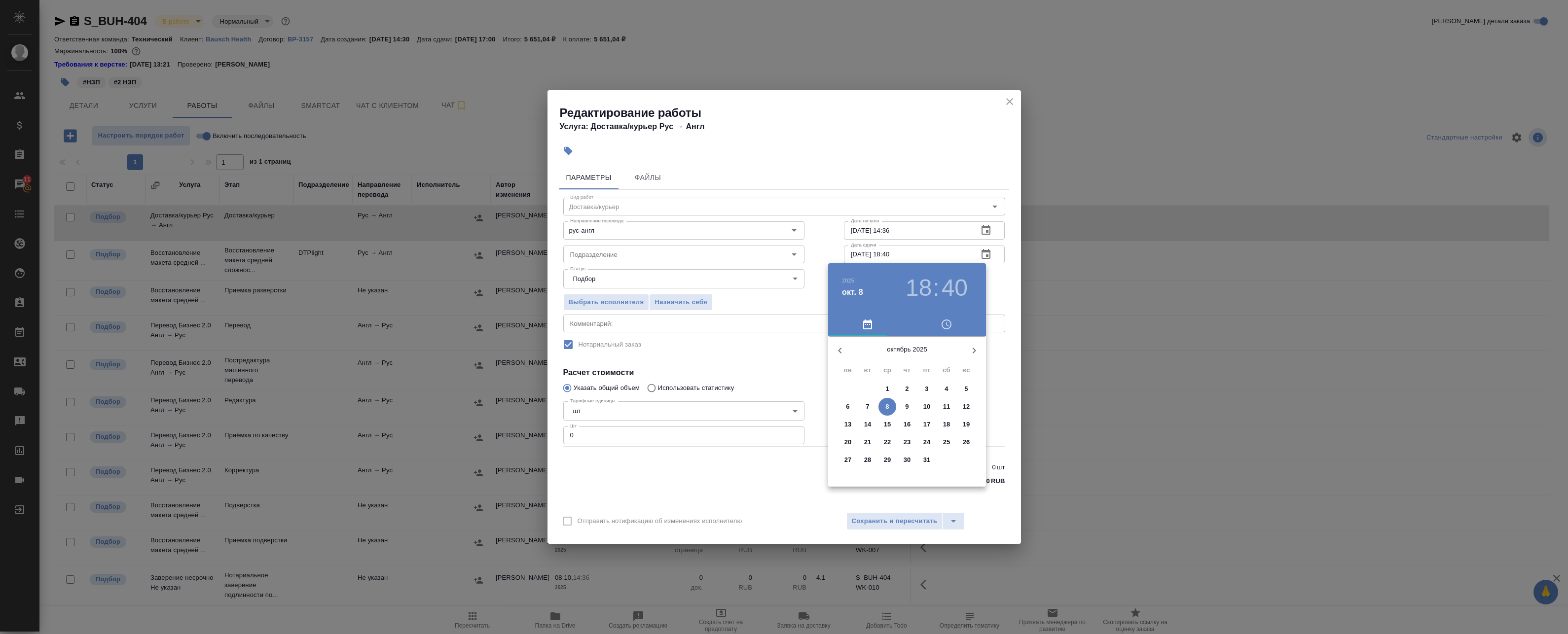
click at [905, 408] on p "9" at bounding box center [907, 406] width 3 height 10
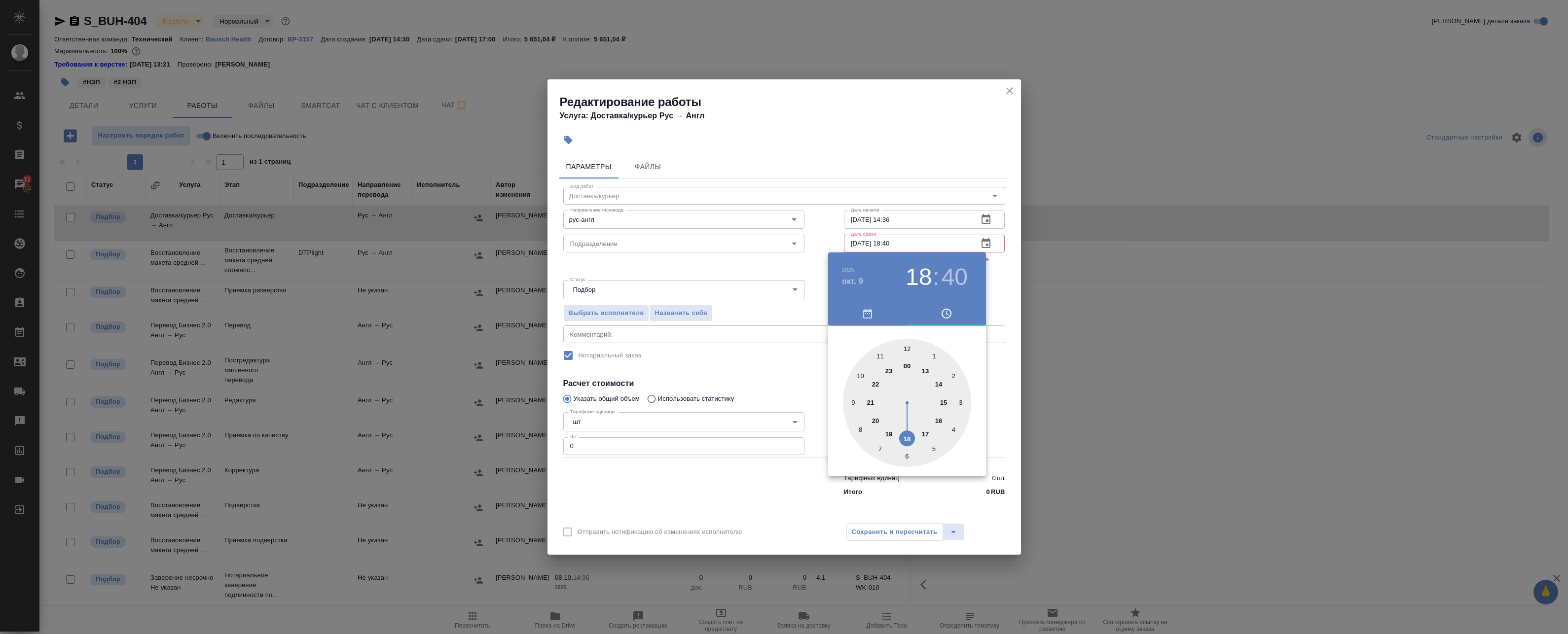
click at [924, 434] on div at bounding box center [907, 402] width 129 height 129
click at [908, 349] on div at bounding box center [907, 402] width 129 height 129
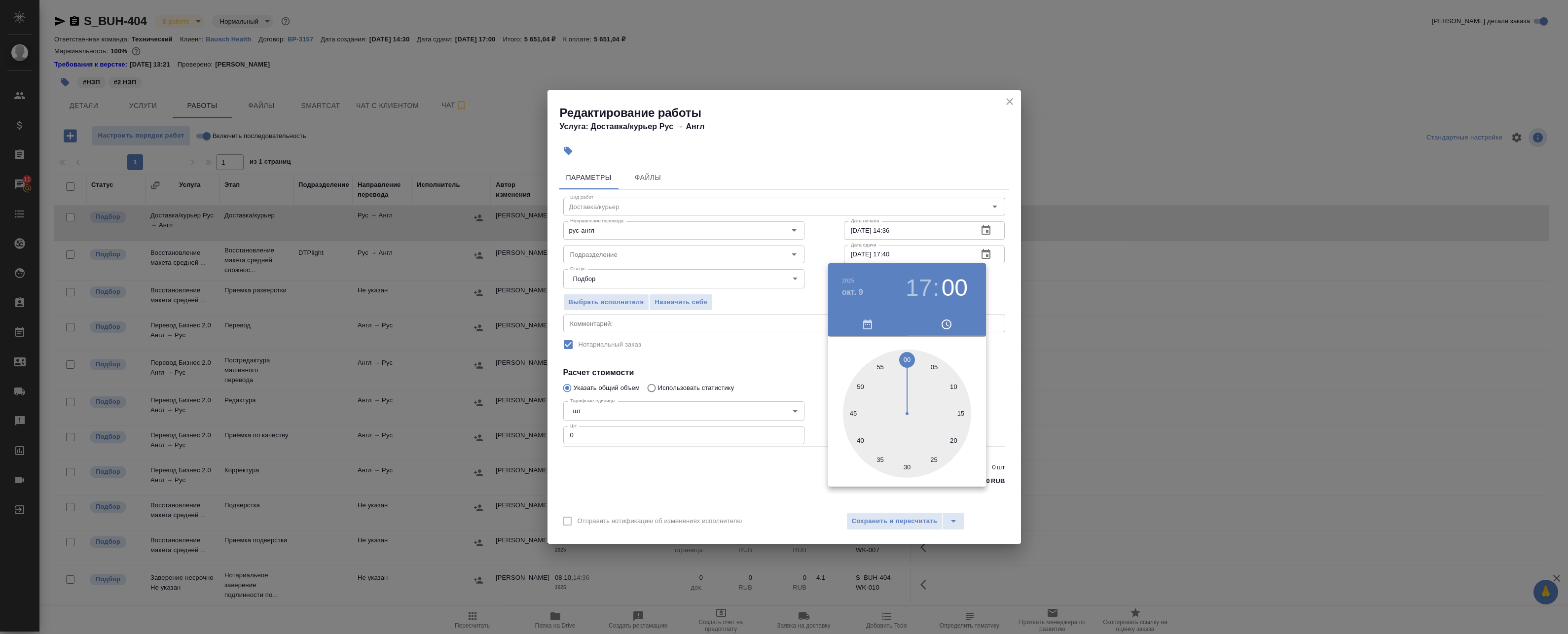
type input "09.10.2025 17:00"
click at [997, 292] on div at bounding box center [784, 317] width 1568 height 634
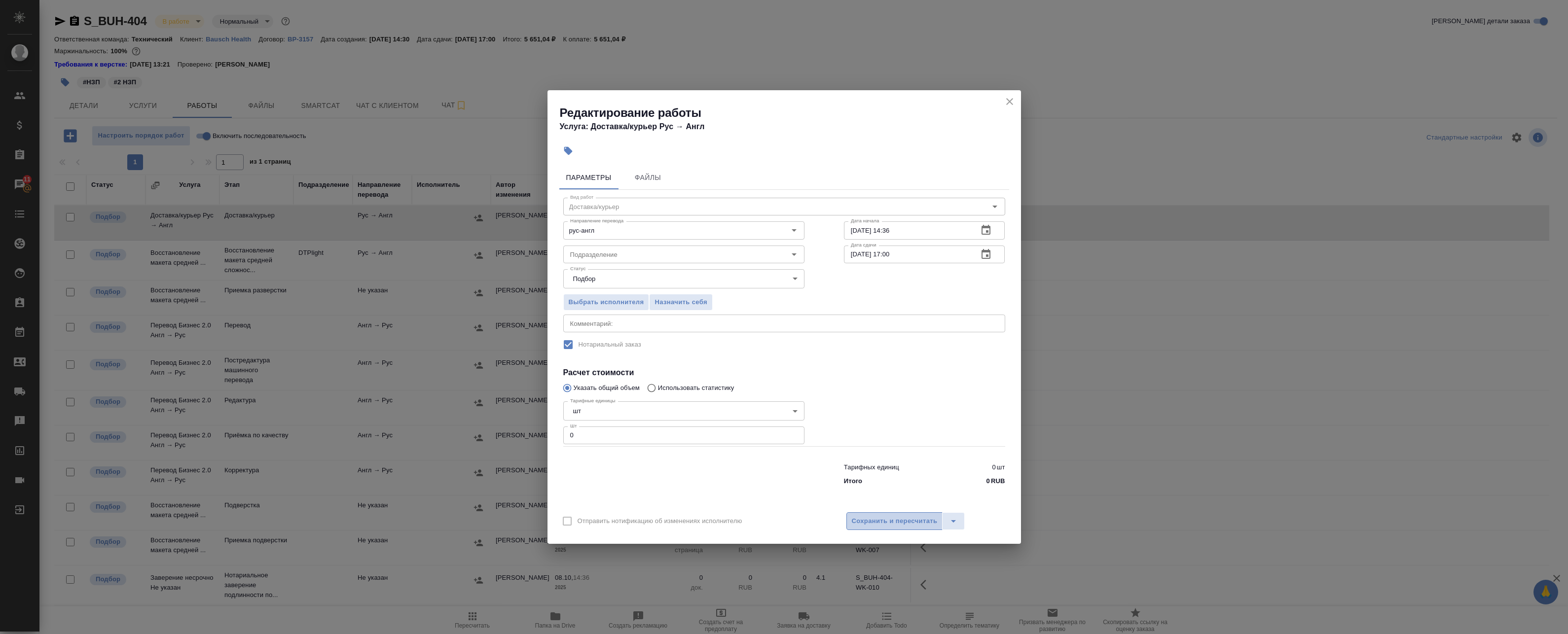
click at [887, 521] on span "Сохранить и пересчитать" at bounding box center [894, 521] width 86 height 11
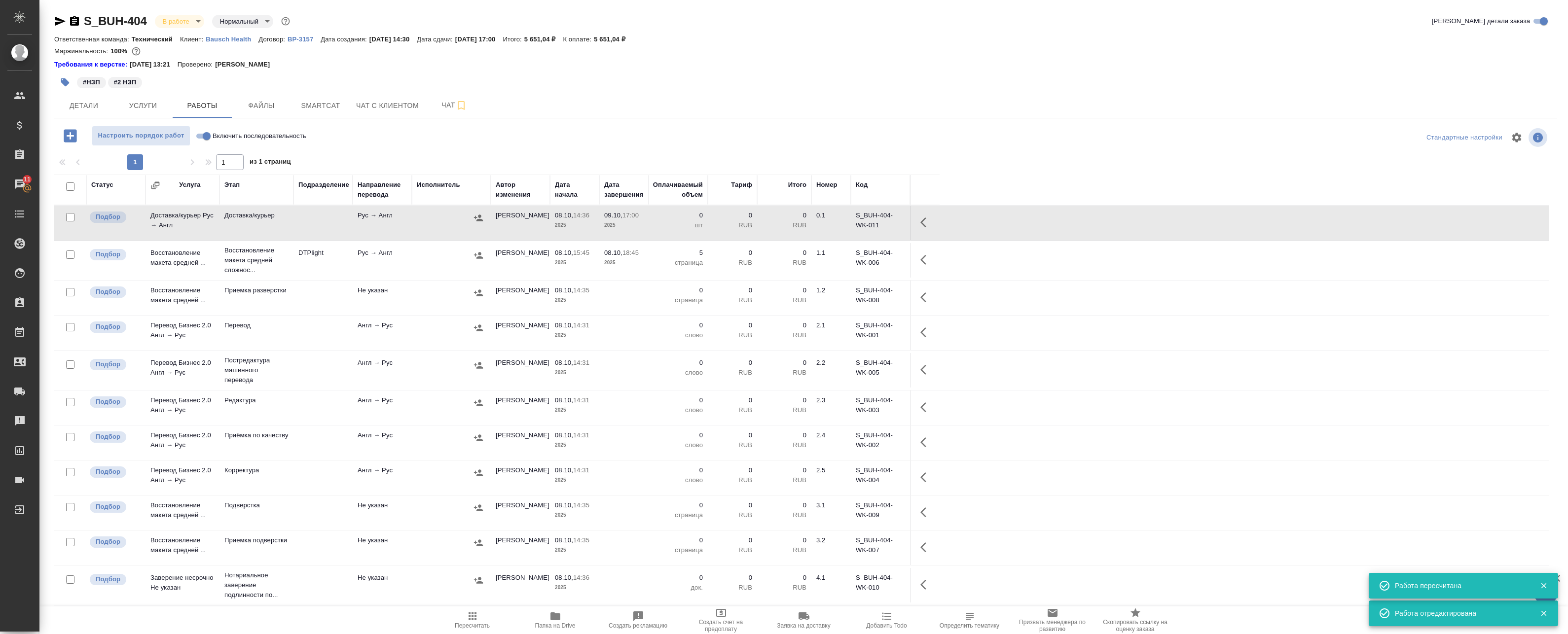
click at [547, 261] on td "[PERSON_NAME]" at bounding box center [520, 260] width 59 height 35
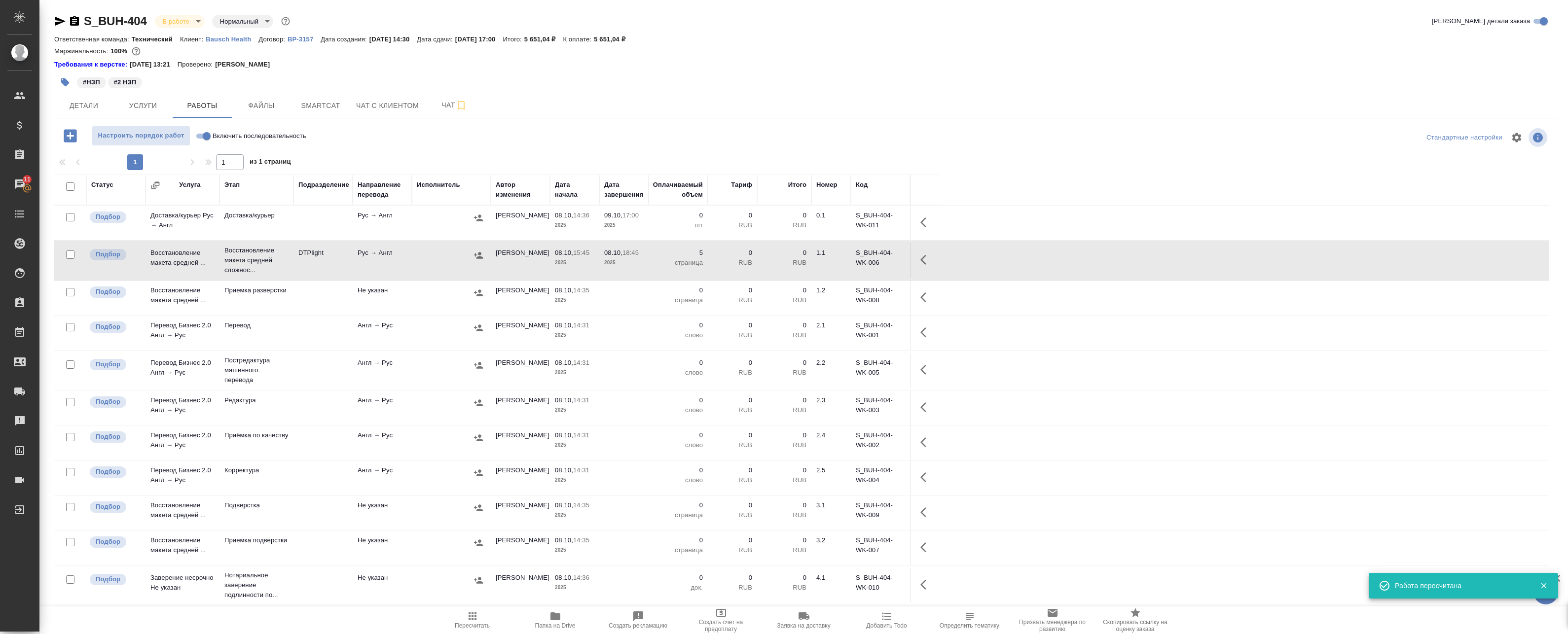
click at [453, 293] on div at bounding box center [451, 293] width 69 height 15
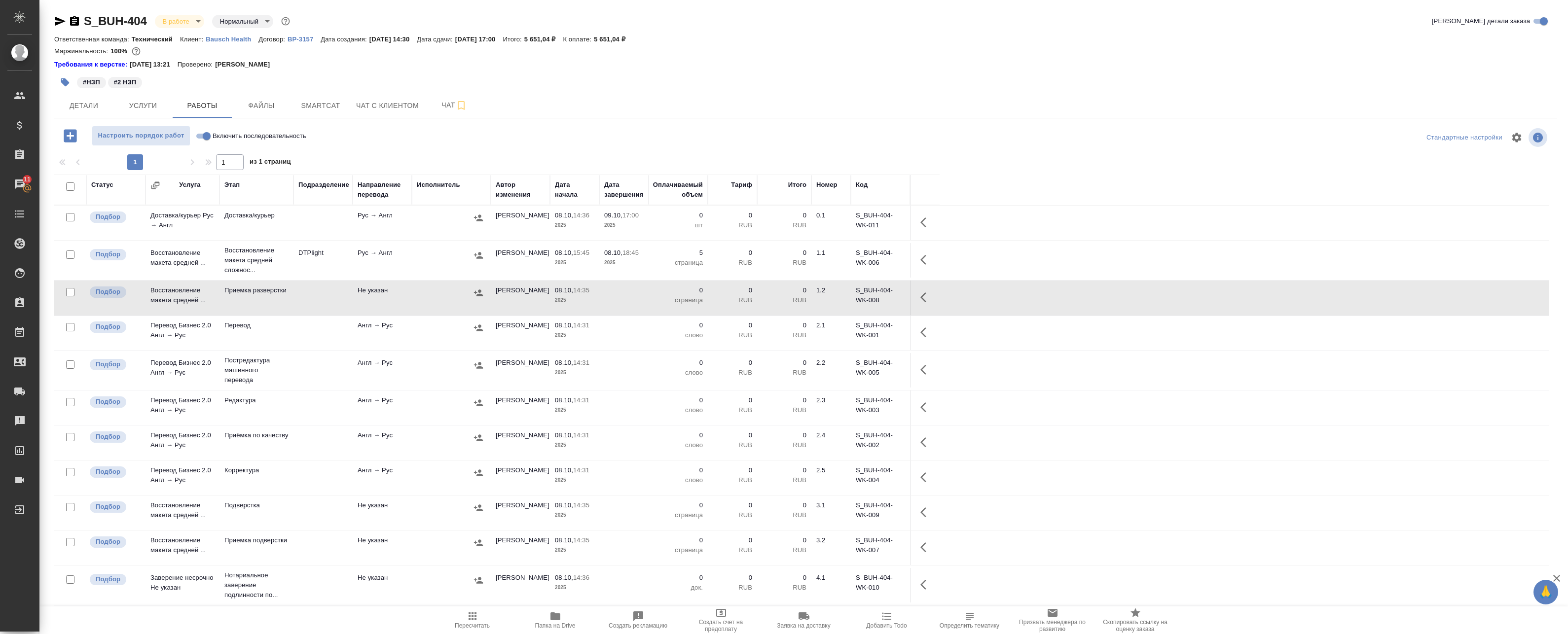
click at [440, 325] on div at bounding box center [451, 327] width 69 height 15
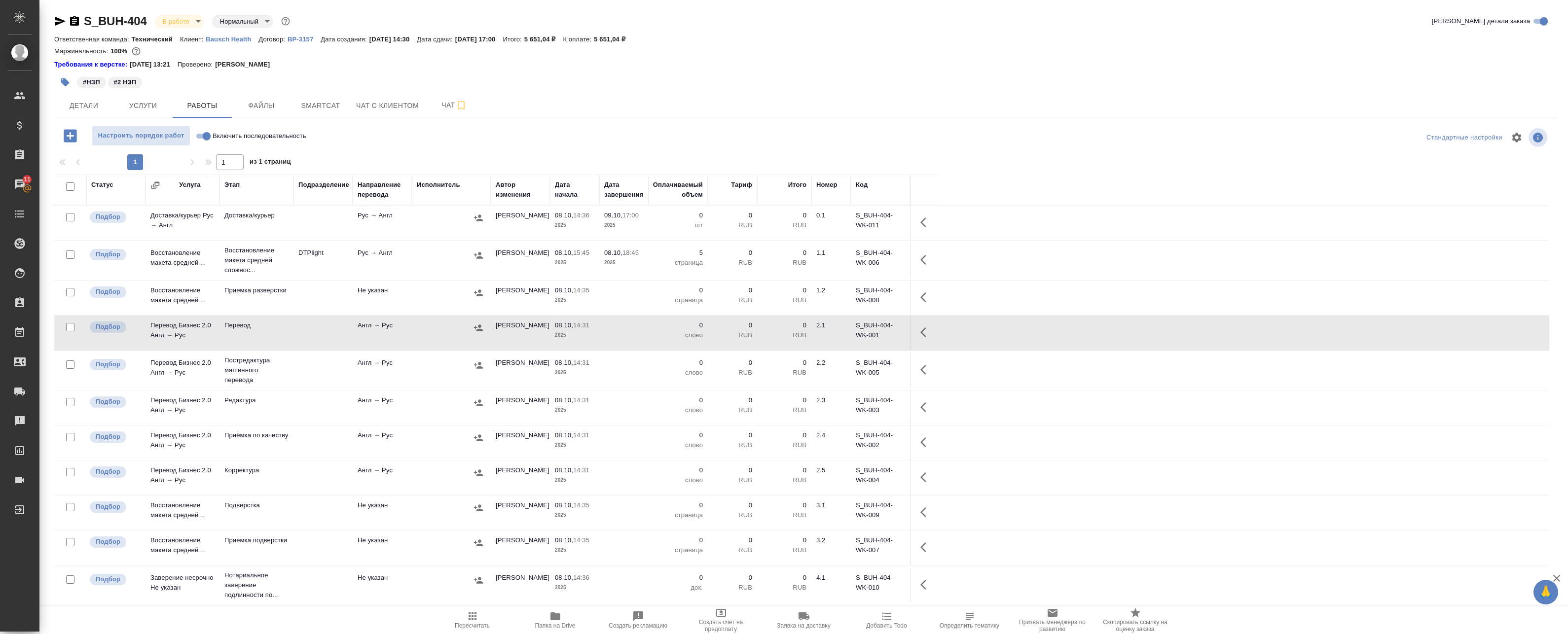
click at [68, 293] on input "checkbox" at bounding box center [70, 292] width 9 height 9
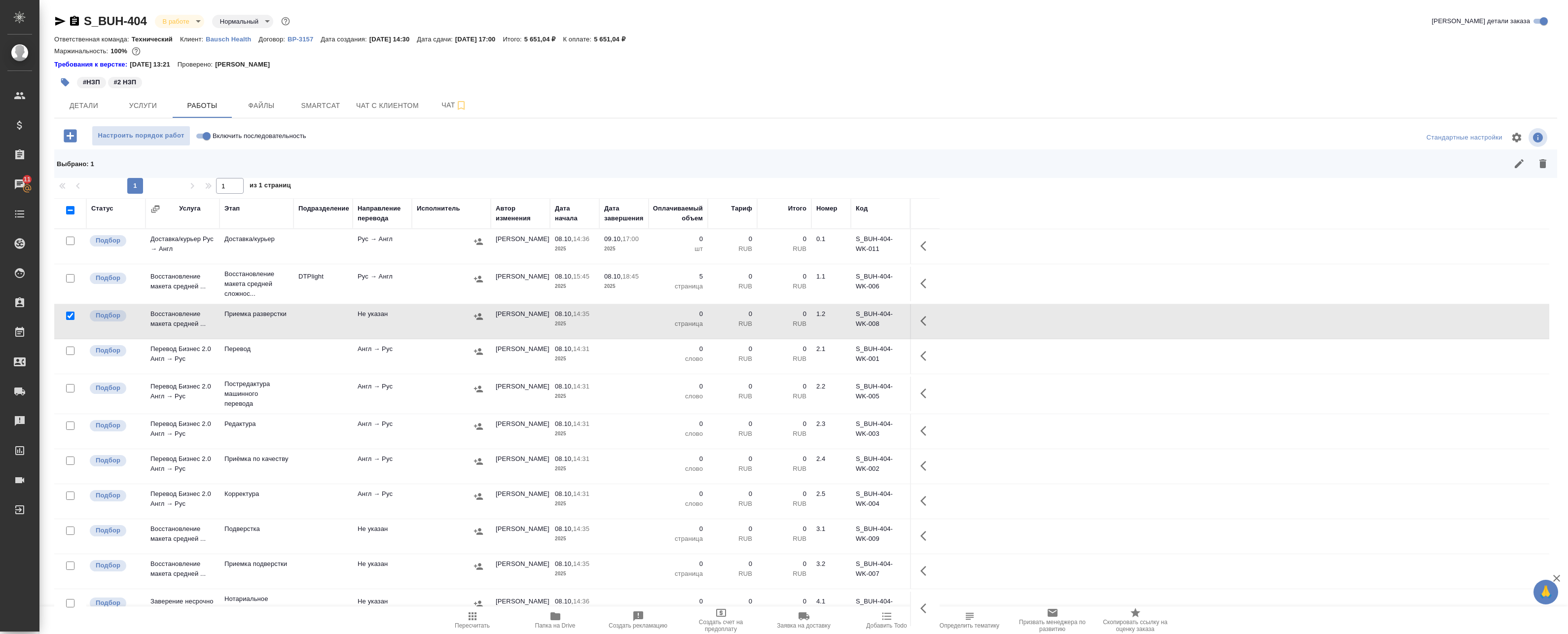
click at [66, 311] on div at bounding box center [70, 316] width 22 height 14
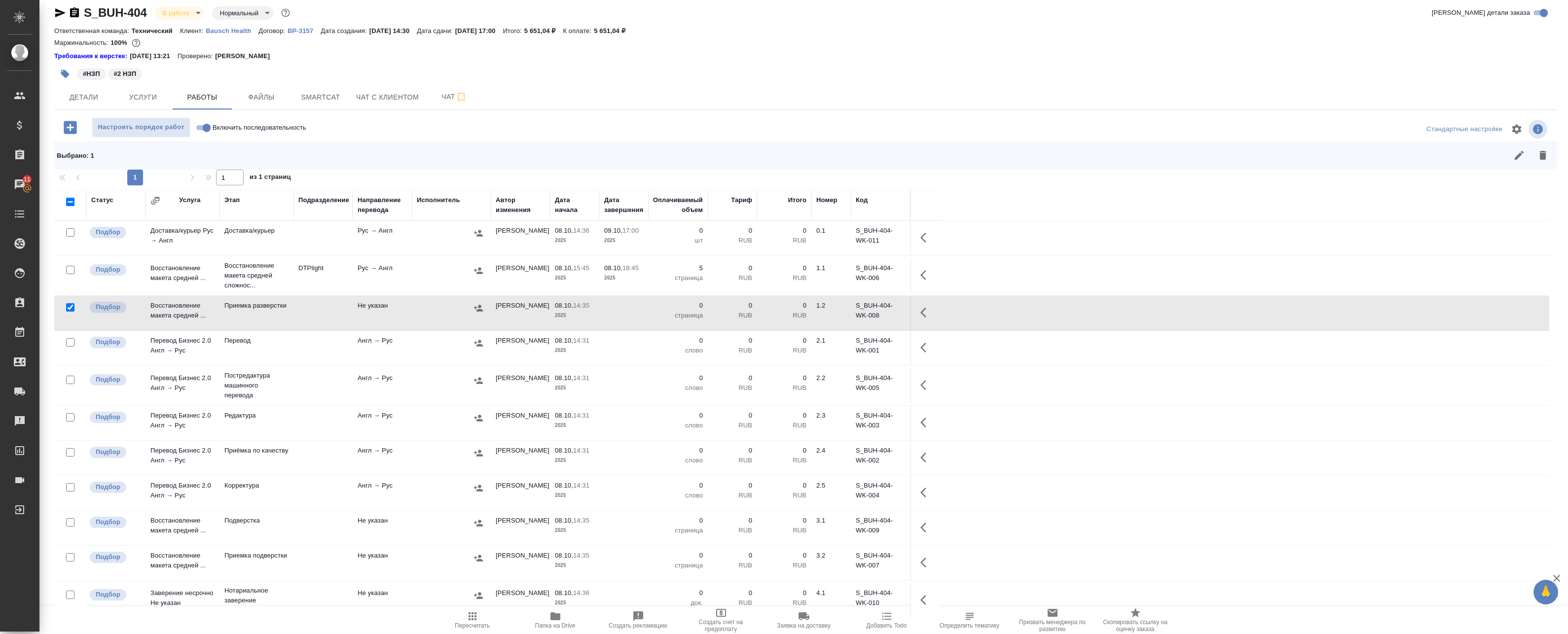
scroll to position [33, 0]
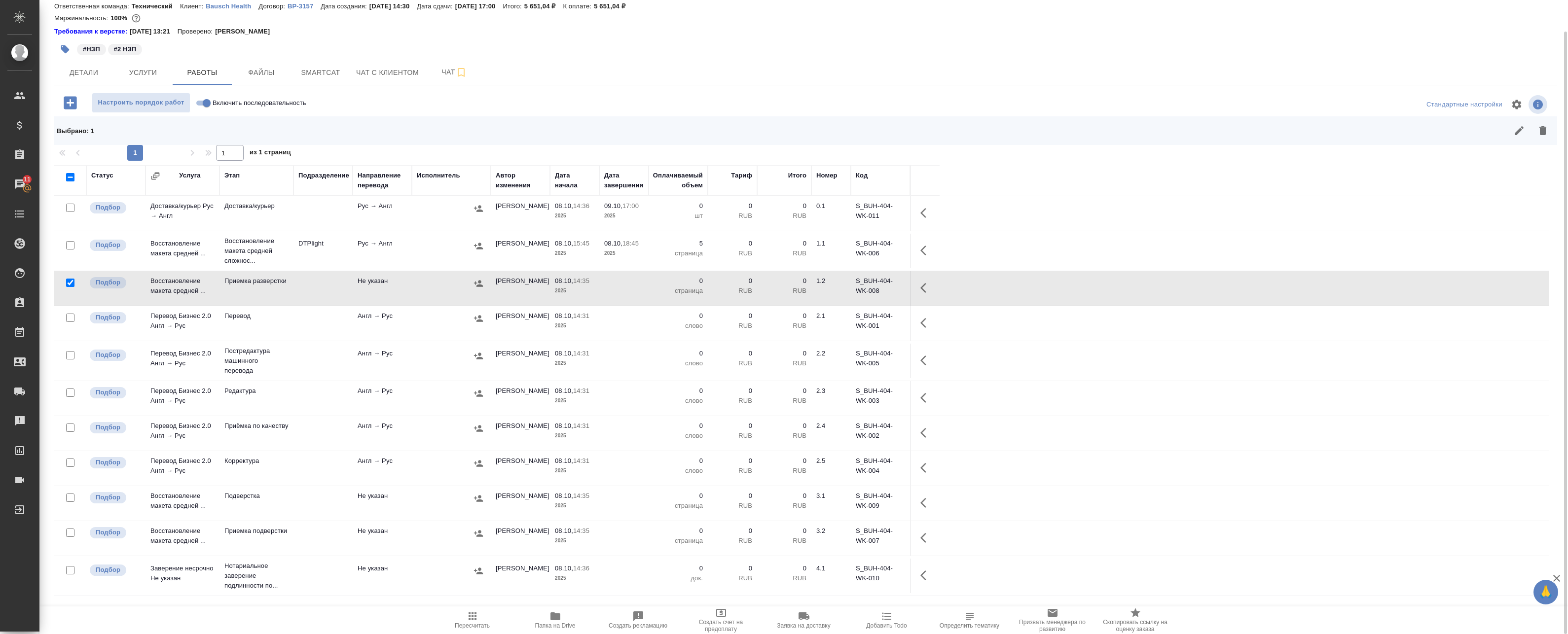
click at [69, 285] on input "checkbox" at bounding box center [70, 282] width 9 height 9
checkbox input "false"
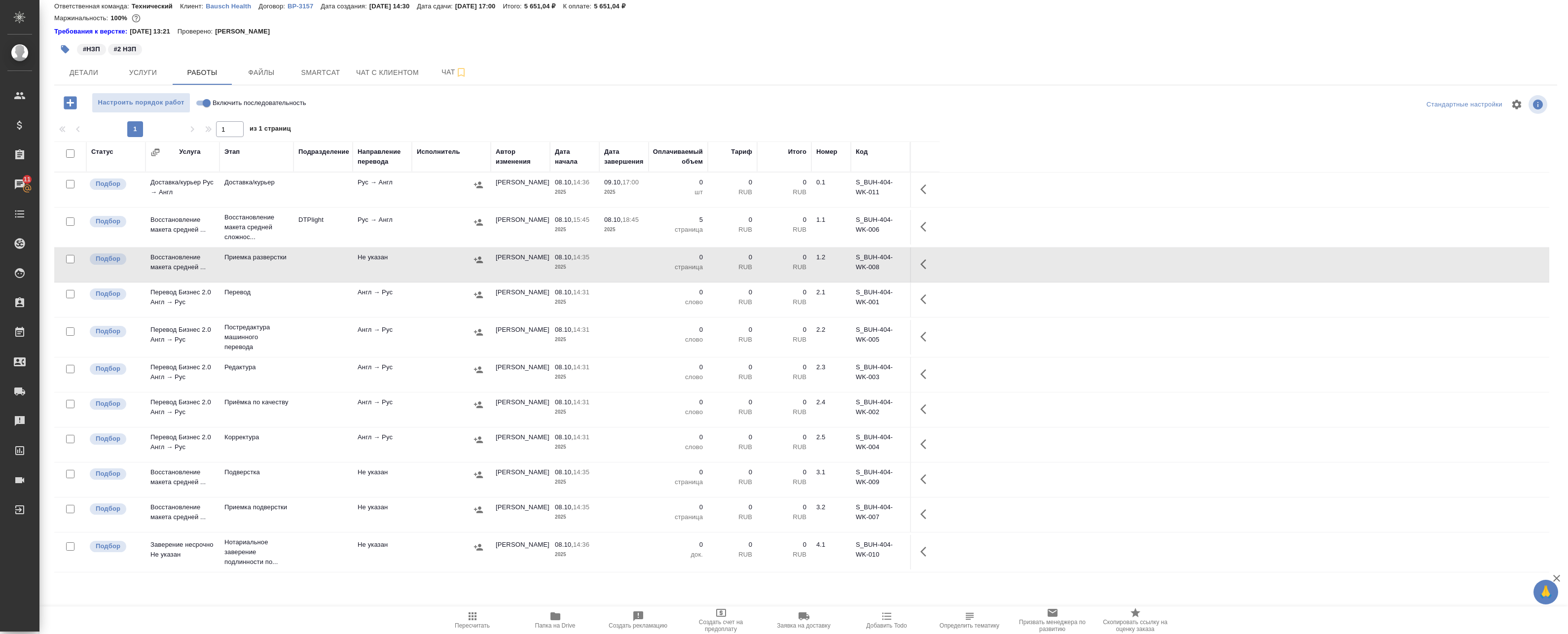
click at [70, 296] on input "checkbox" at bounding box center [70, 294] width 9 height 9
checkbox input "true"
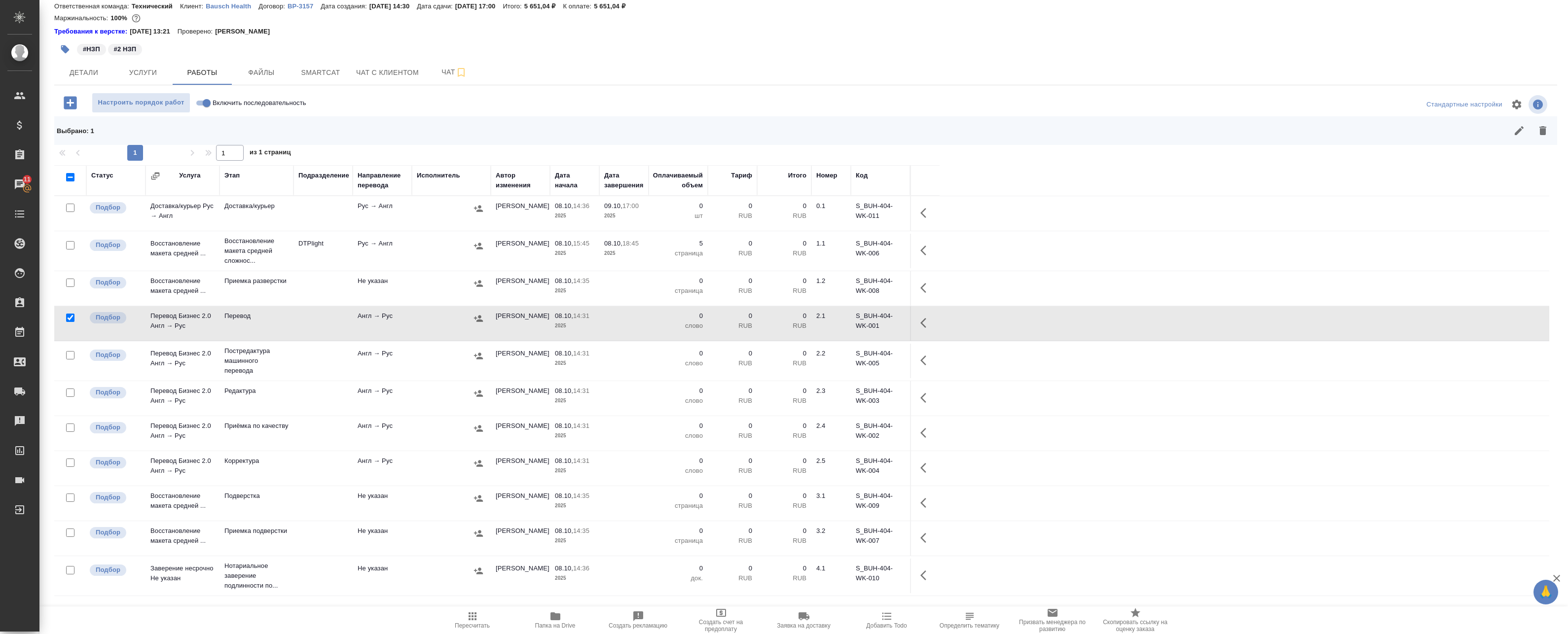
click at [68, 460] on input "checkbox" at bounding box center [70, 462] width 9 height 9
checkbox input "true"
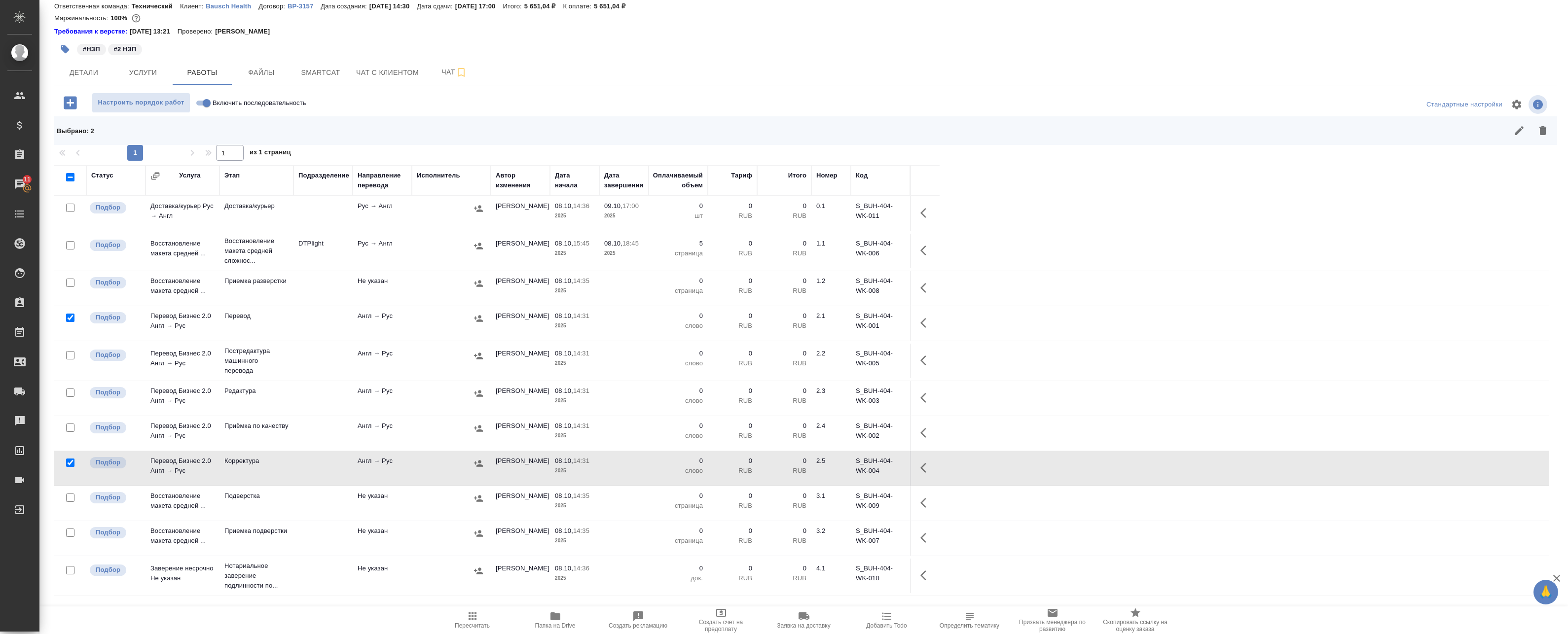
click at [70, 502] on input "checkbox" at bounding box center [70, 498] width 9 height 9
checkbox input "true"
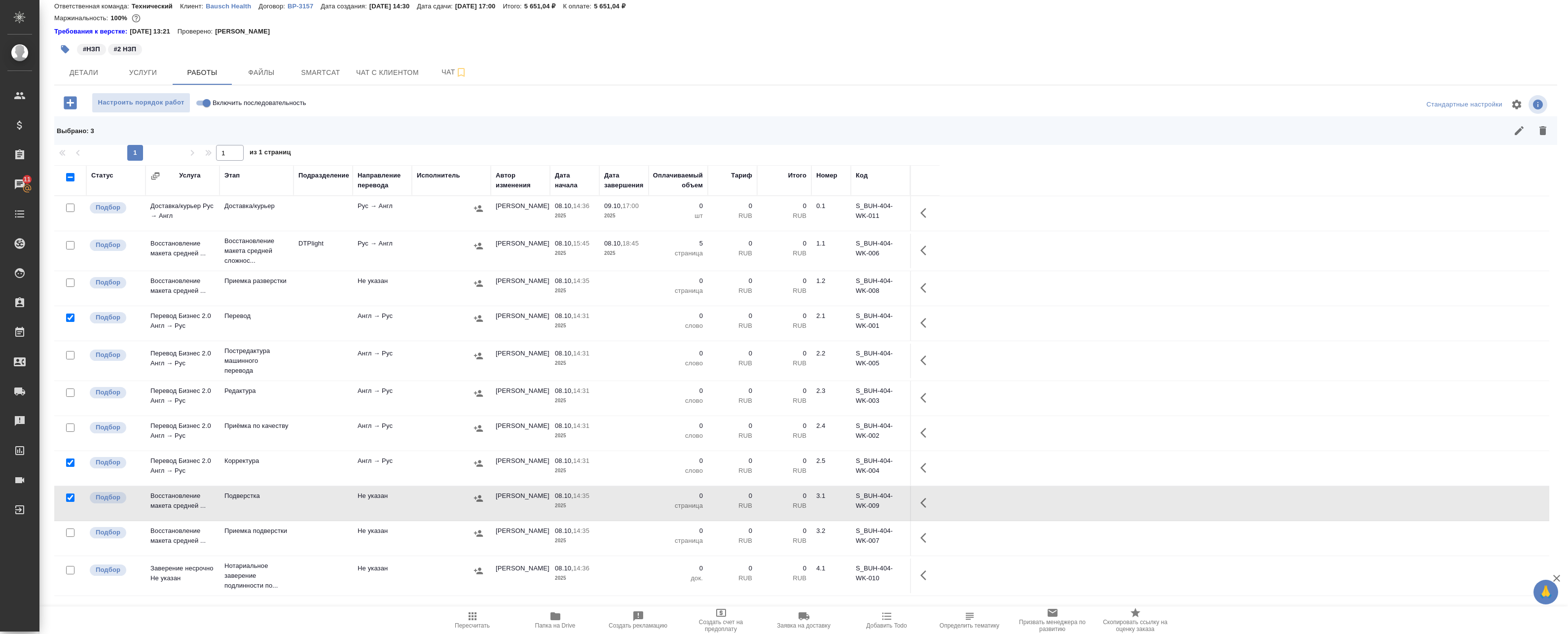
click at [70, 528] on div at bounding box center [70, 533] width 22 height 14
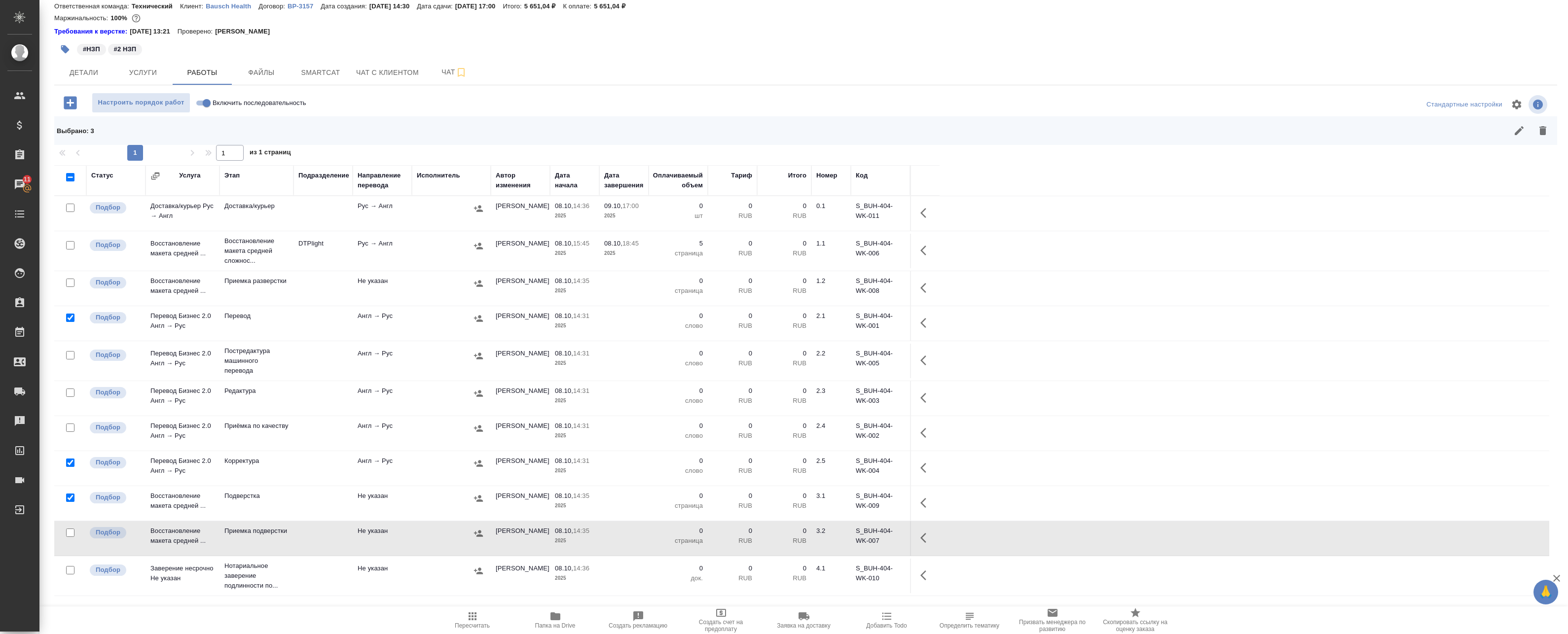
click at [73, 535] on input "checkbox" at bounding box center [70, 532] width 9 height 9
checkbox input "true"
click at [1537, 130] on icon "button" at bounding box center [1543, 130] width 12 height 12
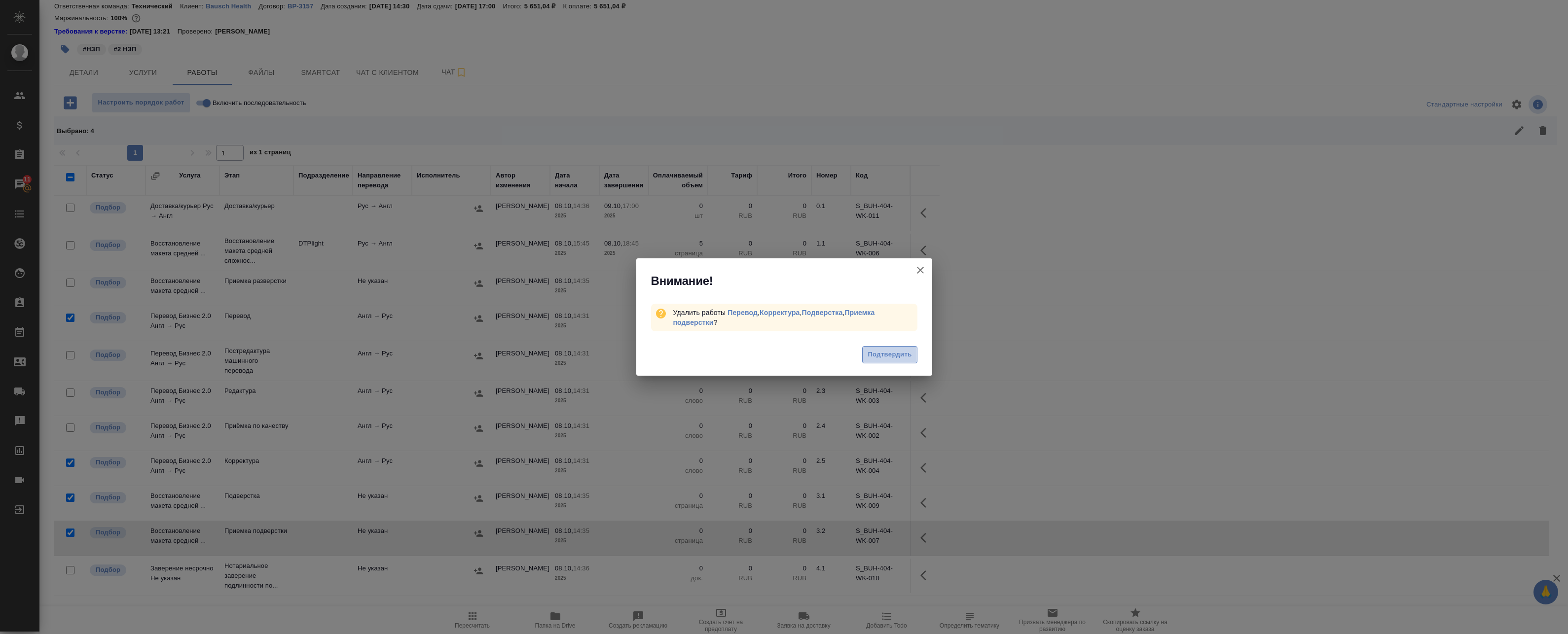
click at [914, 350] on button "Подтвердить" at bounding box center [889, 355] width 54 height 17
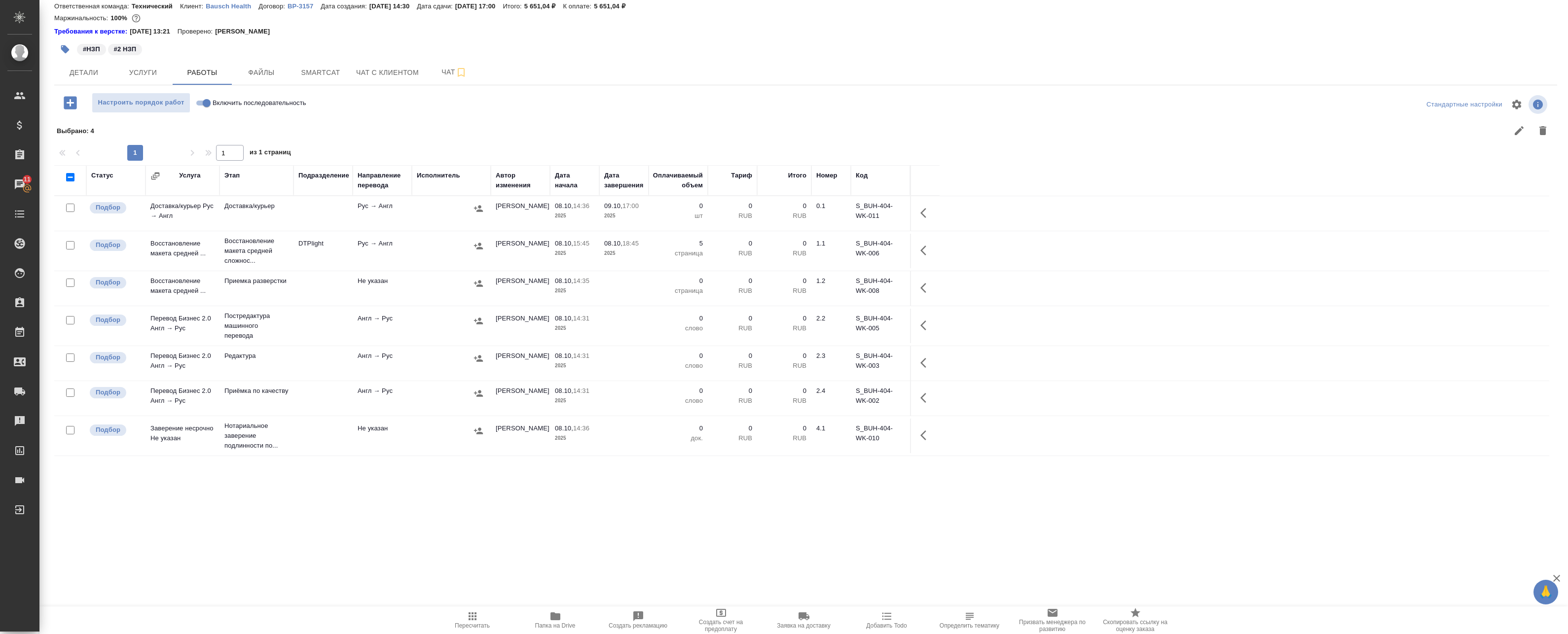
click at [350, 318] on td at bounding box center [323, 326] width 59 height 35
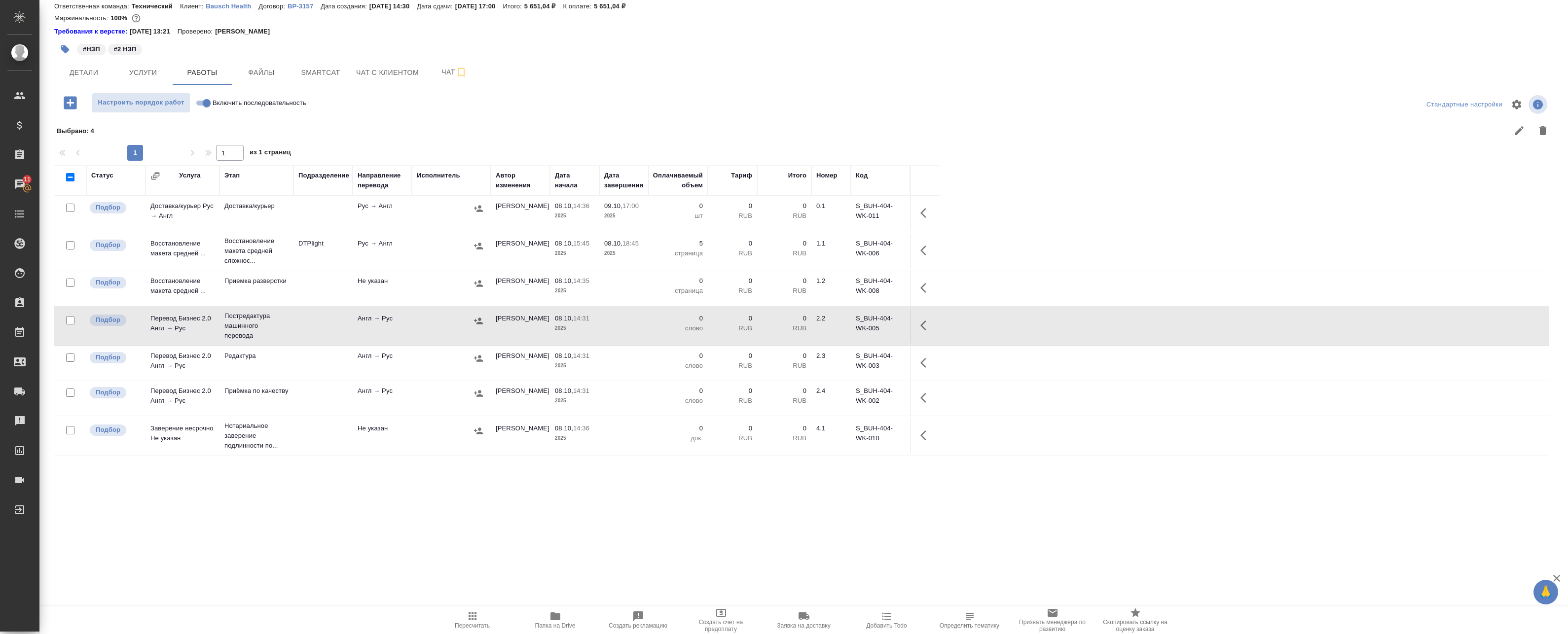
click at [926, 328] on icon "button" at bounding box center [926, 325] width 12 height 12
click at [851, 324] on icon "button" at bounding box center [853, 325] width 12 height 12
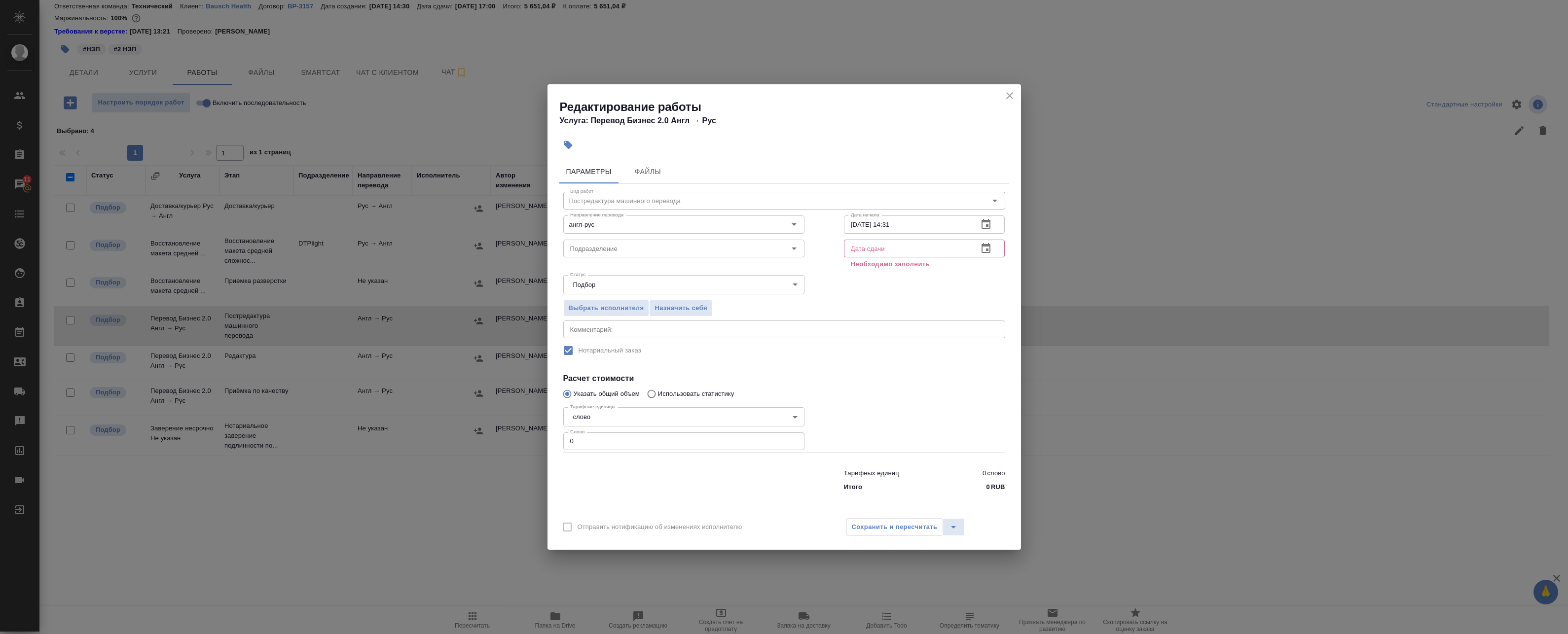
drag, startPoint x: 904, startPoint y: 243, endPoint x: 918, endPoint y: 249, distance: 15.2
click at [904, 243] on input "text" at bounding box center [907, 248] width 127 height 18
drag, startPoint x: 569, startPoint y: 437, endPoint x: 529, endPoint y: 434, distance: 40.1
click at [534, 436] on div "Редактирование работы Услуга: Перевод Бизнес 2.0 Англ → Рус Параметры Файлы Вид…" at bounding box center [784, 317] width 1568 height 634
paste input "1133"
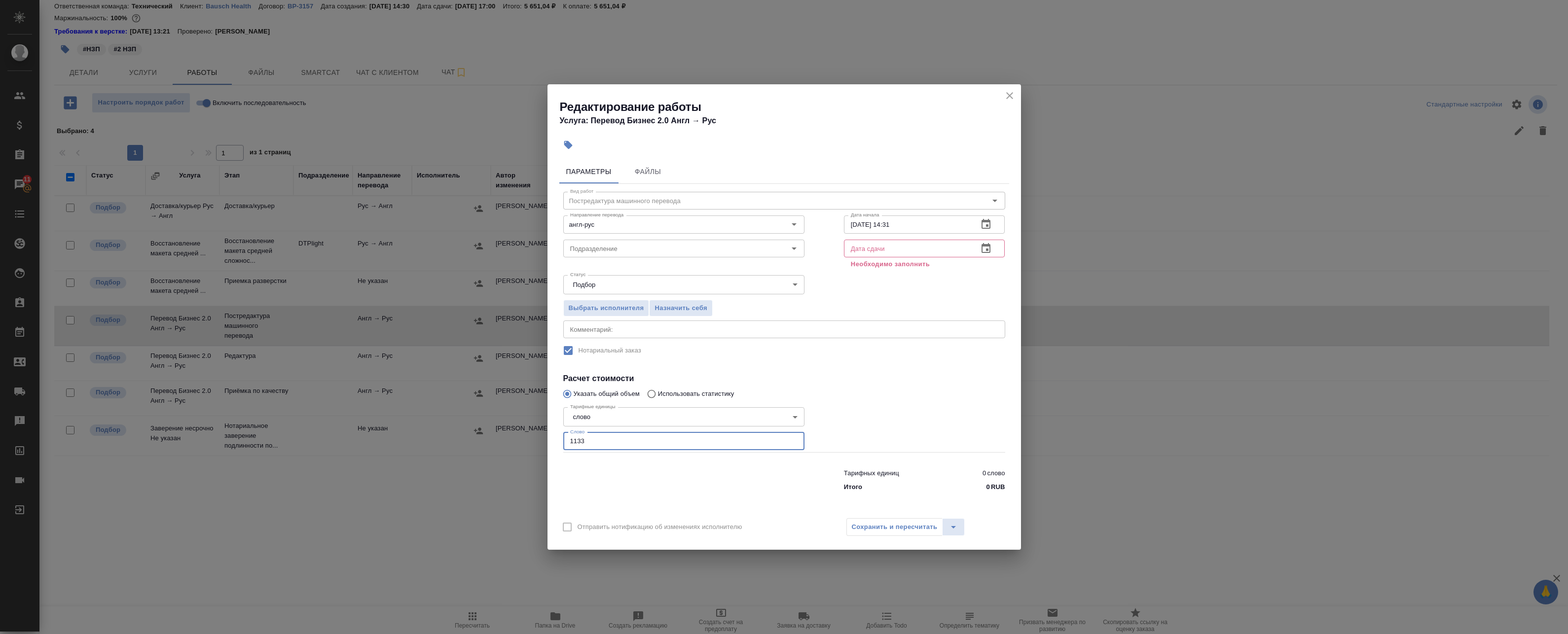
type input "1133"
click at [986, 248] on icon "button" at bounding box center [986, 248] width 12 height 12
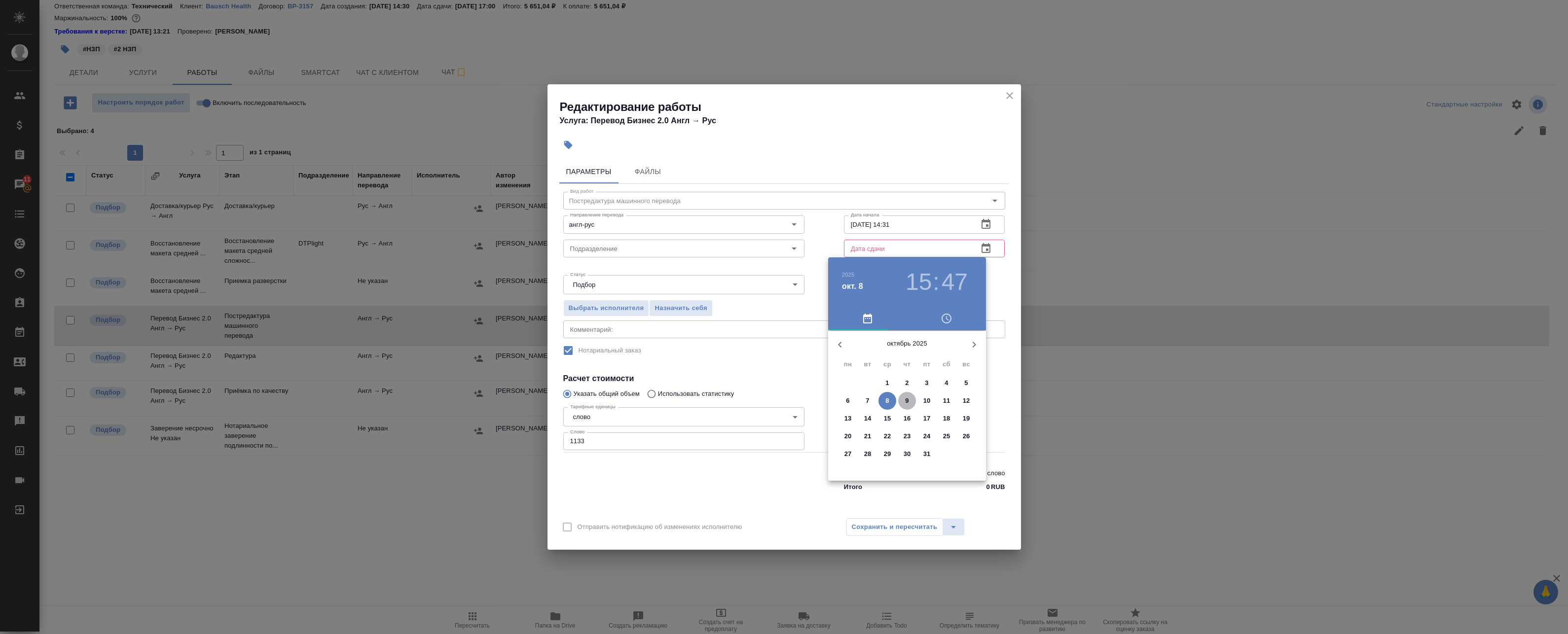
click at [907, 399] on p "9" at bounding box center [907, 401] width 3 height 10
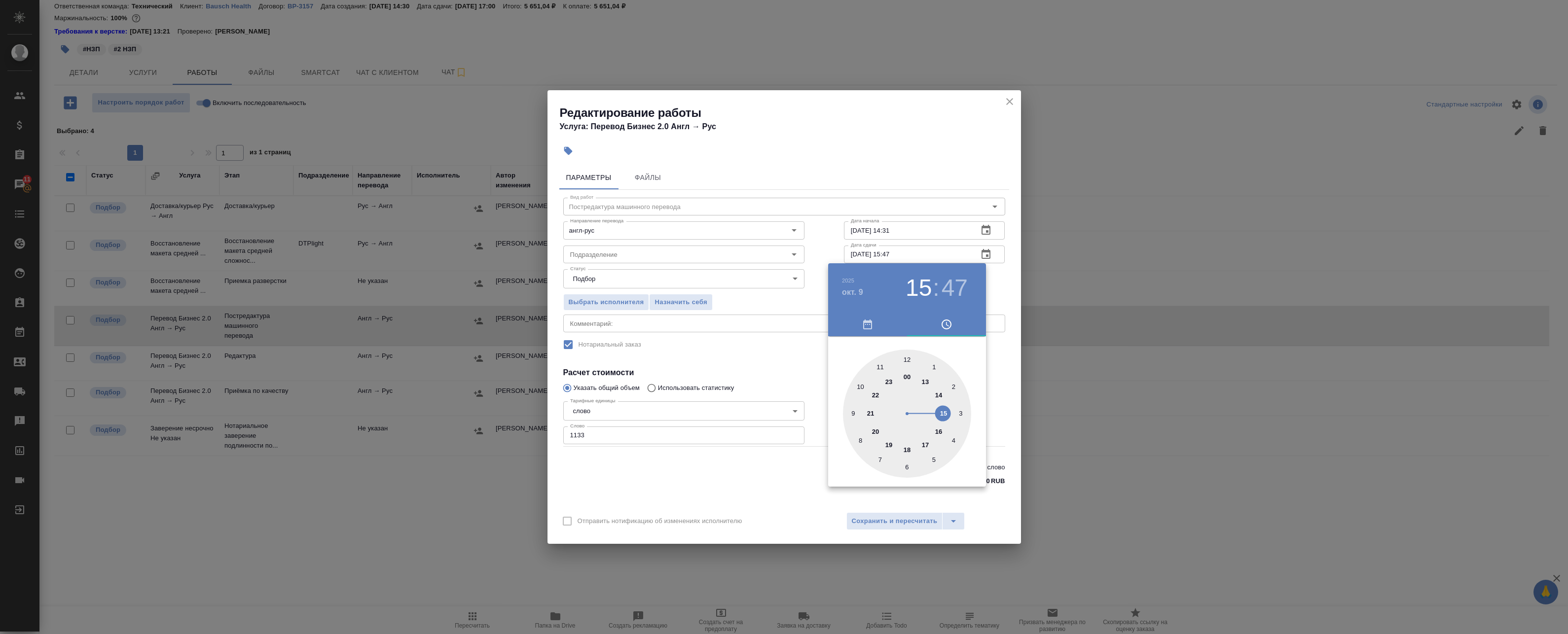
click at [926, 383] on div at bounding box center [907, 413] width 129 height 129
click at [909, 360] on div at bounding box center [907, 413] width 129 height 129
type input "09.10.2025 13:00"
click at [1009, 296] on div at bounding box center [784, 317] width 1568 height 634
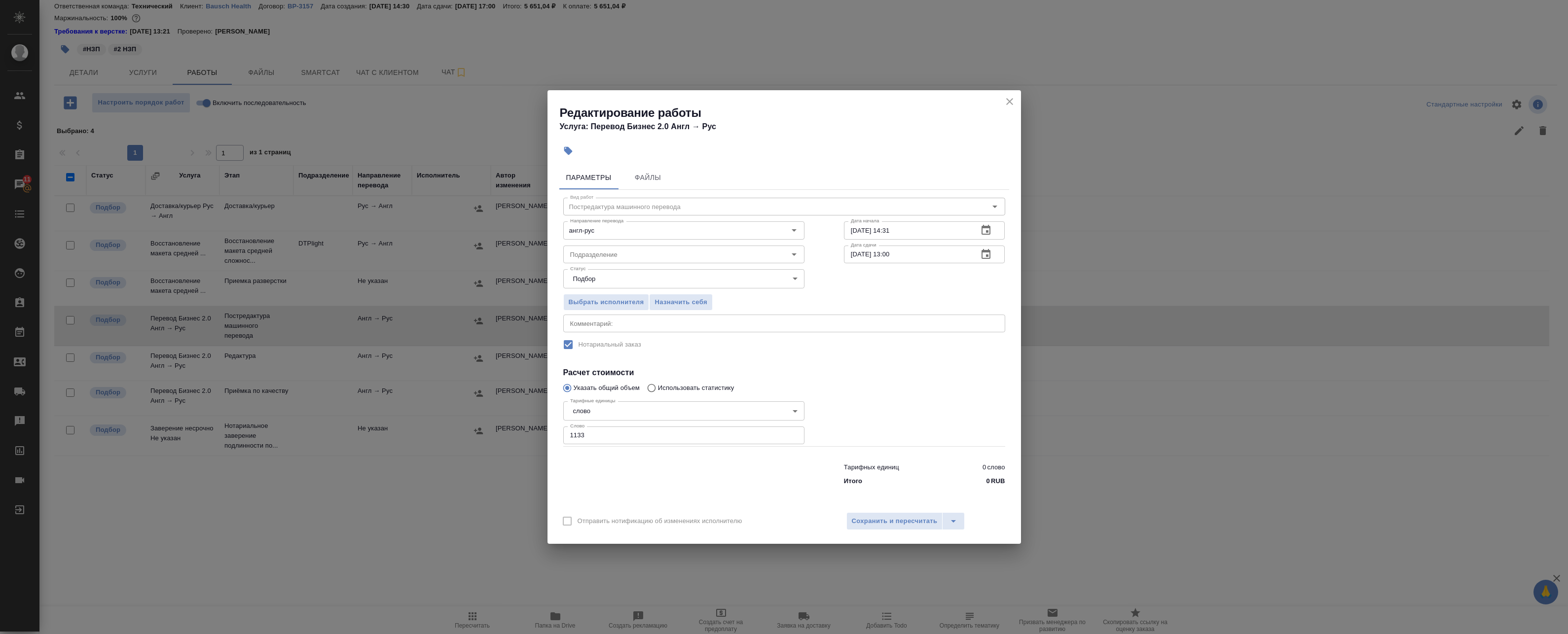
click at [657, 323] on textarea at bounding box center [784, 323] width 428 height 7
type textarea "Под нот"
click at [875, 526] on span "Сохранить и пересчитать" at bounding box center [894, 521] width 86 height 11
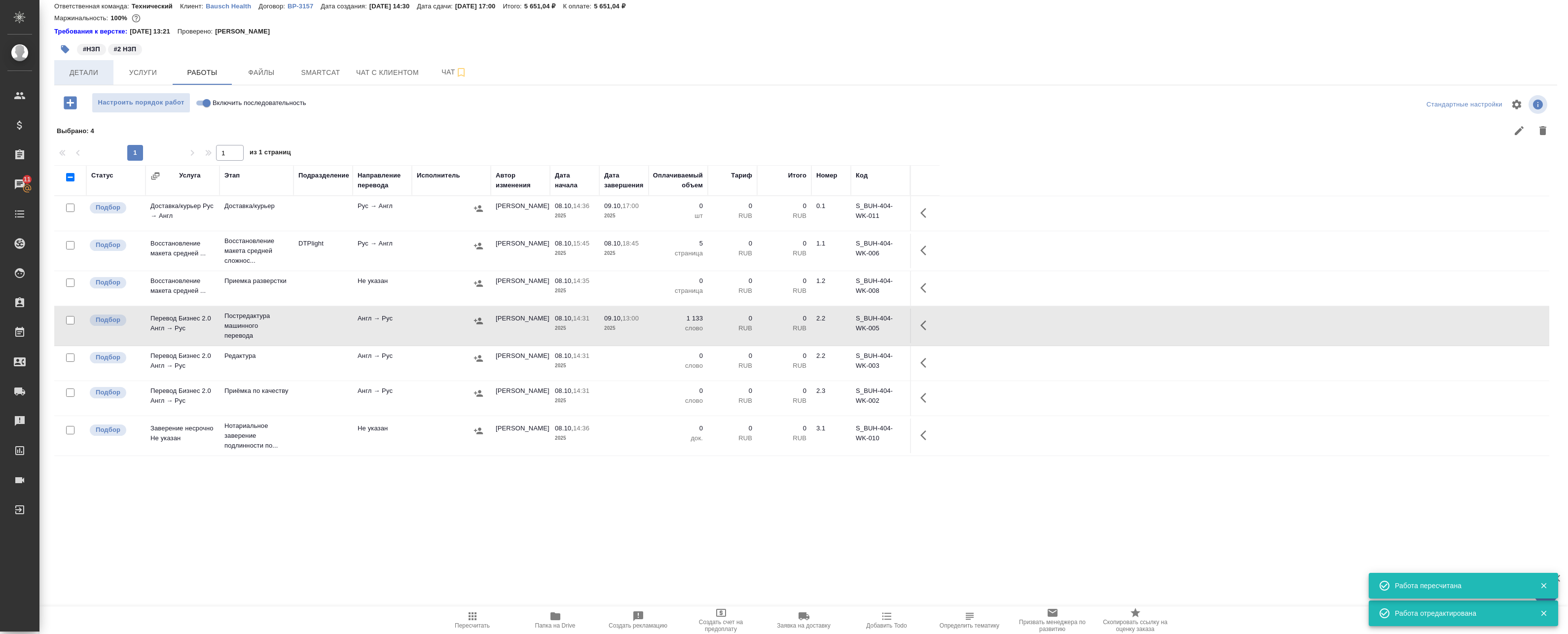
click at [81, 76] on span "Детали" at bounding box center [84, 73] width 47 height 13
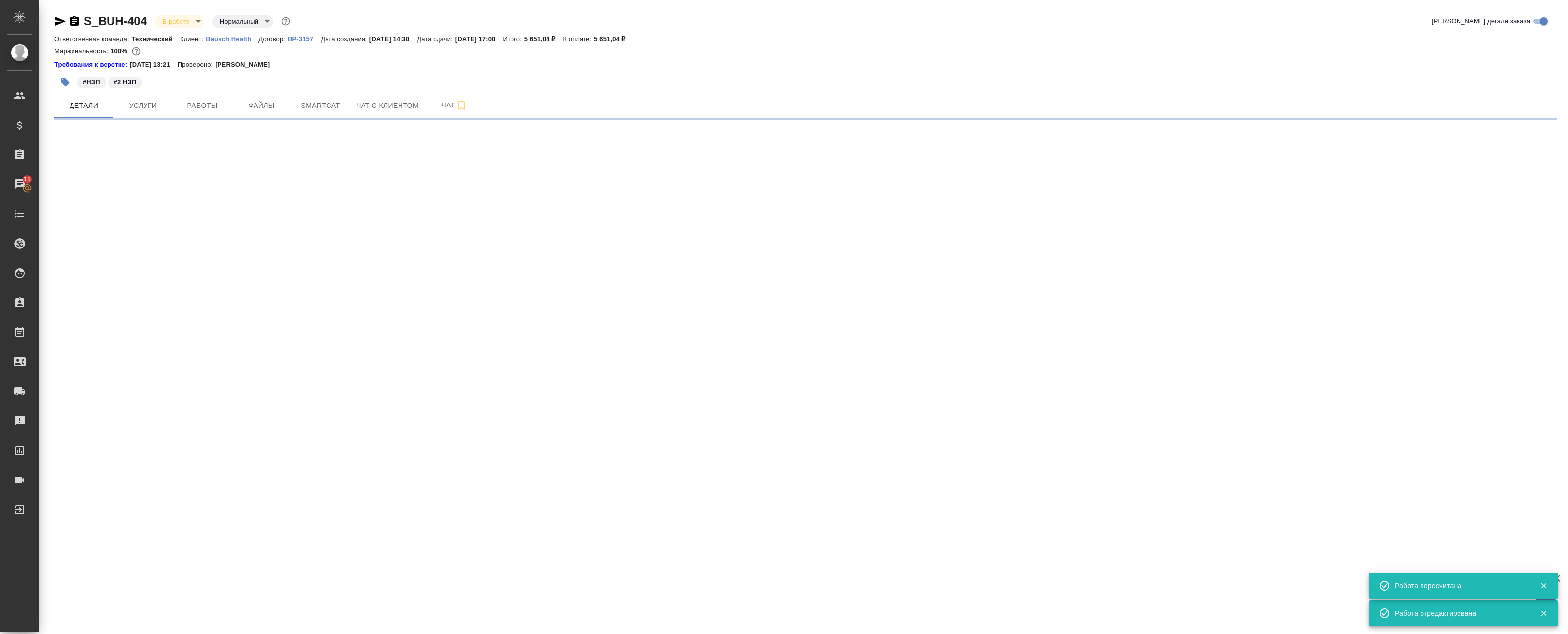
select select "RU"
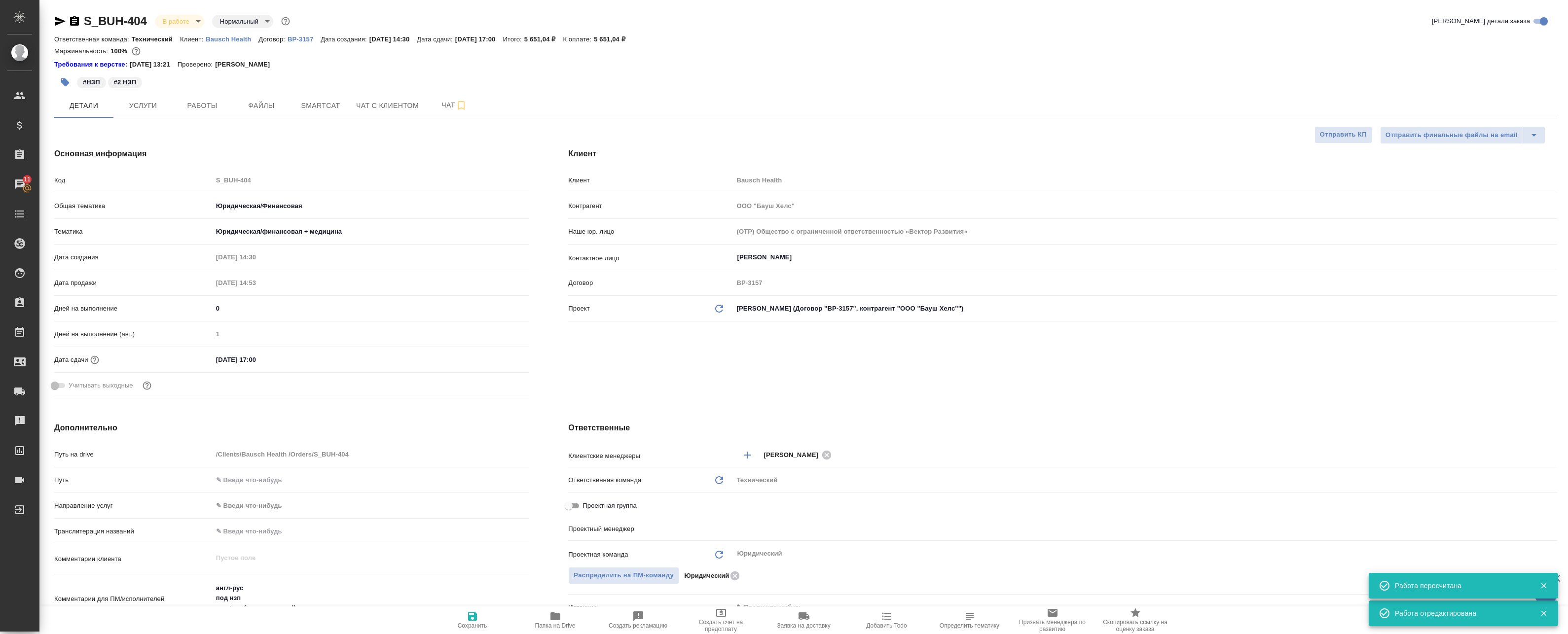
type textarea "x"
type input "[PERSON_NAME]"
type input "Переверзева Анна a.pereverzeva"
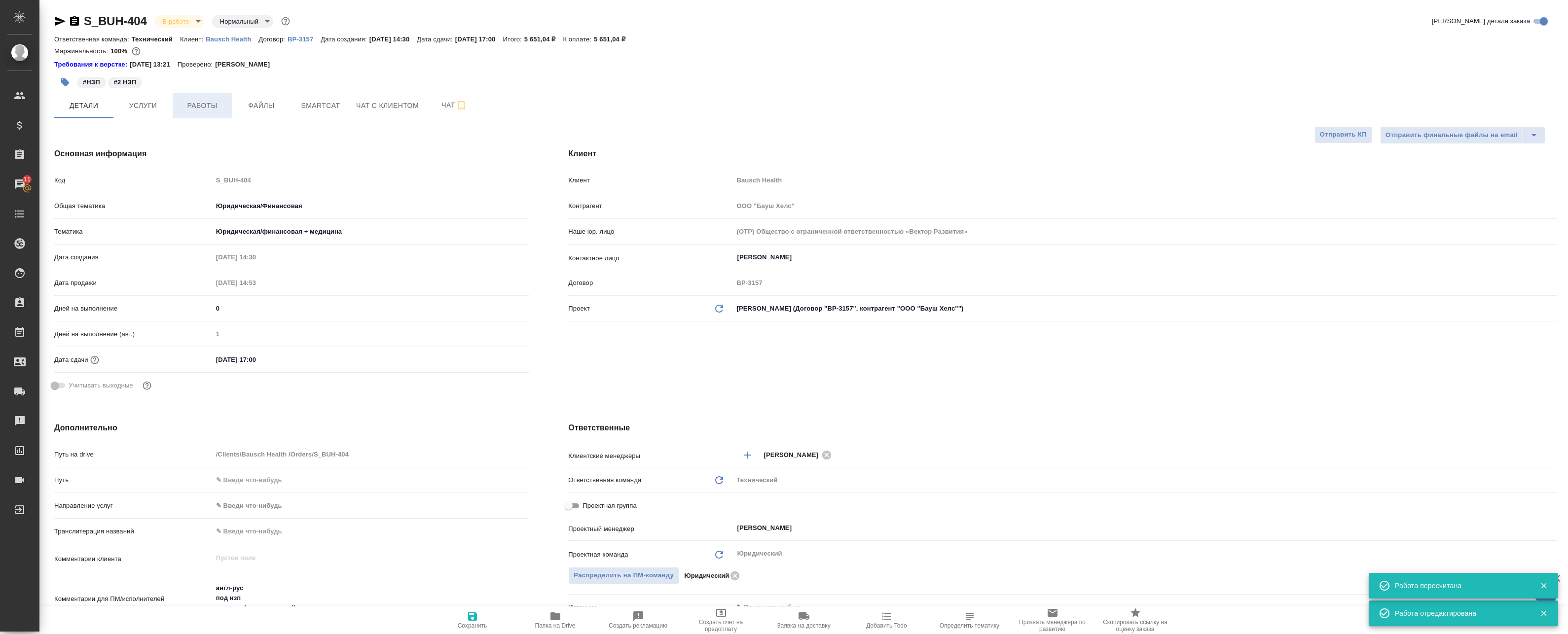
click at [215, 115] on button "Работы" at bounding box center [202, 105] width 59 height 24
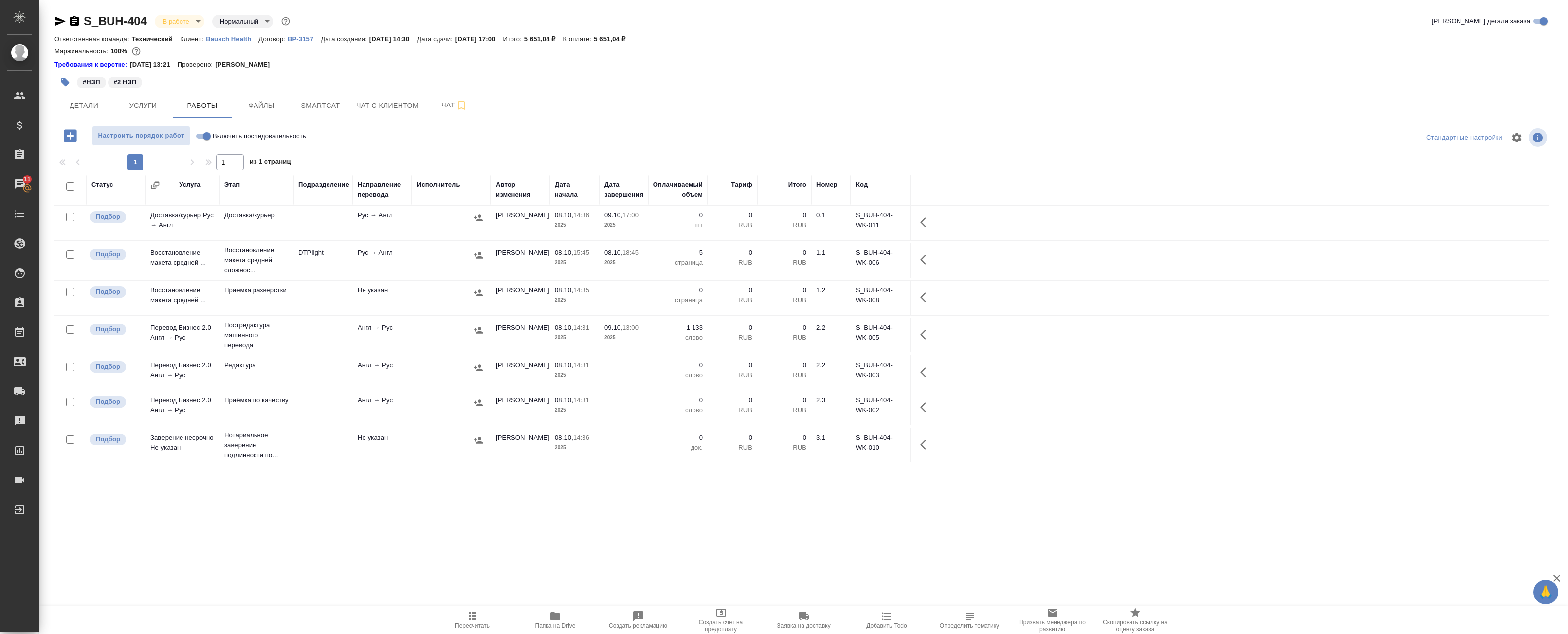
drag, startPoint x: 668, startPoint y: 304, endPoint x: 808, endPoint y: 305, distance: 140.0
click at [668, 304] on p "страница" at bounding box center [678, 300] width 50 height 10
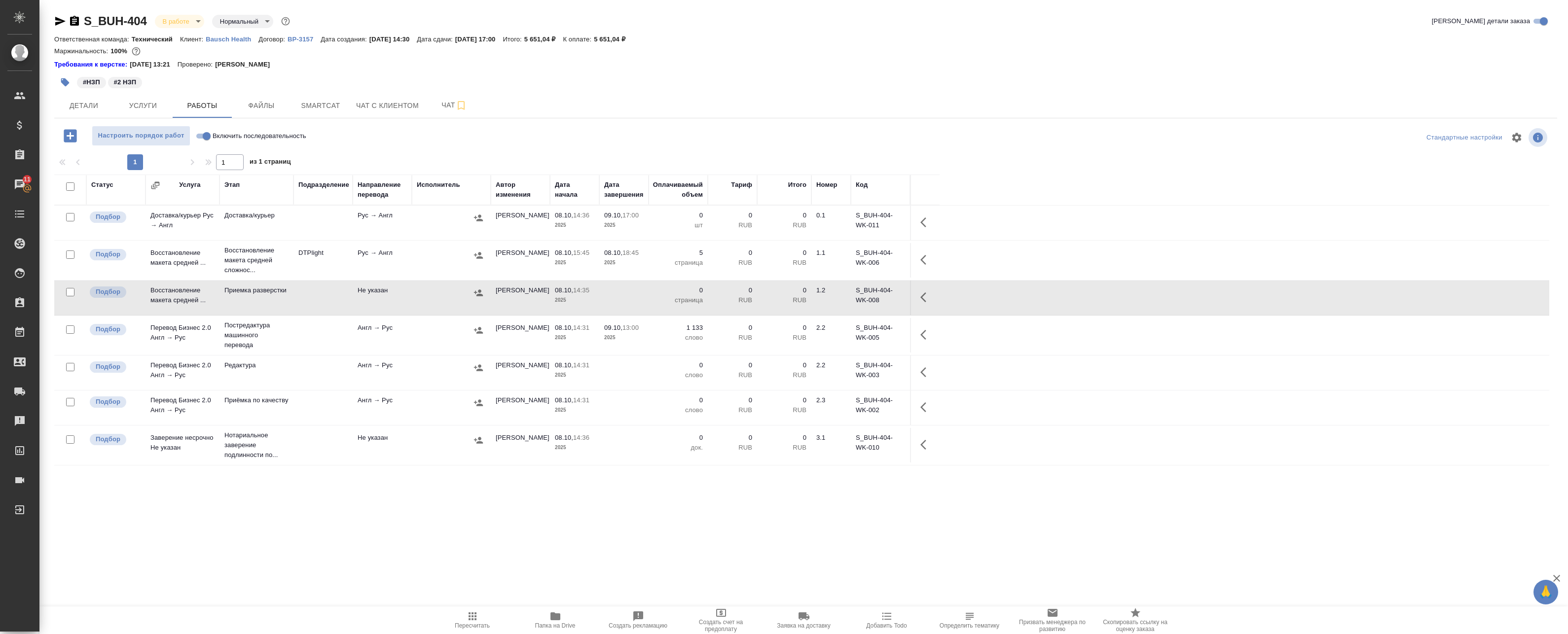
click at [922, 300] on icon "button" at bounding box center [926, 296] width 12 height 12
click at [858, 298] on icon "button" at bounding box center [853, 296] width 12 height 12
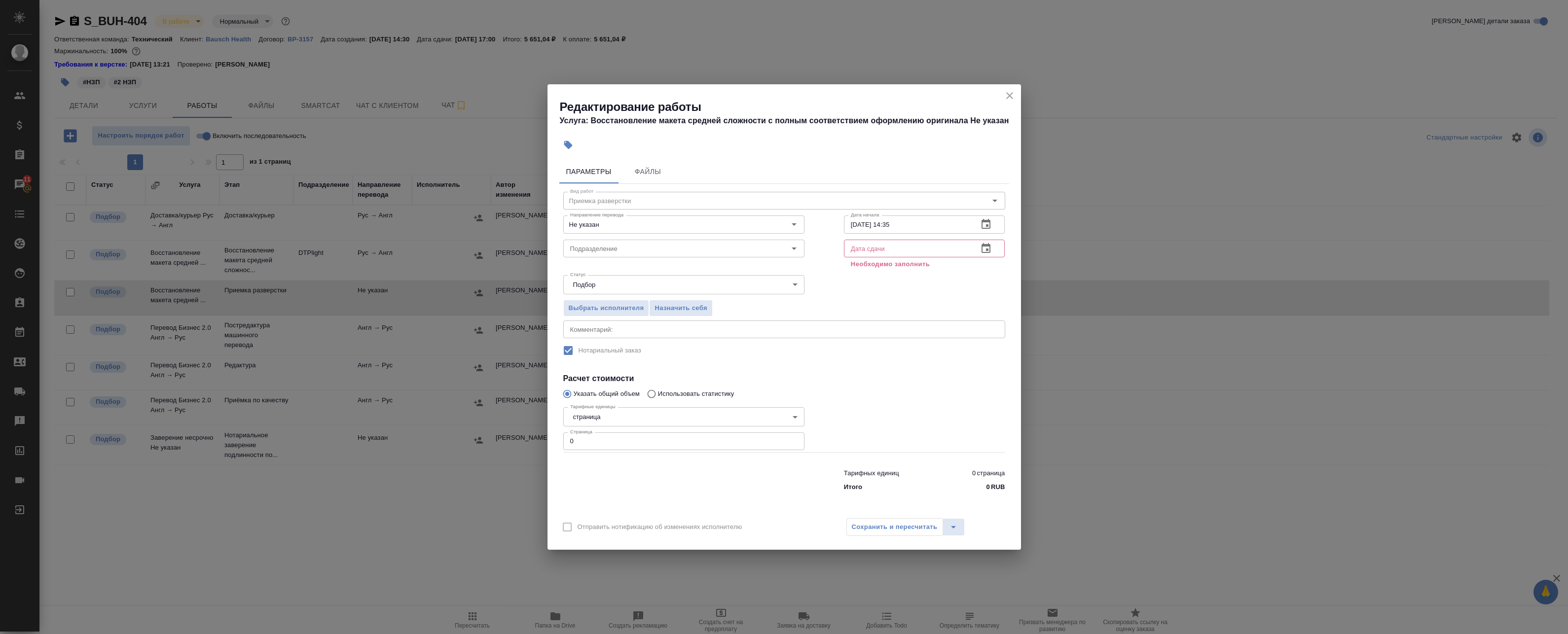
click at [1011, 97] on icon "close" at bounding box center [1009, 95] width 7 height 7
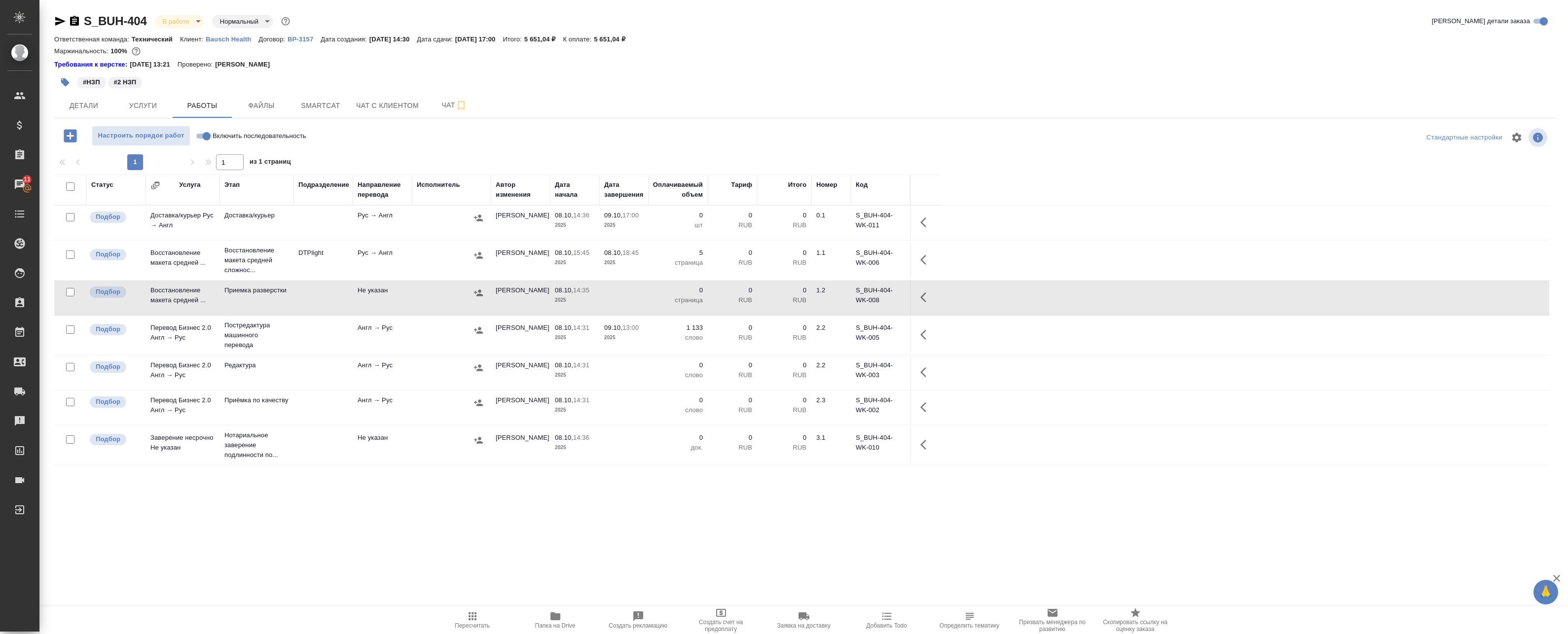
click at [912, 338] on td at bounding box center [925, 335] width 30 height 35
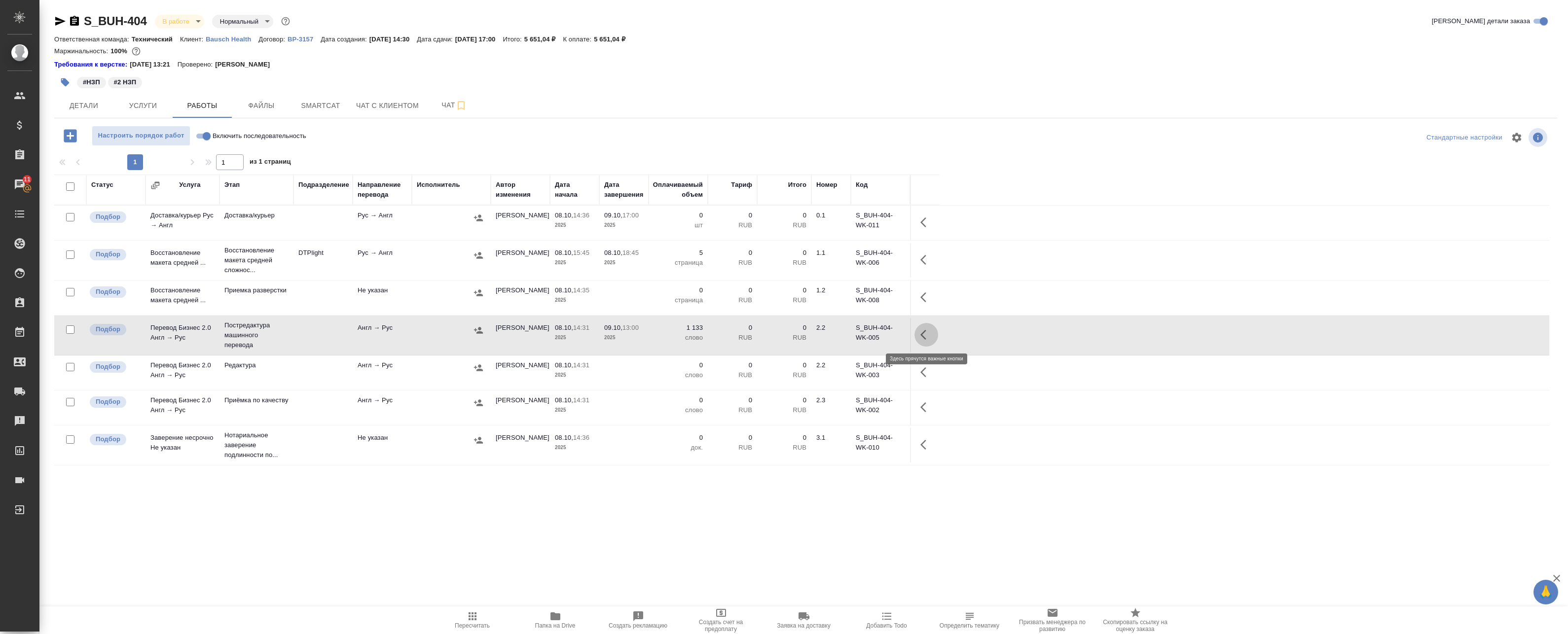
click at [930, 331] on icon "button" at bounding box center [926, 334] width 12 height 12
drag, startPoint x: 855, startPoint y: 331, endPoint x: 840, endPoint y: 336, distance: 15.8
click at [840, 336] on div at bounding box center [871, 334] width 86 height 24
click at [840, 336] on icon "button" at bounding box center [836, 334] width 9 height 10
click at [848, 333] on icon "button" at bounding box center [853, 334] width 12 height 12
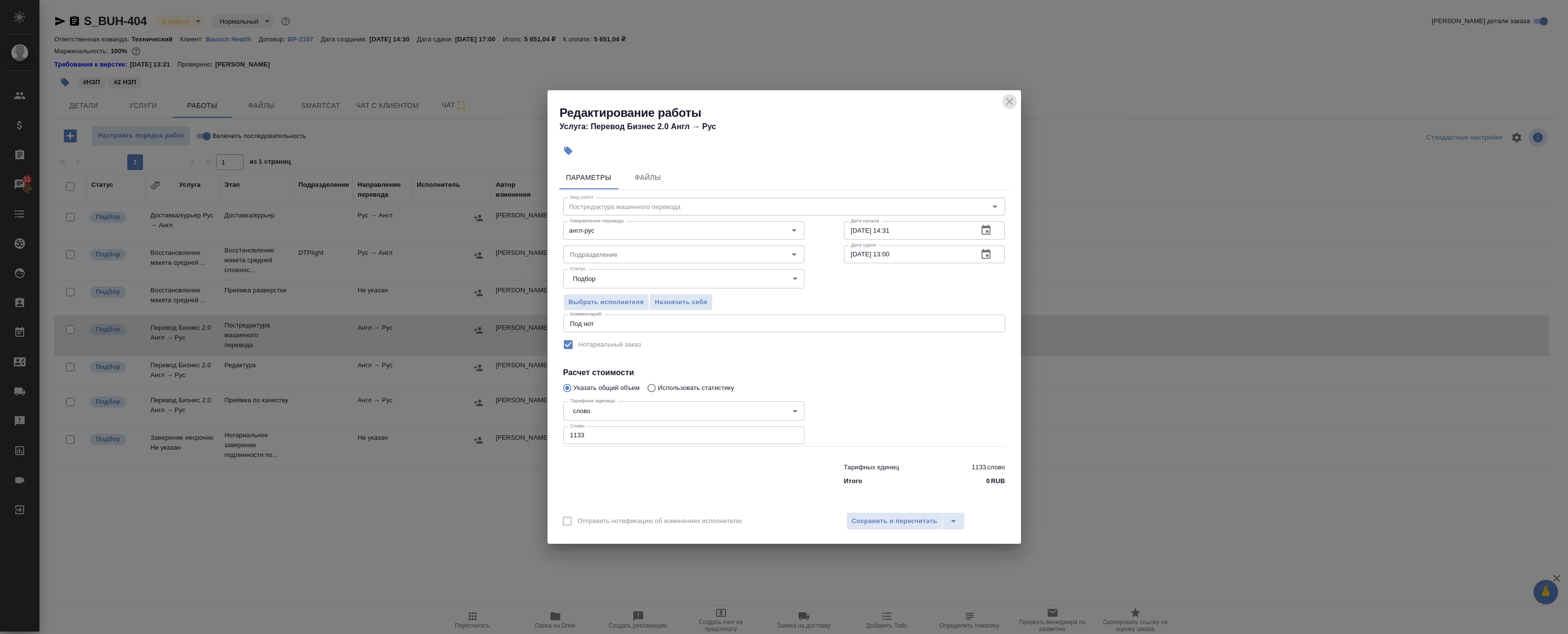
click at [1012, 103] on icon "close" at bounding box center [1009, 101] width 12 height 12
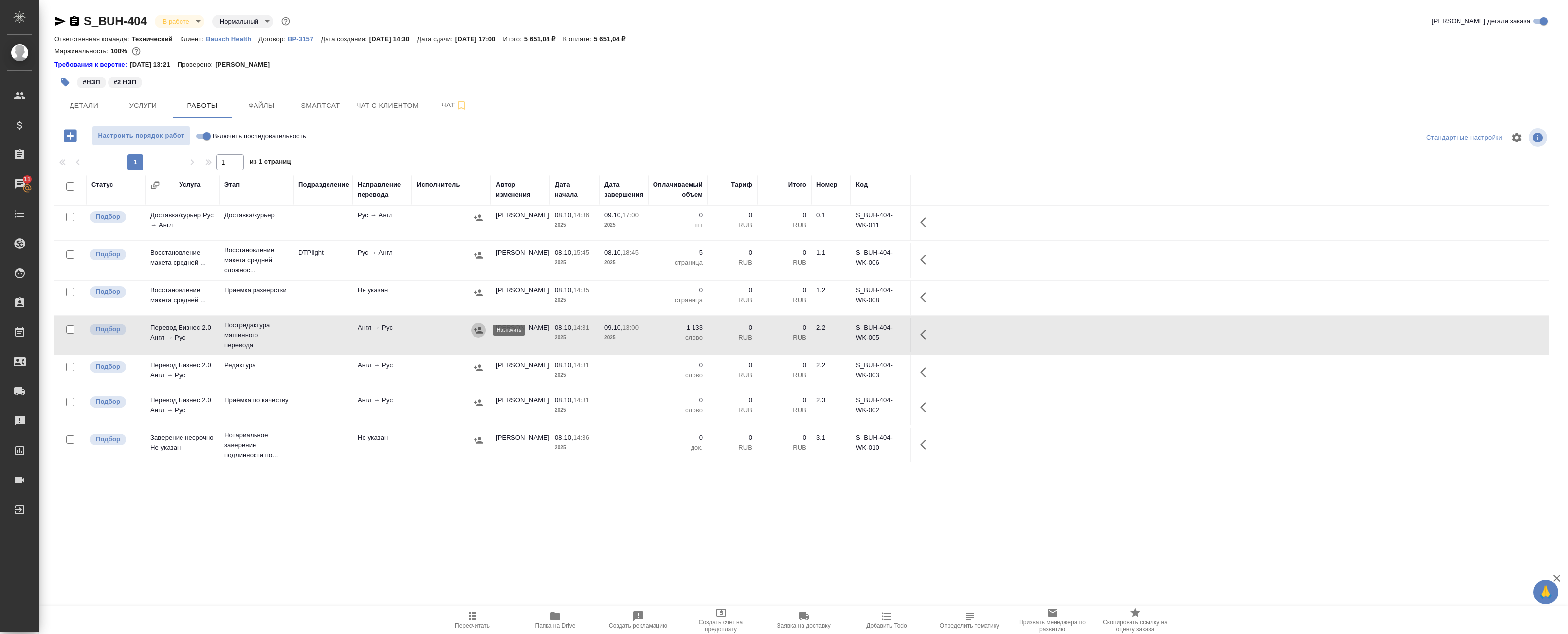
click at [482, 330] on icon "button" at bounding box center [478, 330] width 10 height 10
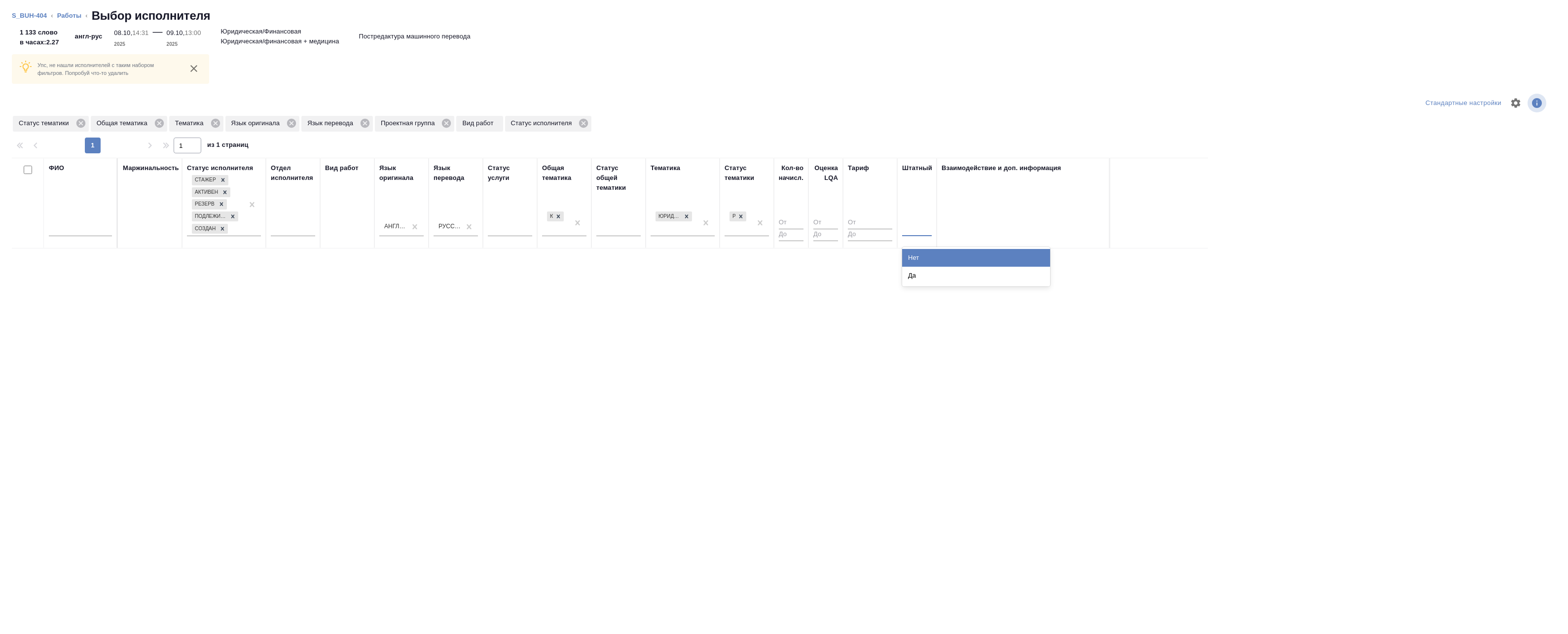
click at [908, 229] on div at bounding box center [917, 226] width 30 height 14
click at [914, 265] on div "Нет" at bounding box center [976, 258] width 148 height 18
click at [687, 218] on icon at bounding box center [687, 215] width 7 height 7
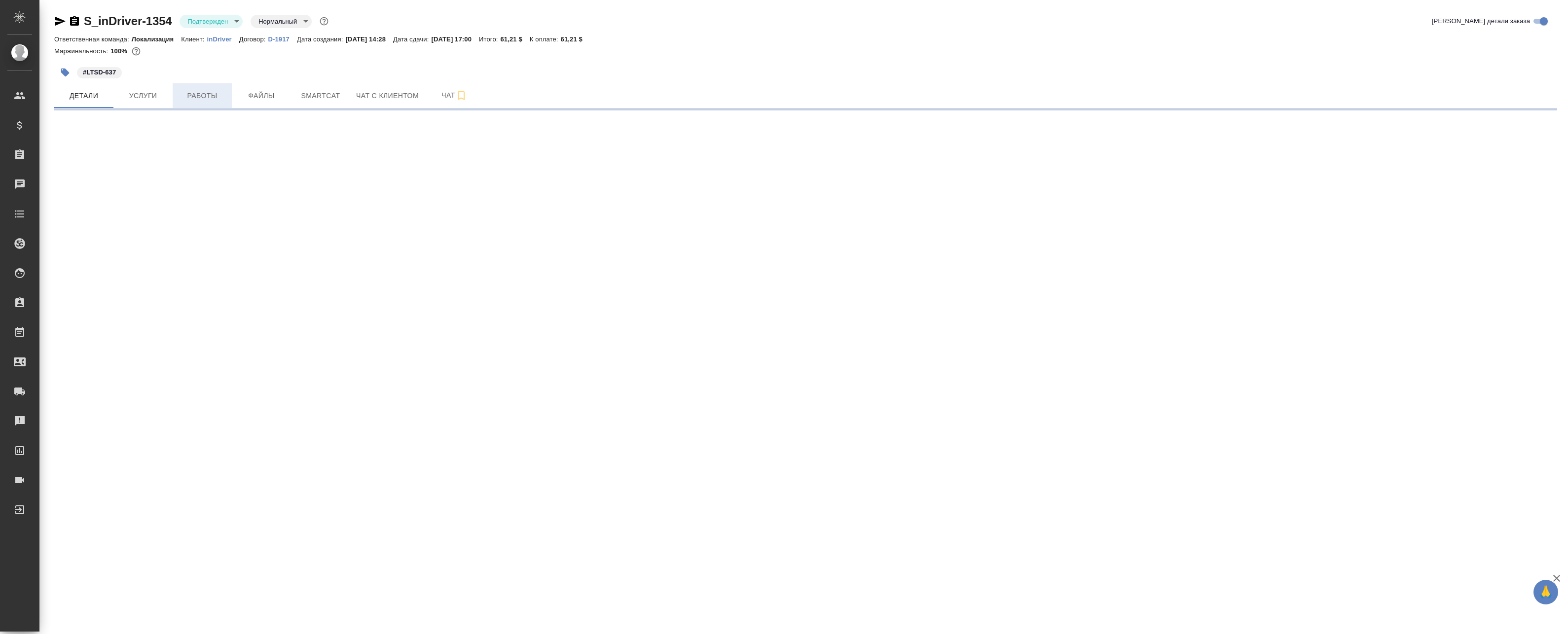
select select "RU"
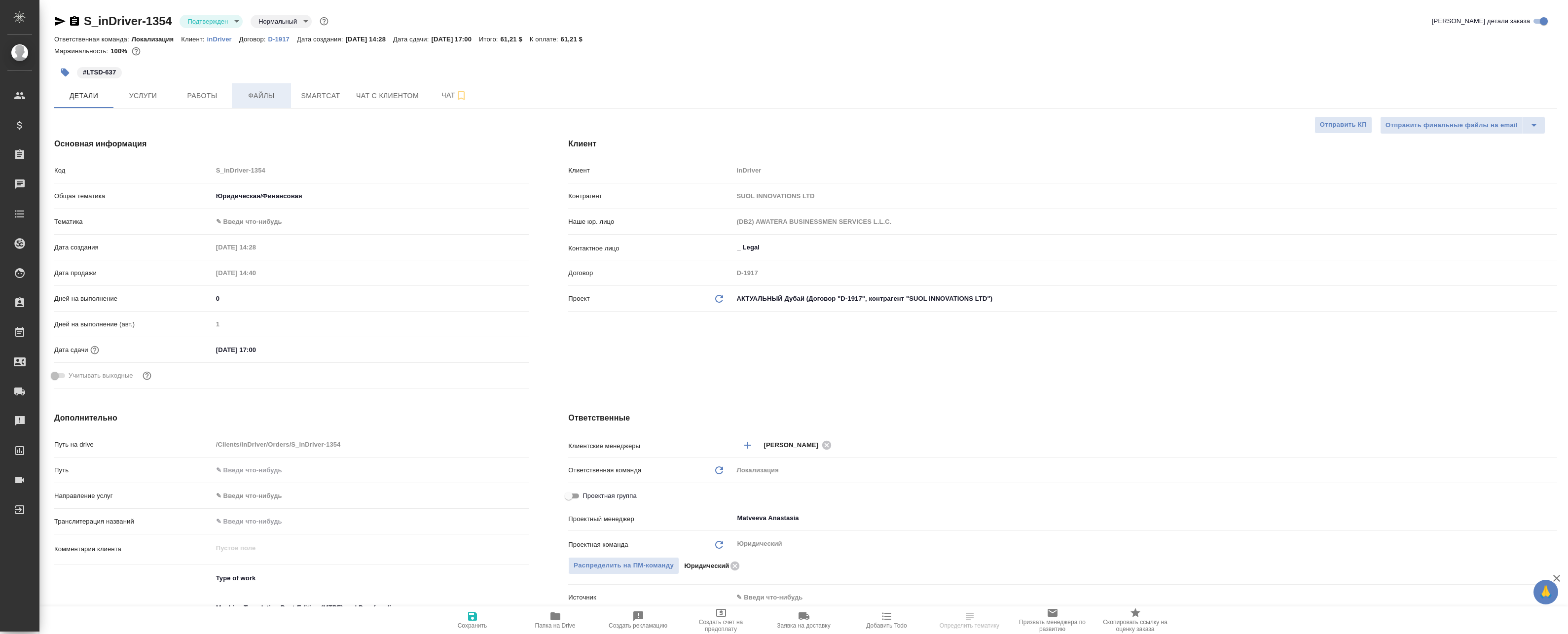
type textarea "x"
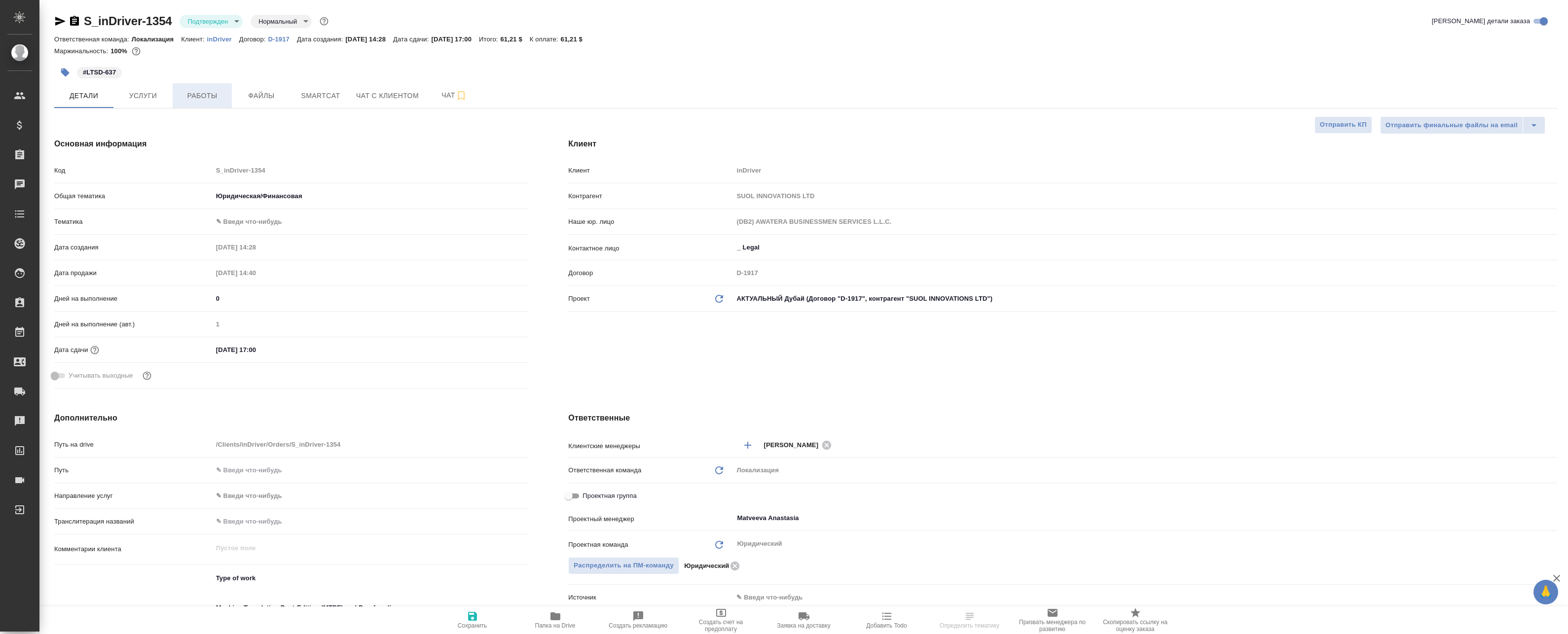
type textarea "x"
click at [207, 93] on span "Работы" at bounding box center [202, 96] width 47 height 13
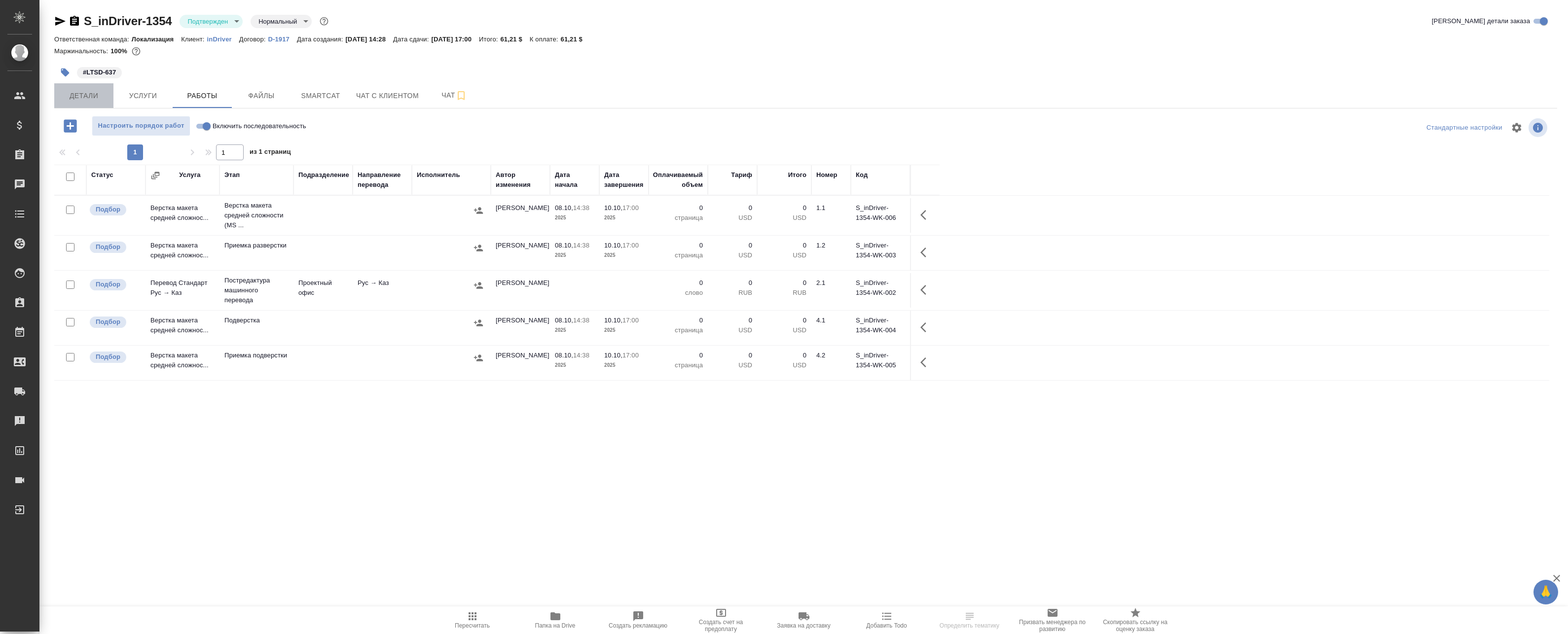
click at [88, 96] on span "Детали" at bounding box center [84, 96] width 47 height 13
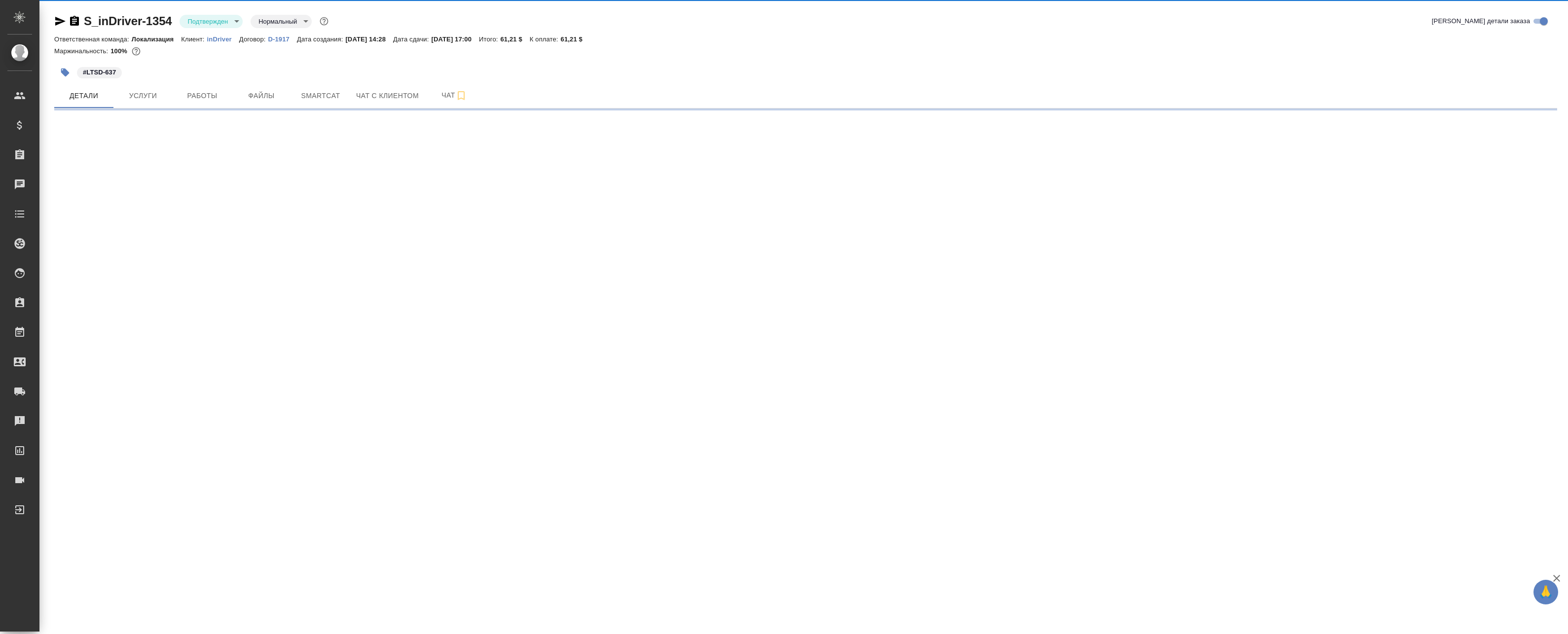
select select "RU"
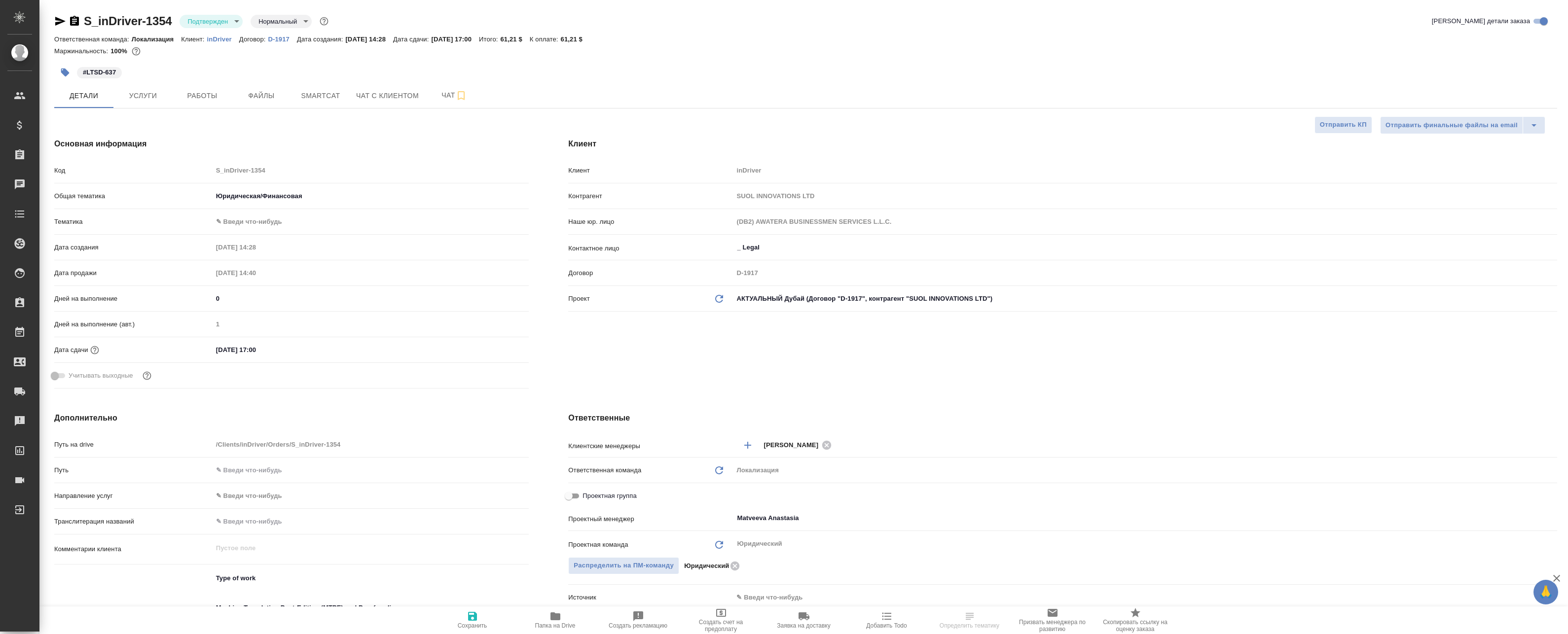
type textarea "x"
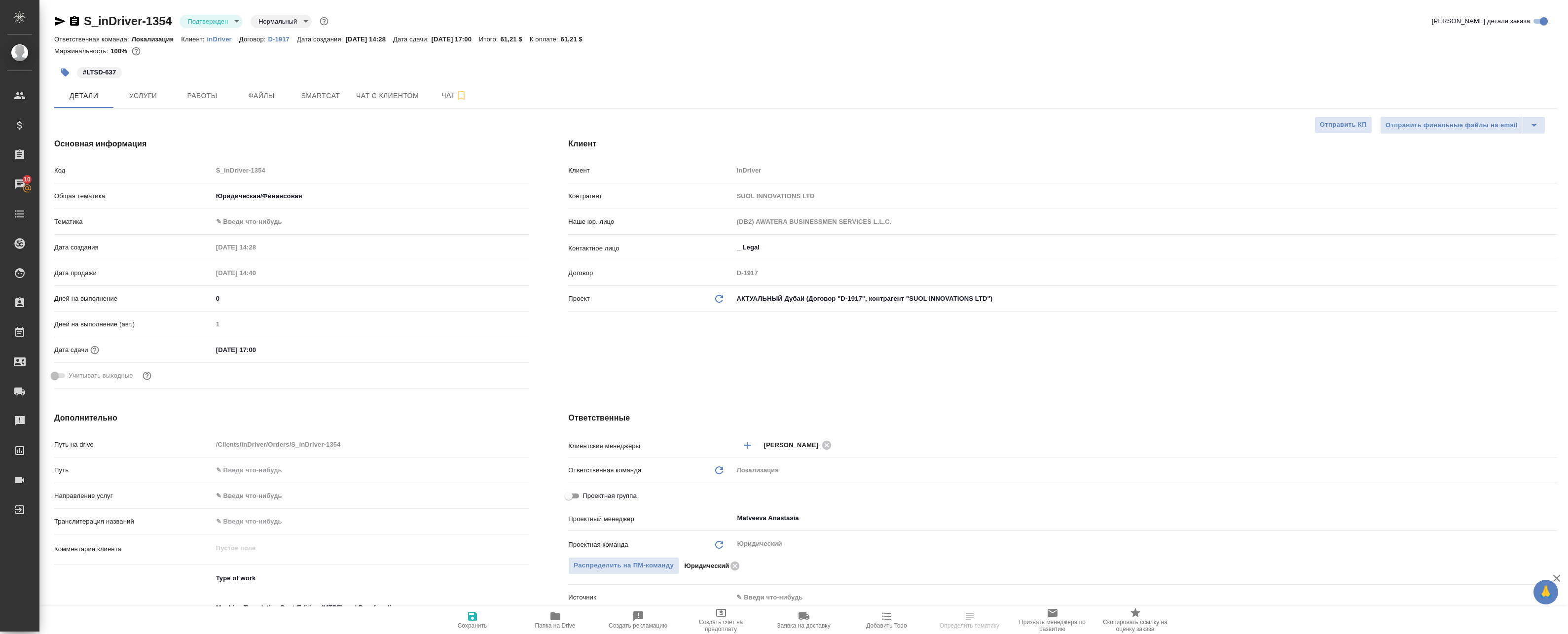
type textarea "x"
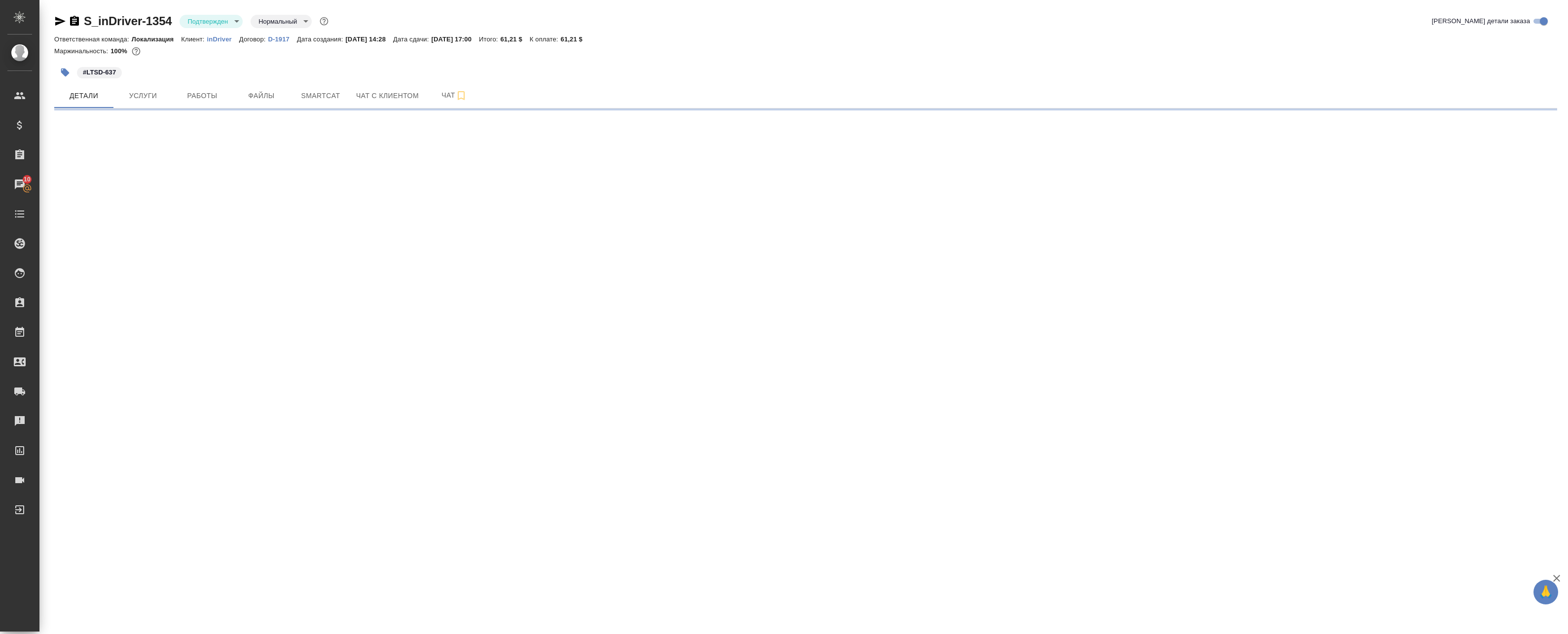
select select "RU"
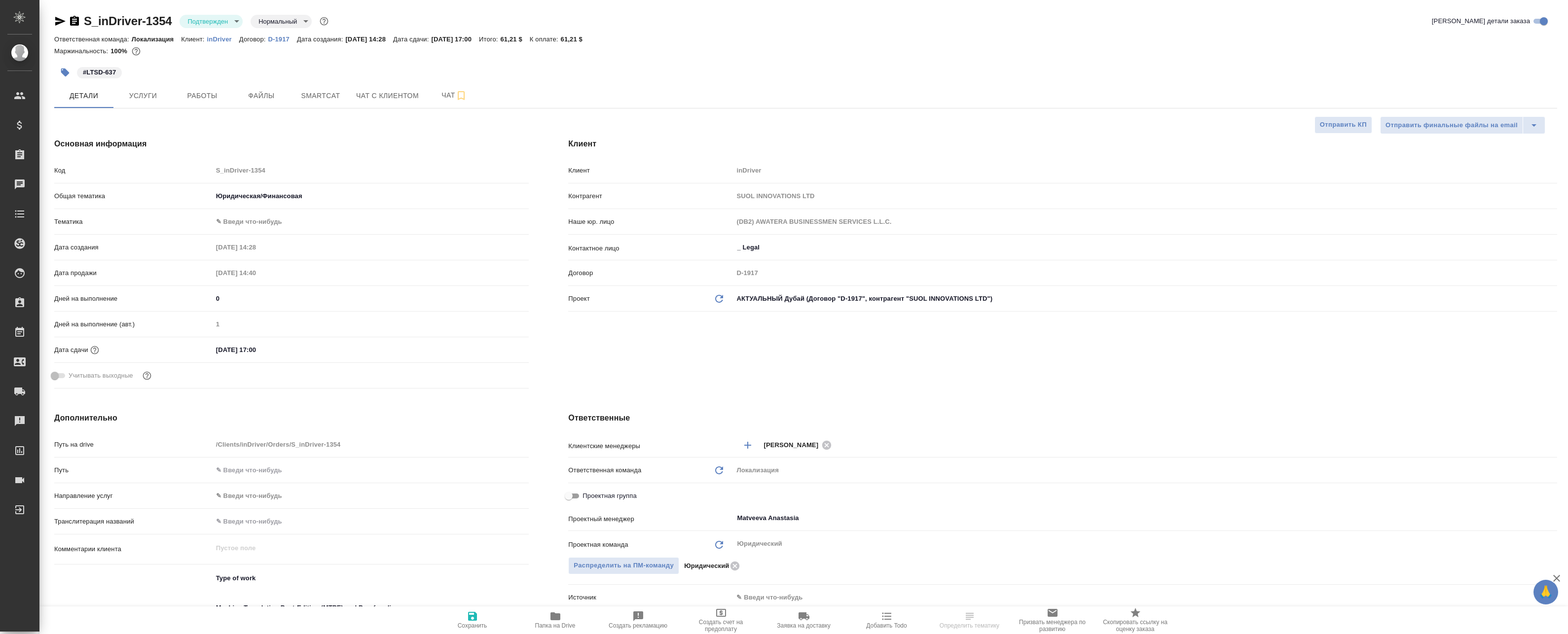
type textarea "x"
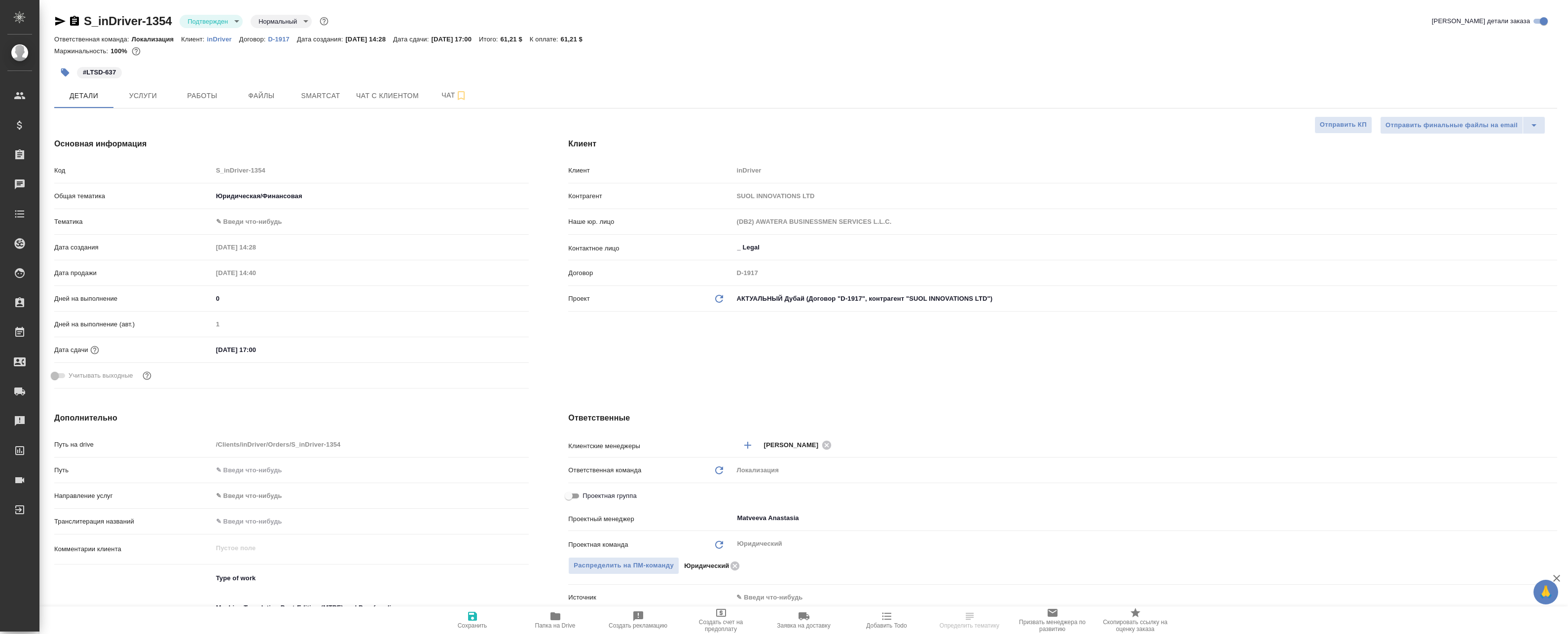
type textarea "x"
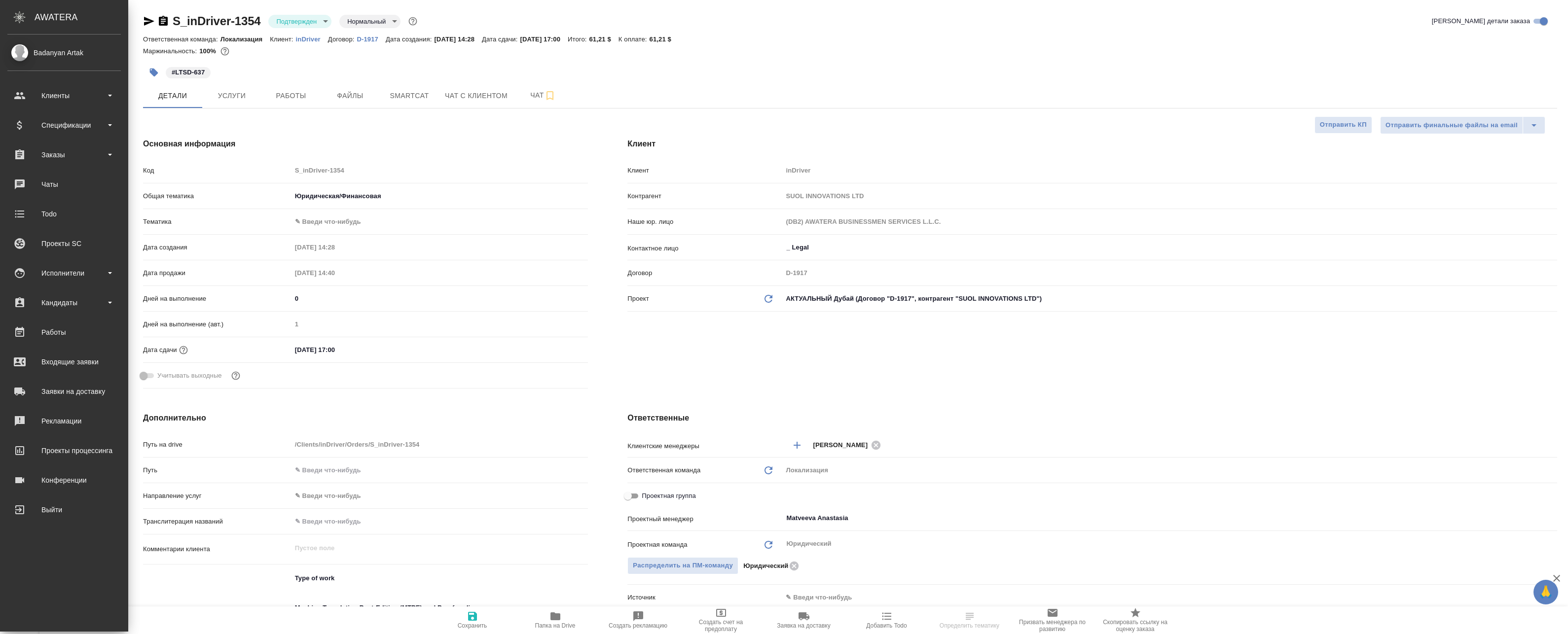
type textarea "x"
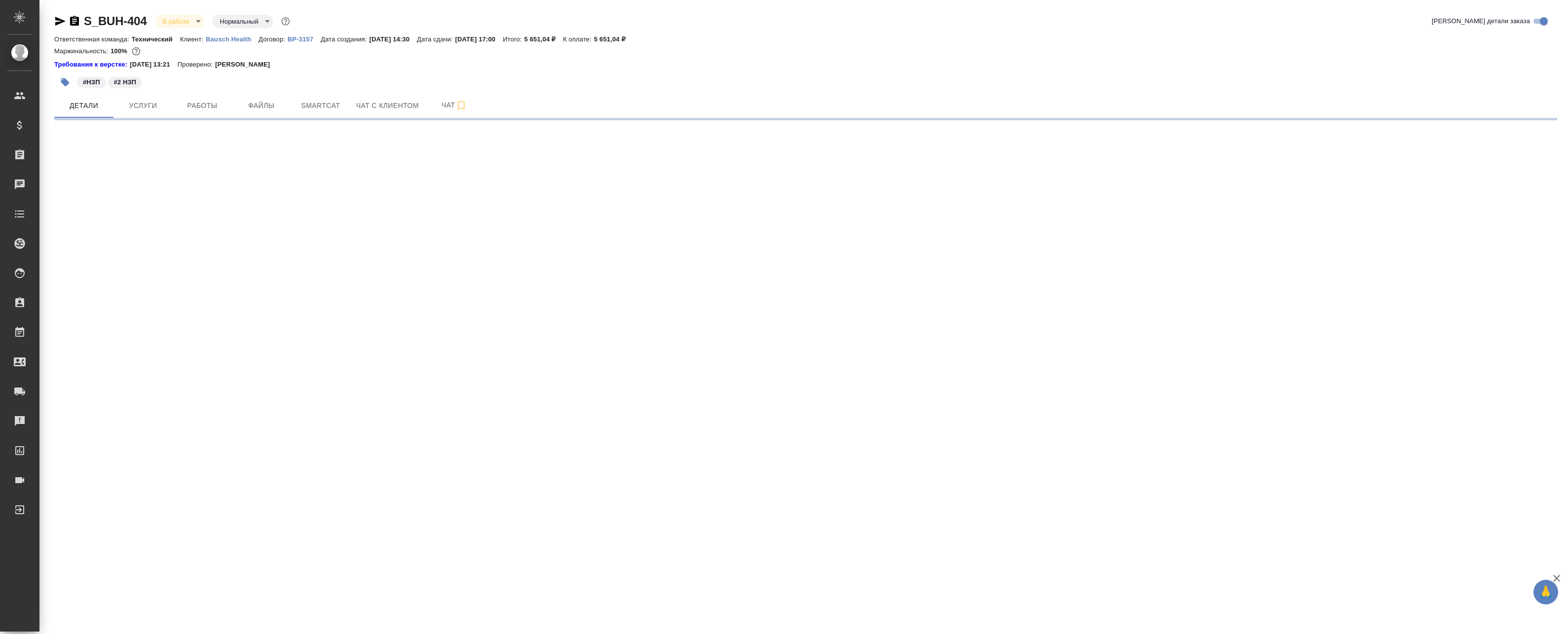
select select "RU"
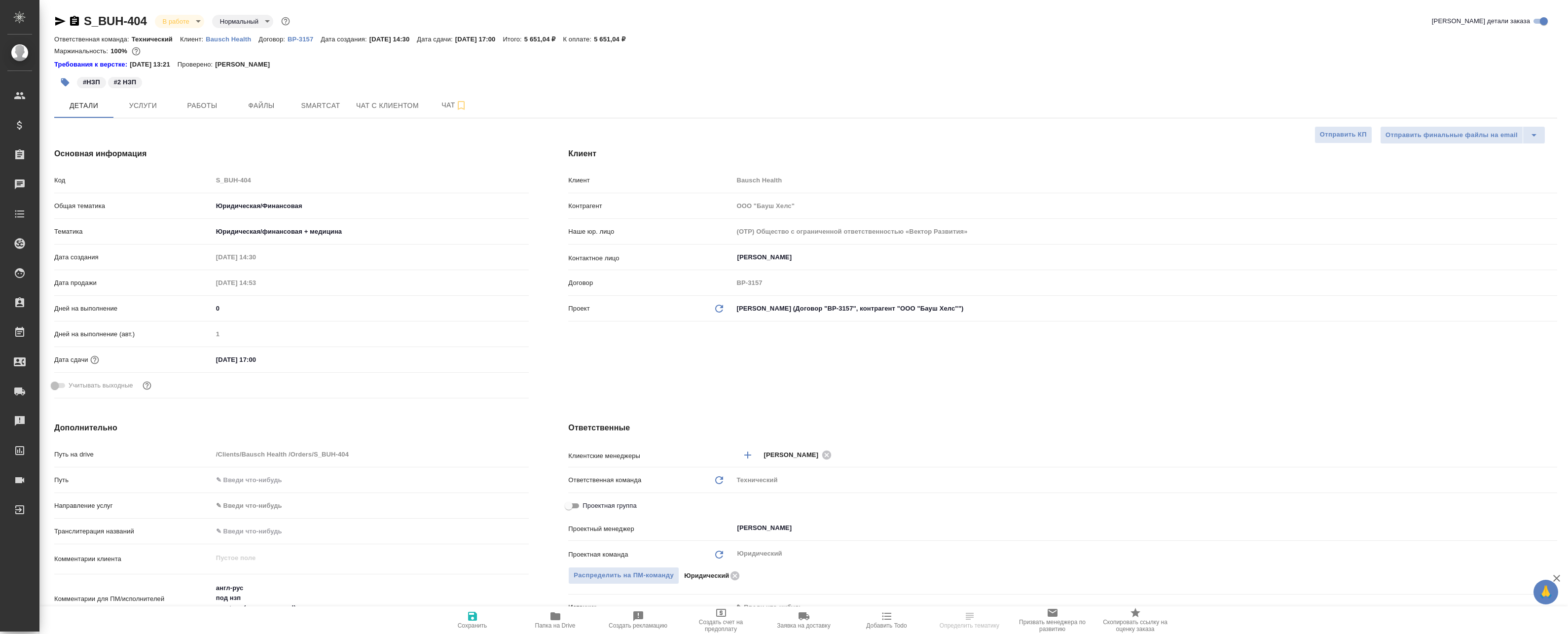
type textarea "x"
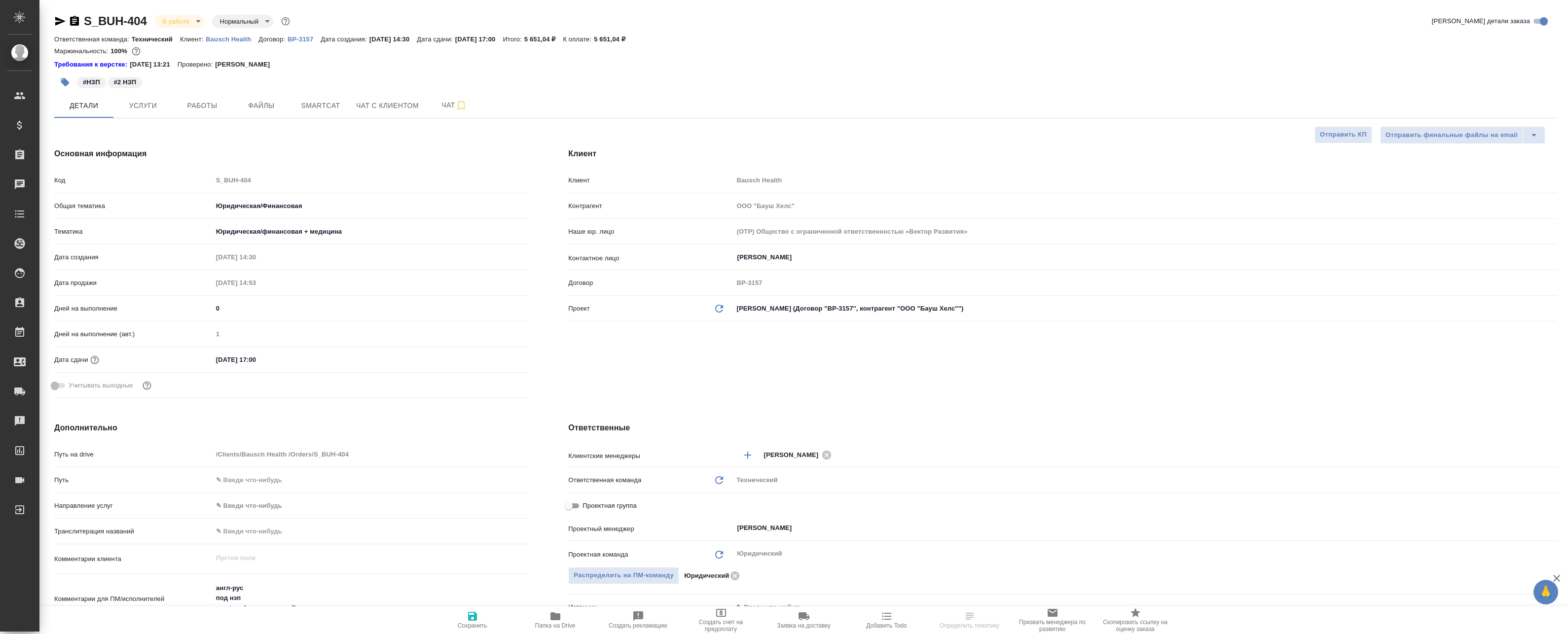
type textarea "x"
click at [443, 104] on span "Чат" at bounding box center [455, 106] width 47 height 13
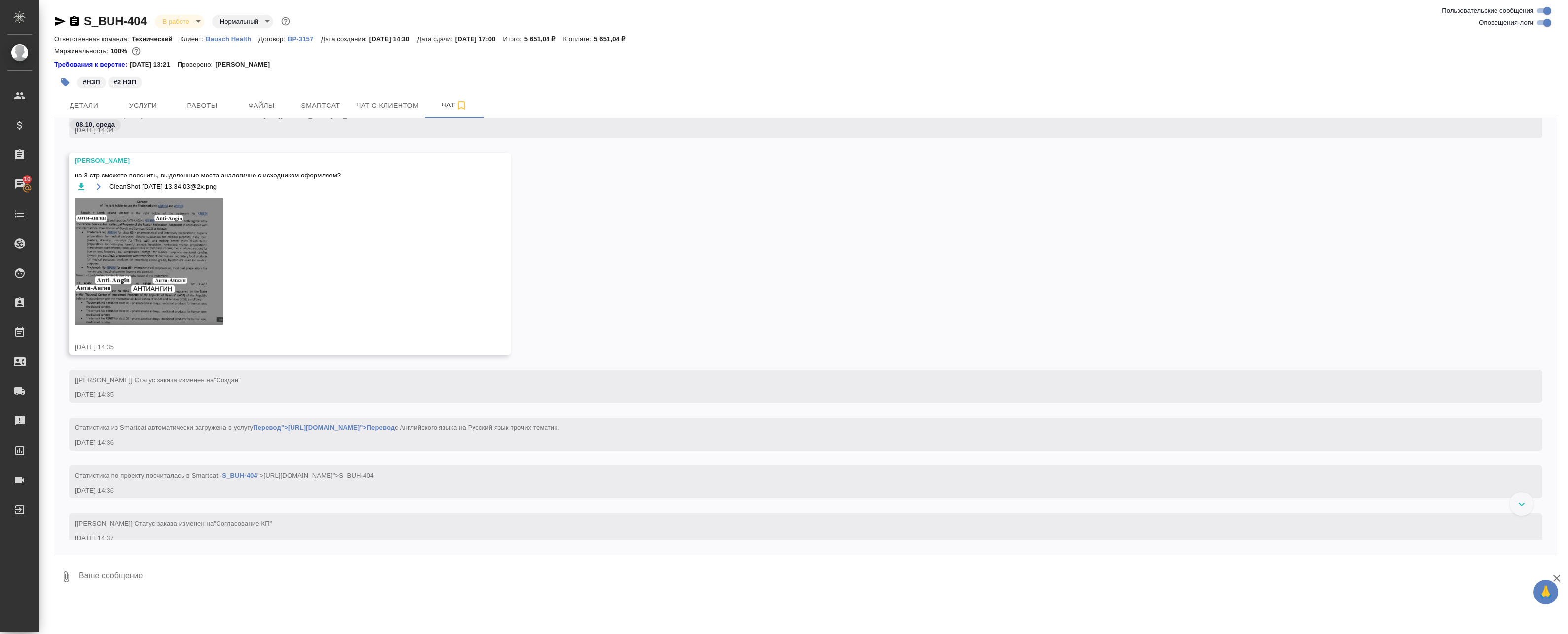
scroll to position [755, 0]
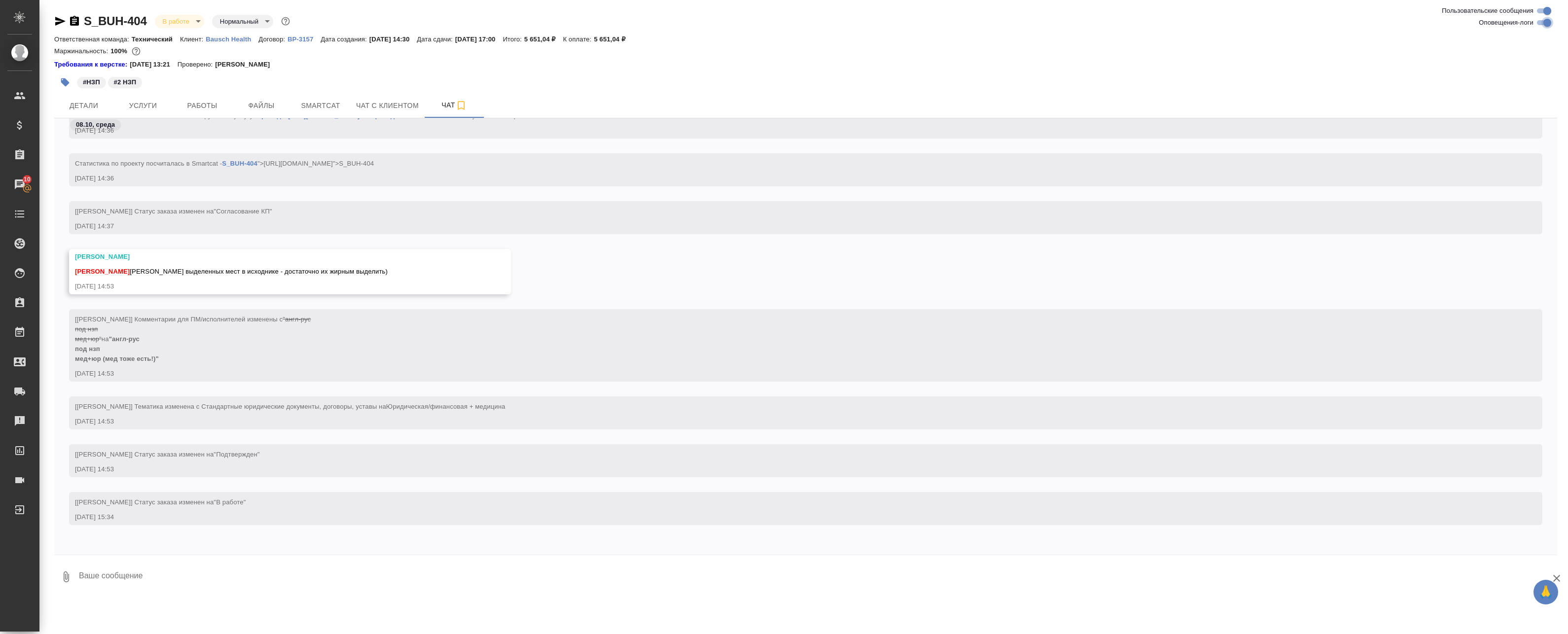
click at [1544, 22] on input "Оповещения-логи" at bounding box center [1547, 22] width 36 height 12
checkbox input "false"
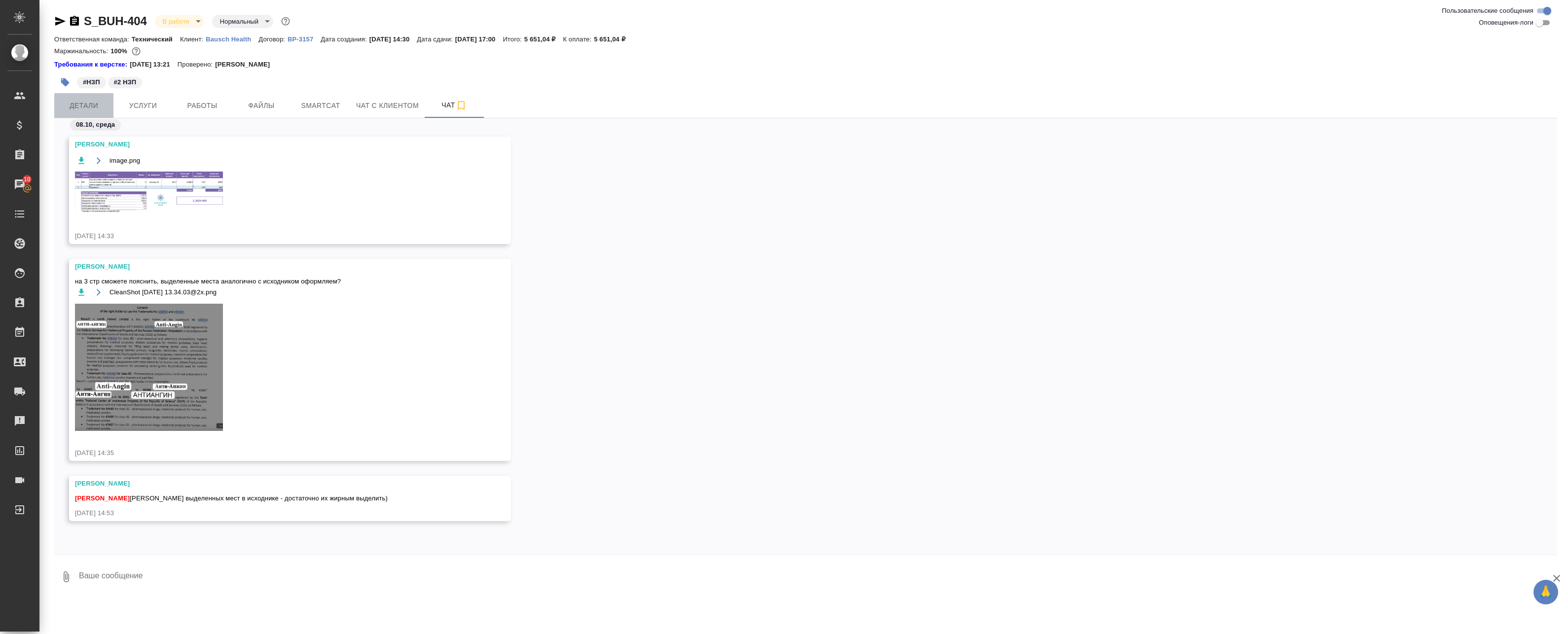
click at [88, 100] on span "Детали" at bounding box center [84, 106] width 47 height 13
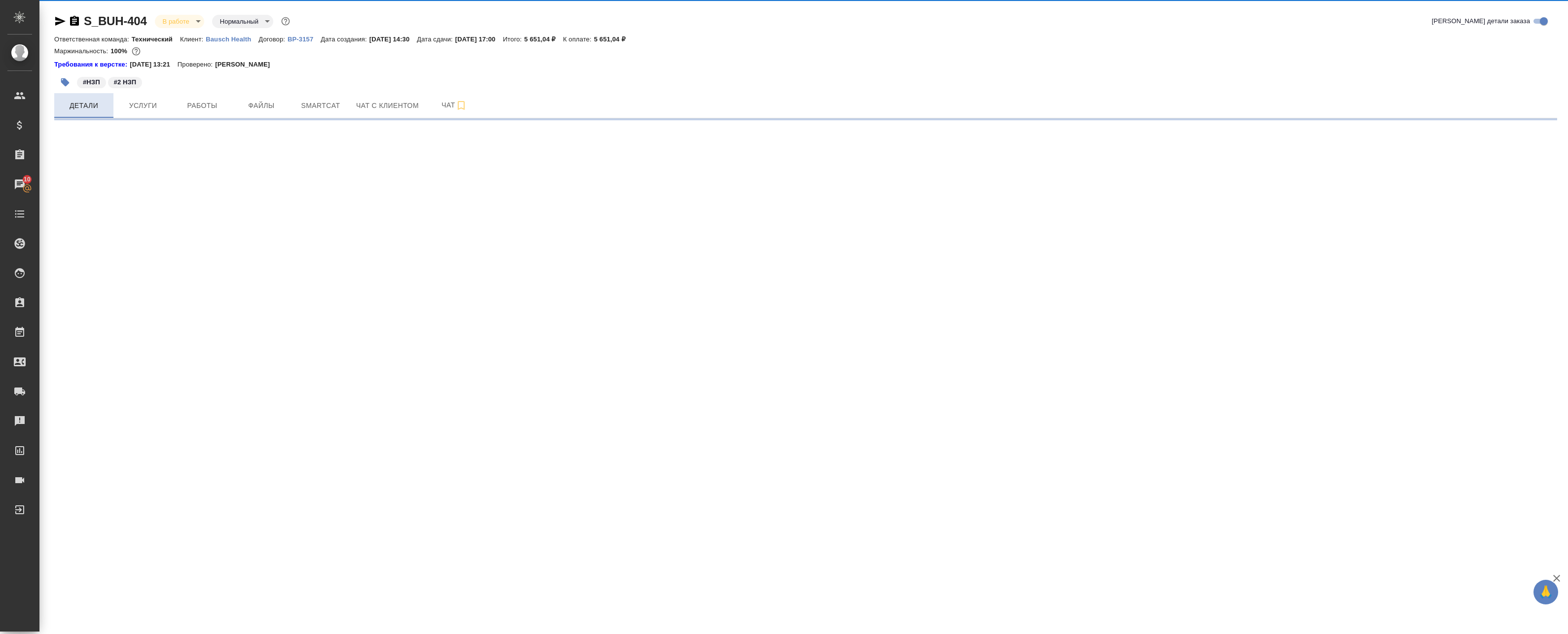
select select "RU"
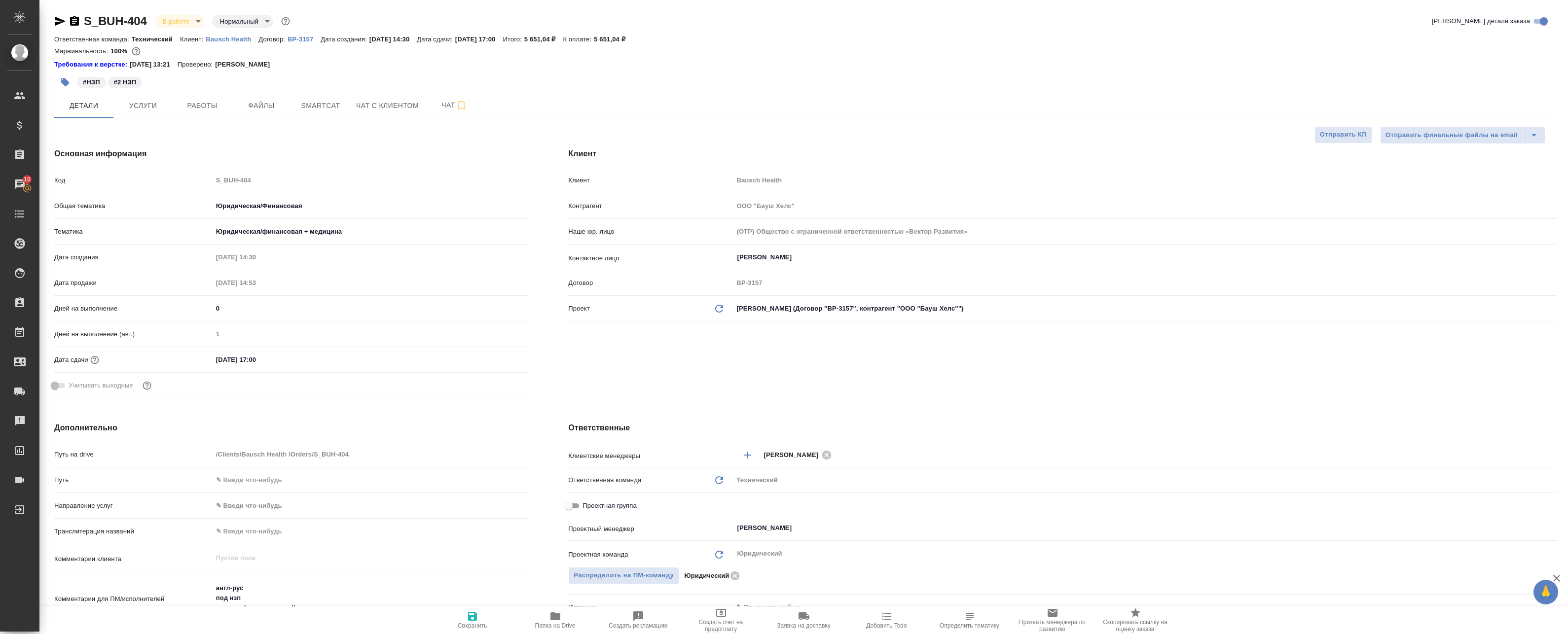
type textarea "x"
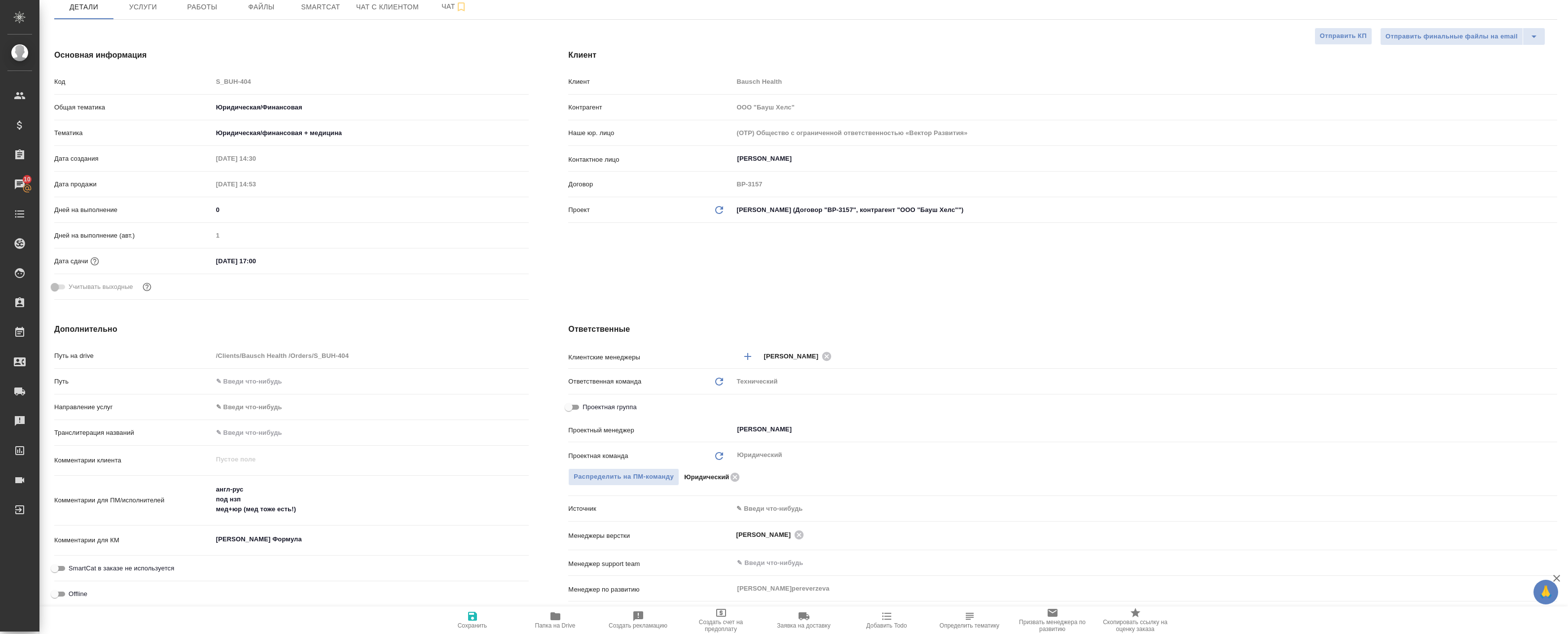
scroll to position [148, 0]
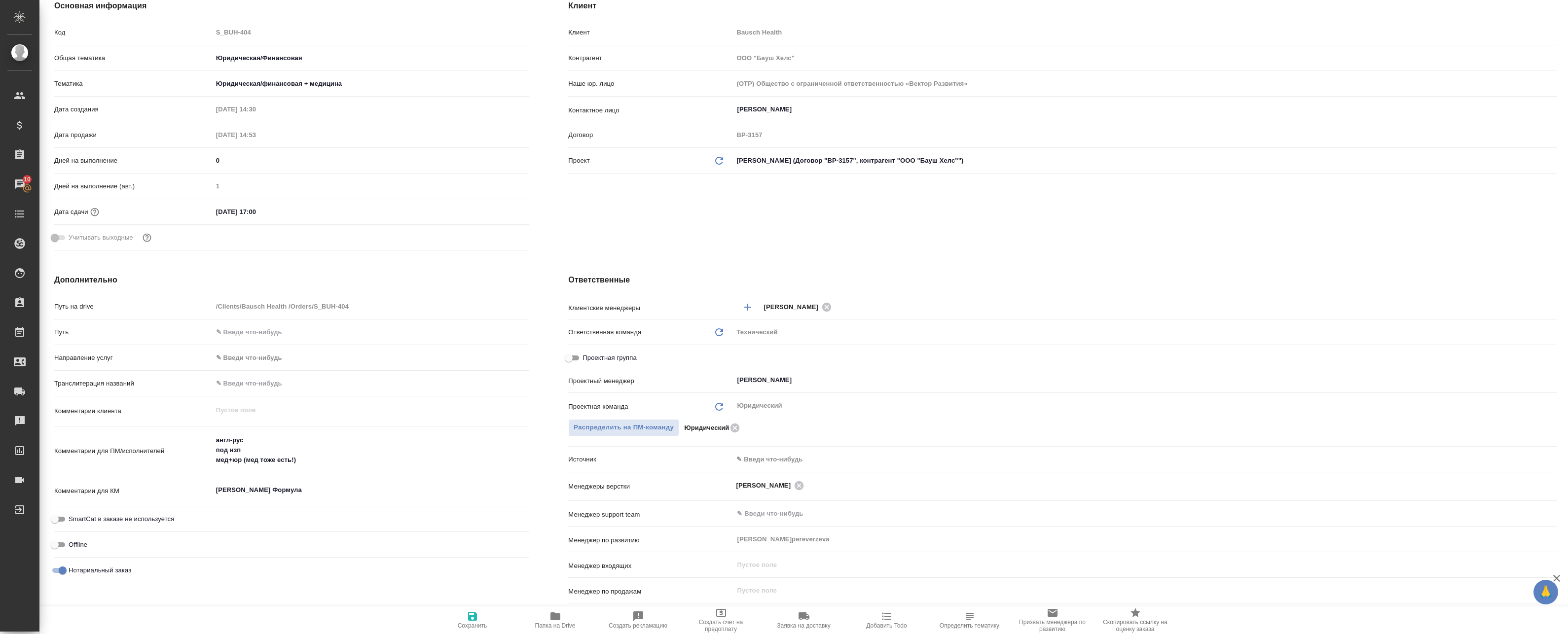
type textarea "x"
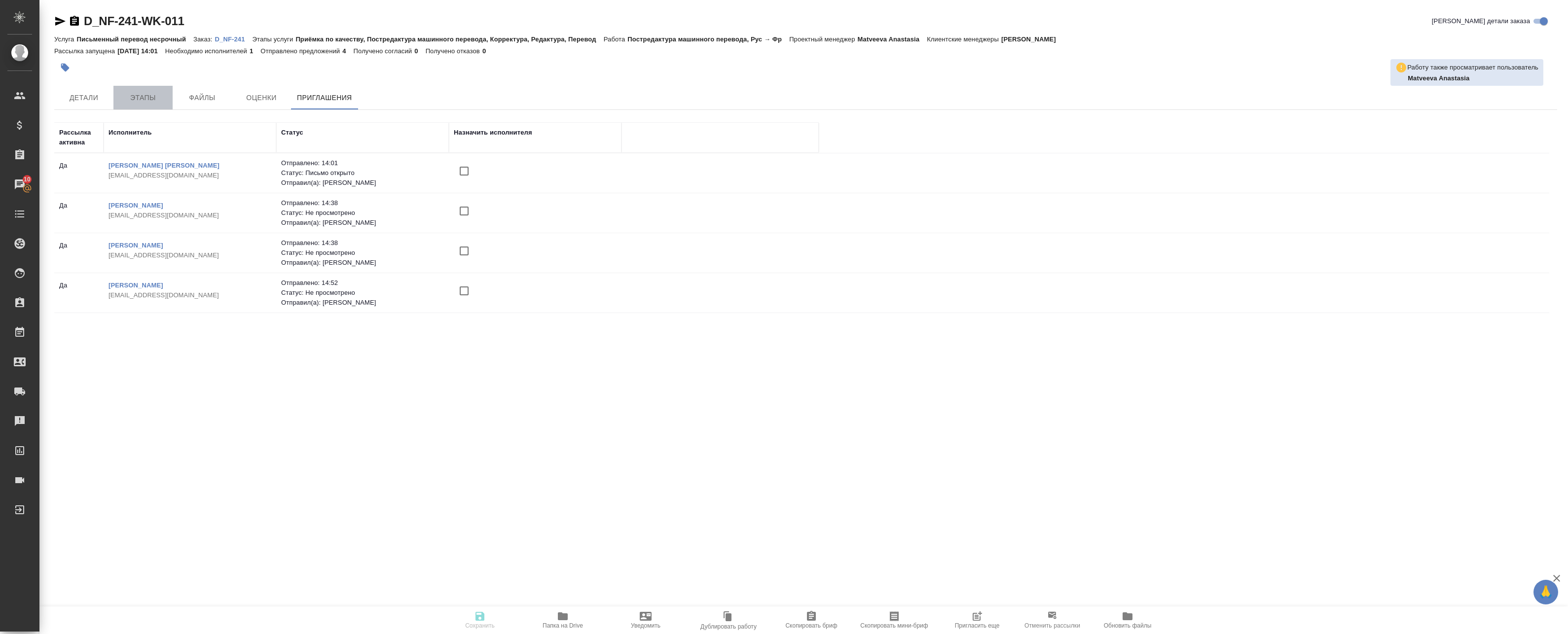
click at [158, 90] on button "Этапы" at bounding box center [143, 98] width 59 height 24
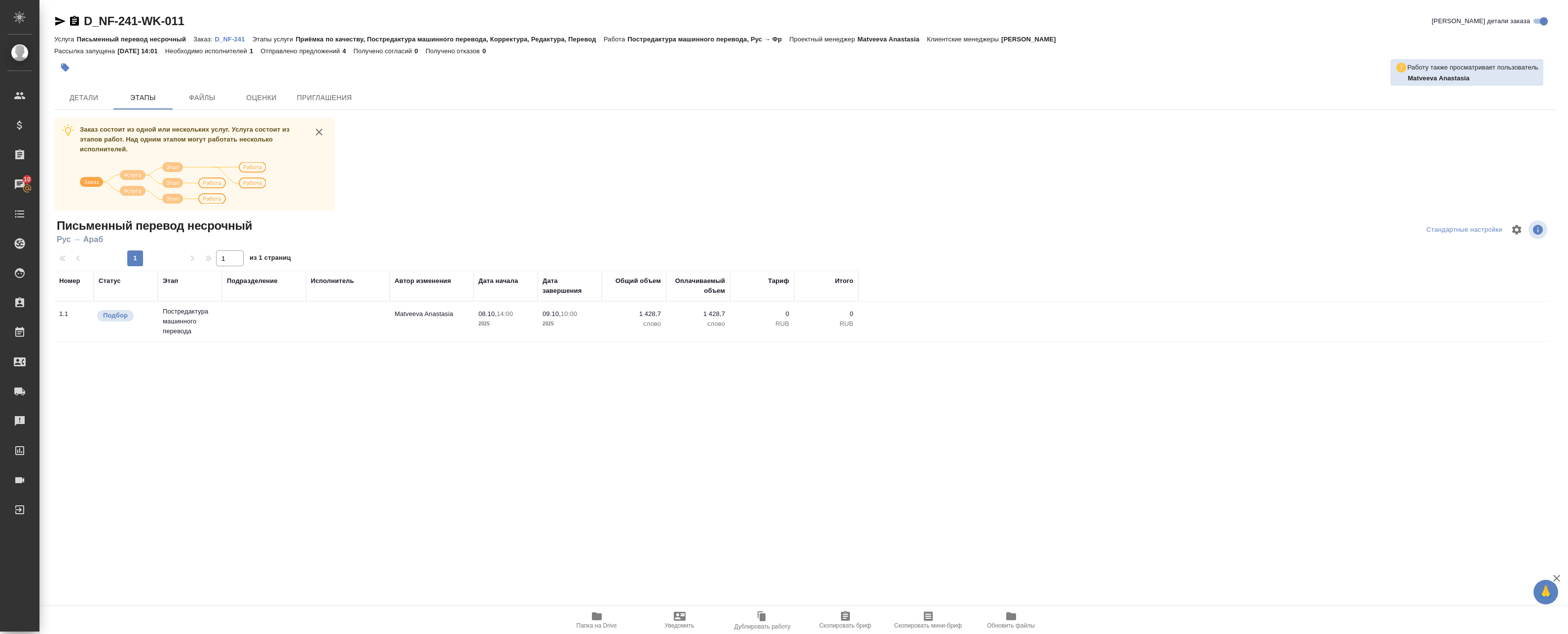
click at [219, 40] on p "D_NF-241" at bounding box center [234, 39] width 38 height 7
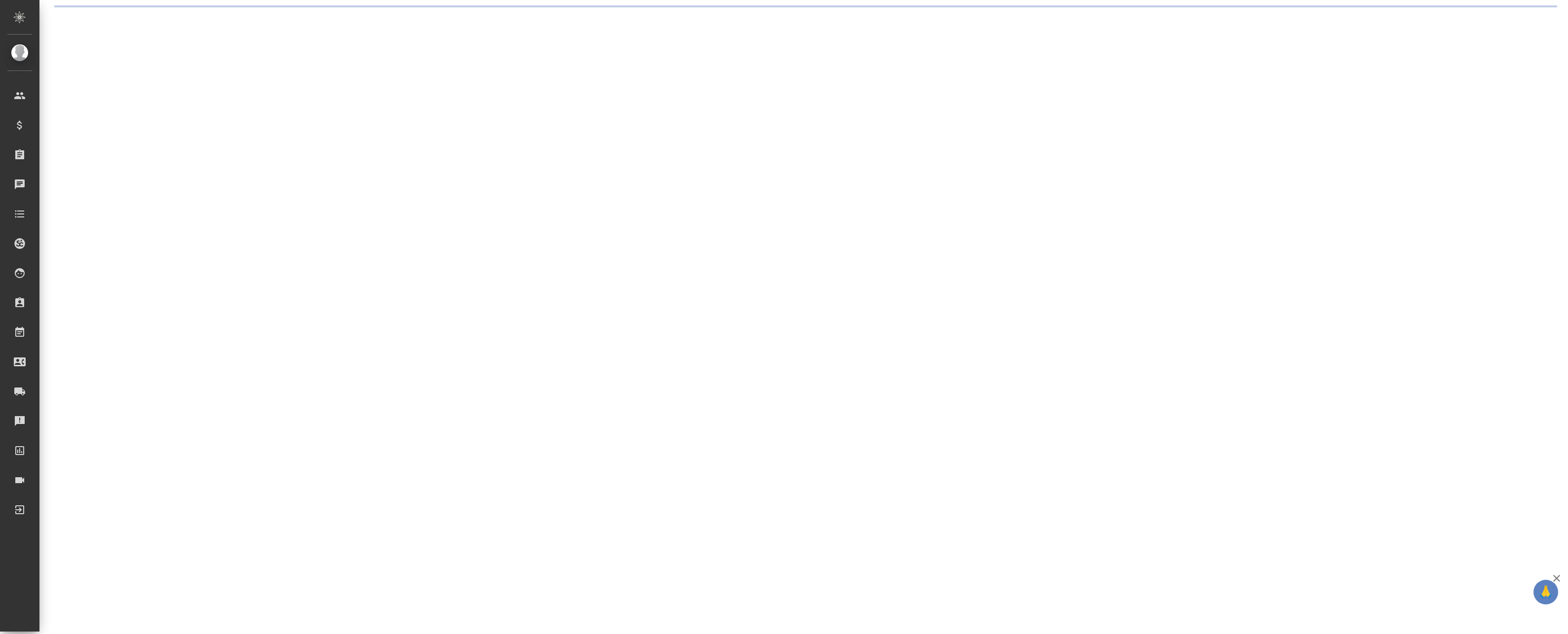
select select "RU"
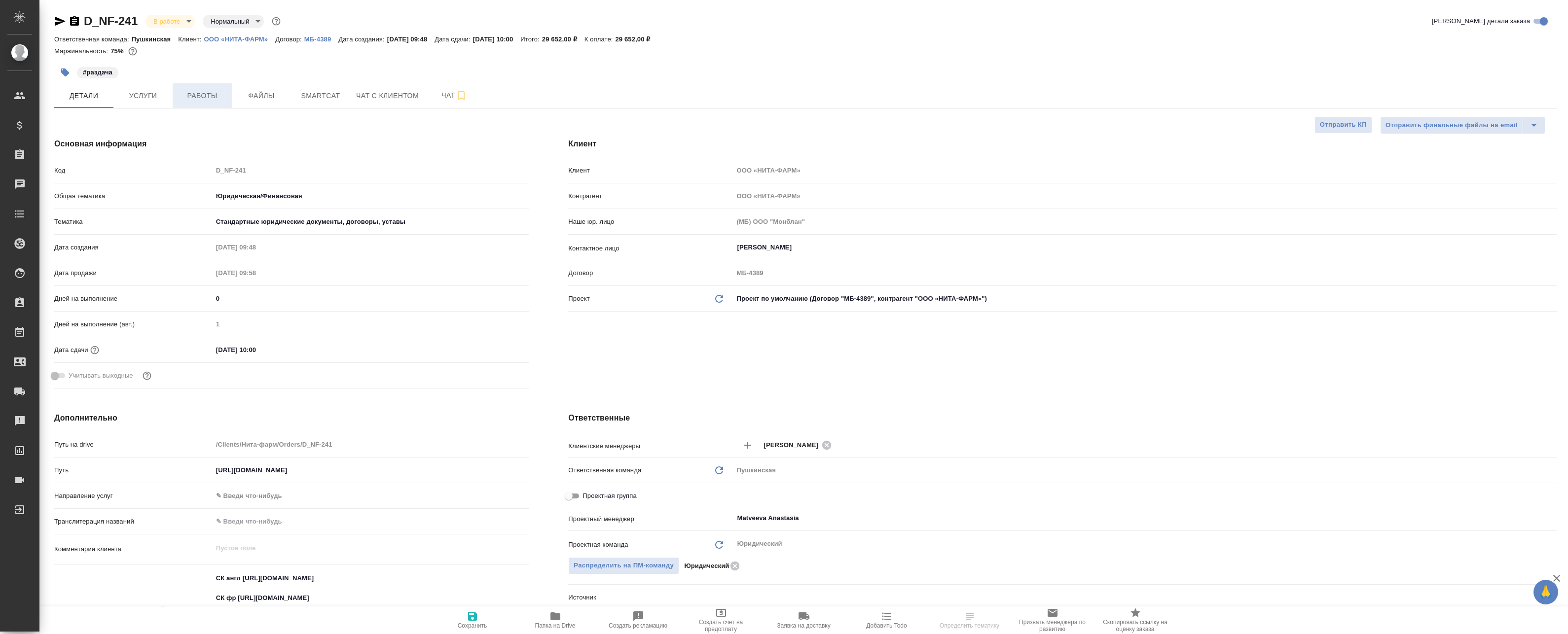
type textarea "x"
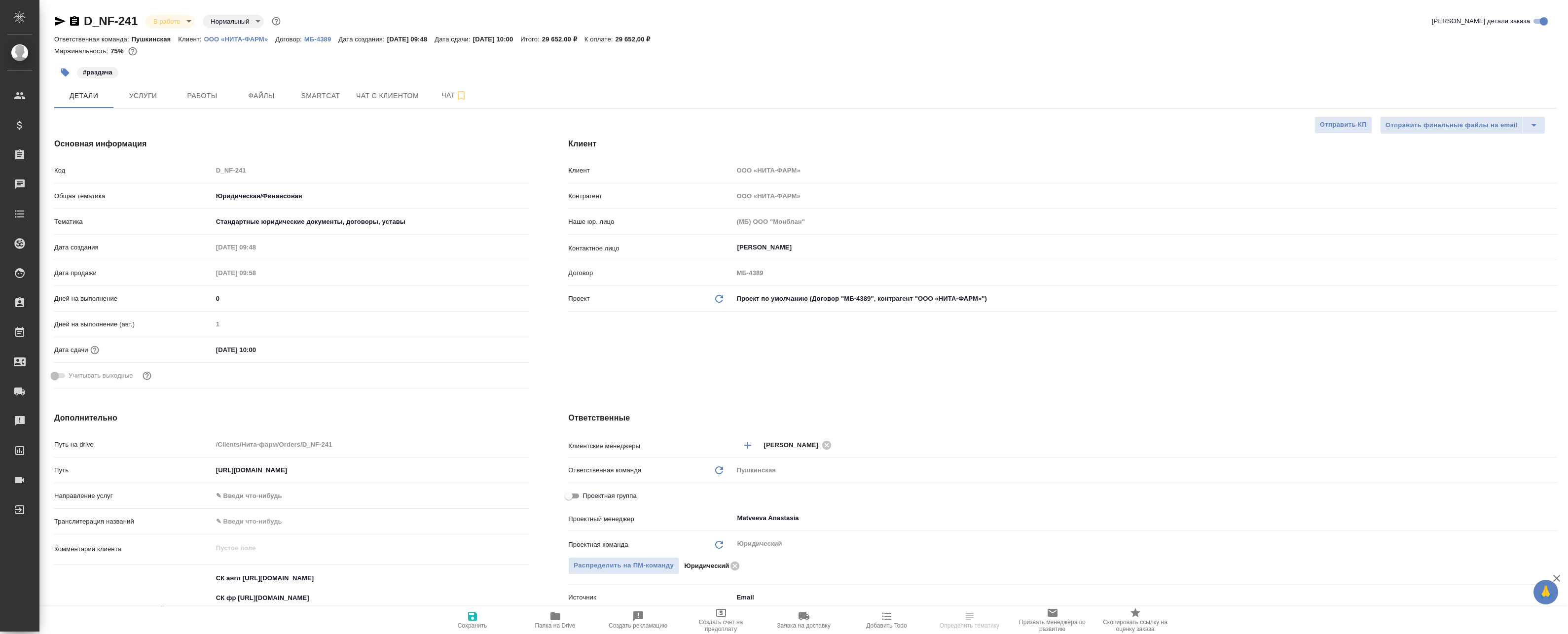
type textarea "x"
click at [220, 103] on button "Работы" at bounding box center [202, 95] width 59 height 24
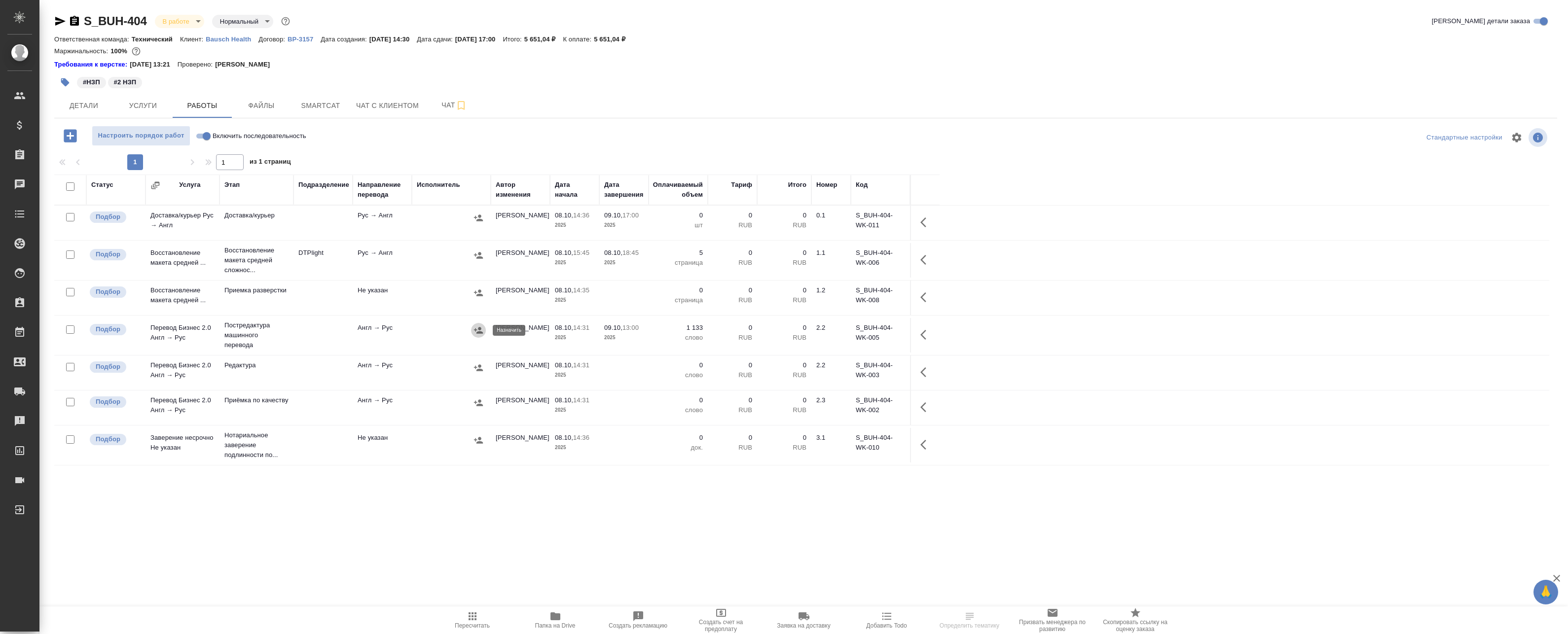
click at [477, 332] on icon "button" at bounding box center [478, 330] width 10 height 10
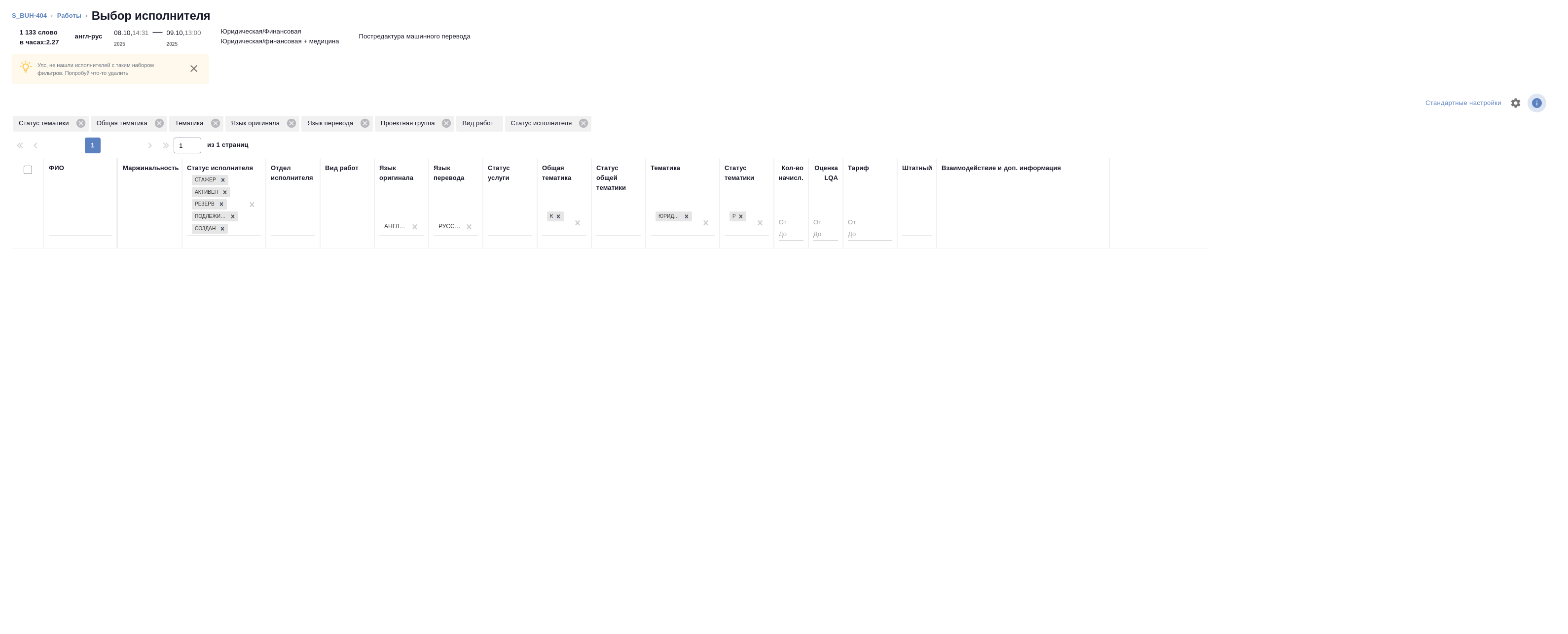
click at [932, 229] on th "Штатный" at bounding box center [917, 203] width 39 height 91
click at [930, 231] on div at bounding box center [917, 226] width 30 height 14
click at [548, 65] on div "Упс, не нашли исполнителей с таким набором фильтров. Попробуй что-то удалить Ст…" at bounding box center [784, 332] width 1568 height 604
click at [160, 106] on div at bounding box center [269, 103] width 515 height 24
click at [446, 125] on icon at bounding box center [446, 123] width 9 height 9
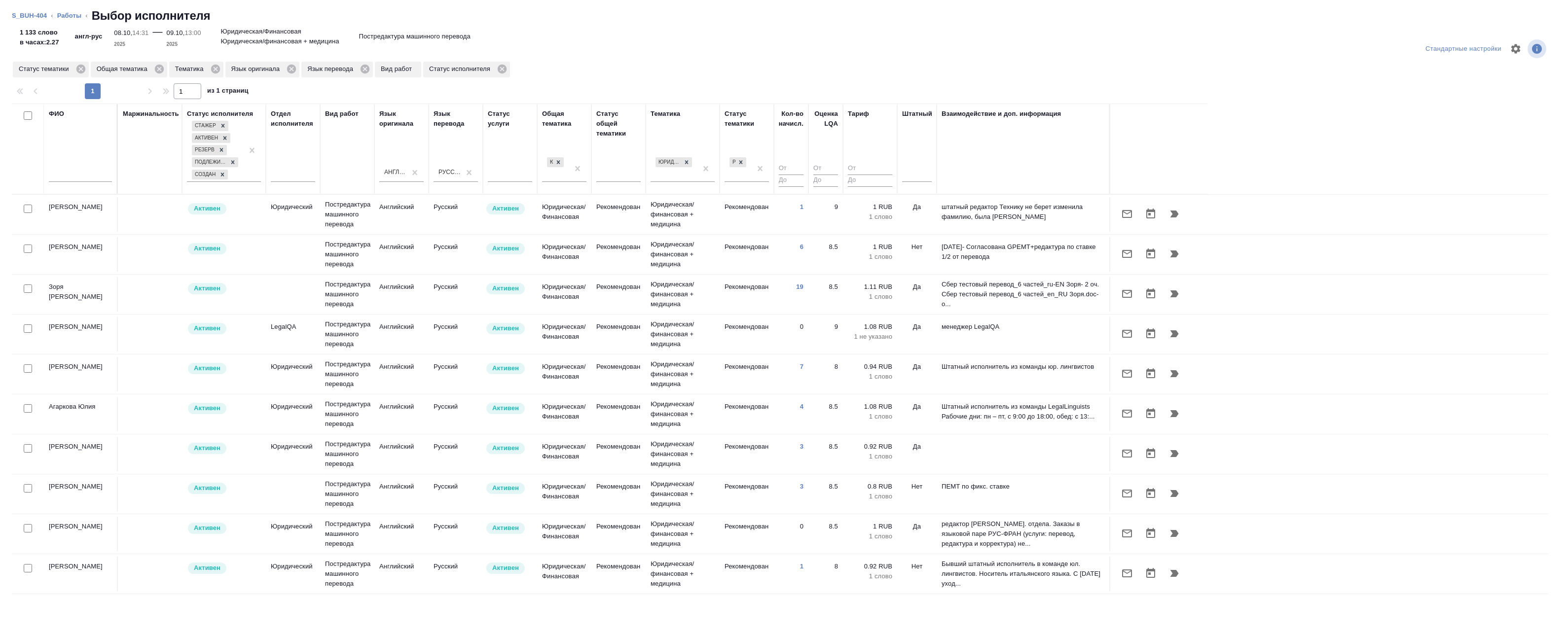
click at [648, 216] on td "Юридическая/финансовая + медицина" at bounding box center [683, 214] width 74 height 39
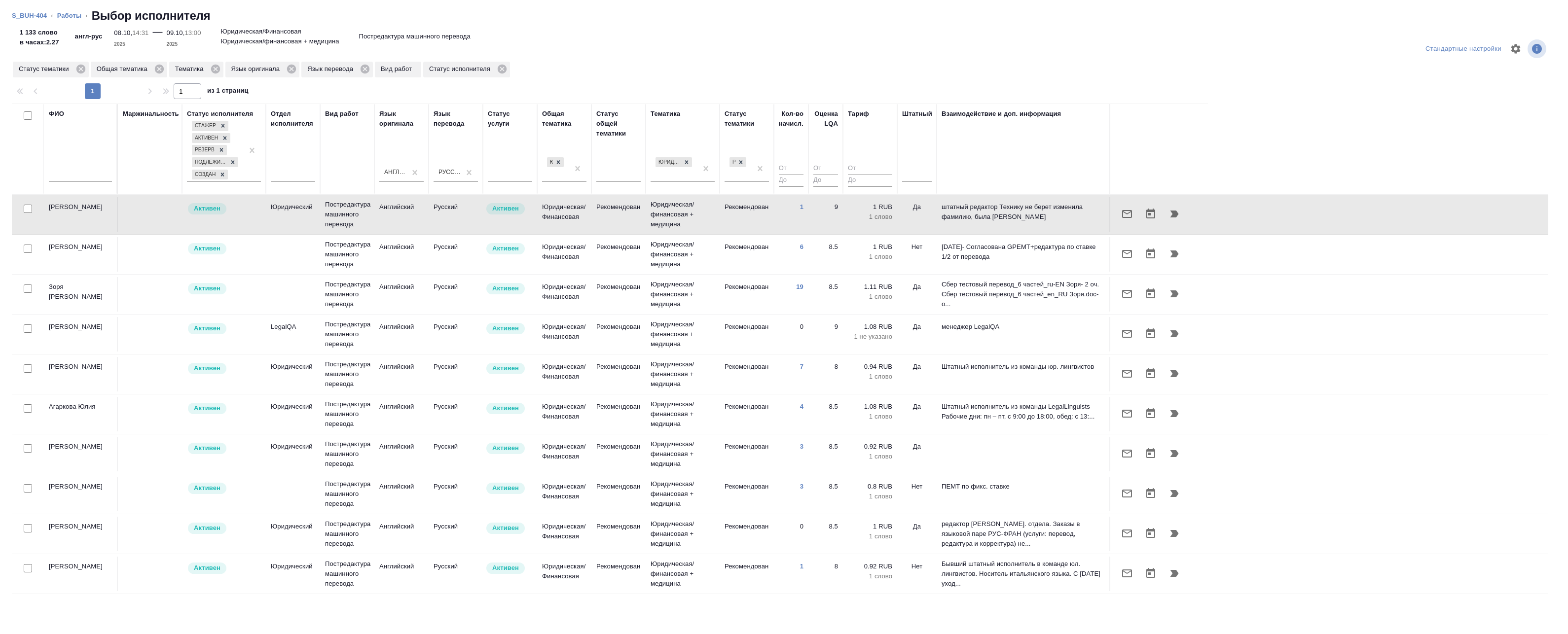
click at [642, 255] on td "Рекомендован" at bounding box center [618, 255] width 54 height 35
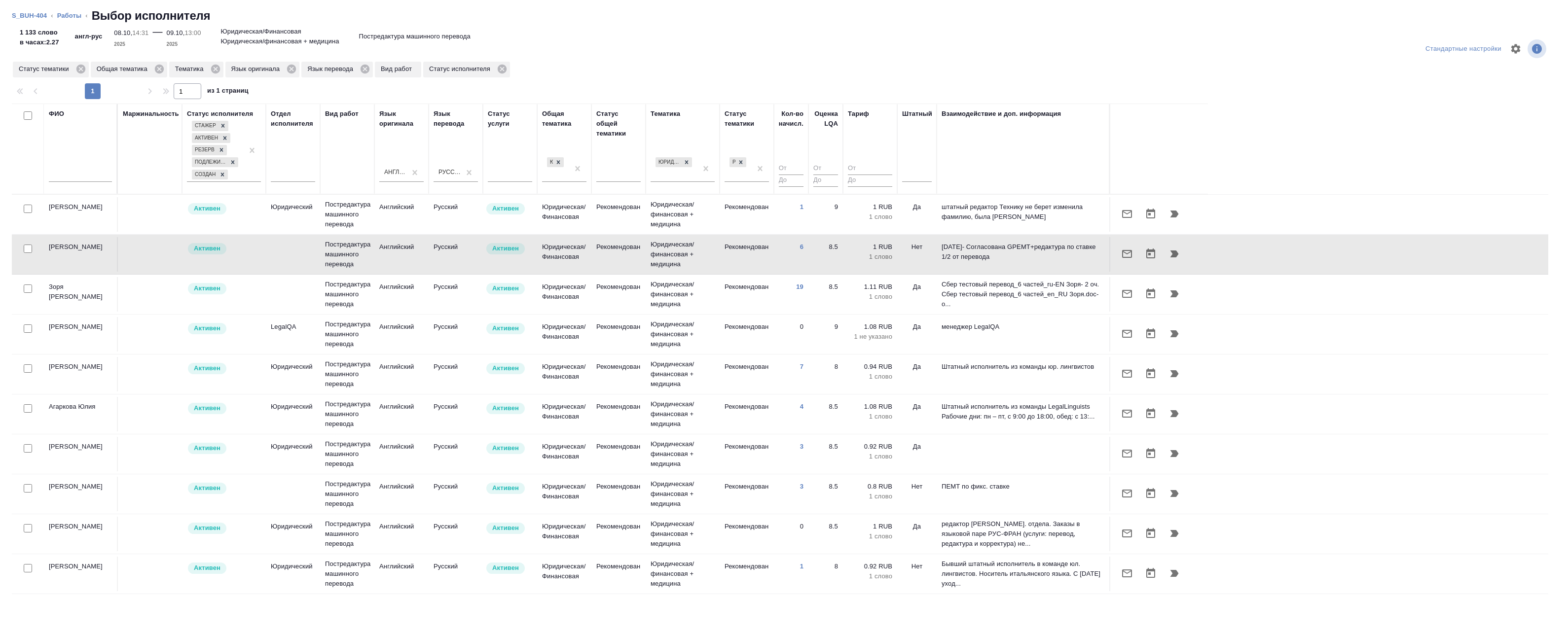
click at [635, 296] on td "Рекомендован" at bounding box center [618, 294] width 54 height 35
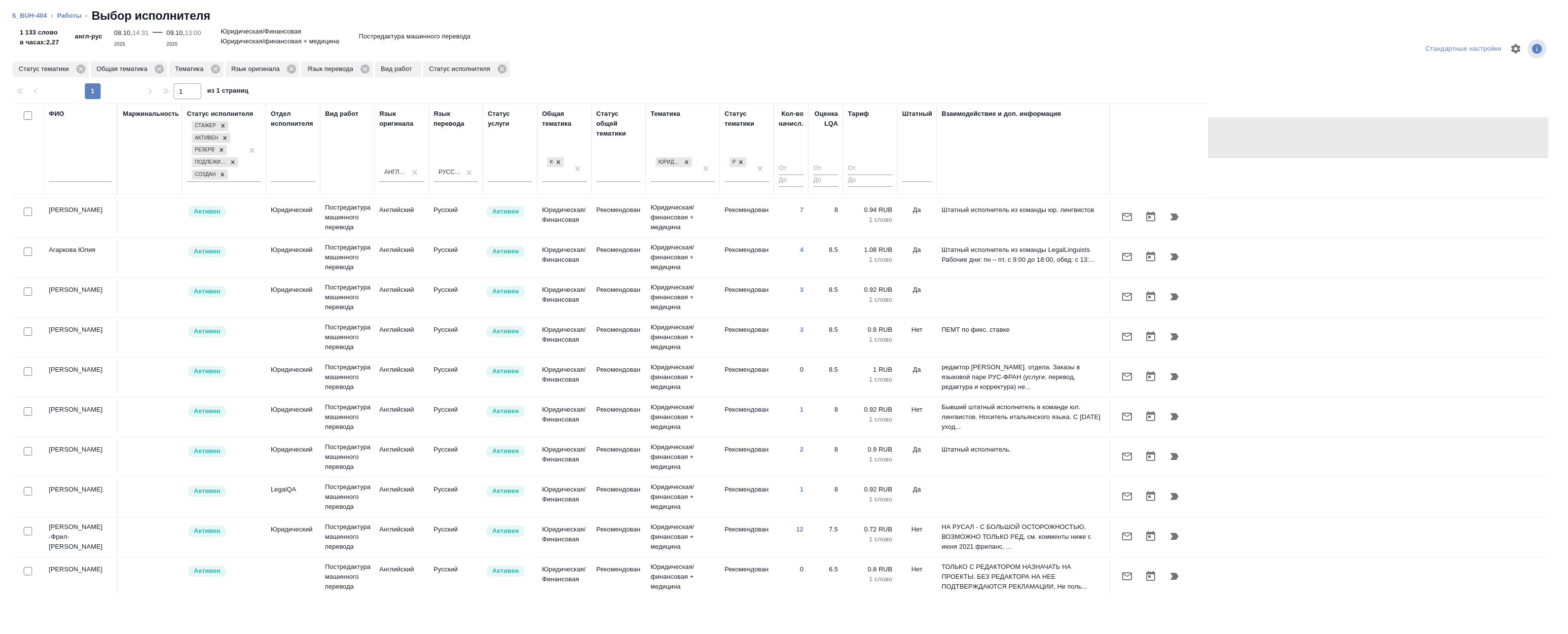
scroll to position [157, 0]
click at [632, 526] on td "Рекомендован" at bounding box center [618, 536] width 54 height 35
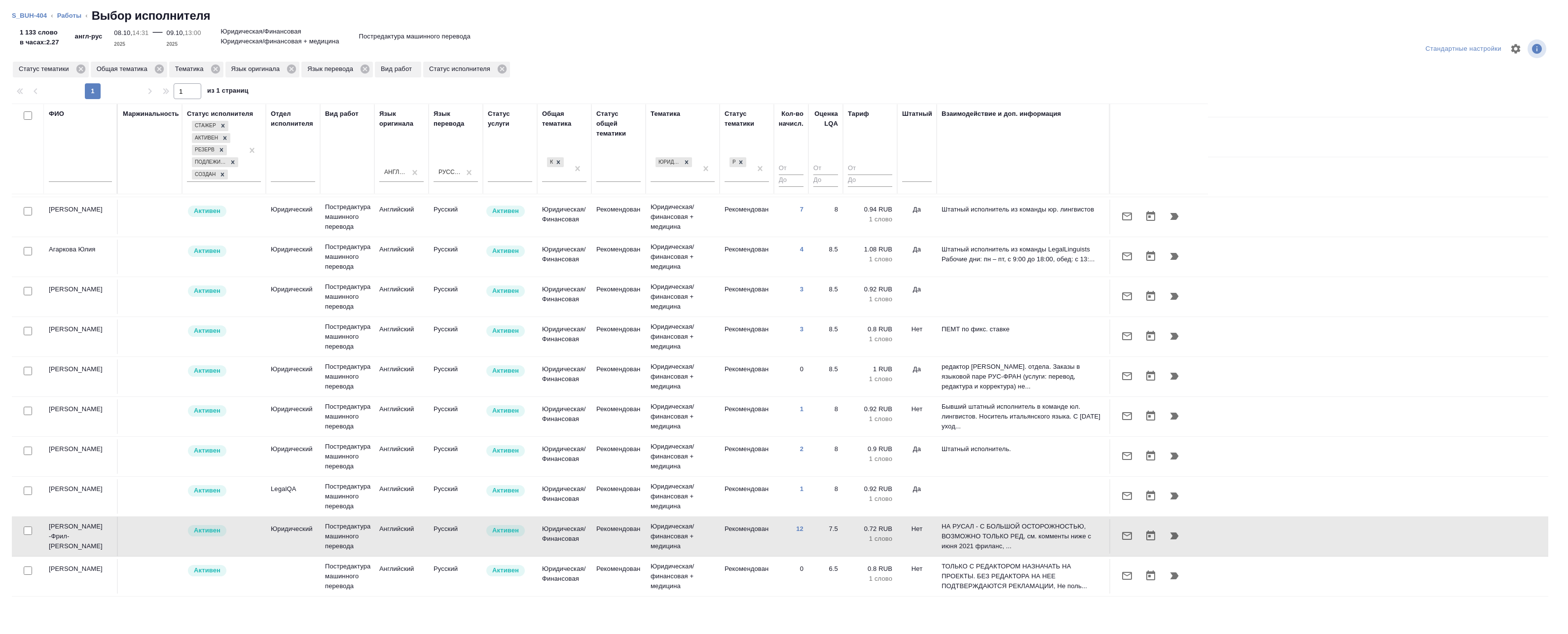
click at [30, 532] on input "checkbox" at bounding box center [28, 531] width 9 height 9
checkbox input "true"
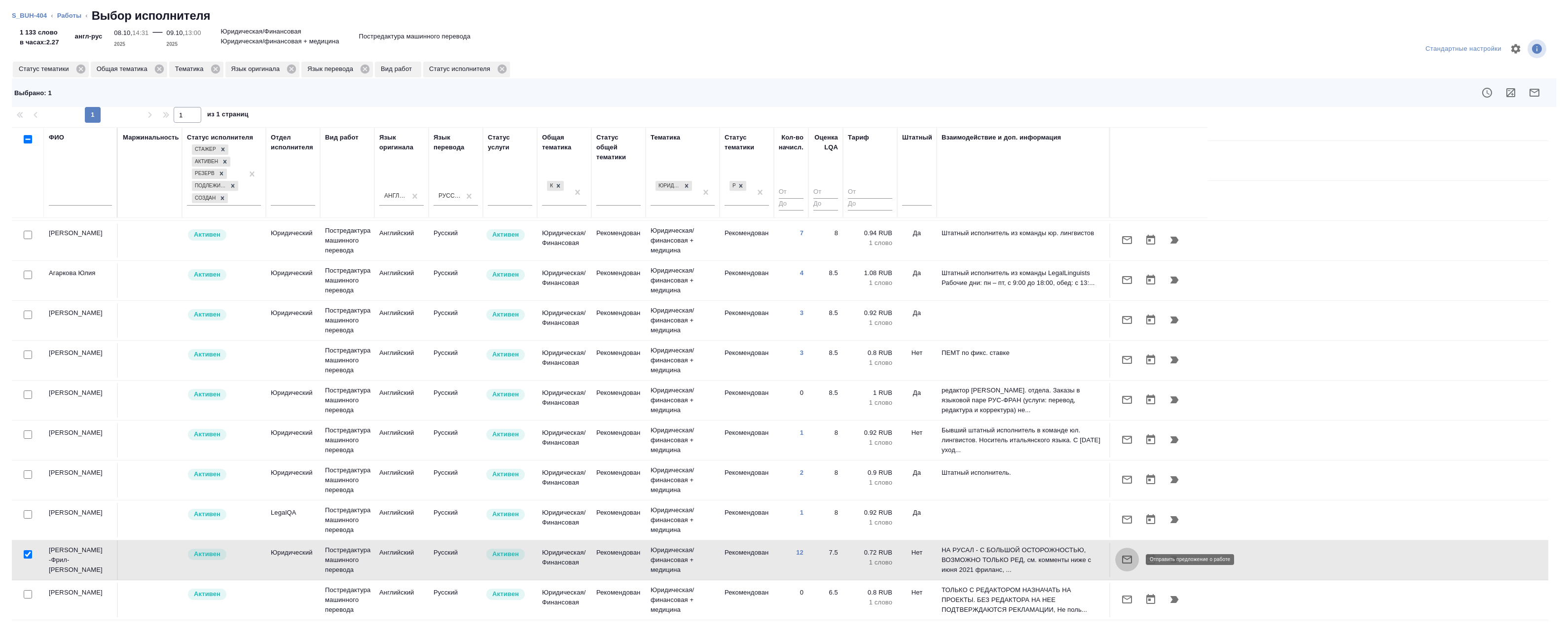
click at [1136, 558] on button "button" at bounding box center [1127, 559] width 24 height 24
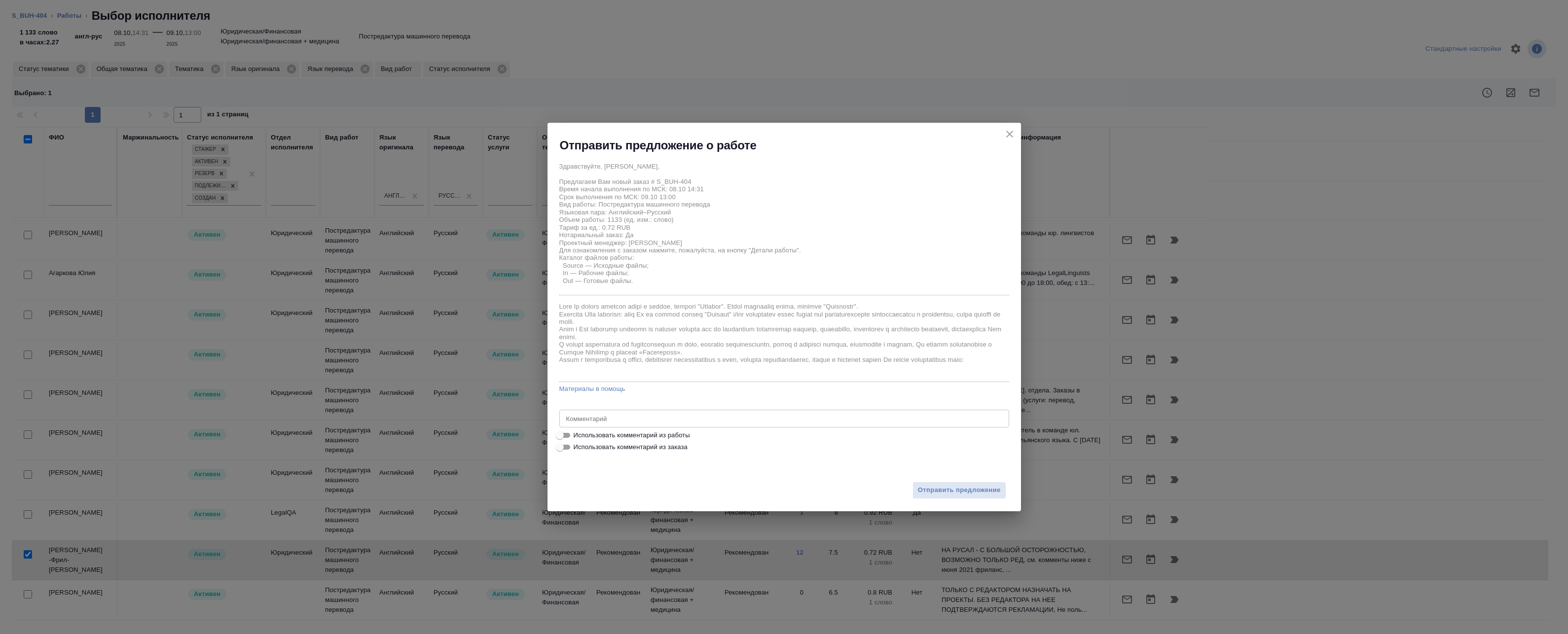
click at [612, 430] on label "Использовать комментарий из работы" at bounding box center [778, 434] width 448 height 12
click at [578, 430] on input "Использовать комментарий из работы" at bounding box center [559, 434] width 36 height 12
checkbox input "true"
click at [624, 419] on textarea "Под нот" at bounding box center [784, 418] width 436 height 7
click at [606, 420] on textarea "Под нот" at bounding box center [784, 418] width 436 height 7
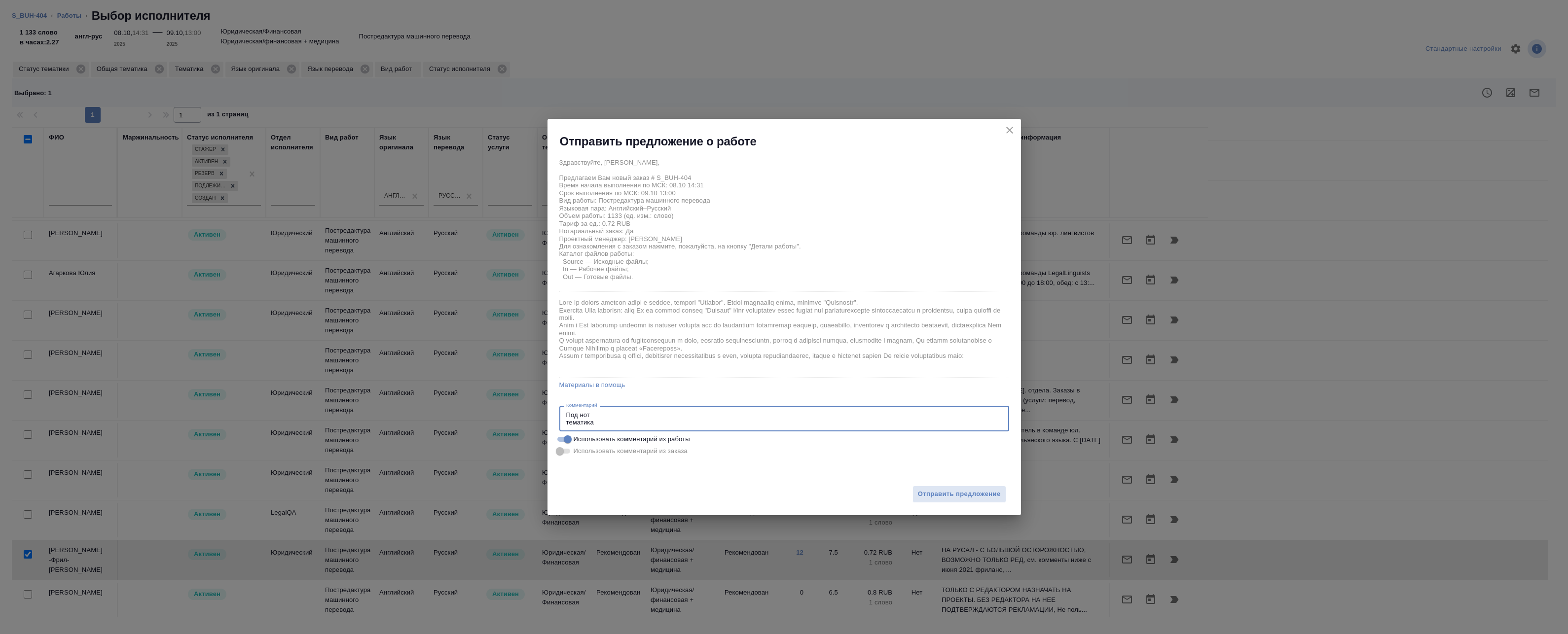
paste textarea "Юридическая/финансовая + медицина"
drag, startPoint x: 570, startPoint y: 421, endPoint x: 559, endPoint y: 422, distance: 11.0
click at [559, 422] on div "Под нот тематика Юридическая/финансовая + медицина x Комментарий" at bounding box center [784, 418] width 450 height 26
click at [631, 411] on textarea "Под нот Тематика Юридическая/финансовая + медицина" at bounding box center [784, 418] width 436 height 15
drag, startPoint x: 958, startPoint y: 491, endPoint x: 758, endPoint y: 430, distance: 209.1
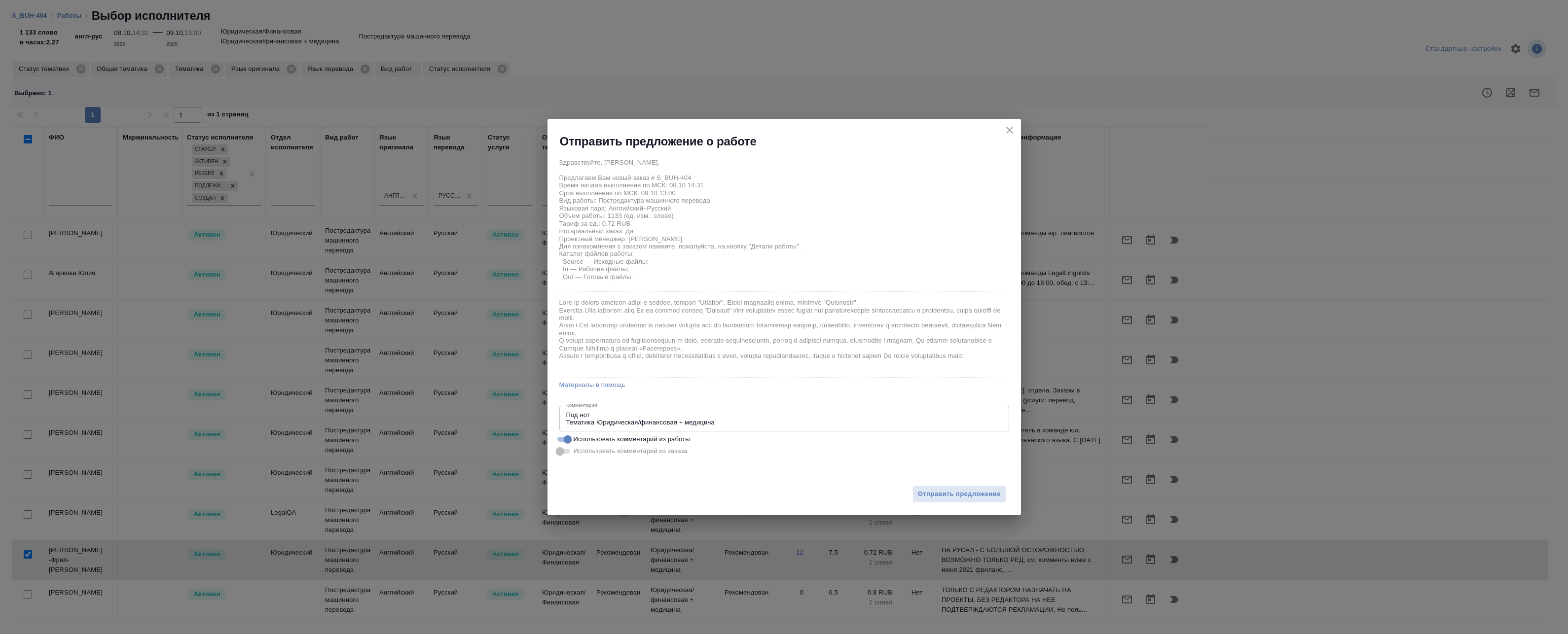
click at [778, 438] on div "Отправить предложение о работе Здравствуйте, Екатерина, Предлагаем Вам новый за…" at bounding box center [784, 317] width 473 height 397
click at [750, 423] on textarea "Под нот Тематика Юридическая/финансовая + медицина" at bounding box center [784, 418] width 436 height 15
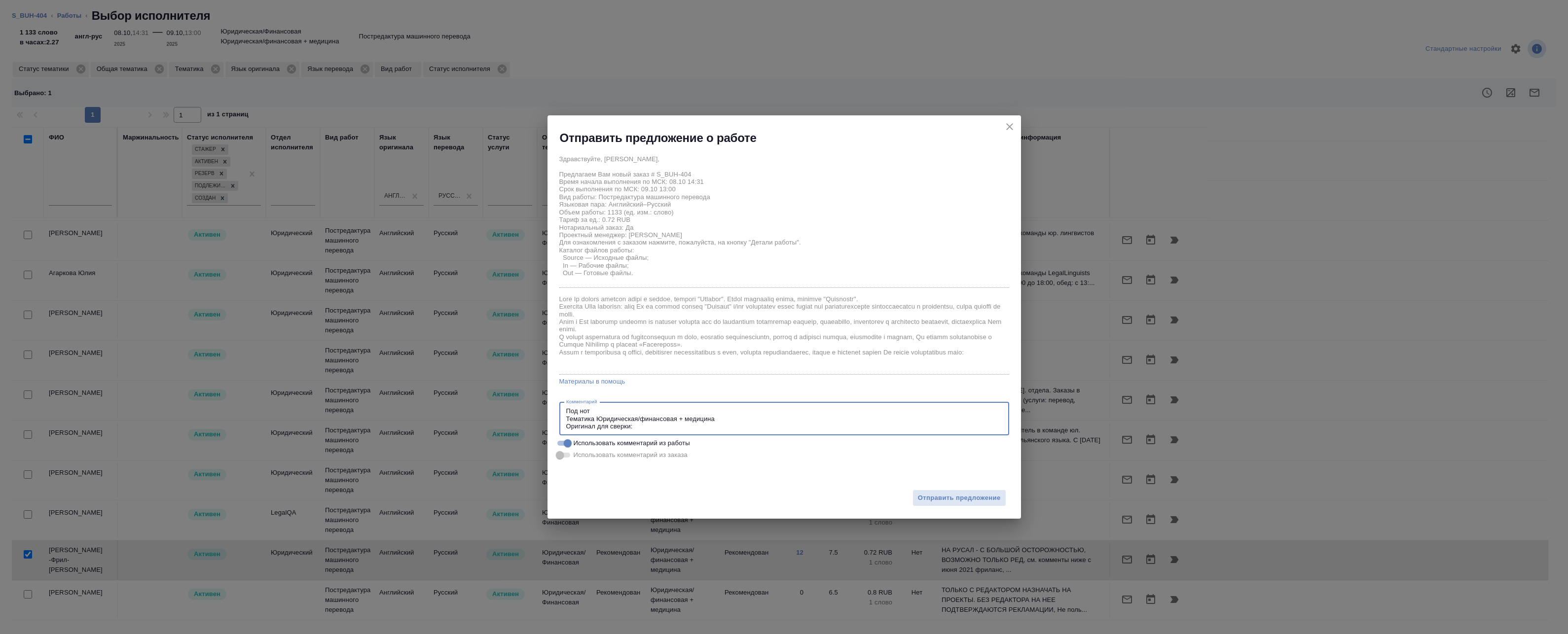
paste textarea "https://drive.awatera.com/s/moYs9PG59SHx8LP"
type textarea "Под нот Тематика Юридическая/финансовая + медицина Оригинал для сверки: https:/…"
click at [939, 499] on span "Отправить предложение" at bounding box center [959, 498] width 83 height 11
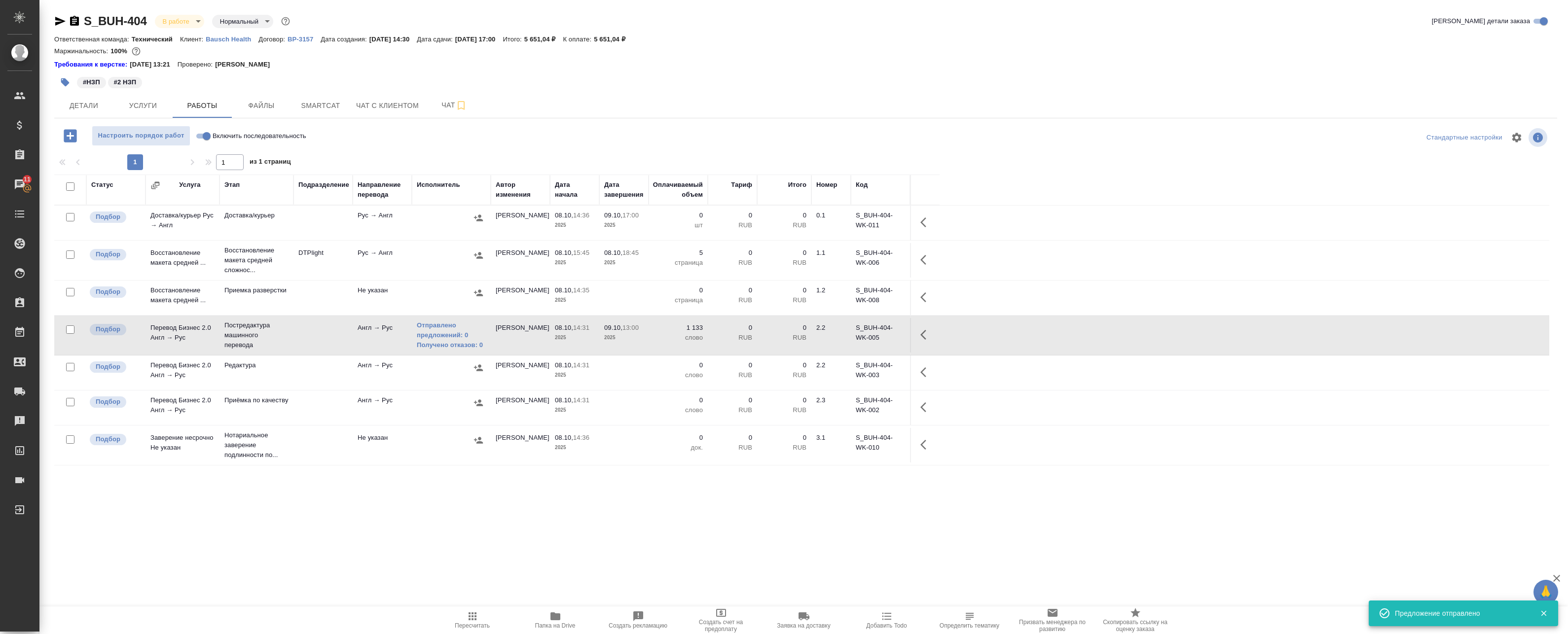
click at [922, 337] on icon "button" at bounding box center [923, 334] width 6 height 10
click at [850, 338] on icon "button" at bounding box center [853, 334] width 9 height 9
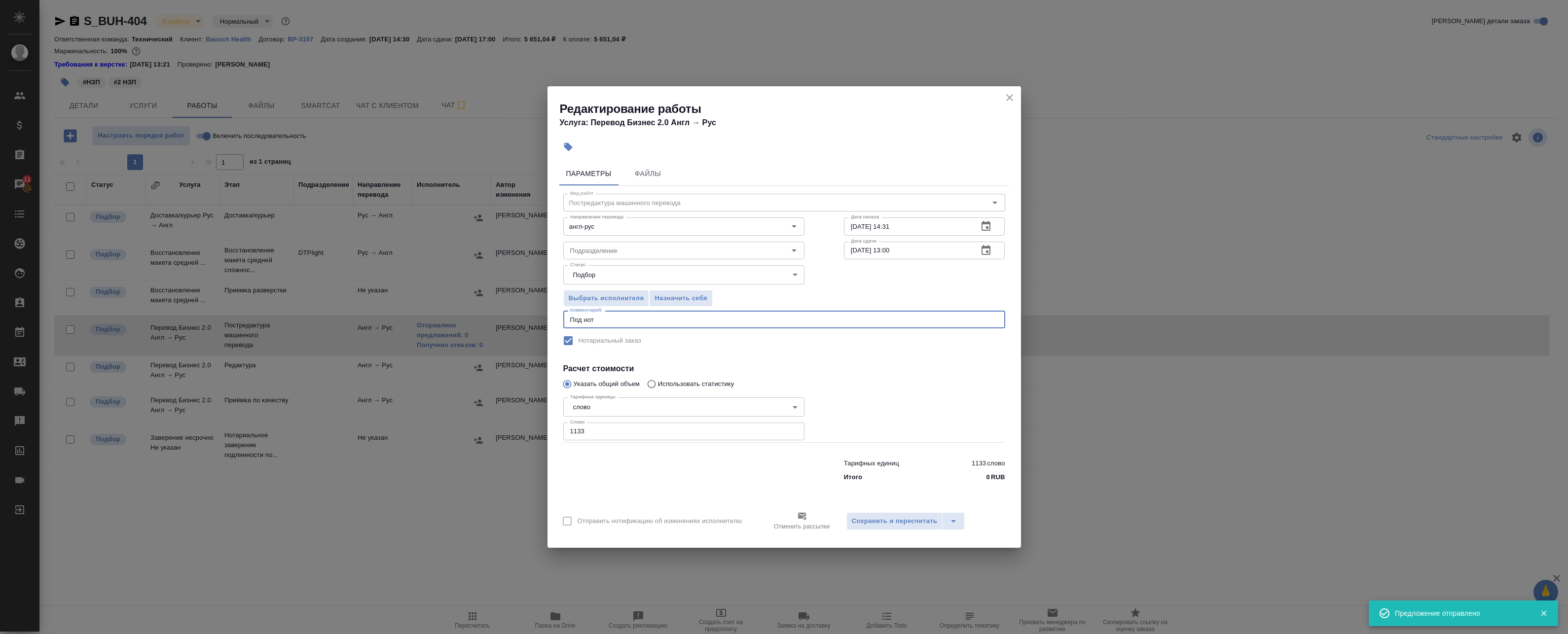
click at [621, 316] on textarea "Под нот" at bounding box center [784, 319] width 428 height 7
paste textarea "Тематика Юридическая/финансовая + медицина Оригинал для сверки: https://drive.a…"
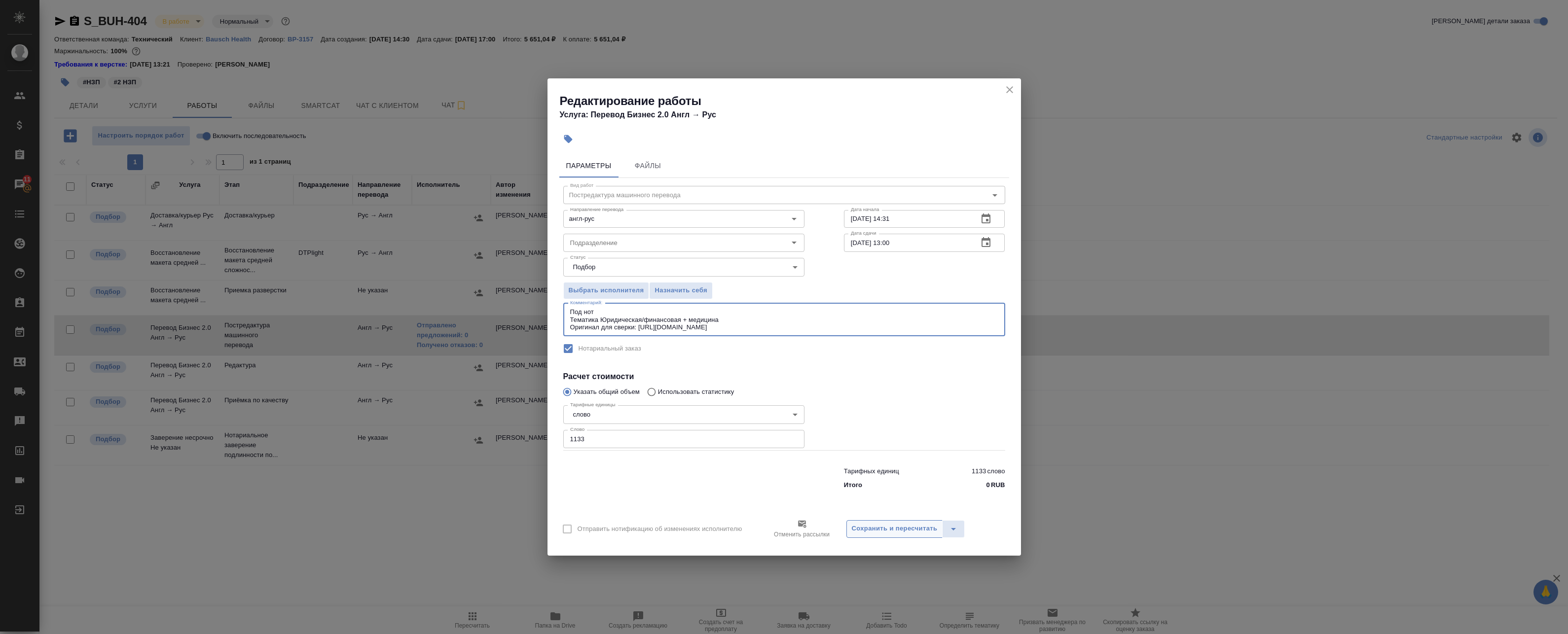
type textarea "Под нот Тематика Юридическая/финансовая + медицина Оригинал для сверки: https:/…"
click at [909, 529] on span "Сохранить и пересчитать" at bounding box center [894, 528] width 86 height 11
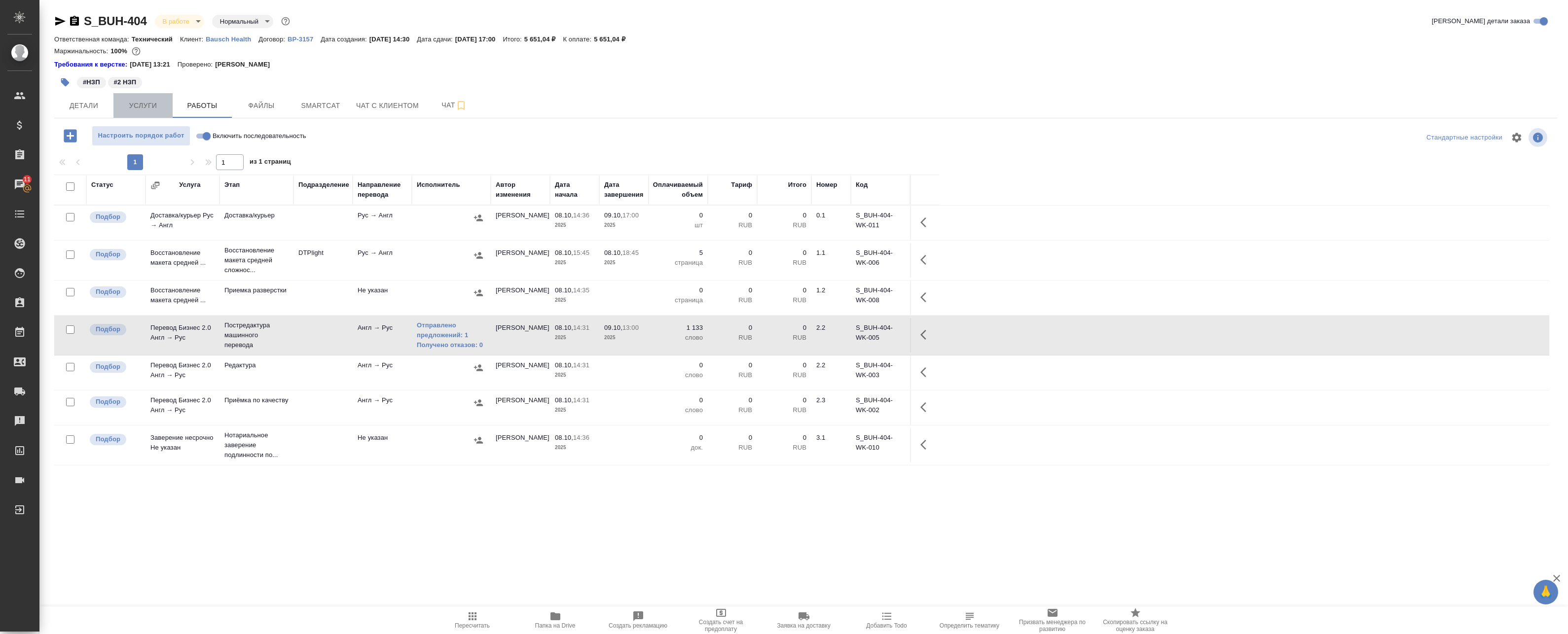
click at [159, 104] on span "Услуги" at bounding box center [143, 106] width 47 height 13
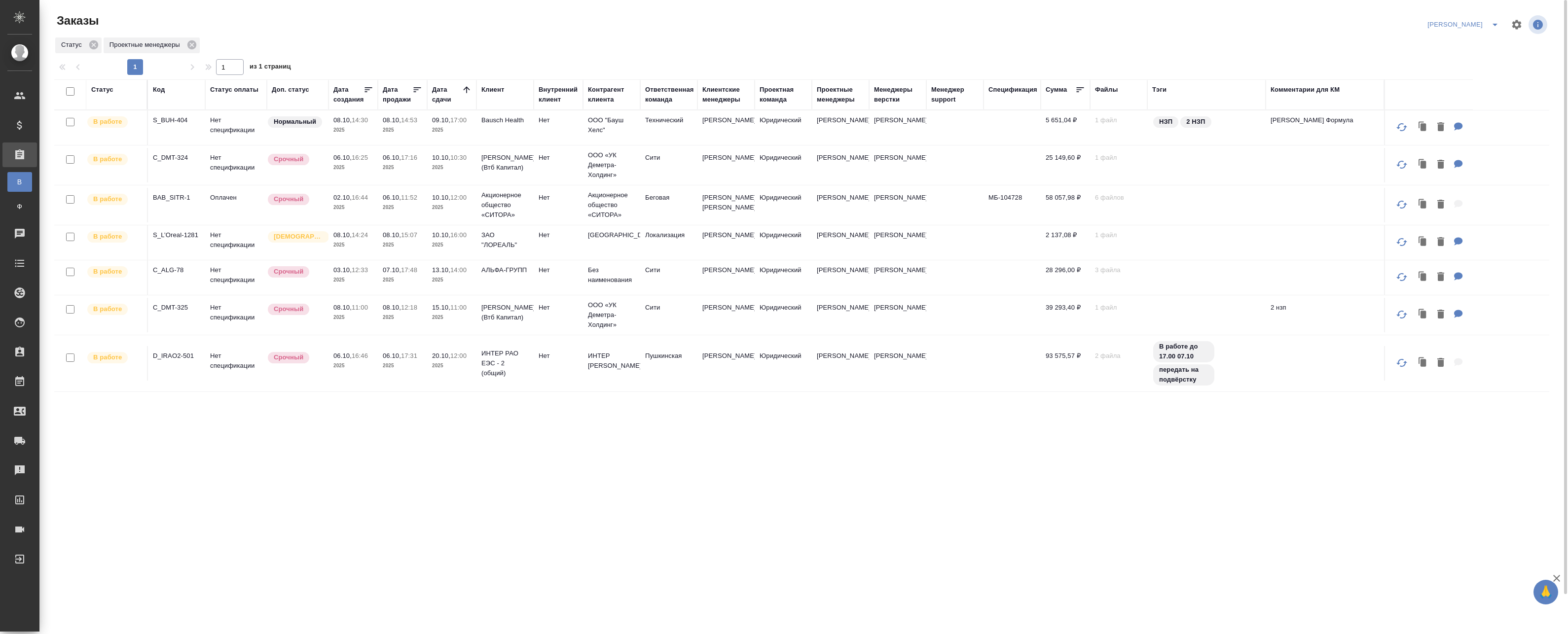
click at [399, 125] on p "2025" at bounding box center [402, 130] width 39 height 10
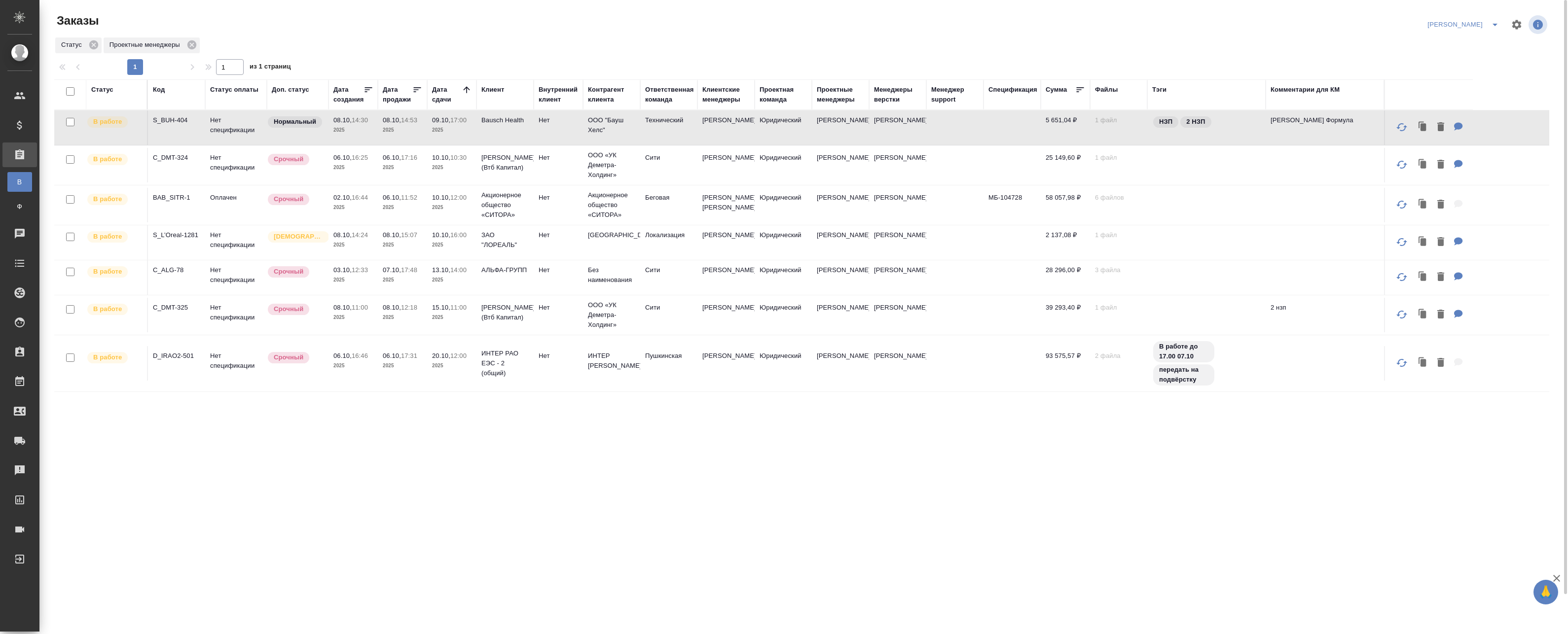
click at [399, 125] on p "2025" at bounding box center [402, 130] width 39 height 10
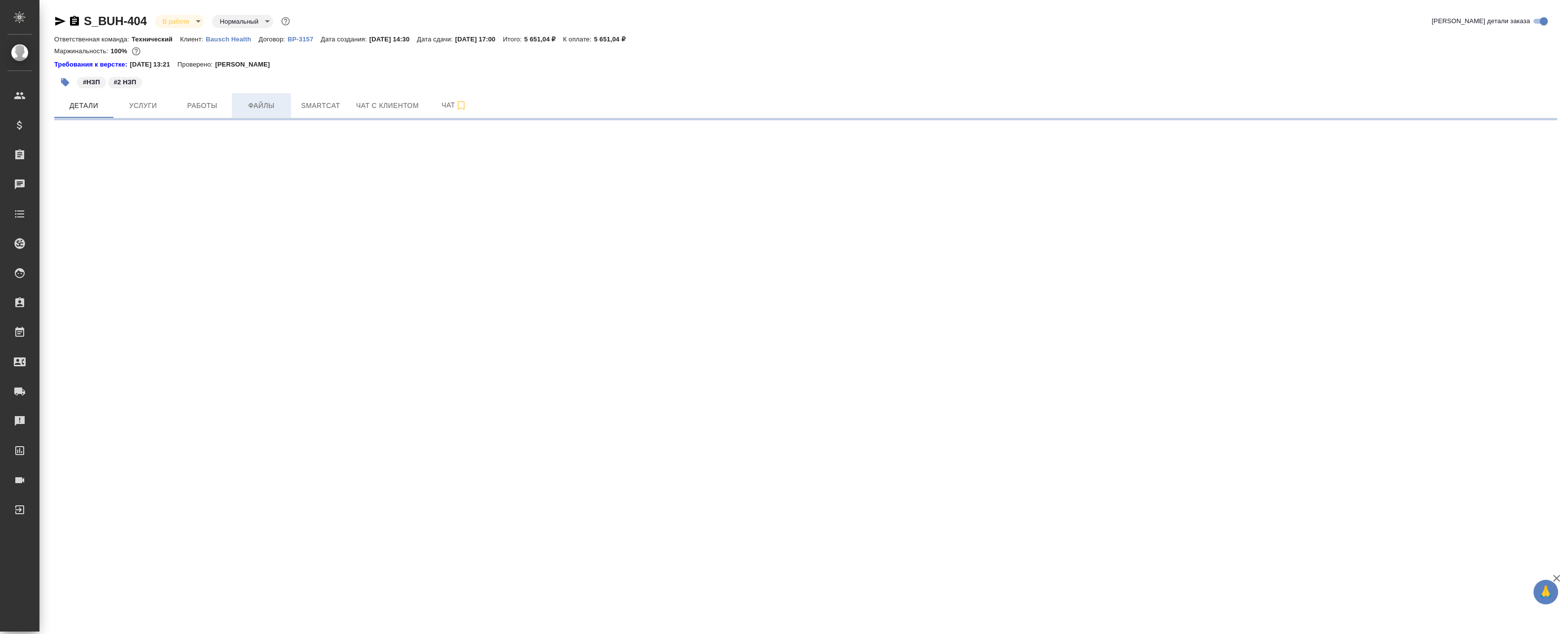
select select "RU"
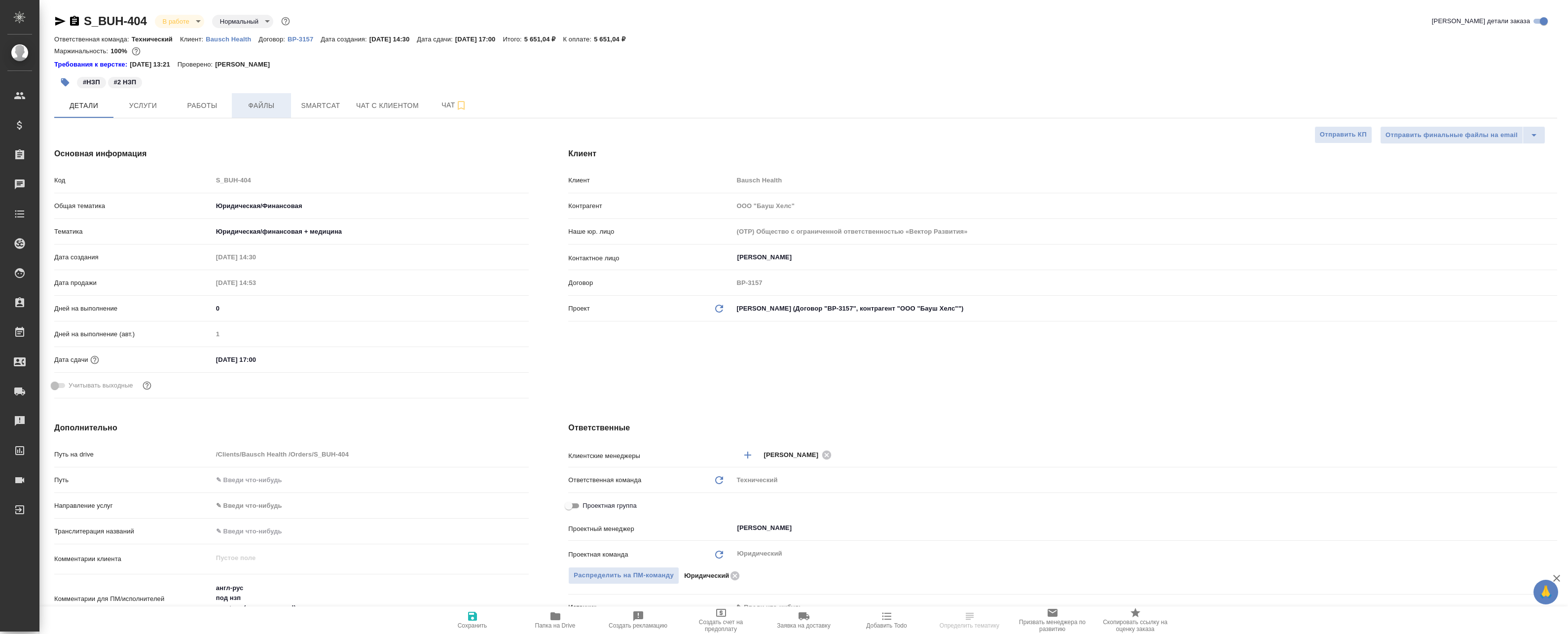
type textarea "x"
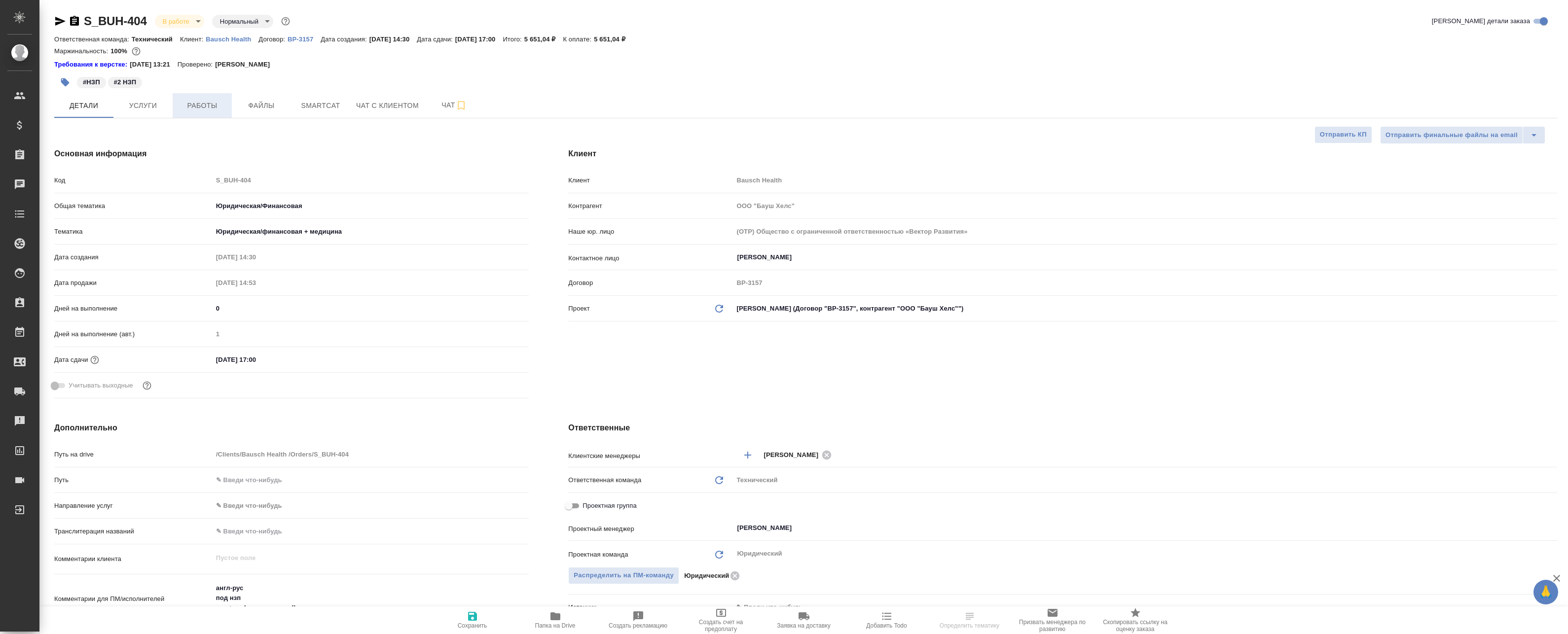
type textarea "x"
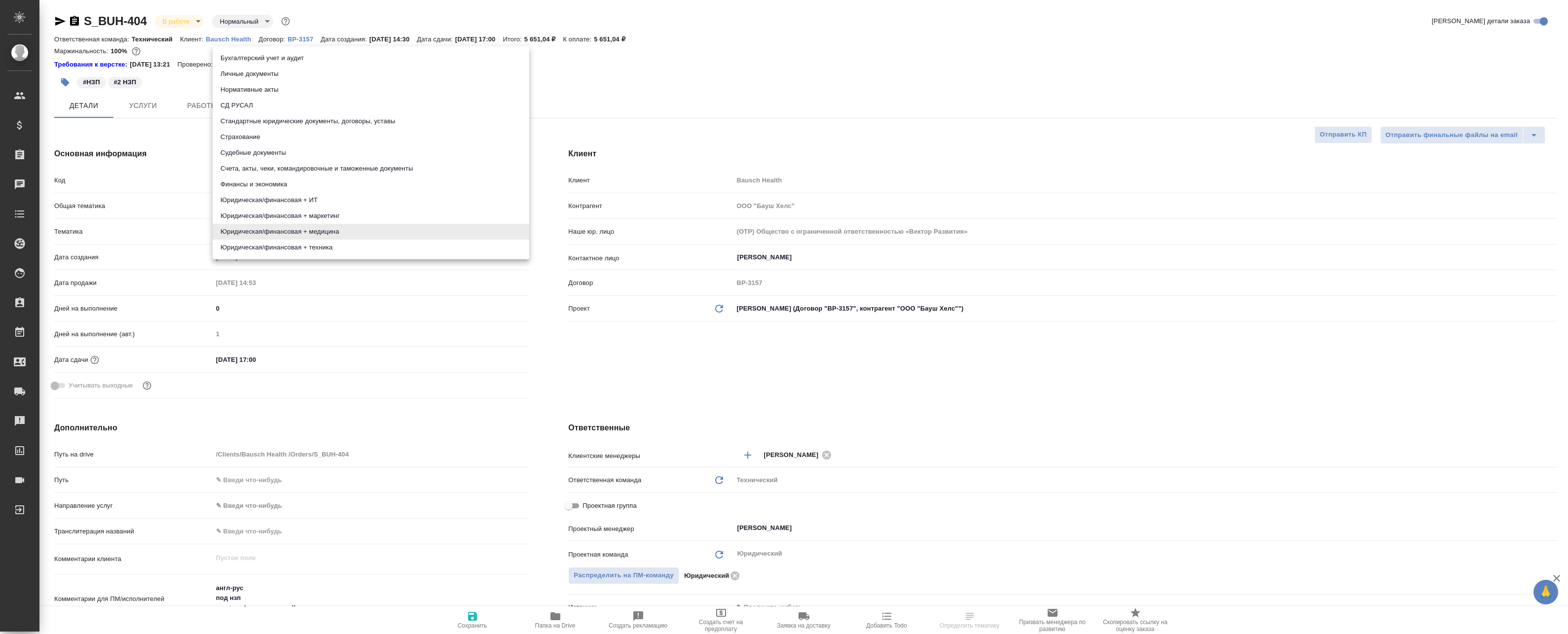
drag, startPoint x: 374, startPoint y: 231, endPoint x: 140, endPoint y: 227, distance: 234.0
click at [144, 227] on body "🙏 .cls-1 fill:#fff; AWATERA Badanyan Artak Клиенты Спецификации Заказы Чаты Tod…" at bounding box center [784, 317] width 1568 height 634
click at [190, 233] on div at bounding box center [784, 317] width 1568 height 634
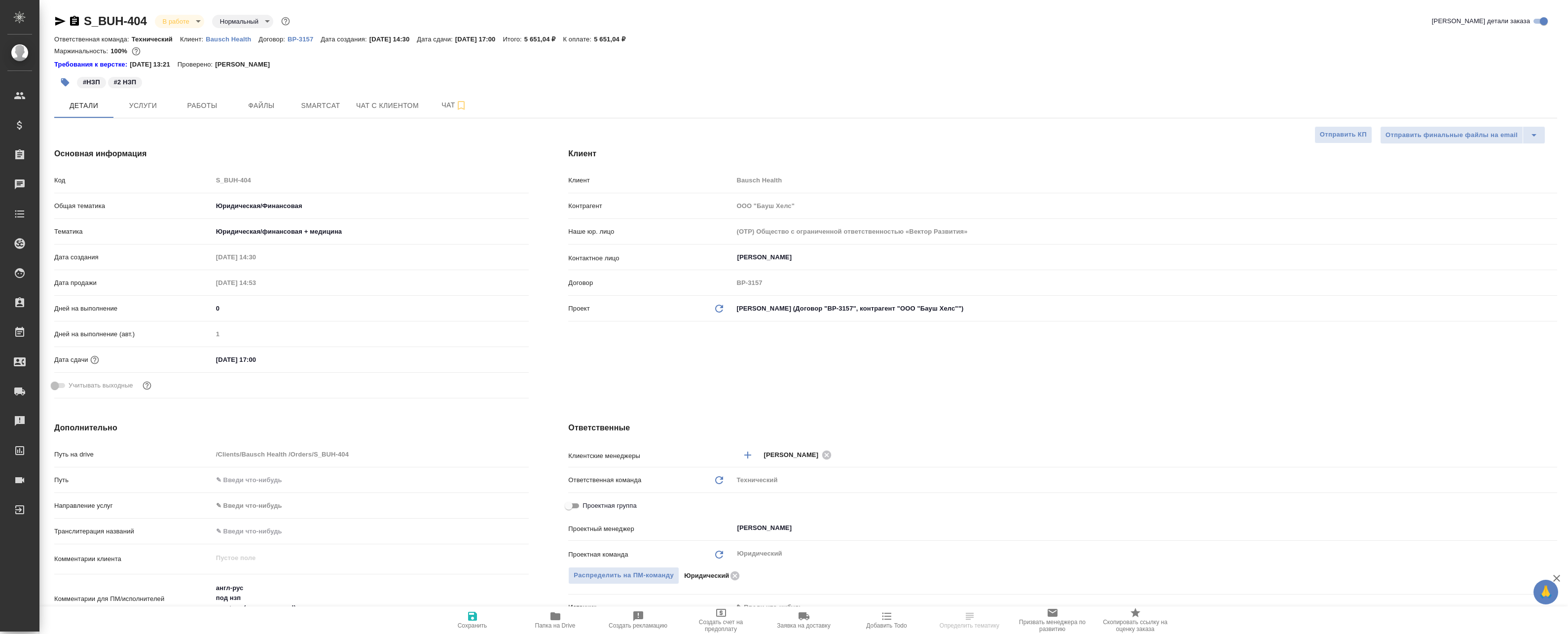
click at [218, 231] on body "🙏 .cls-1 fill:#fff; AWATERA Badanyan Artak Клиенты Спецификации Заказы Чаты Tod…" at bounding box center [784, 317] width 1568 height 634
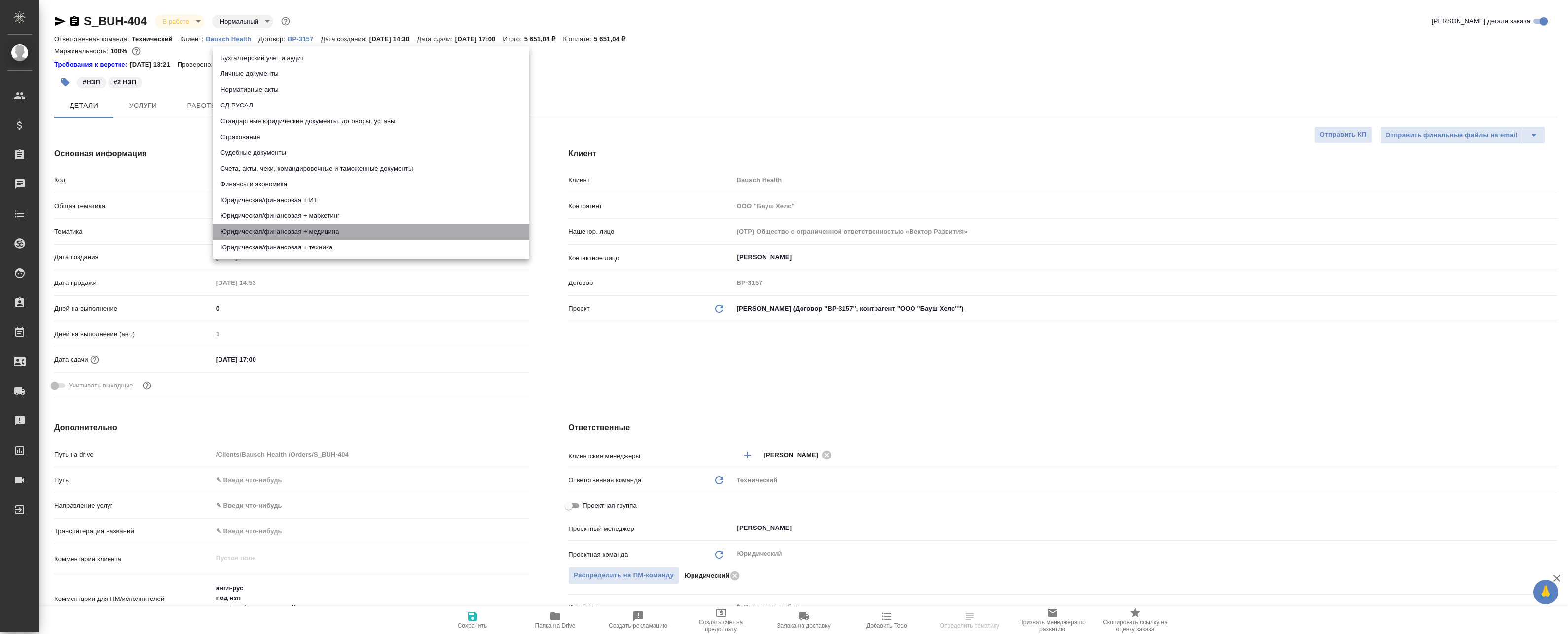
drag, startPoint x: 224, startPoint y: 229, endPoint x: 362, endPoint y: 234, distance: 138.1
click at [362, 234] on li "Юридическая/финансовая + медицина" at bounding box center [370, 232] width 316 height 16
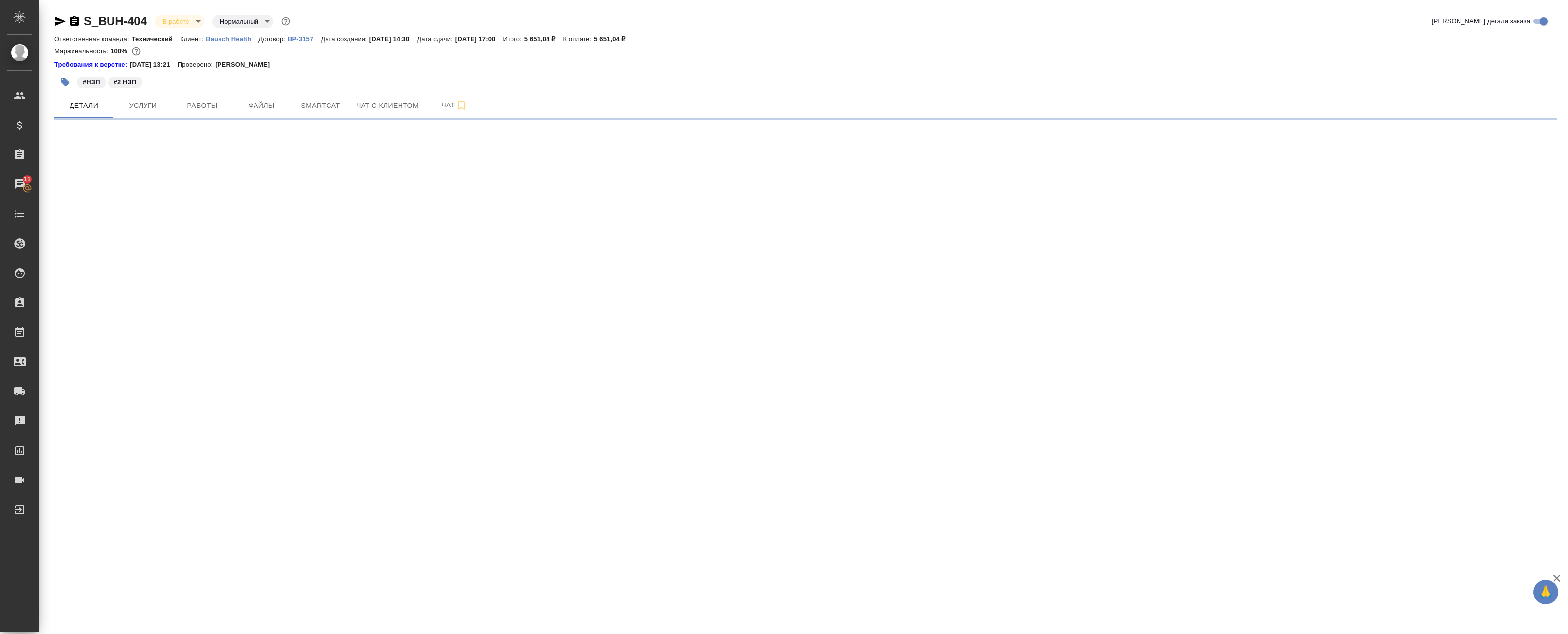
select select "RU"
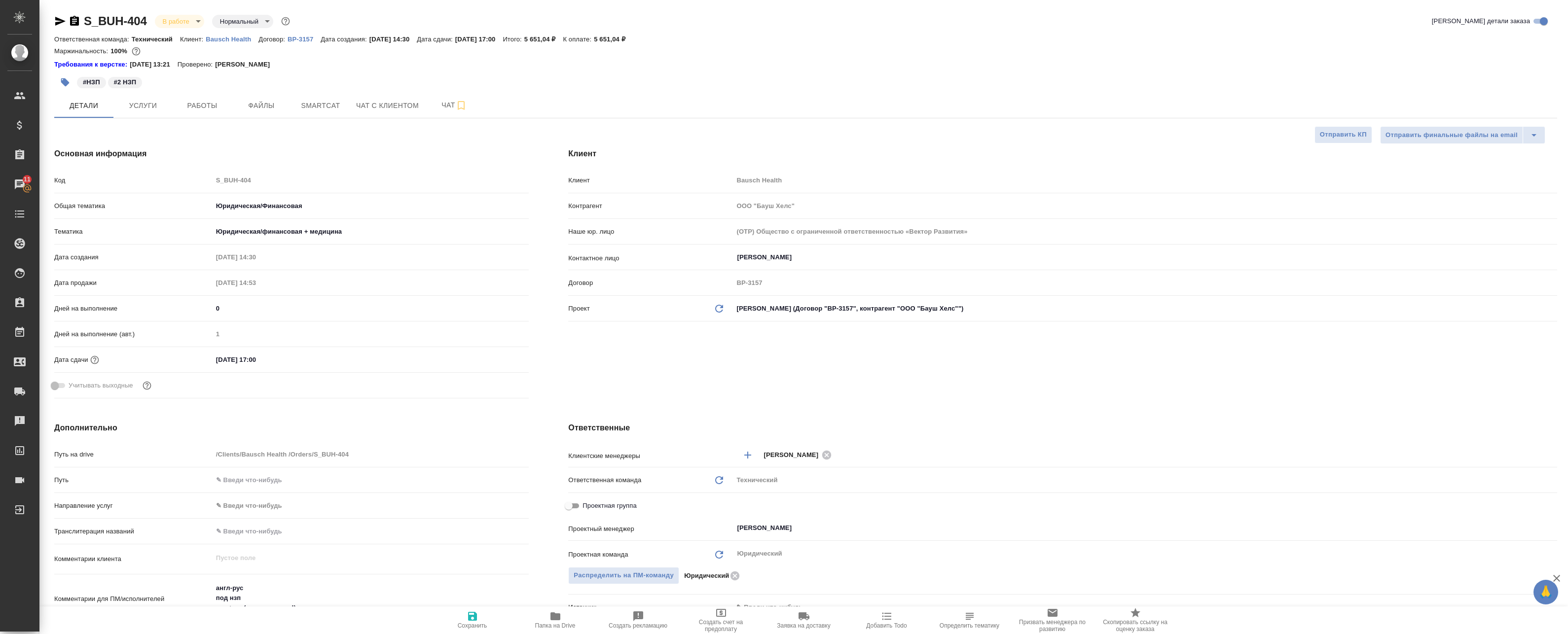
type textarea "x"
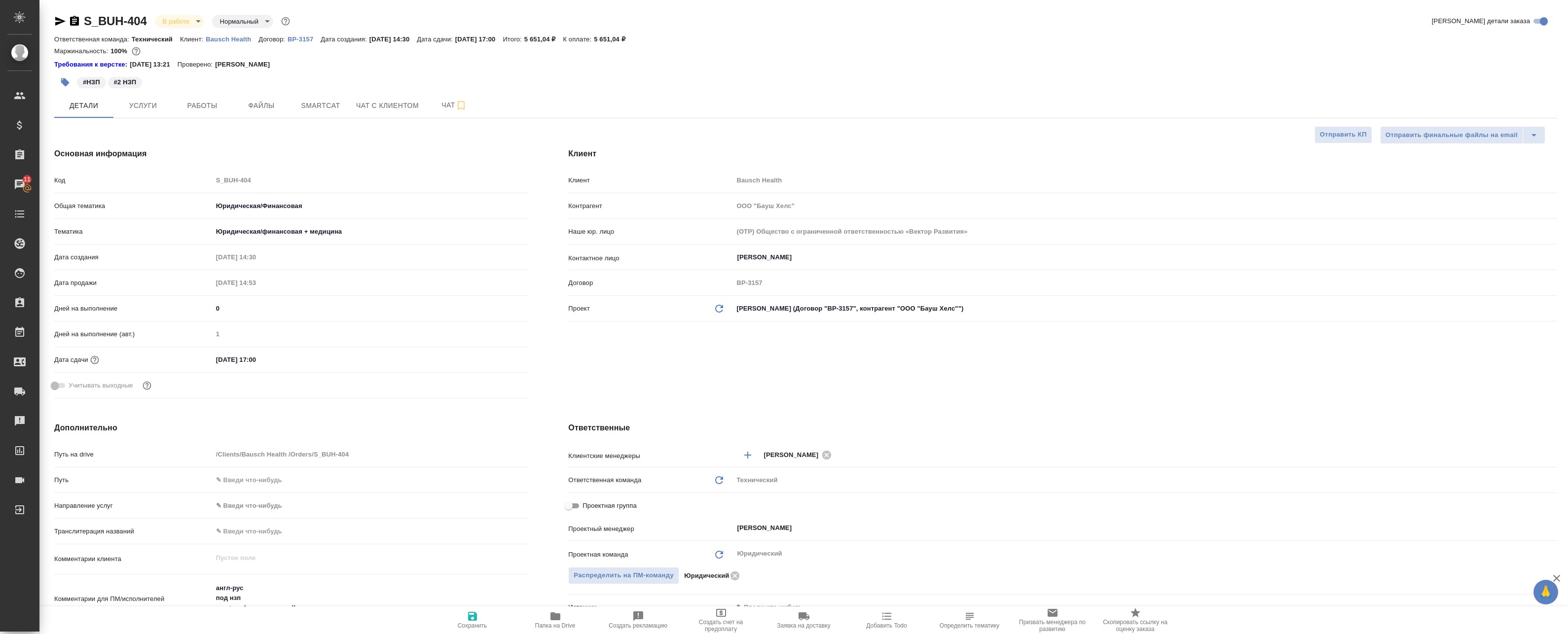
type textarea "x"
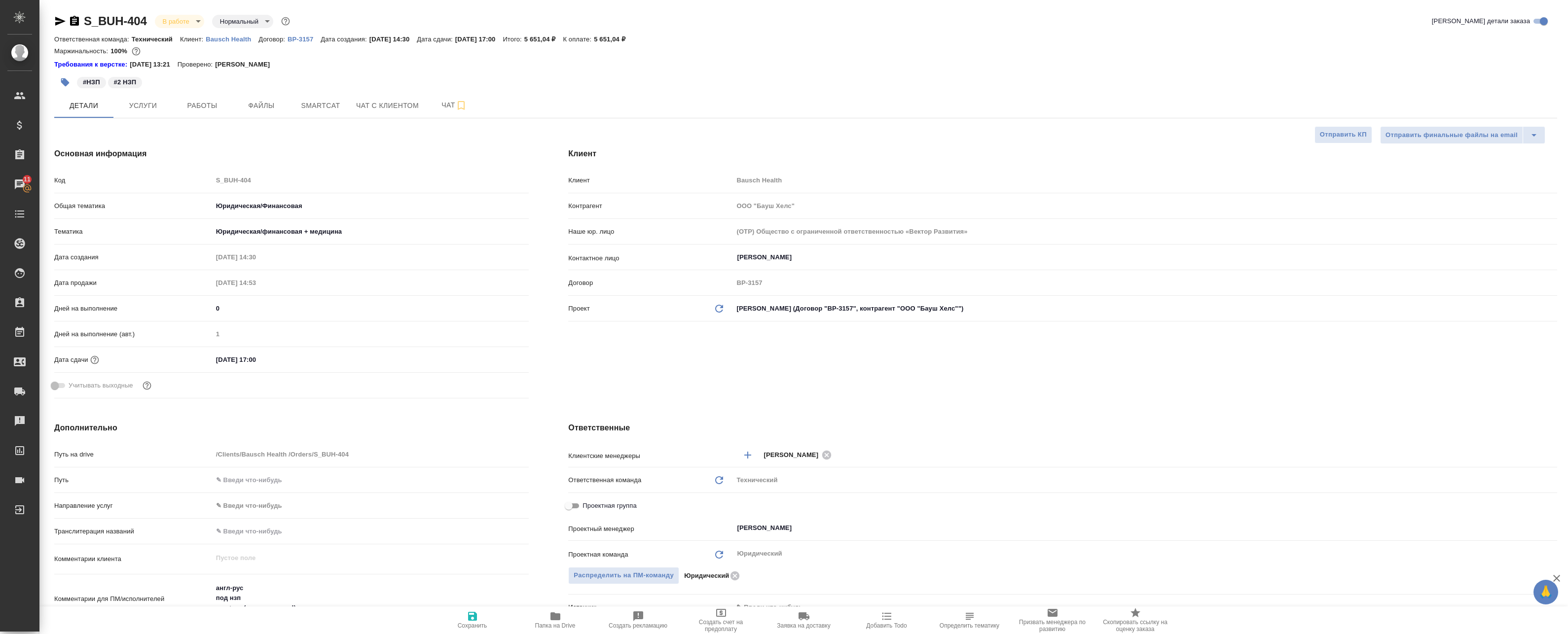
type textarea "x"
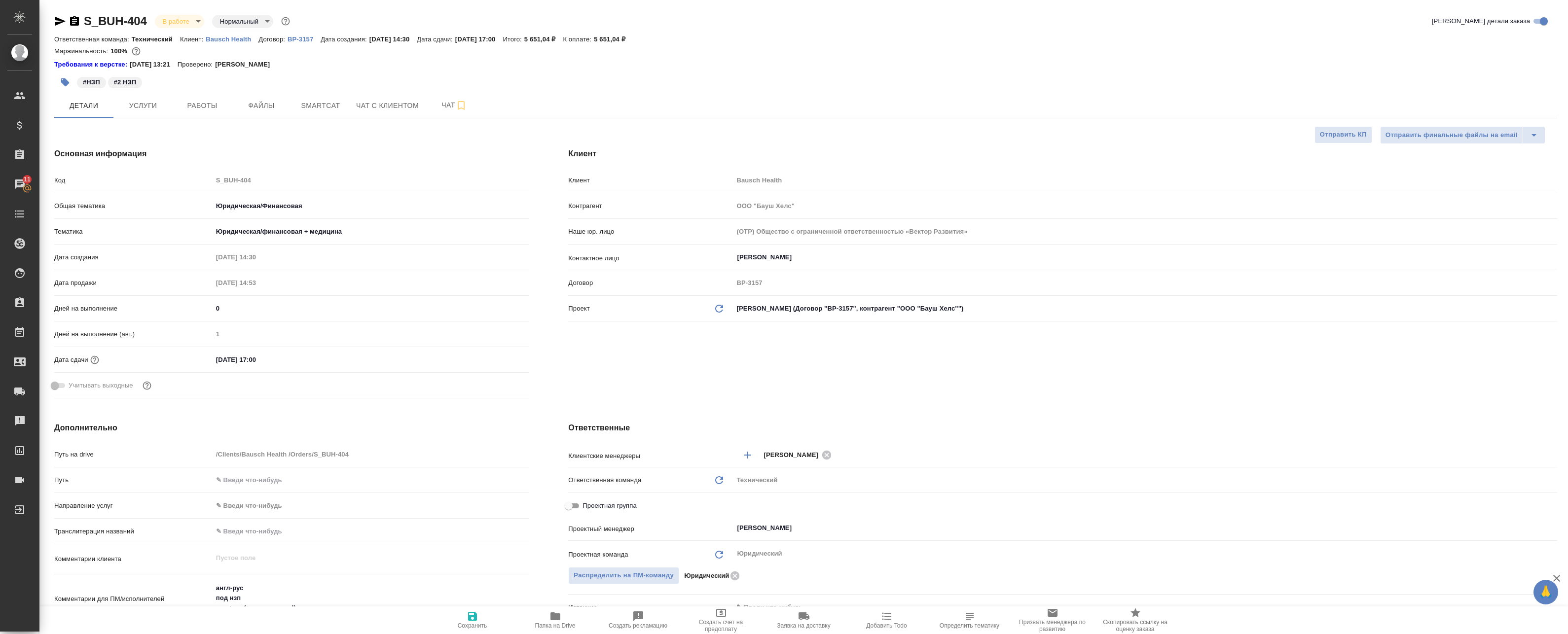
type textarea "x"
click at [208, 105] on span "Работы" at bounding box center [202, 106] width 47 height 13
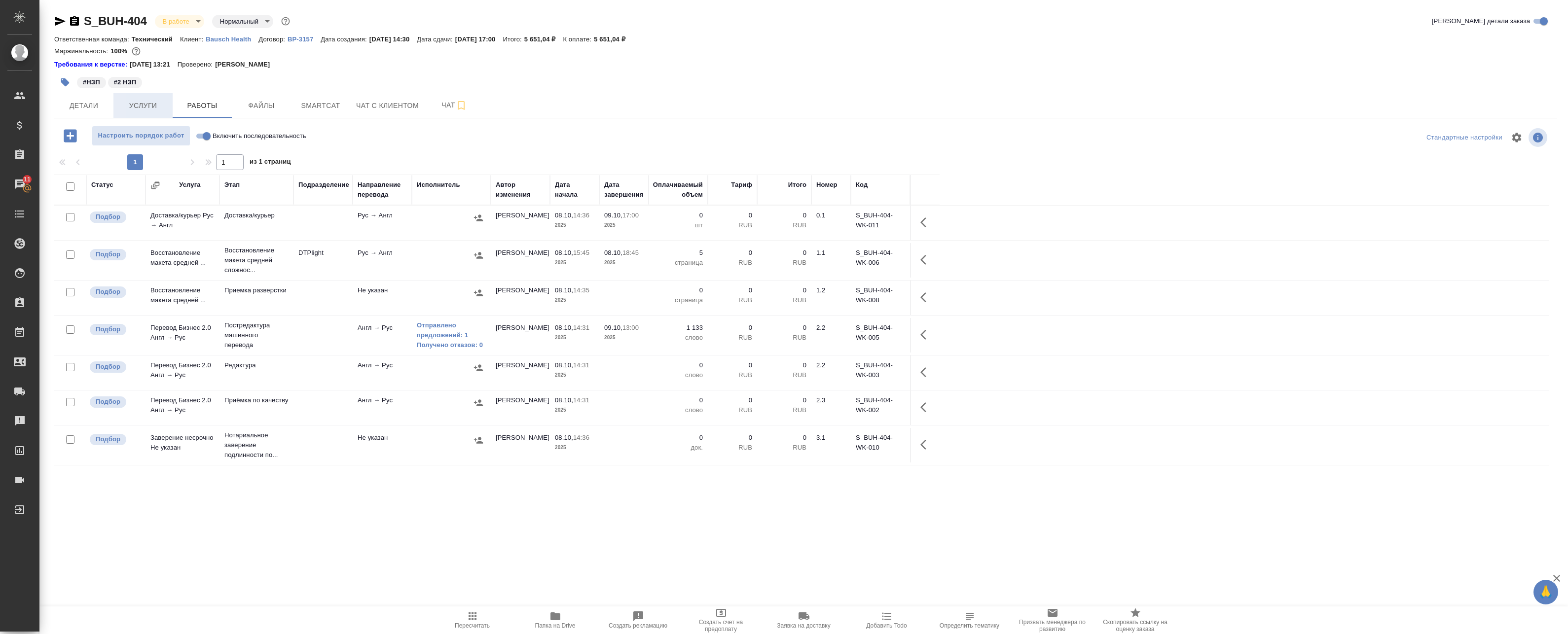
click at [160, 103] on span "Услуги" at bounding box center [143, 106] width 47 height 13
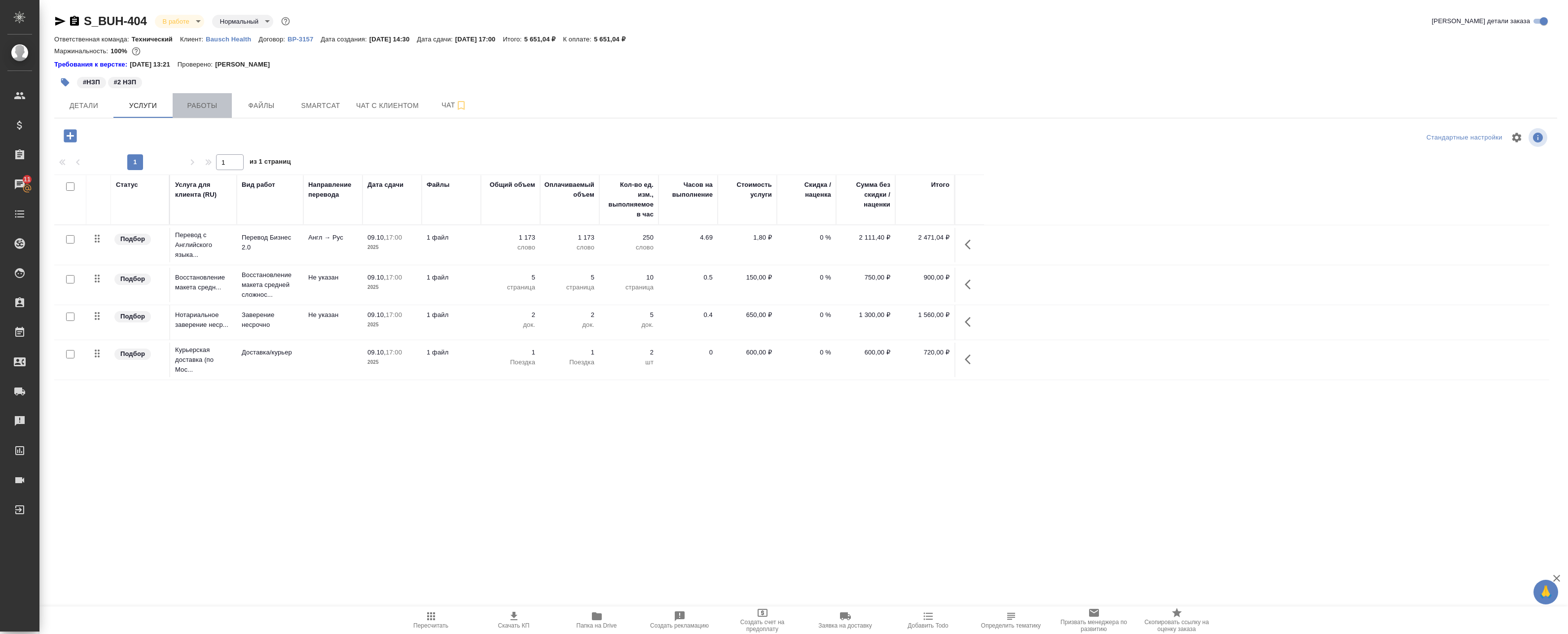
click at [204, 95] on button "Работы" at bounding box center [202, 105] width 59 height 24
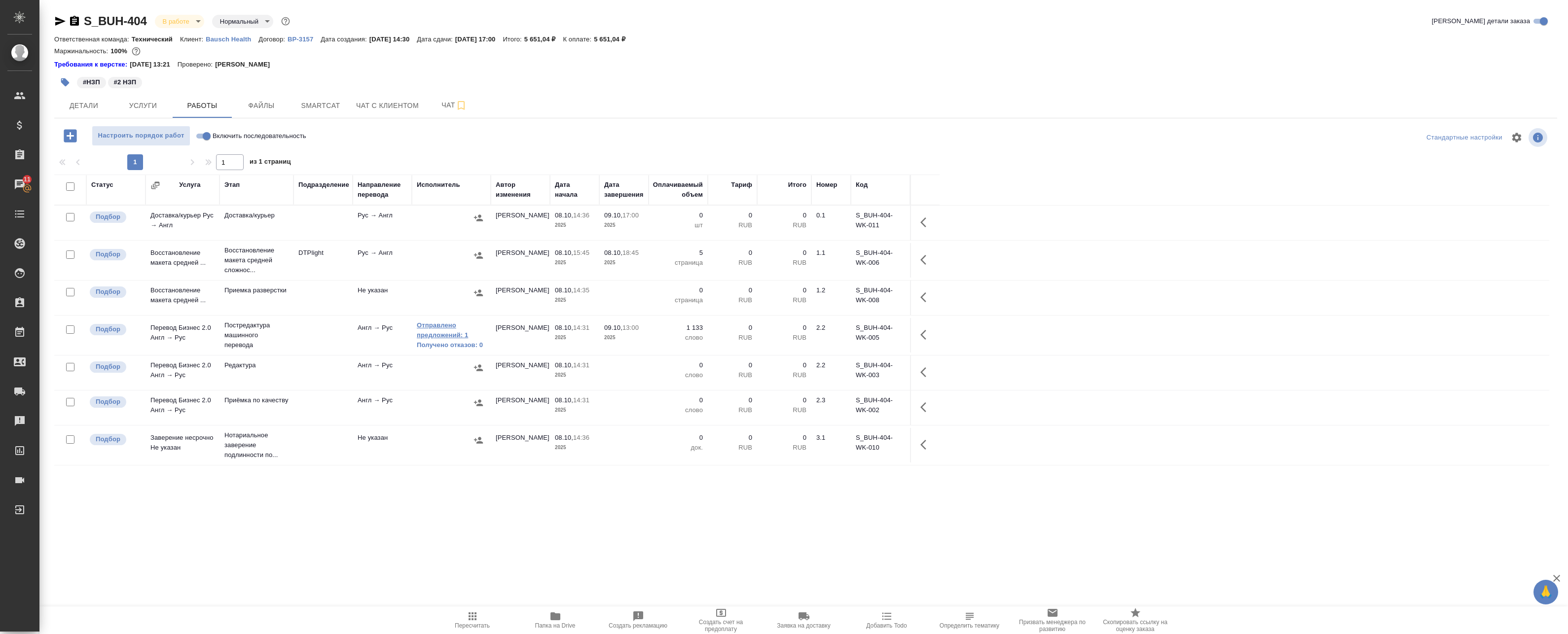
click at [451, 333] on link "Отправлено предложений: 1" at bounding box center [451, 330] width 69 height 20
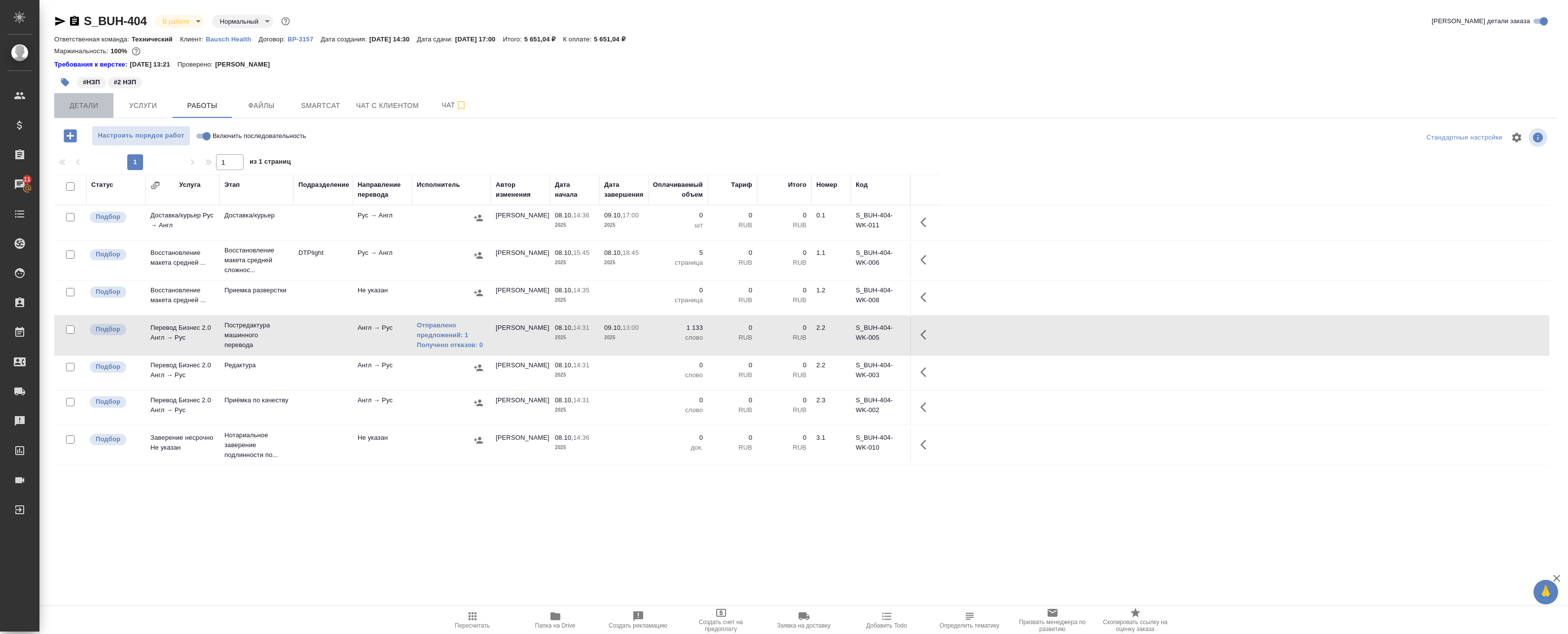
click at [82, 103] on span "Детали" at bounding box center [84, 106] width 47 height 13
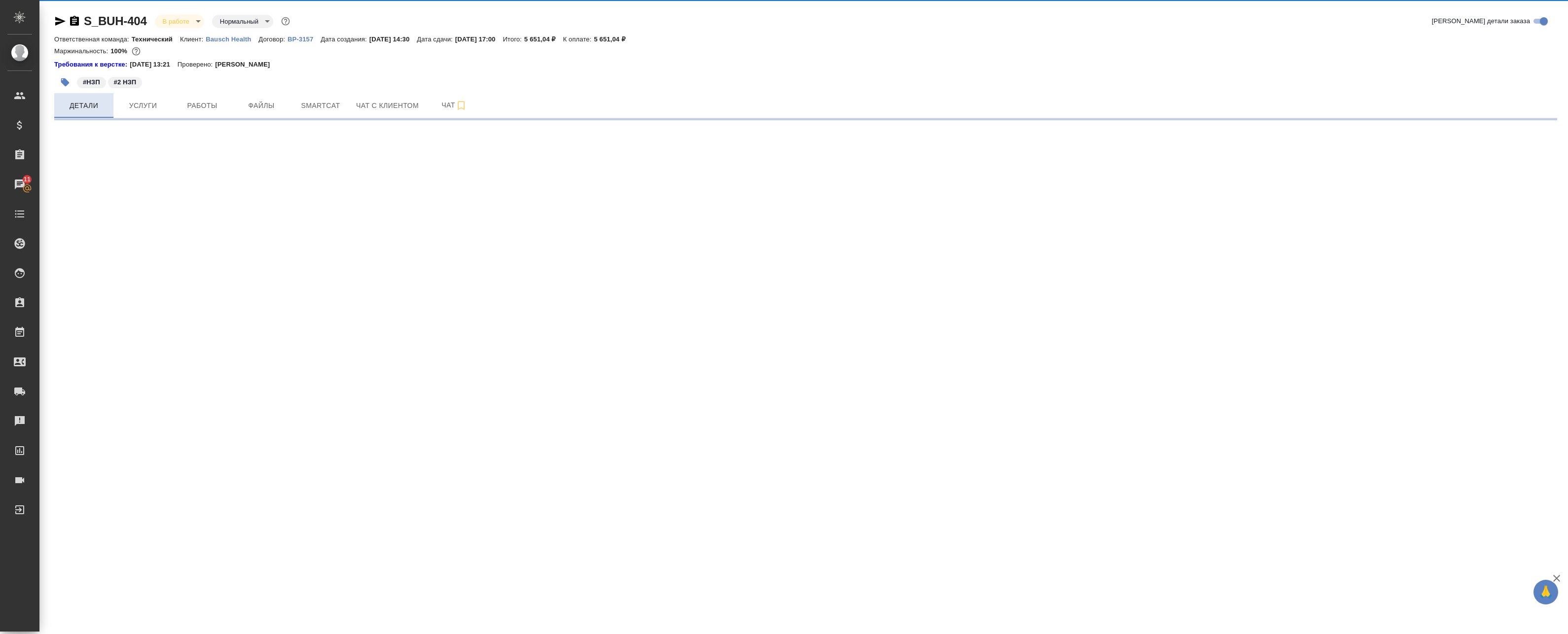
select select "RU"
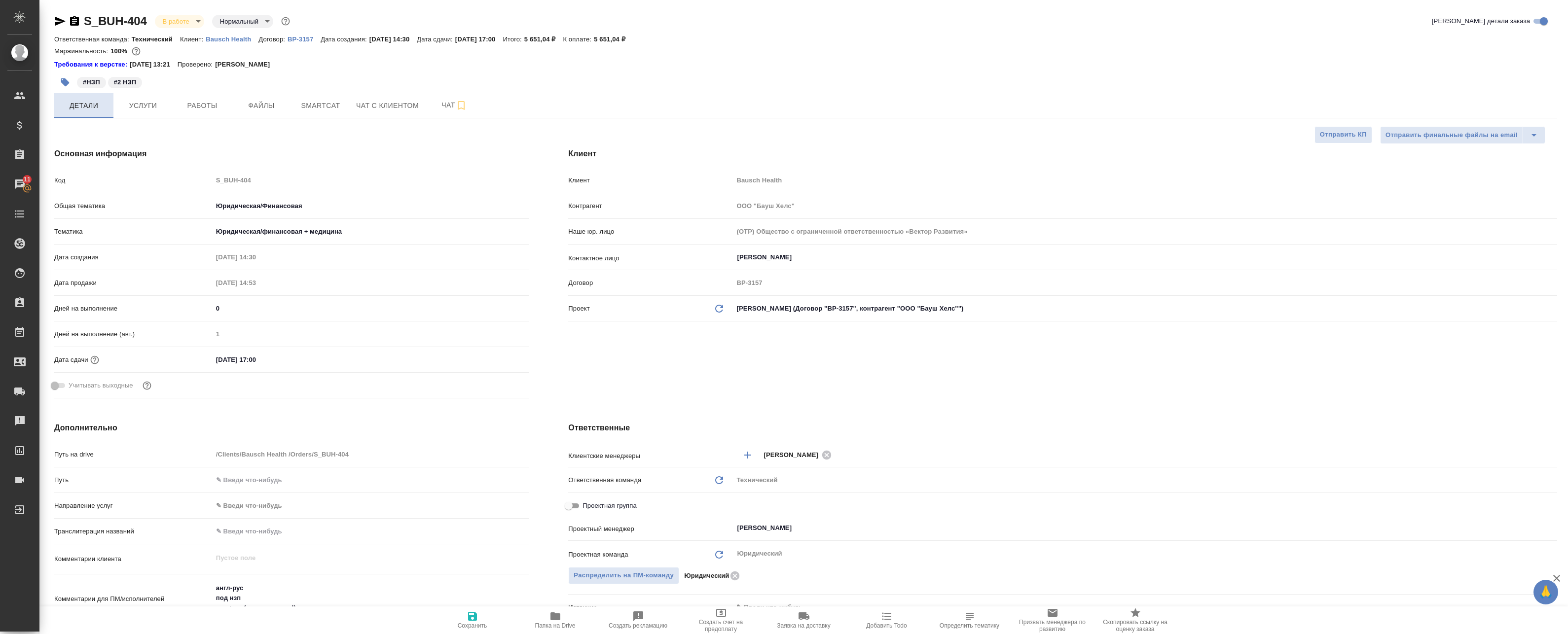
type textarea "x"
click at [202, 102] on span "Работы" at bounding box center [202, 106] width 47 height 13
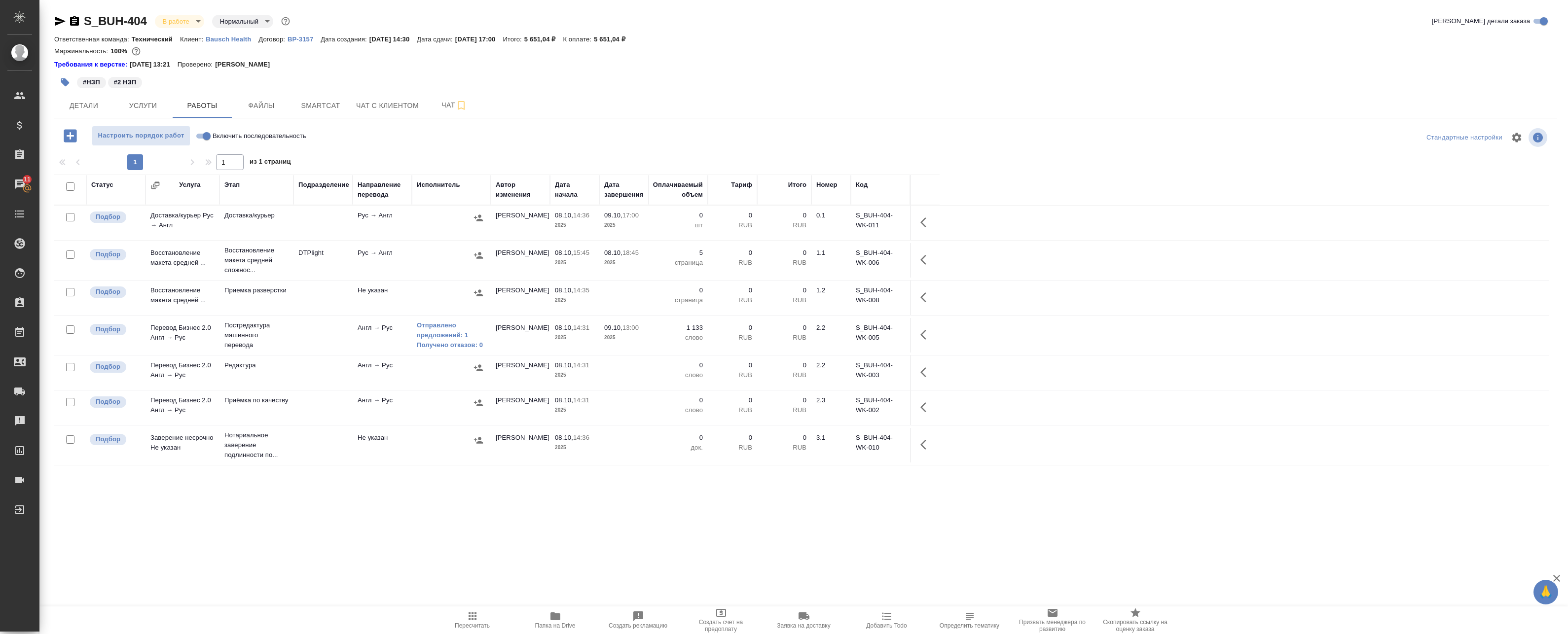
click at [407, 369] on td "Англ → Рус" at bounding box center [382, 373] width 59 height 35
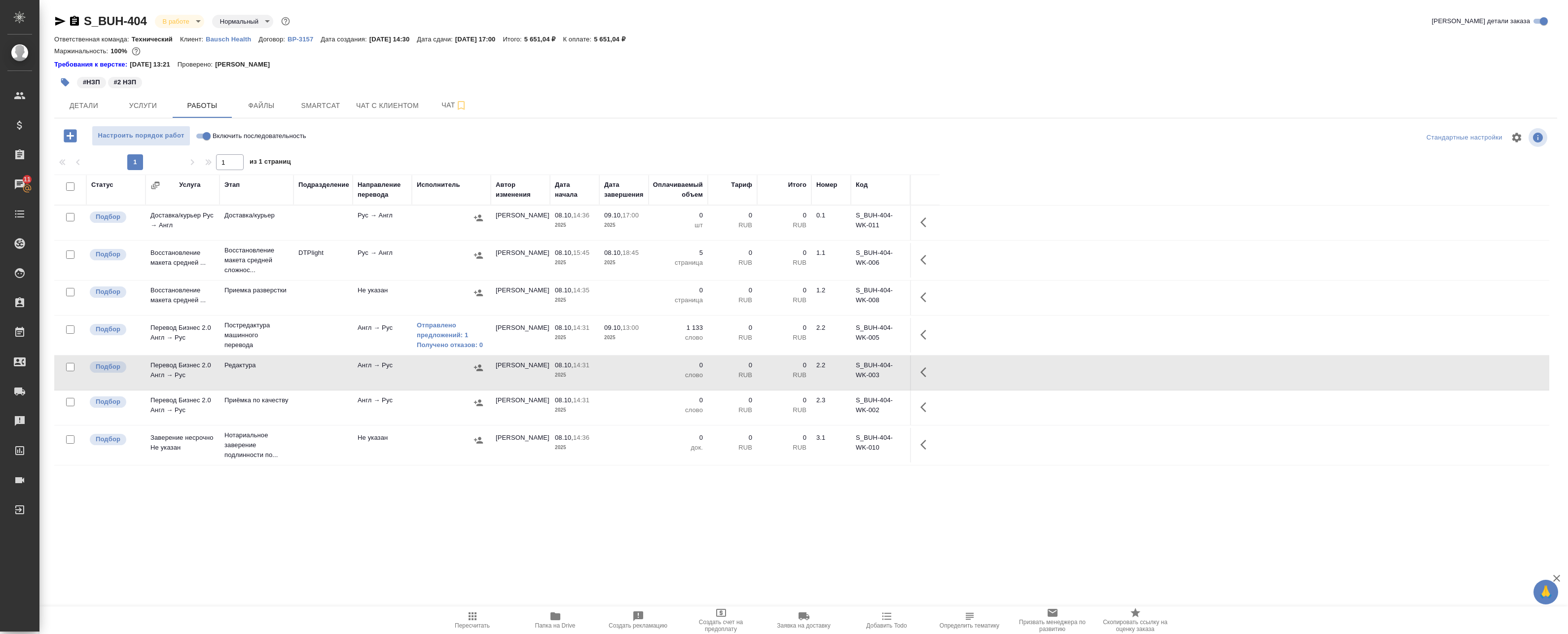
drag, startPoint x: 926, startPoint y: 373, endPoint x: 916, endPoint y: 373, distance: 10.0
click at [926, 374] on icon "button" at bounding box center [926, 371] width 12 height 12
click at [903, 375] on icon "button" at bounding box center [906, 371] width 12 height 12
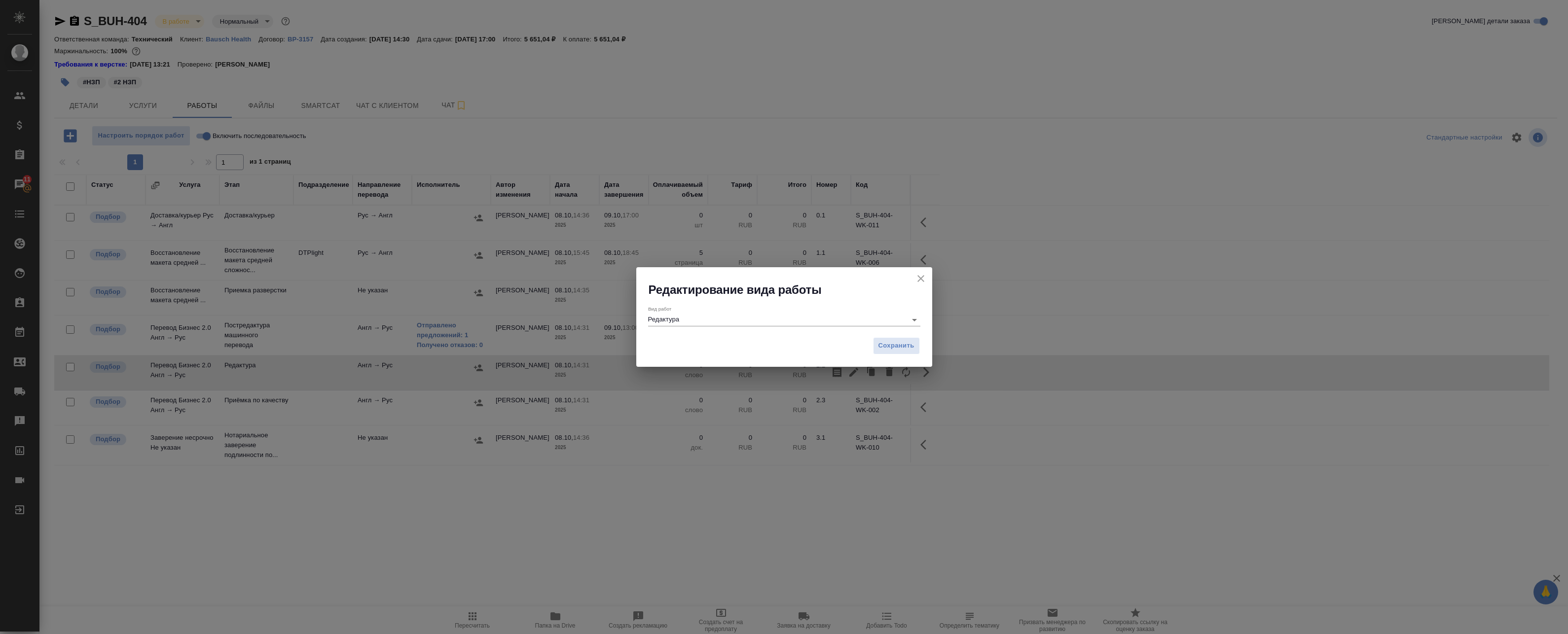
drag, startPoint x: 696, startPoint y: 328, endPoint x: 698, endPoint y: 319, distance: 9.2
click at [696, 326] on div "Вид работ Редактура" at bounding box center [784, 315] width 272 height 26
click at [698, 319] on input "Редактура" at bounding box center [774, 319] width 253 height 12
click at [918, 274] on icon "close" at bounding box center [920, 278] width 12 height 12
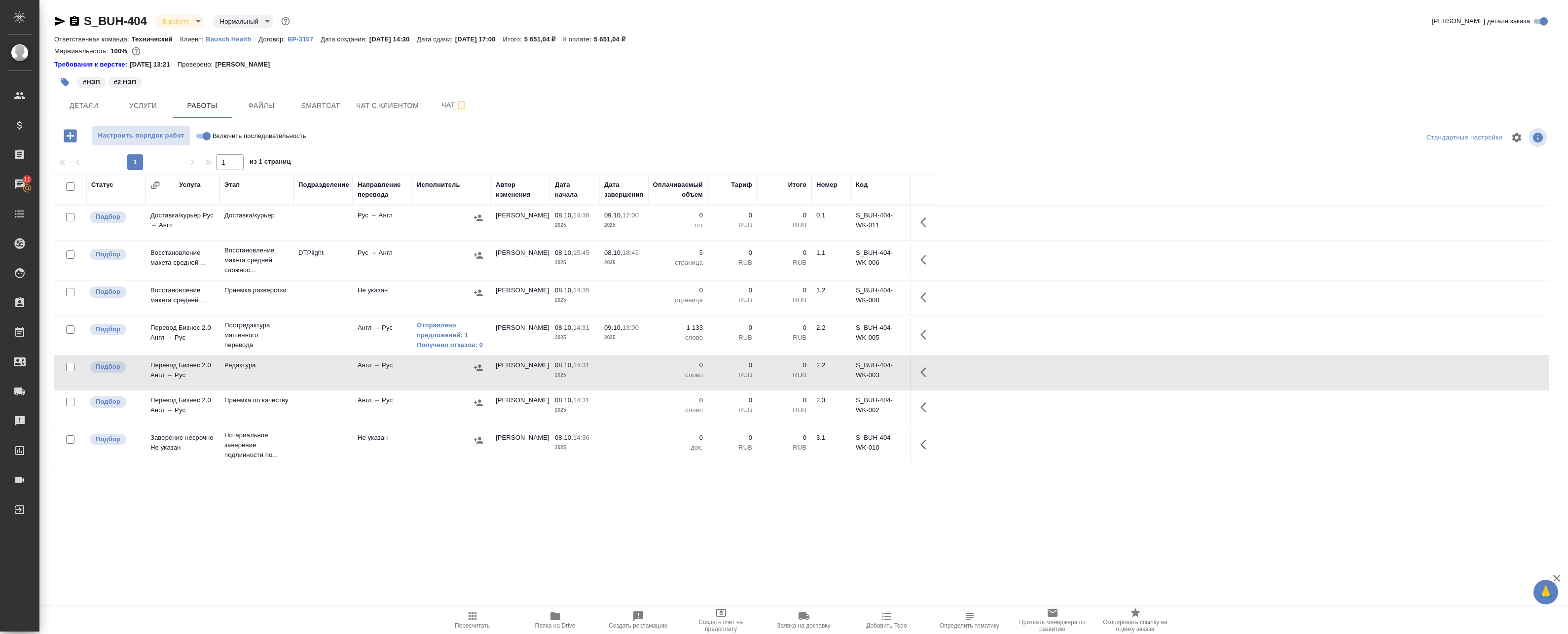
click at [65, 132] on icon "button" at bounding box center [70, 136] width 13 height 13
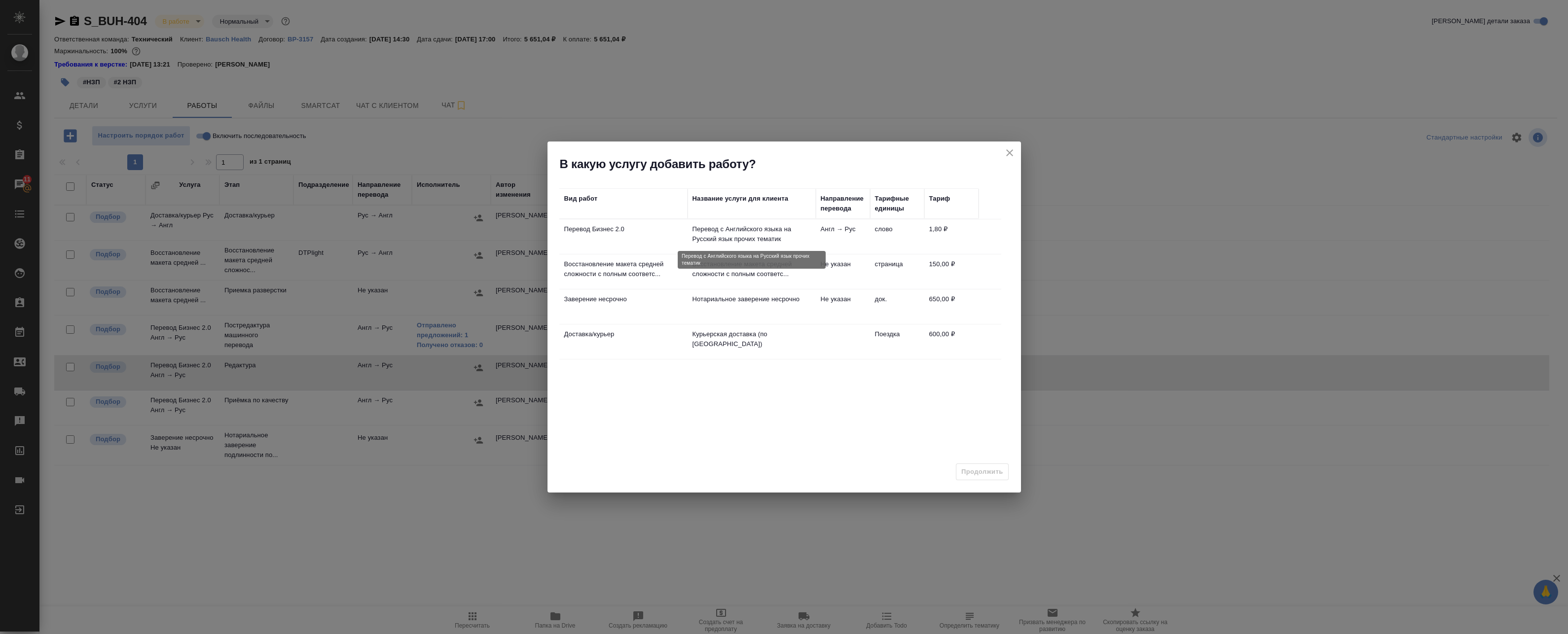
click at [698, 229] on p "Перевод с Английского языка на Русский язык прочих тематик" at bounding box center [752, 233] width 118 height 20
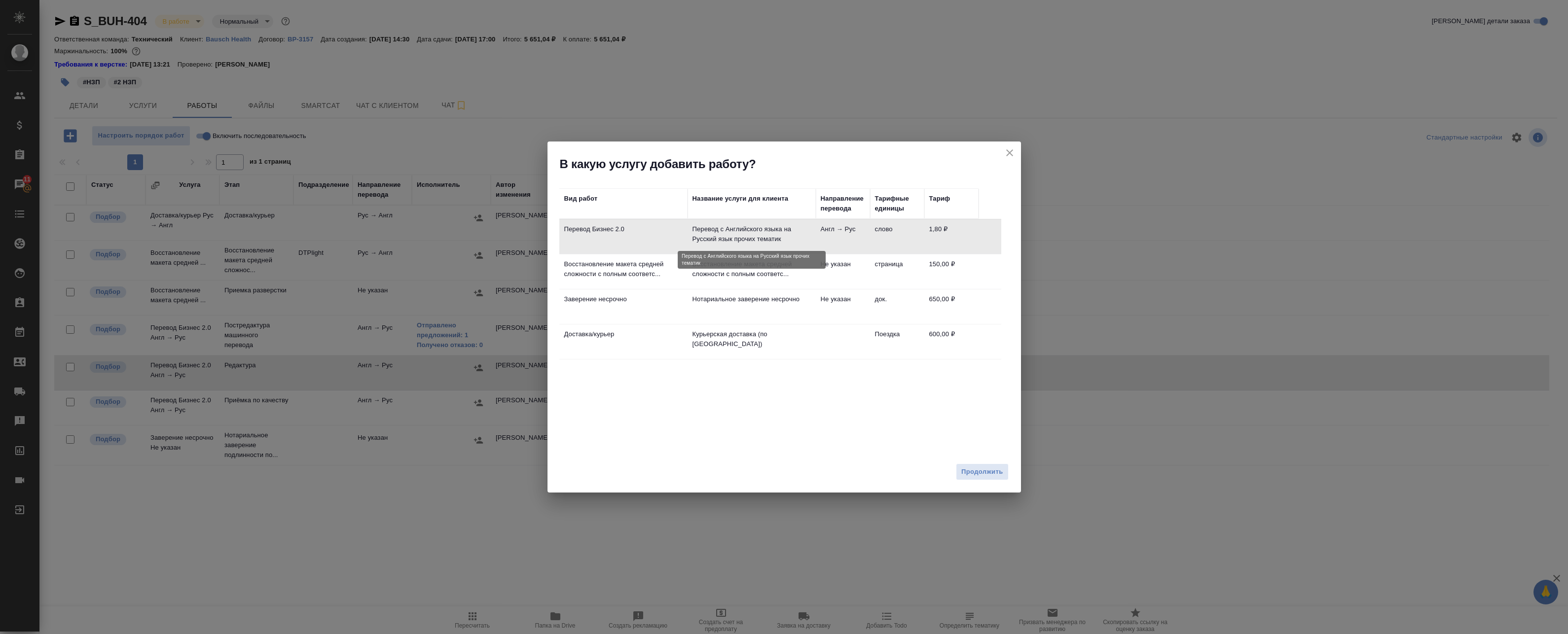
click at [698, 229] on p "Перевод с Английского языка на Русский язык прочих тематик" at bounding box center [752, 233] width 118 height 20
click at [983, 468] on span "Продолжить" at bounding box center [982, 472] width 42 height 11
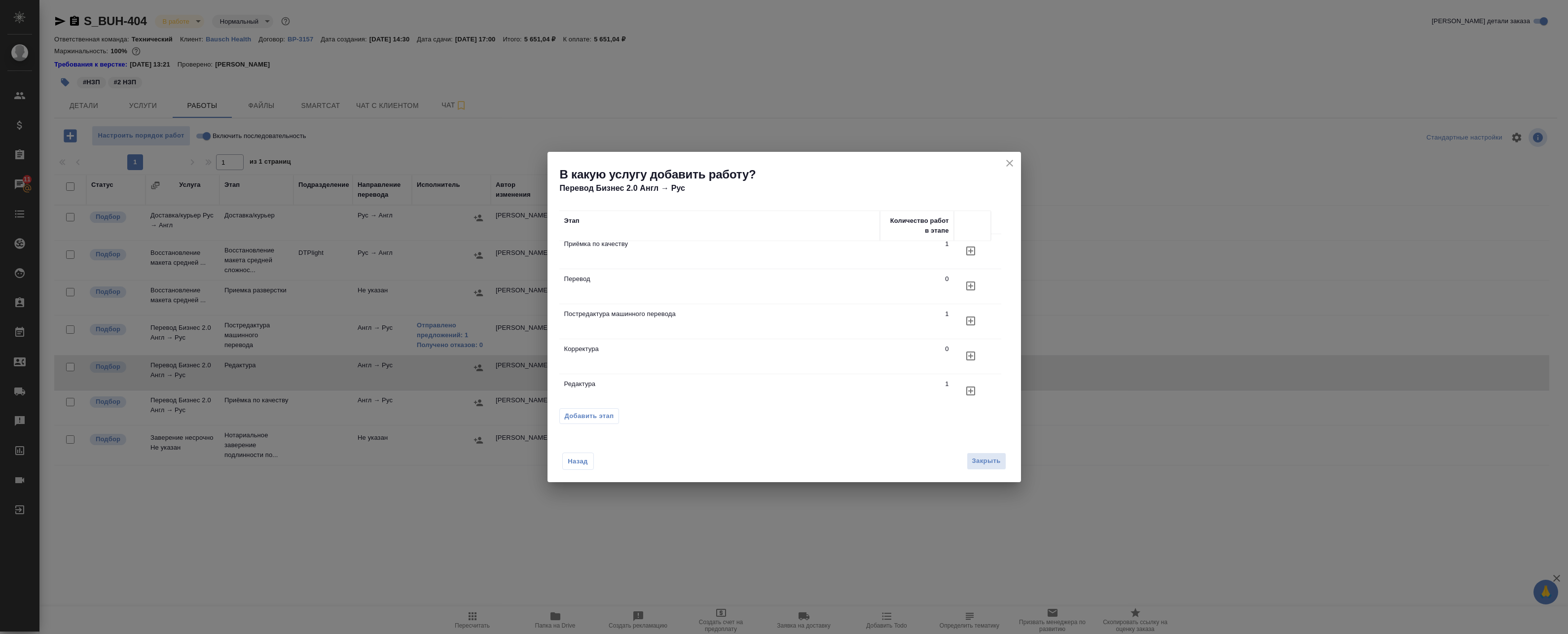
scroll to position [17, 0]
drag, startPoint x: 656, startPoint y: 342, endPoint x: 668, endPoint y: 345, distance: 12.4
click at [657, 342] on p "Корректура" at bounding box center [720, 340] width 311 height 10
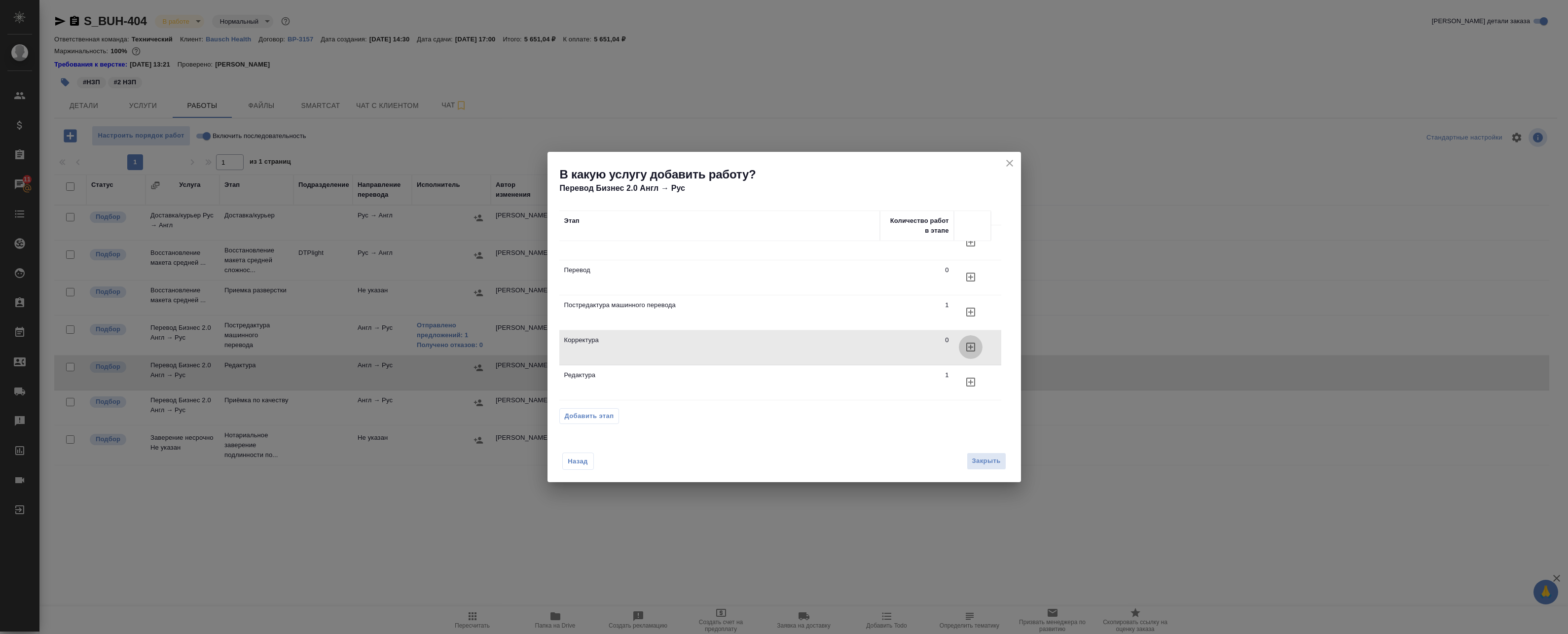
click at [969, 348] on icon "button" at bounding box center [971, 347] width 12 height 12
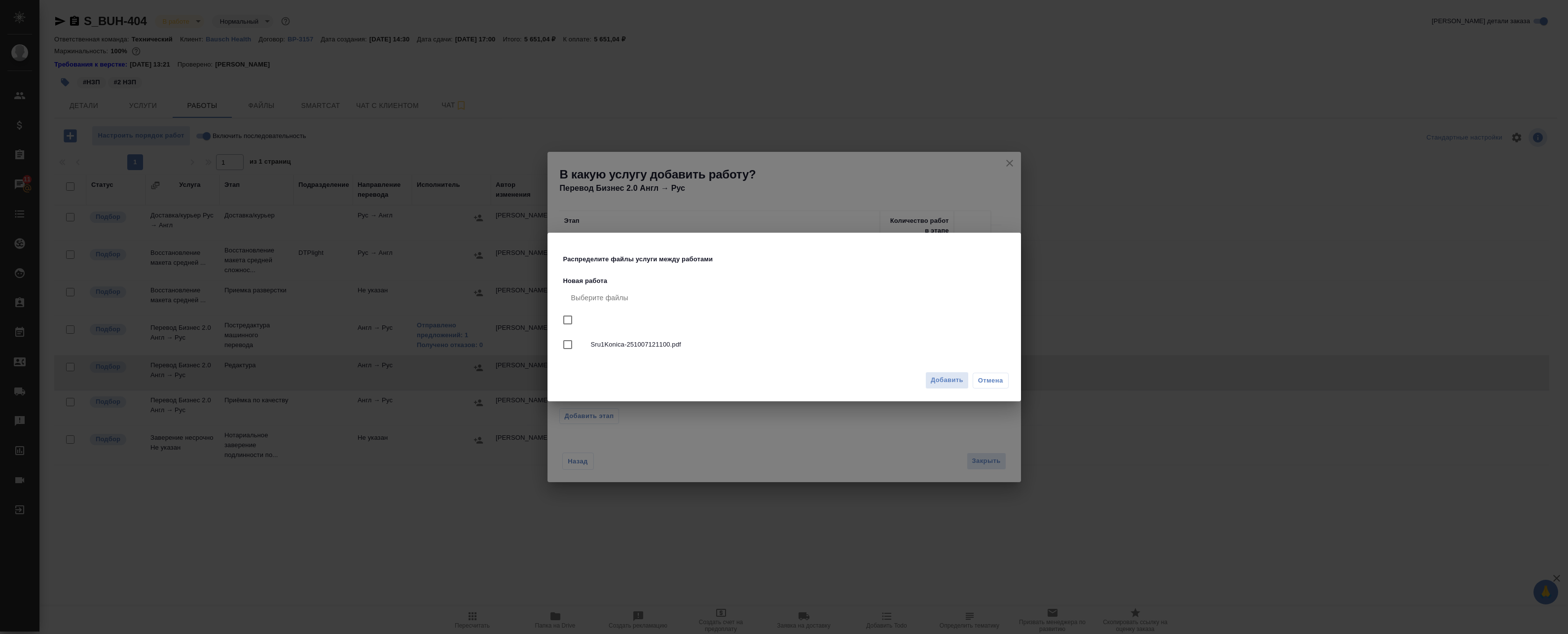
click at [816, 352] on div "Sru1Konica-251007121100.pdf" at bounding box center [786, 345] width 446 height 28
checkbox input "true"
click at [945, 382] on span "Добавить" at bounding box center [946, 380] width 32 height 11
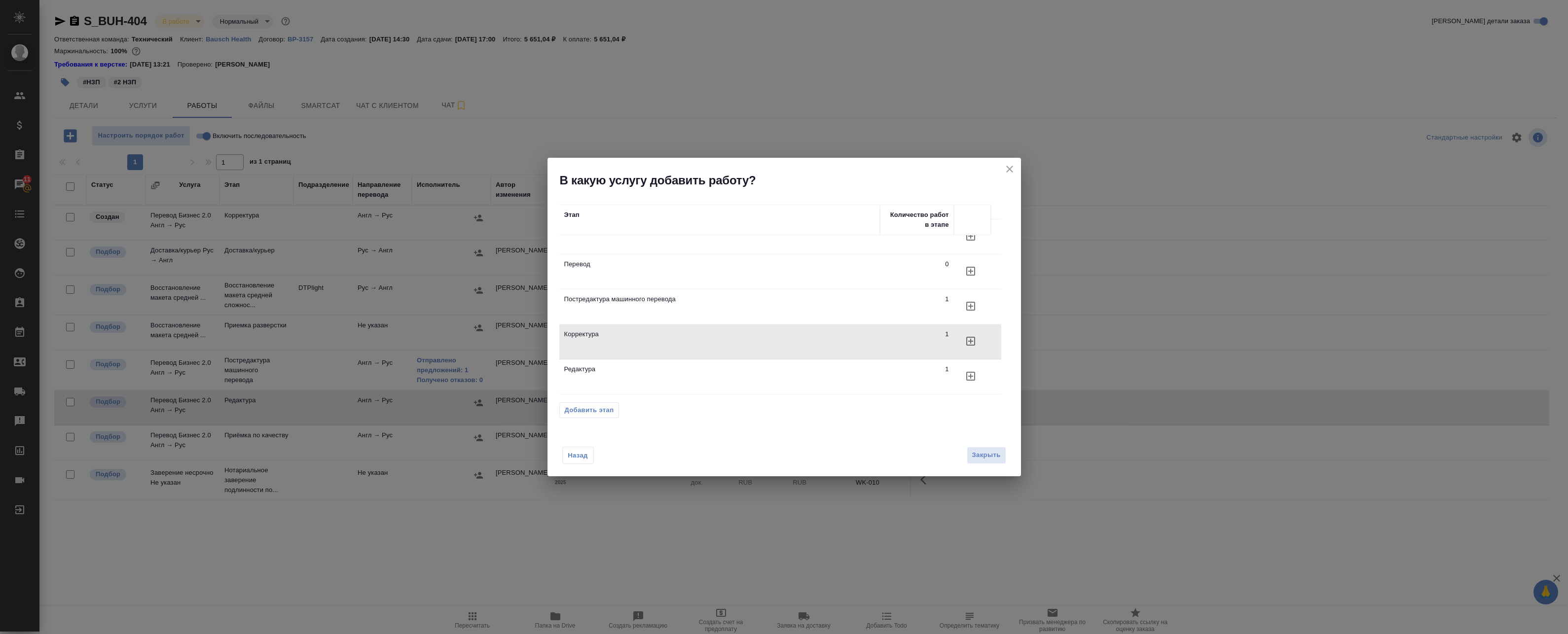
click at [990, 464] on button "Закрыть" at bounding box center [986, 455] width 39 height 17
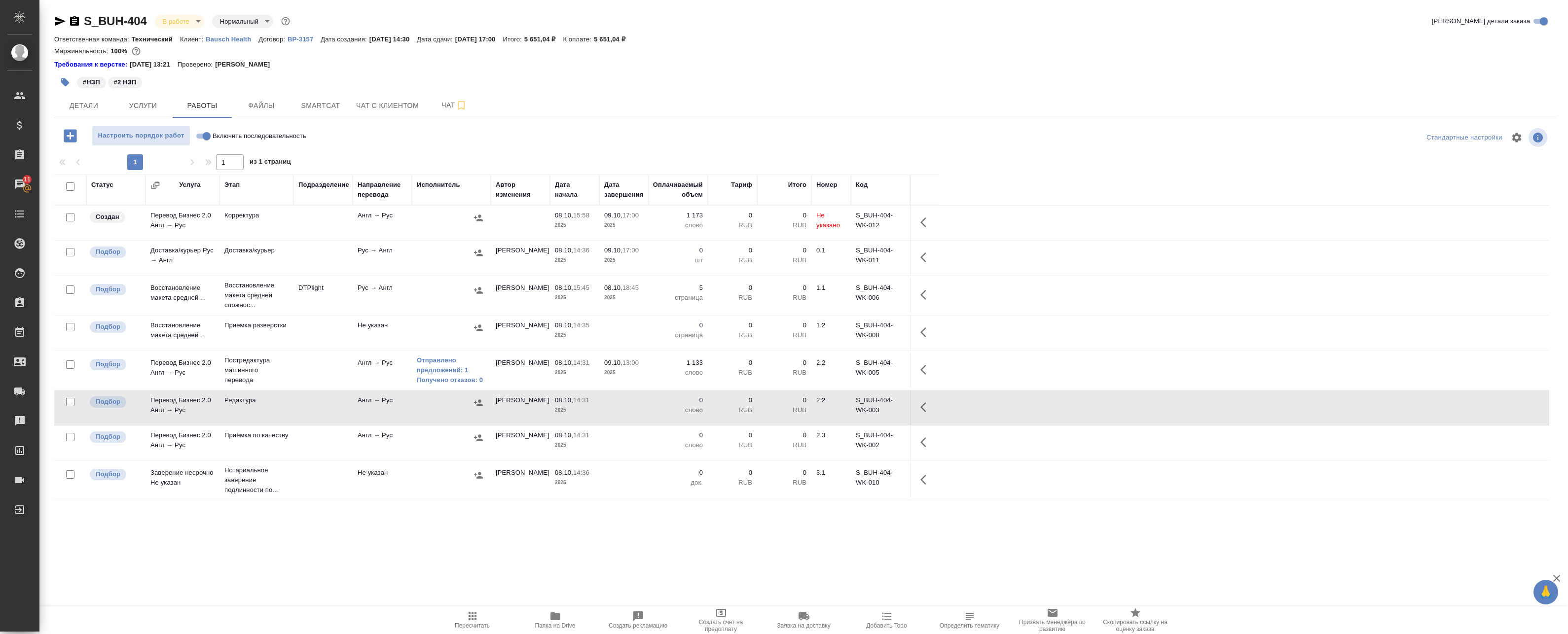
click at [927, 219] on icon "button" at bounding box center [926, 222] width 12 height 12
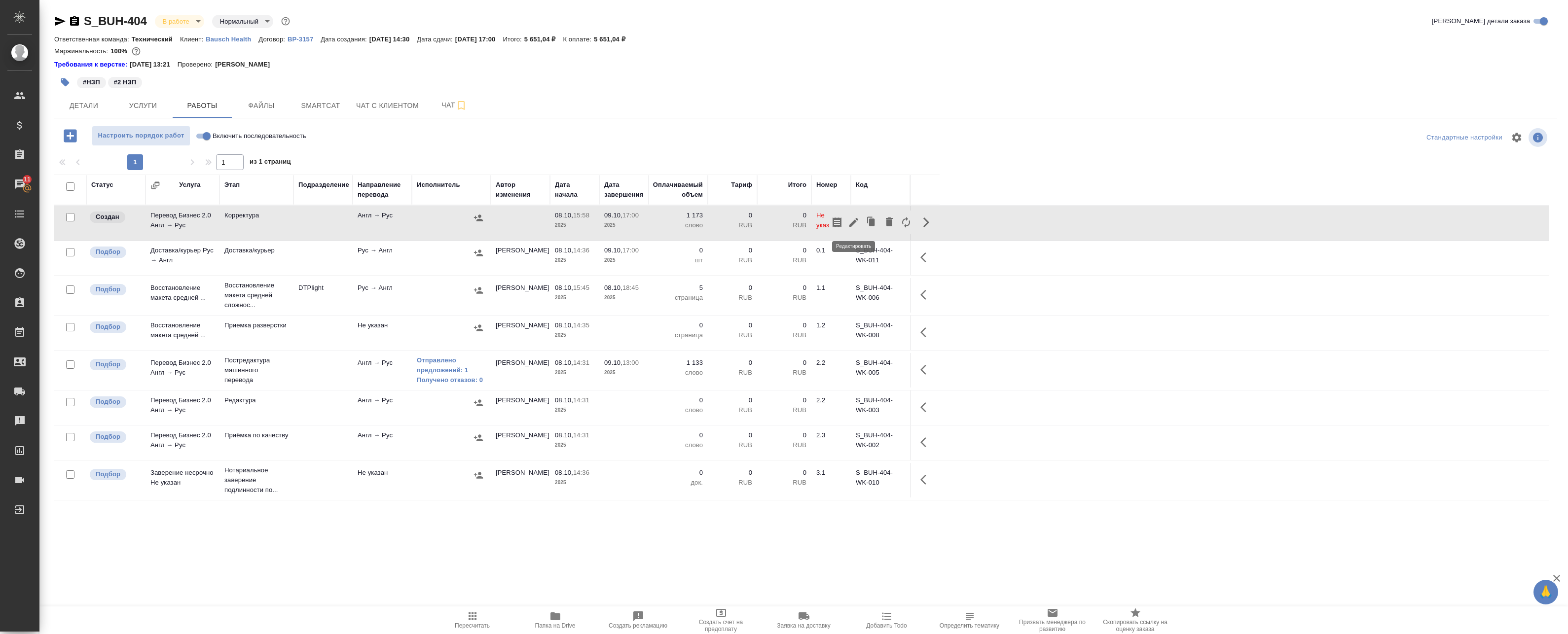
click at [856, 223] on icon "button" at bounding box center [853, 222] width 12 height 12
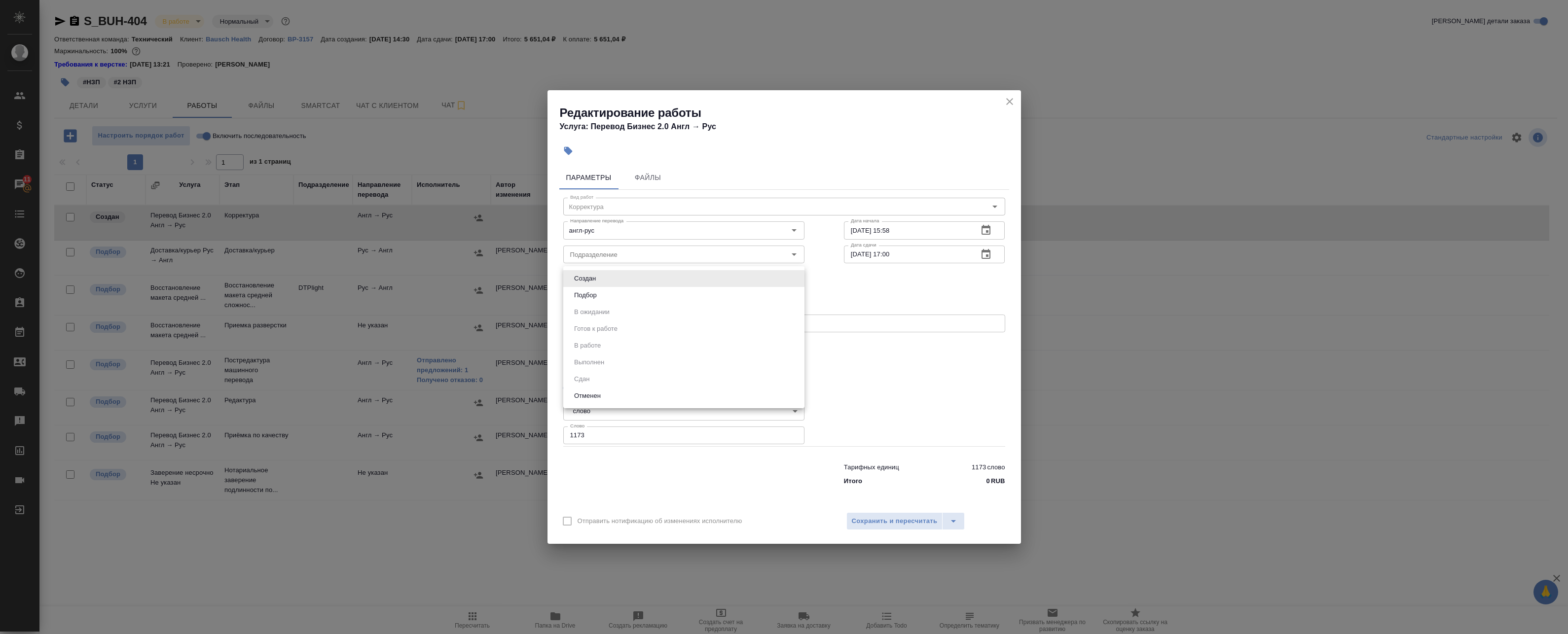
click at [636, 270] on body "🙏 .cls-1 fill:#fff; AWATERA Badanyan Artak Клиенты Спецификации Заказы 11 Чаты …" at bounding box center [784, 317] width 1568 height 634
click at [631, 299] on li "Подбор" at bounding box center [684, 295] width 241 height 17
type input "recruiting"
click at [872, 516] on span "Сохранить и пересчитать" at bounding box center [894, 521] width 86 height 11
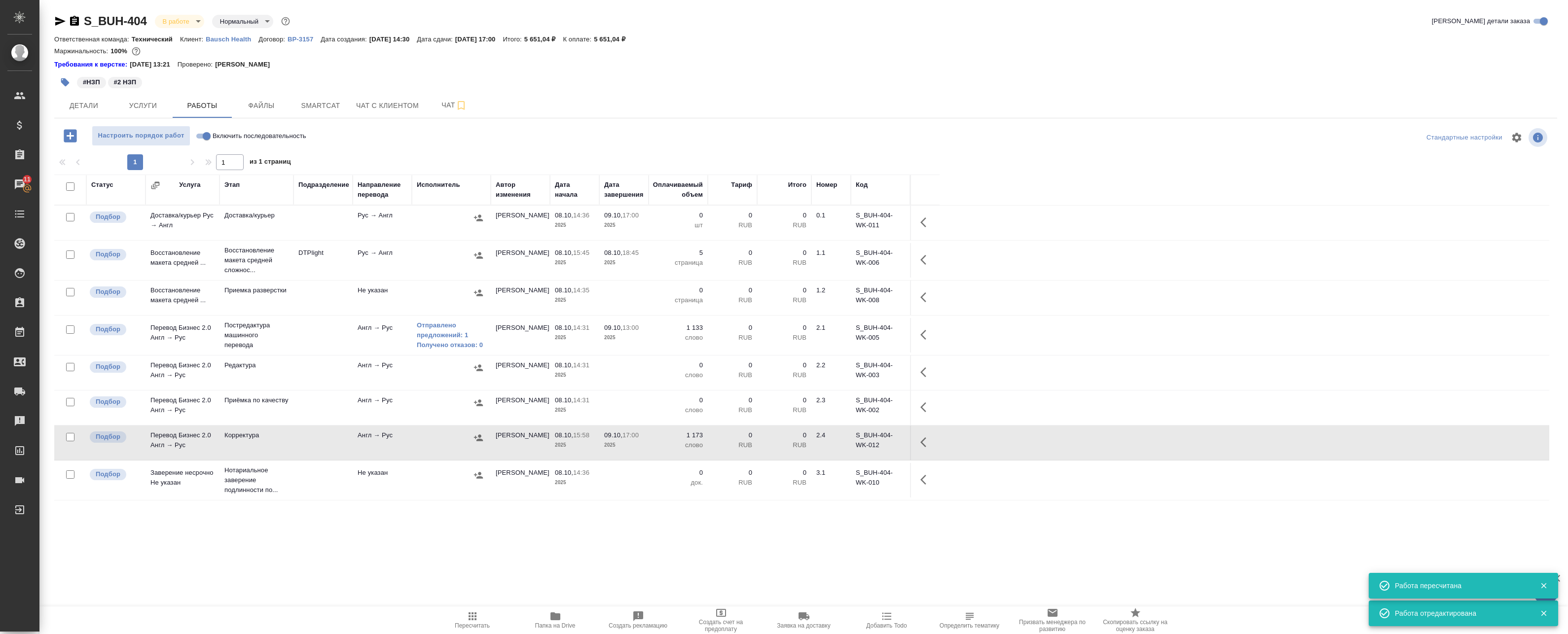
click at [166, 407] on td "Перевод Бизнес 2.0 Англ → Рус" at bounding box center [182, 408] width 74 height 35
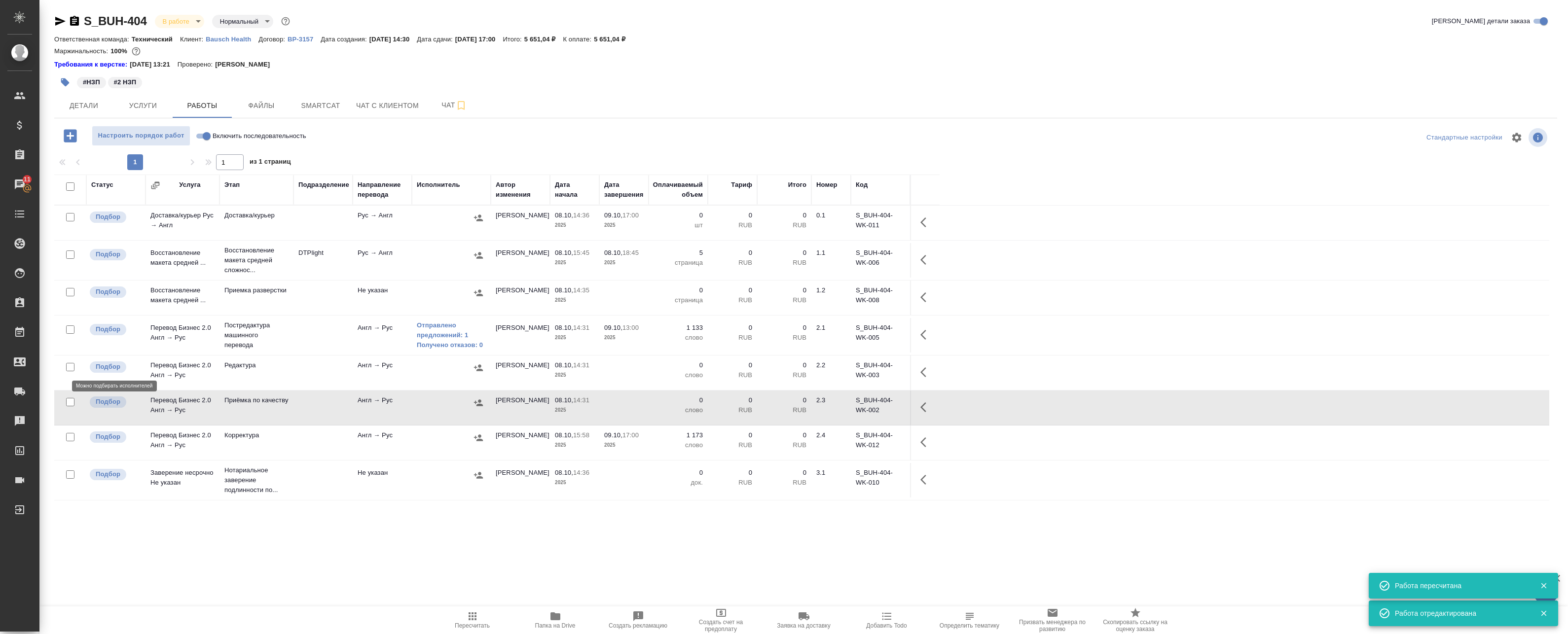
click at [121, 365] on span "Подбор" at bounding box center [108, 367] width 36 height 10
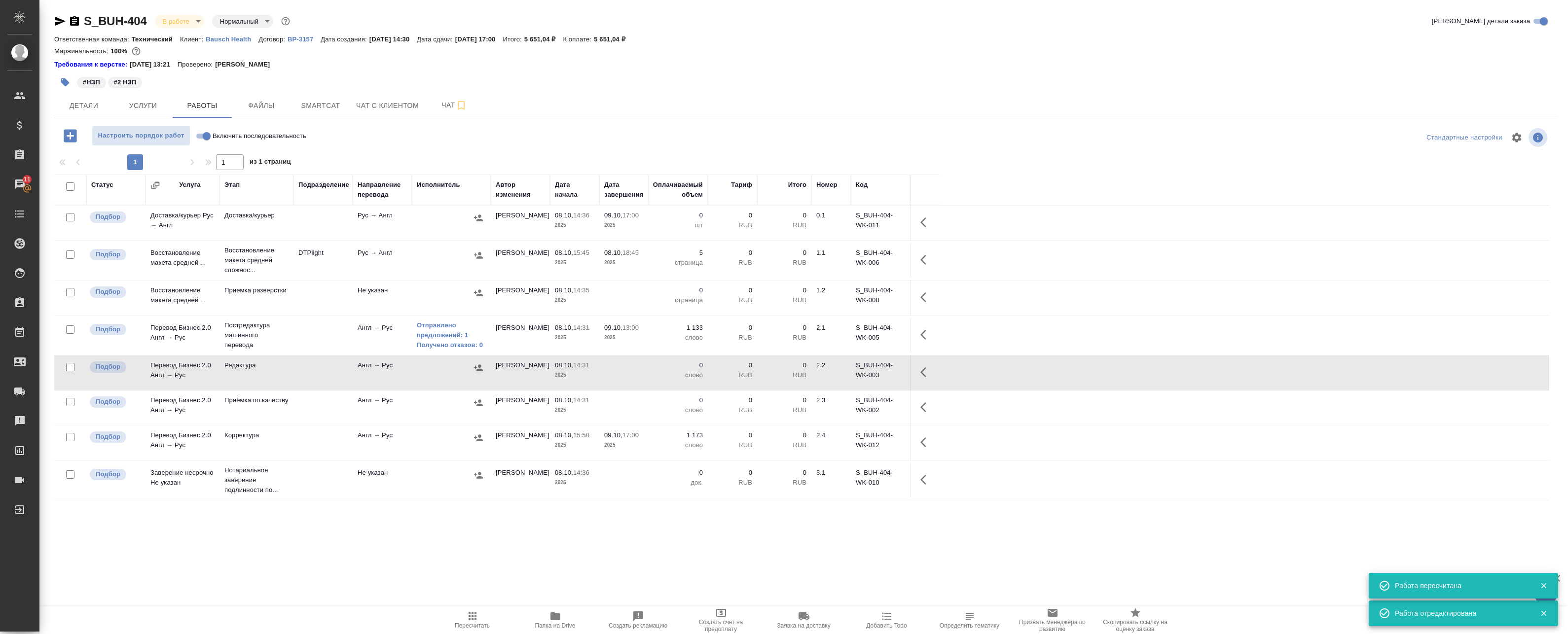
click at [73, 367] on input "checkbox" at bounding box center [70, 367] width 9 height 9
checkbox input "true"
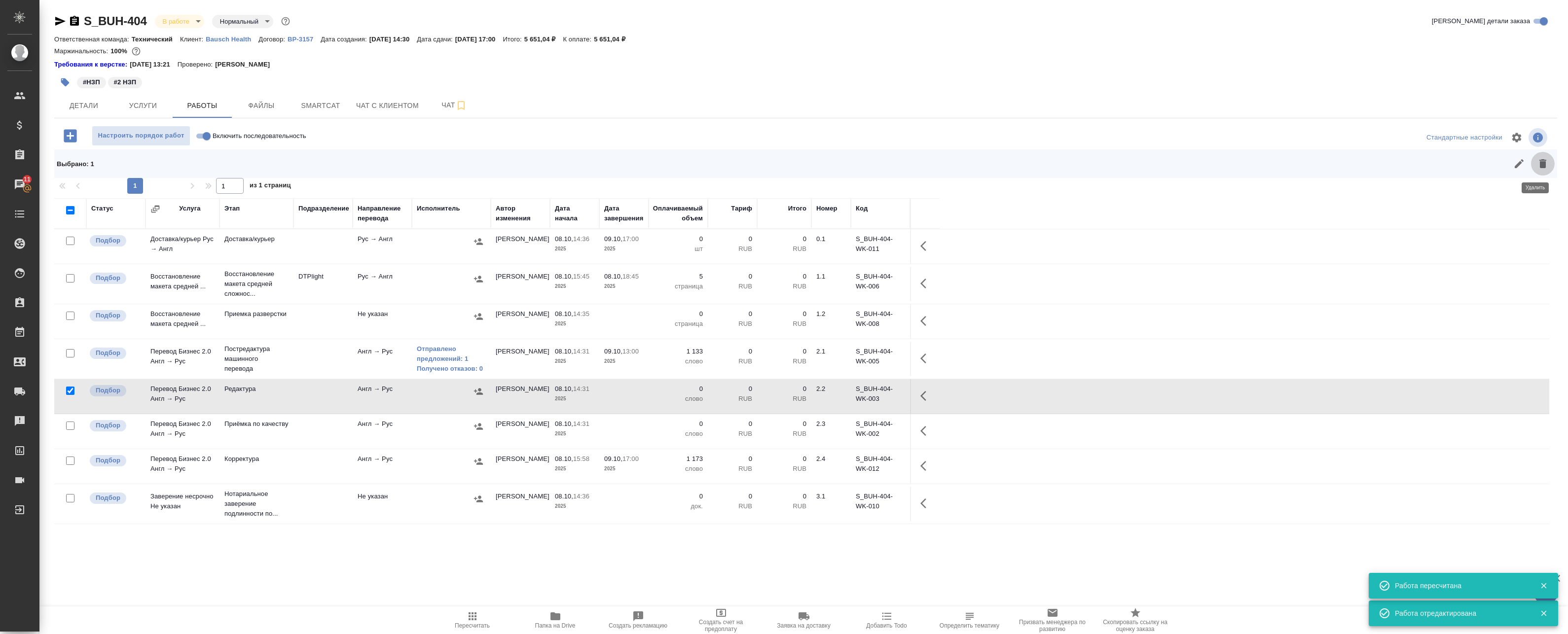
click at [1540, 161] on icon "button" at bounding box center [1543, 163] width 12 height 12
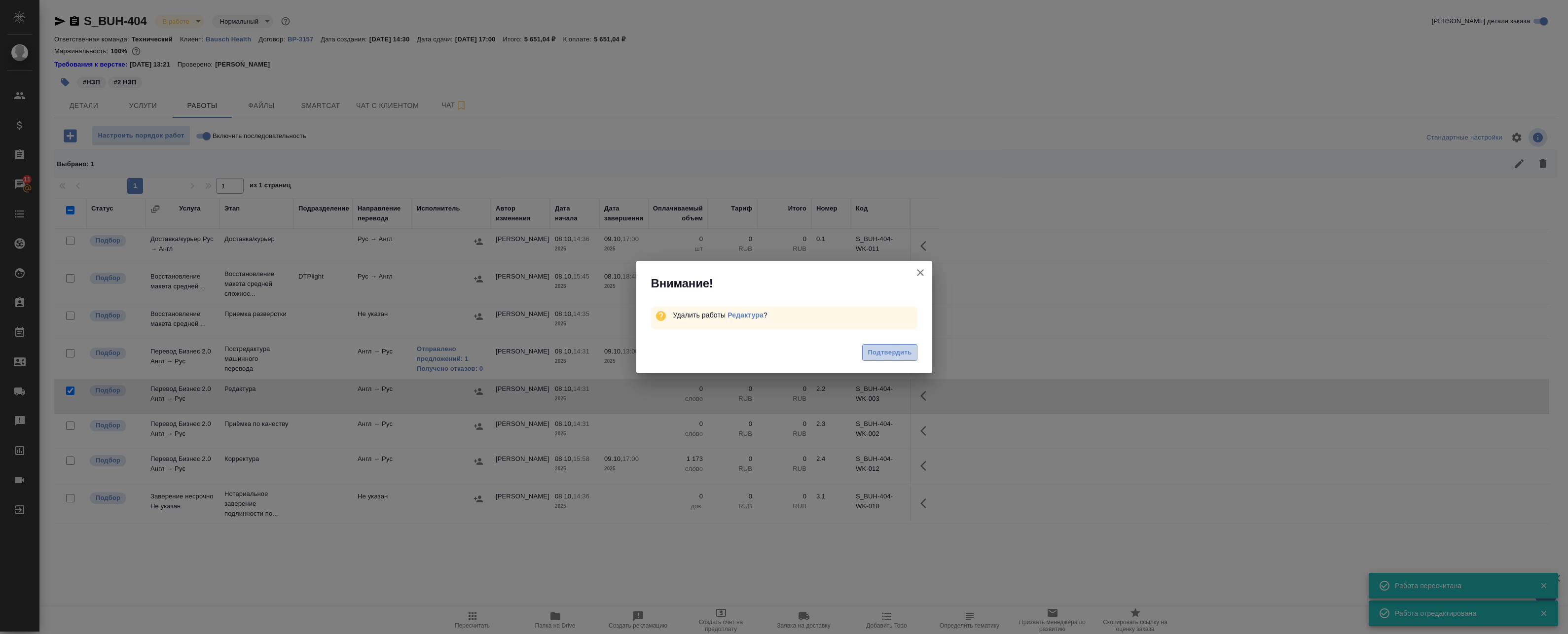
click at [883, 345] on button "Подтвердить" at bounding box center [889, 352] width 54 height 17
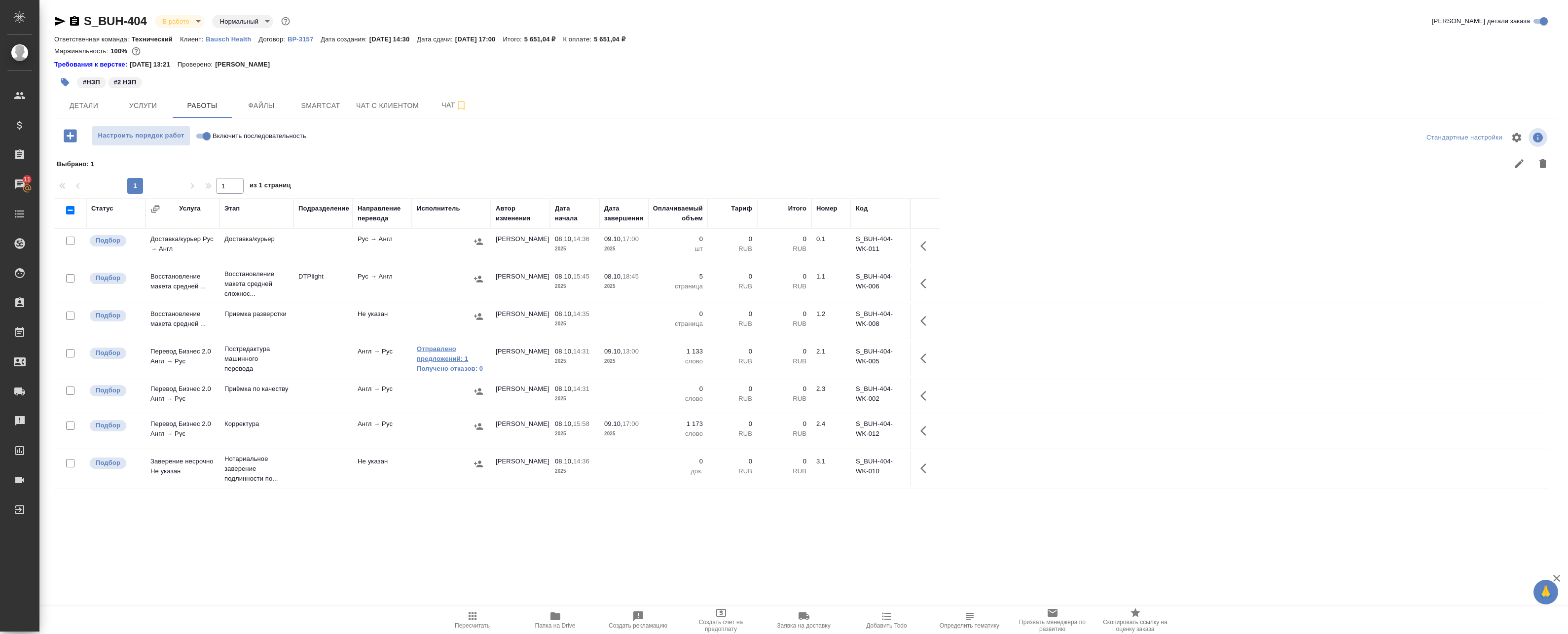
click at [454, 358] on link "Отправлено предложений: 1" at bounding box center [451, 353] width 69 height 20
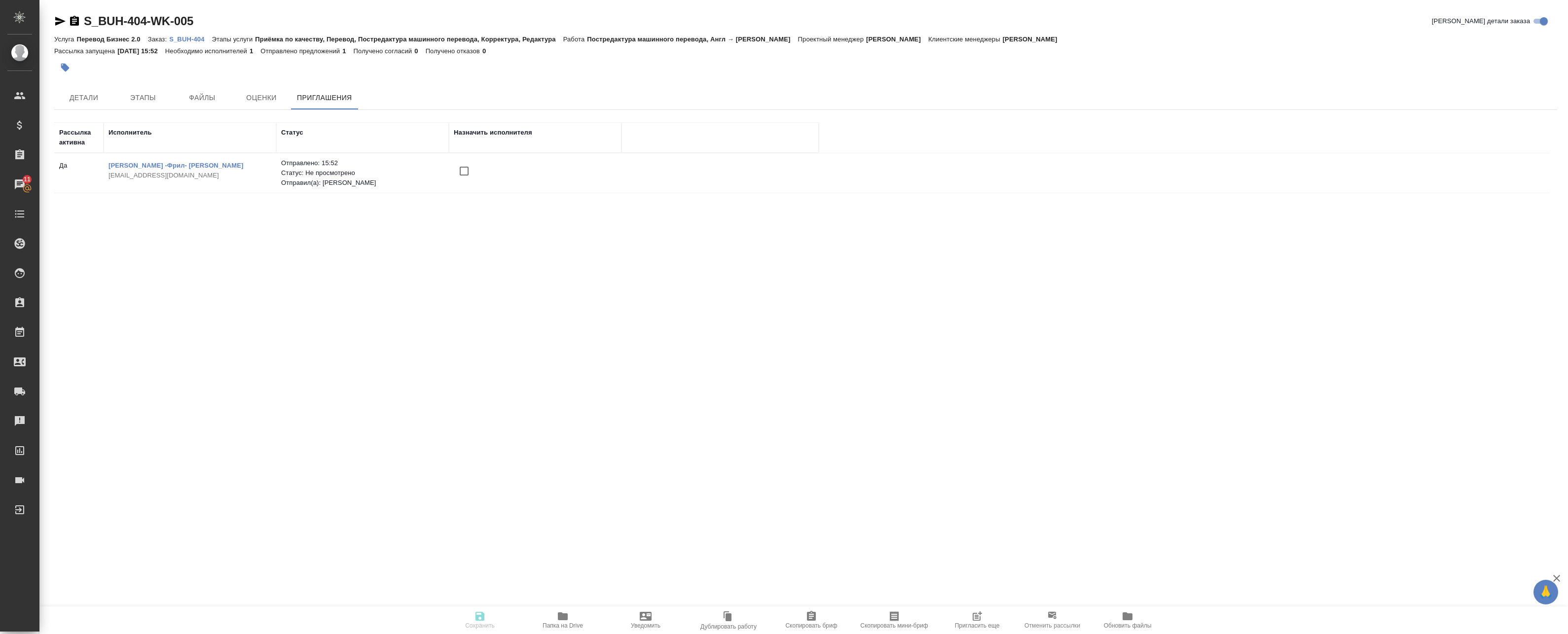
click at [185, 39] on p "S_BUH-404" at bounding box center [190, 39] width 43 height 7
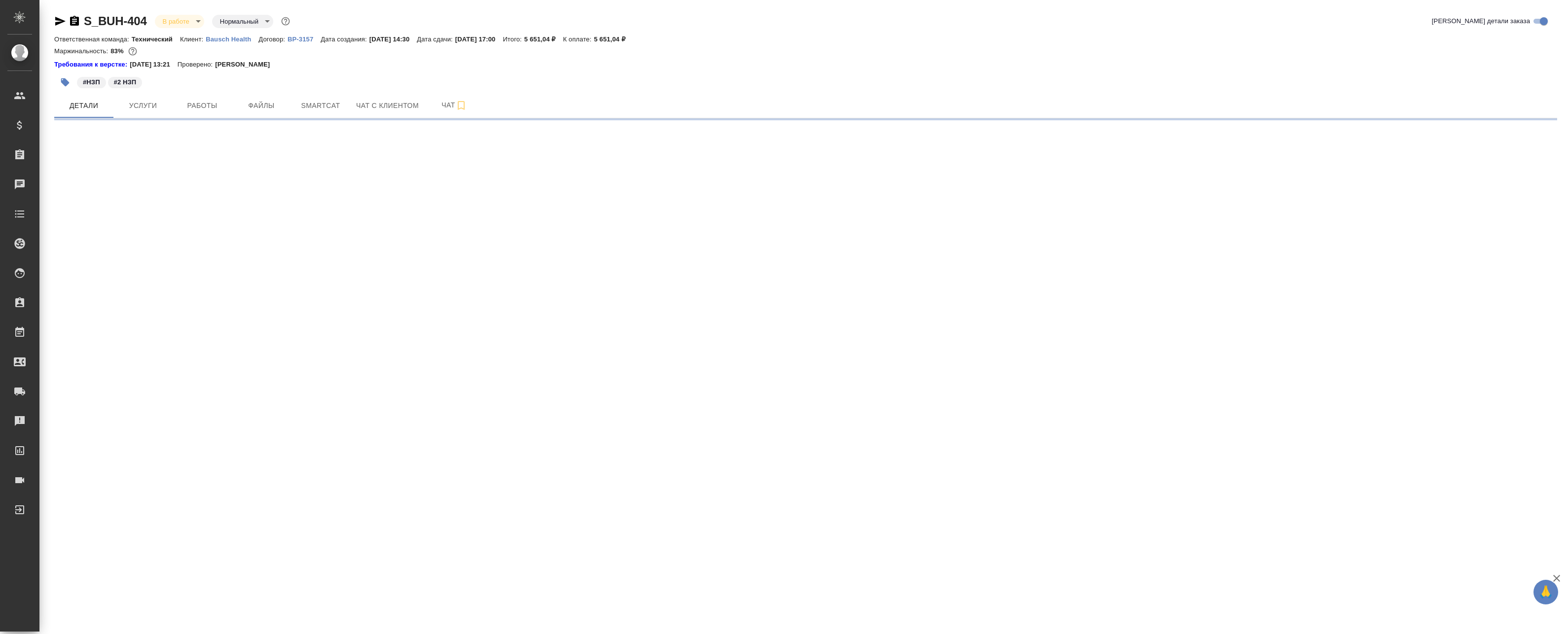
select select "RU"
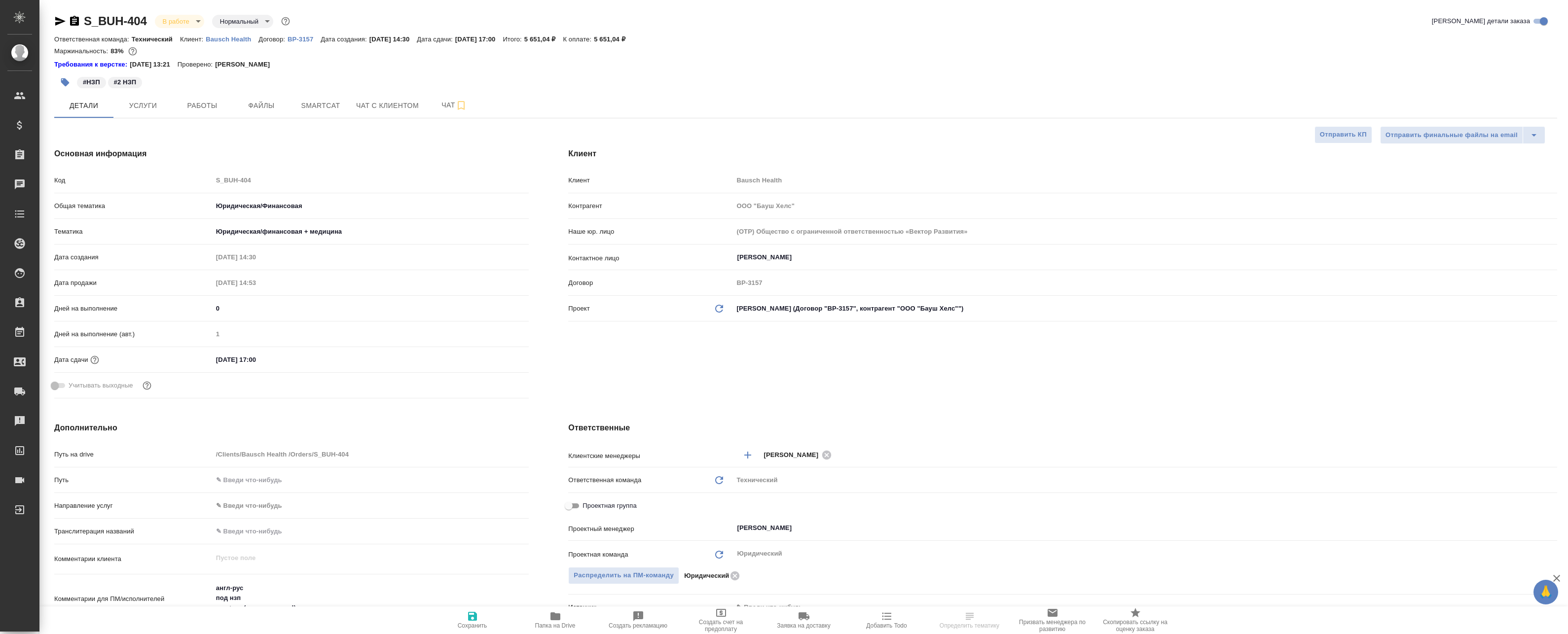
type textarea "x"
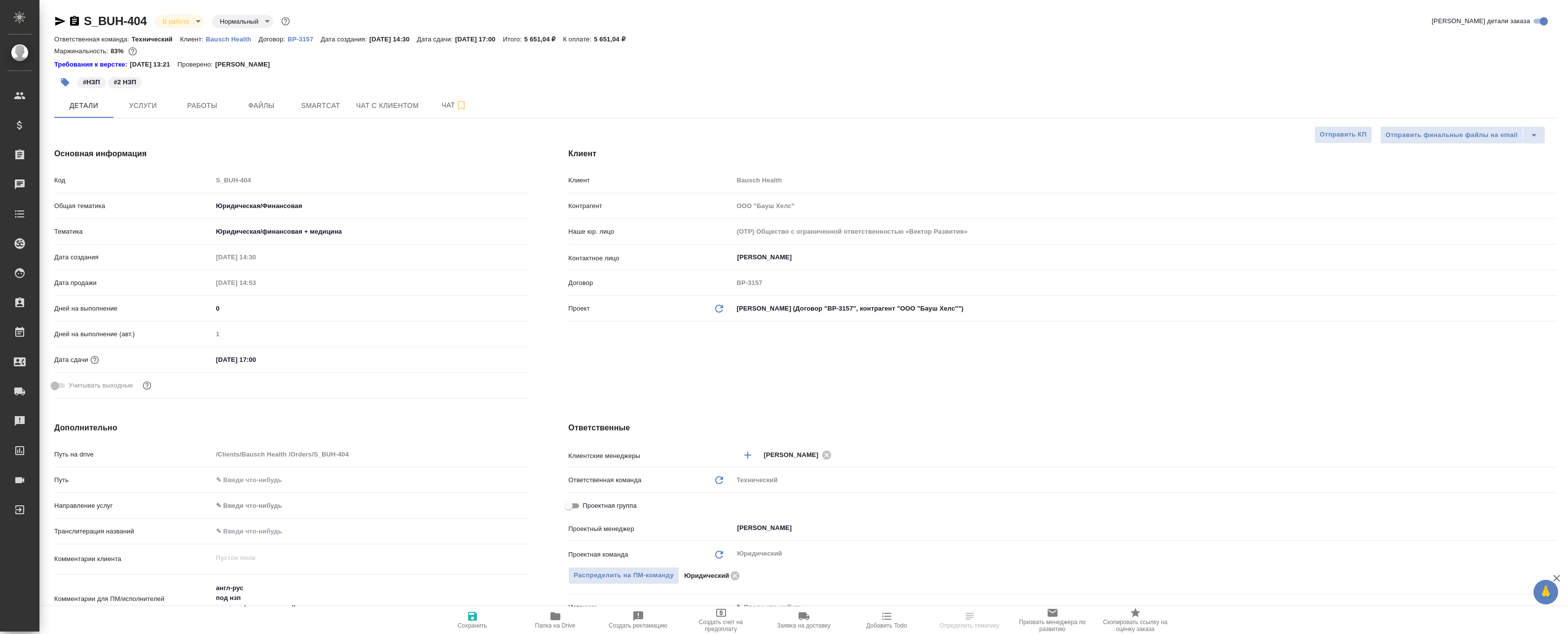
type textarea "x"
click at [205, 117] on hr at bounding box center [806, 117] width 1503 height 1
click at [204, 105] on span "Работы" at bounding box center [202, 106] width 47 height 13
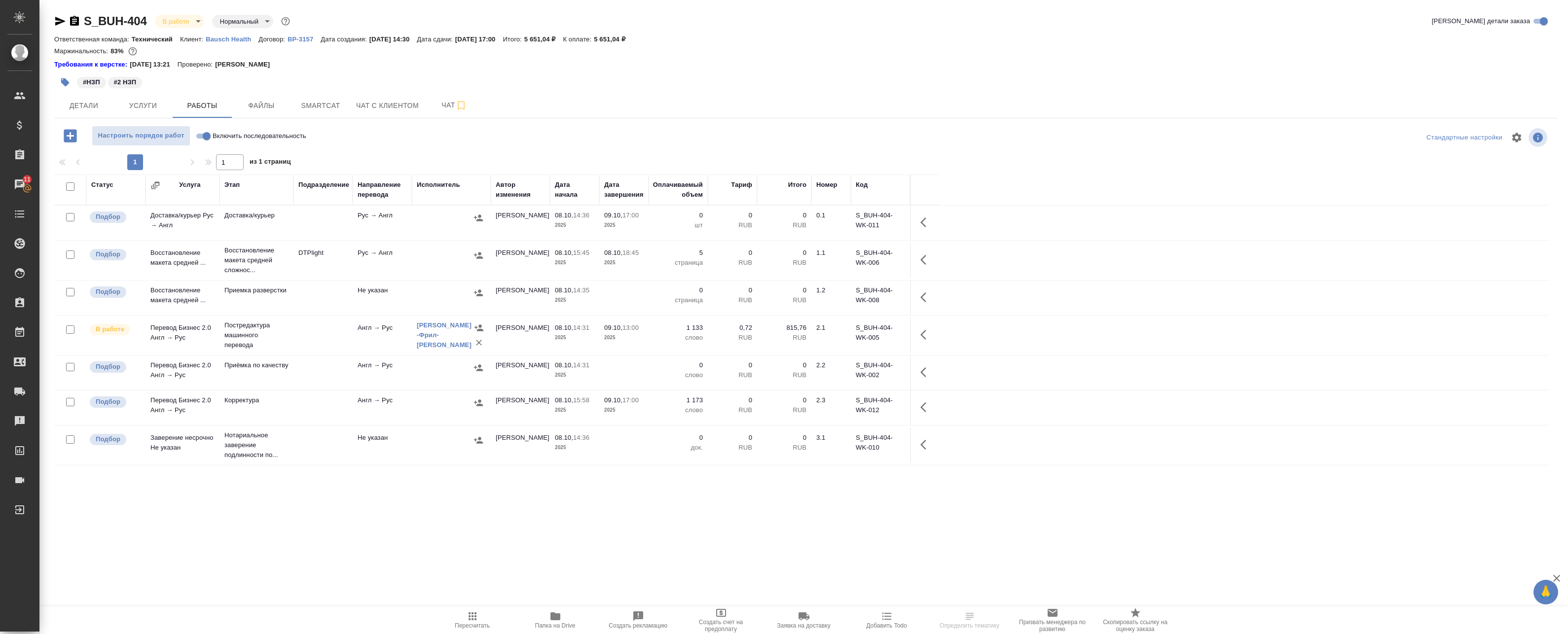
click at [363, 330] on td "Англ → Рус" at bounding box center [382, 335] width 59 height 35
